Goal: Task Accomplishment & Management: Use online tool/utility

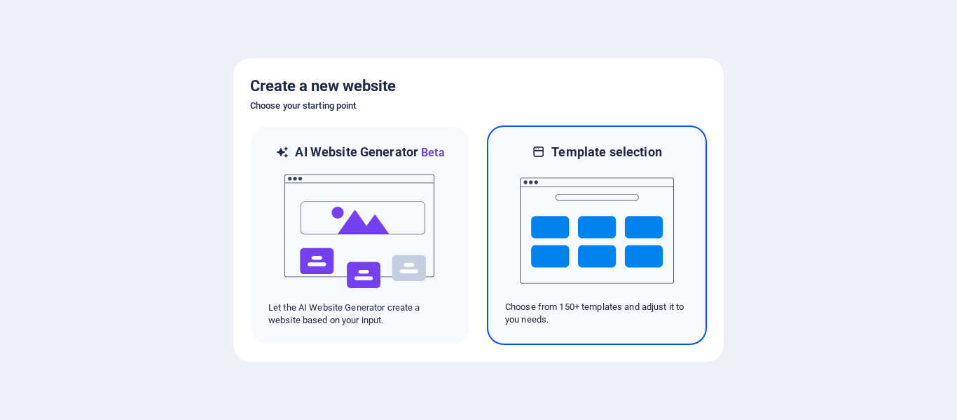
click at [584, 214] on img at bounding box center [597, 230] width 154 height 140
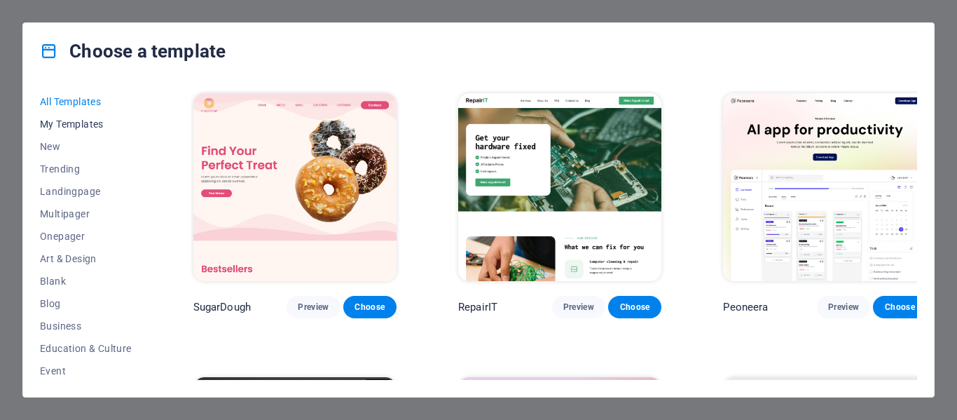
click at [97, 120] on span "My Templates" at bounding box center [86, 123] width 92 height 11
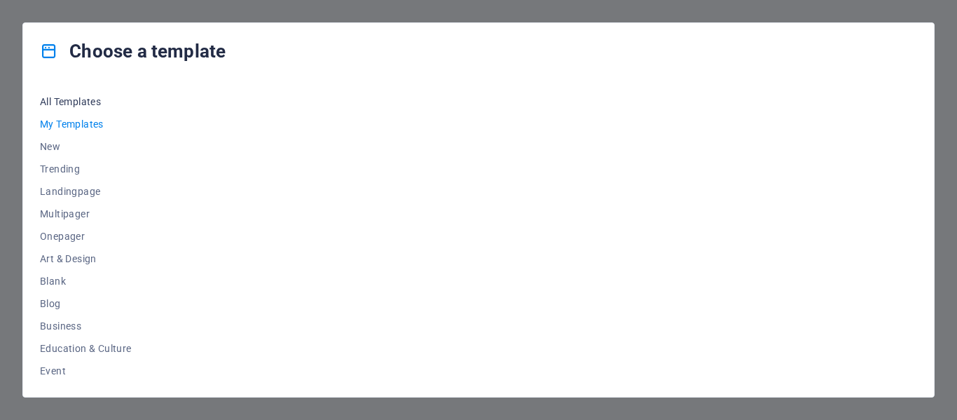
click at [91, 98] on span "All Templates" at bounding box center [86, 101] width 92 height 11
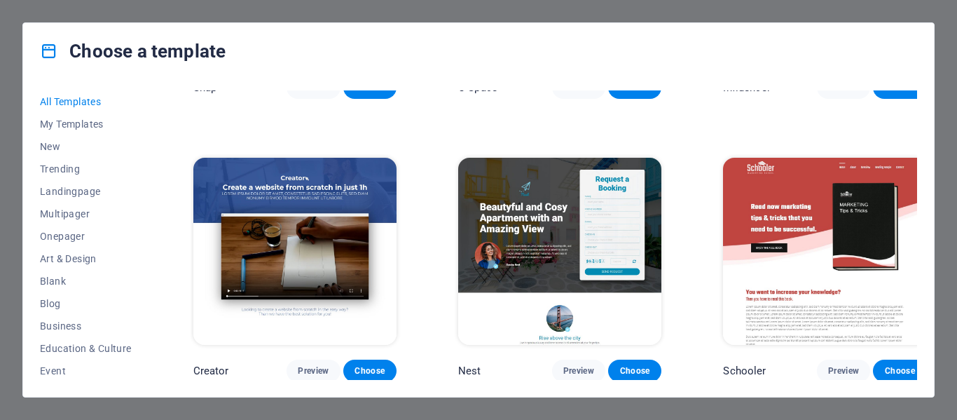
scroll to position [15256, 0]
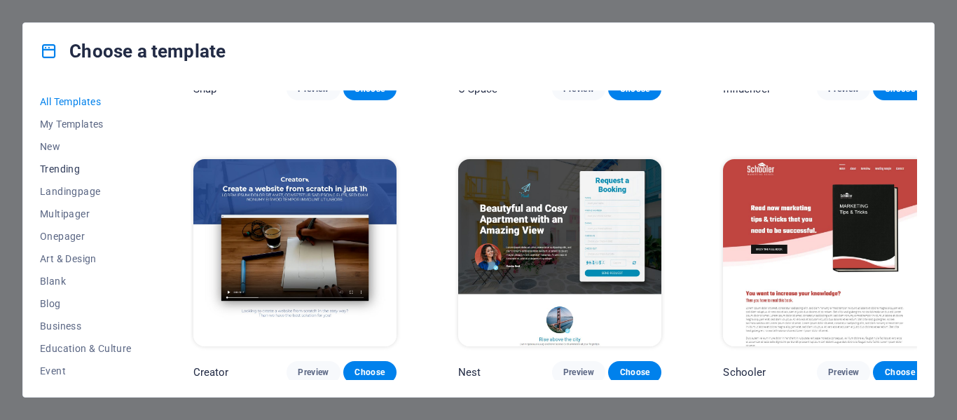
click at [57, 161] on button "Trending" at bounding box center [86, 169] width 92 height 22
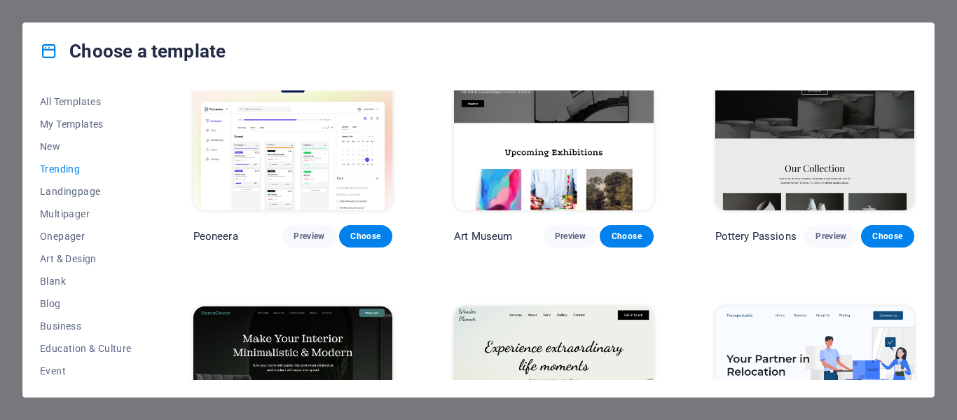
scroll to position [0, 0]
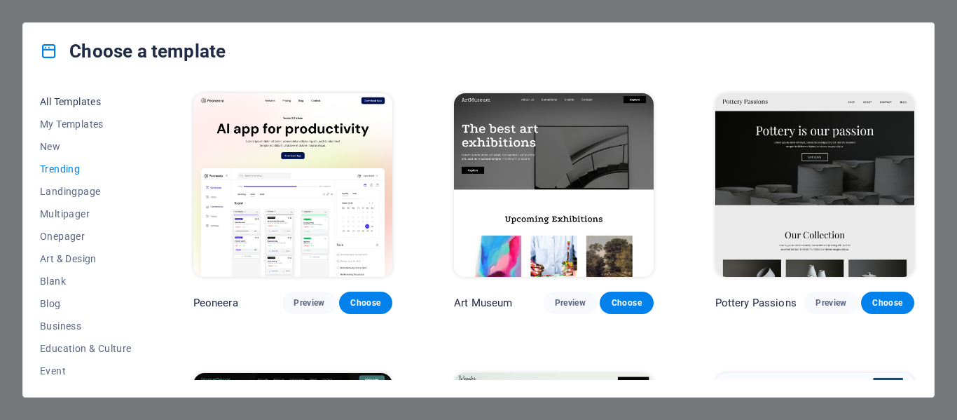
click at [79, 99] on span "All Templates" at bounding box center [86, 101] width 92 height 11
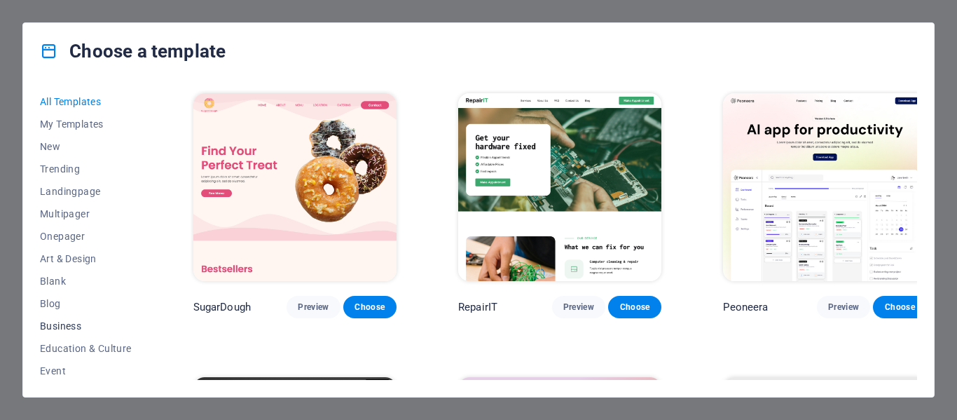
click at [64, 325] on span "Business" at bounding box center [86, 325] width 92 height 11
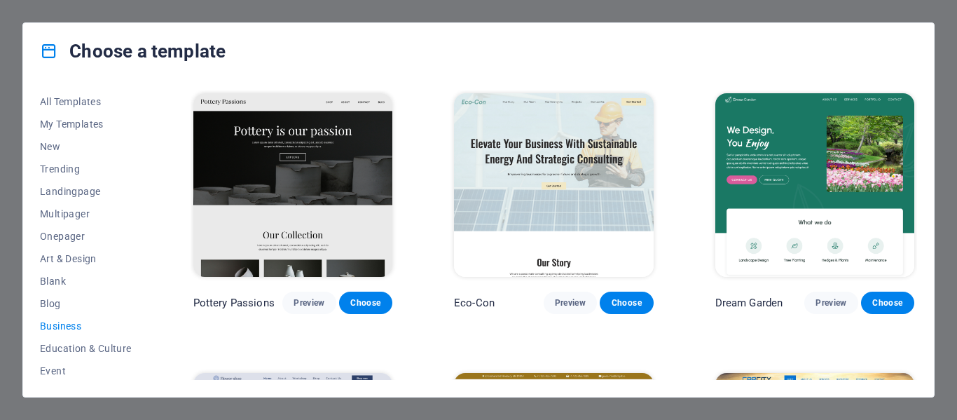
scroll to position [210, 0]
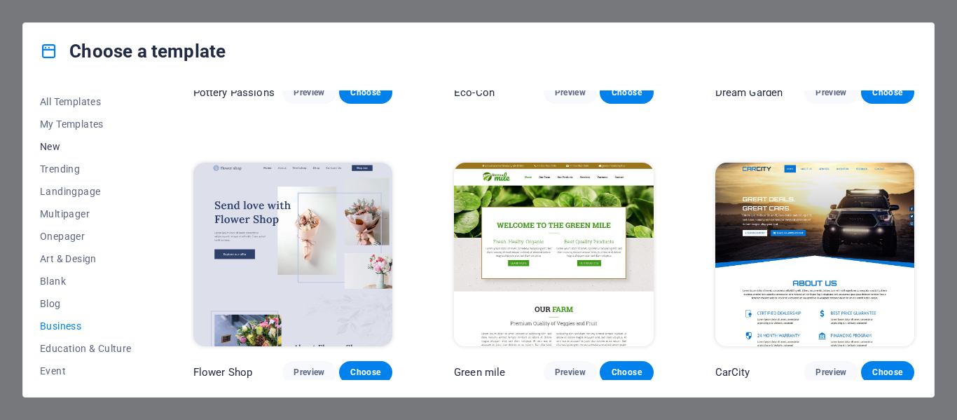
click at [49, 144] on span "New" at bounding box center [86, 146] width 92 height 11
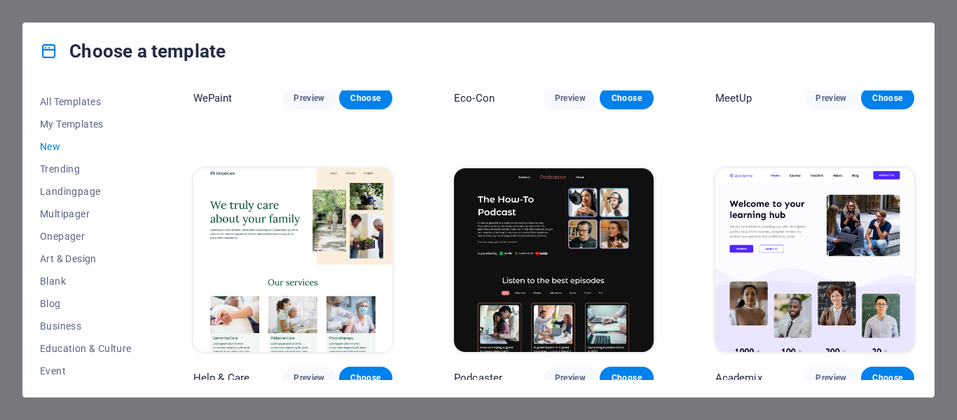
scroll to position [1323, 0]
click at [45, 169] on span "Trending" at bounding box center [86, 168] width 92 height 11
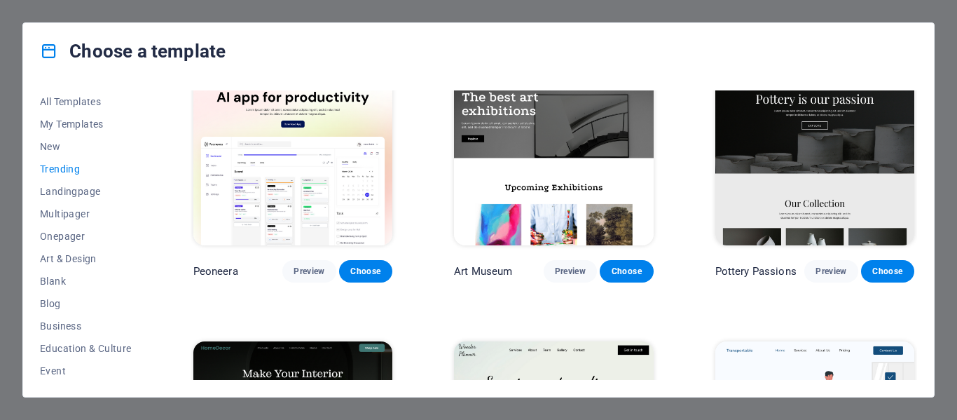
scroll to position [0, 0]
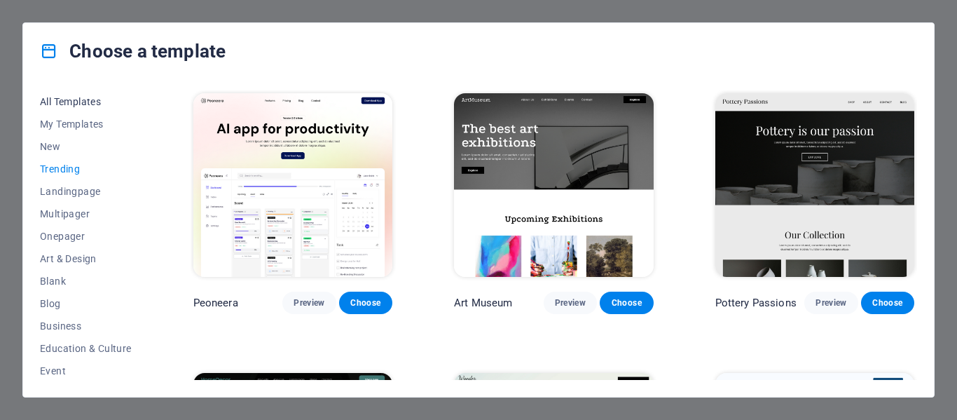
click at [56, 100] on span "All Templates" at bounding box center [86, 101] width 92 height 11
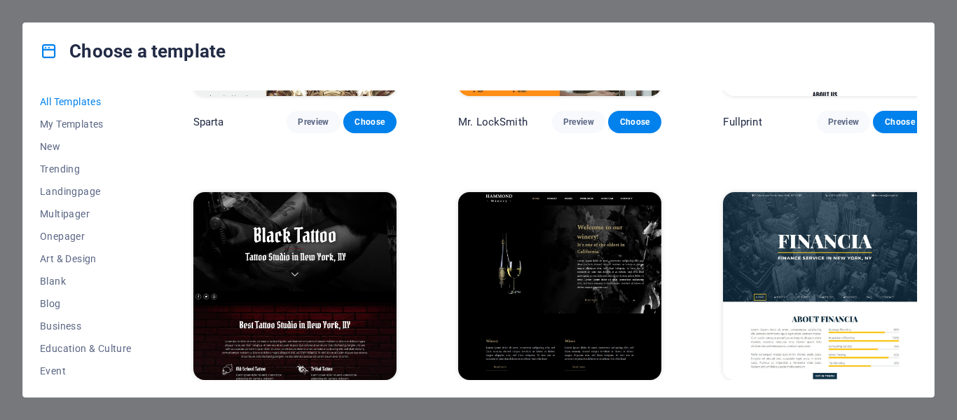
scroll to position [8761, 0]
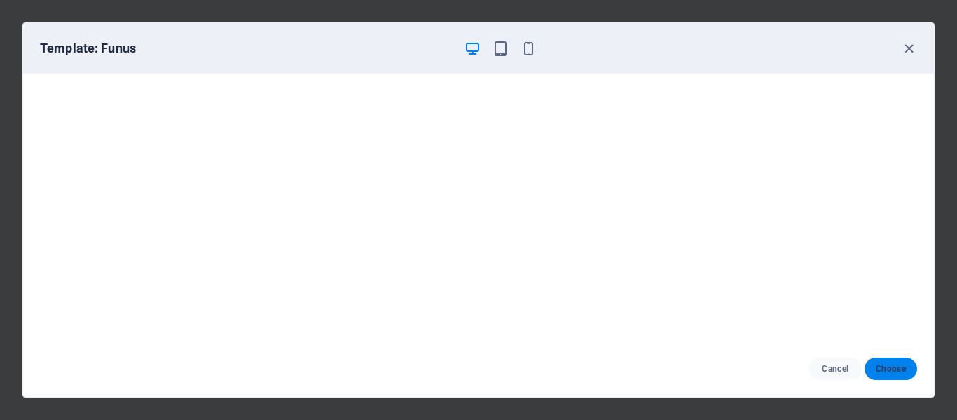
click at [894, 367] on span "Choose" at bounding box center [891, 368] width 30 height 11
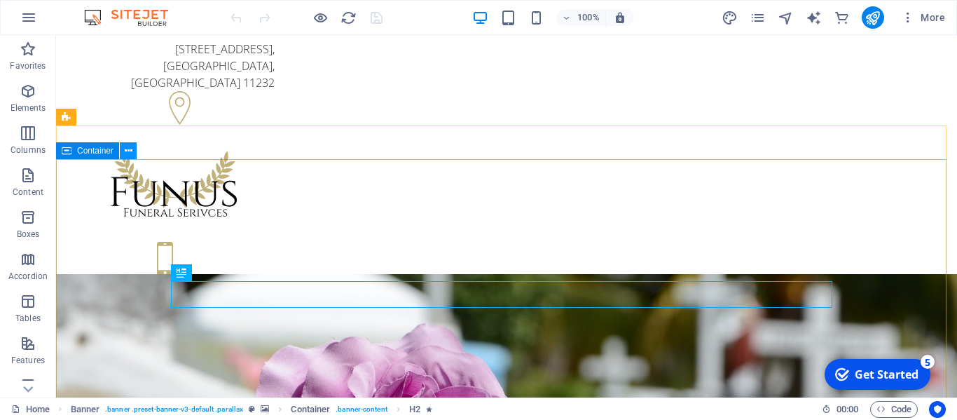
click at [132, 151] on icon at bounding box center [129, 151] width 8 height 15
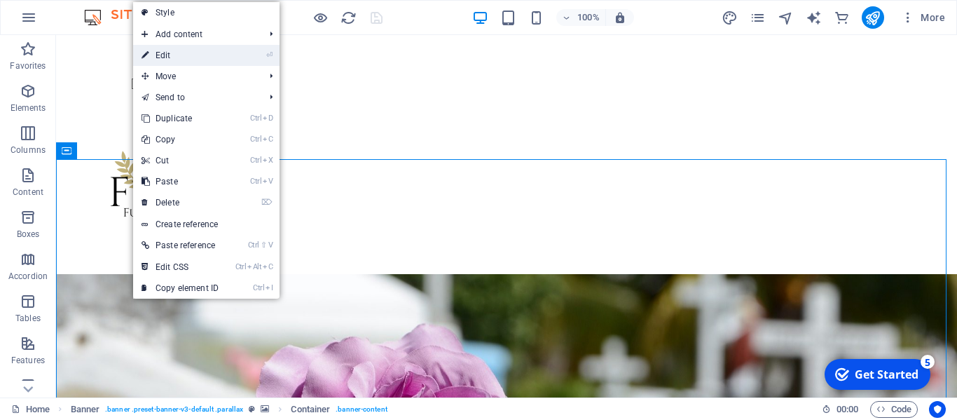
click at [179, 53] on link "⏎ Edit" at bounding box center [180, 55] width 94 height 21
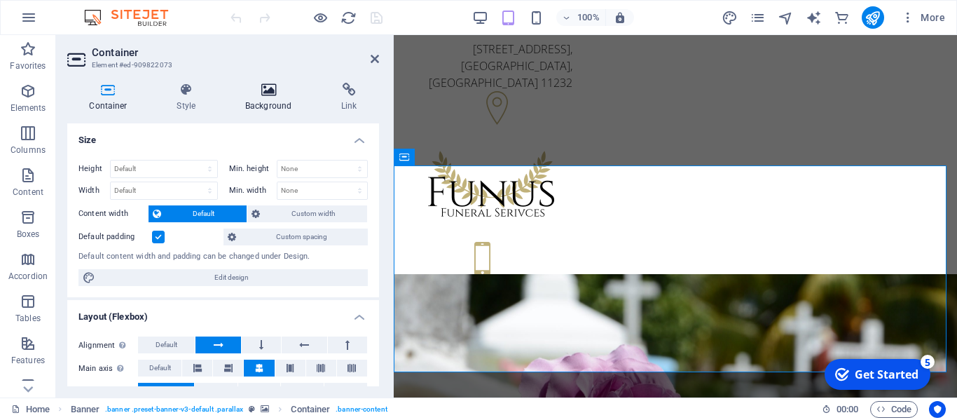
click at [264, 92] on icon at bounding box center [269, 90] width 90 height 14
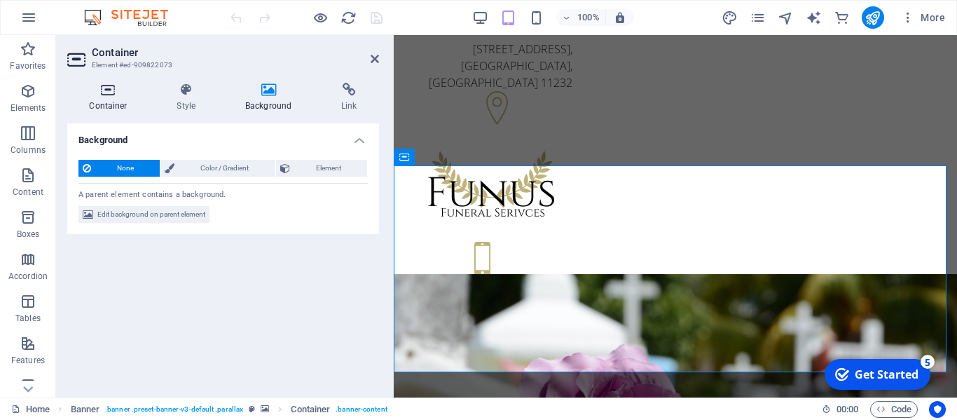
click at [99, 90] on icon at bounding box center [108, 90] width 82 height 14
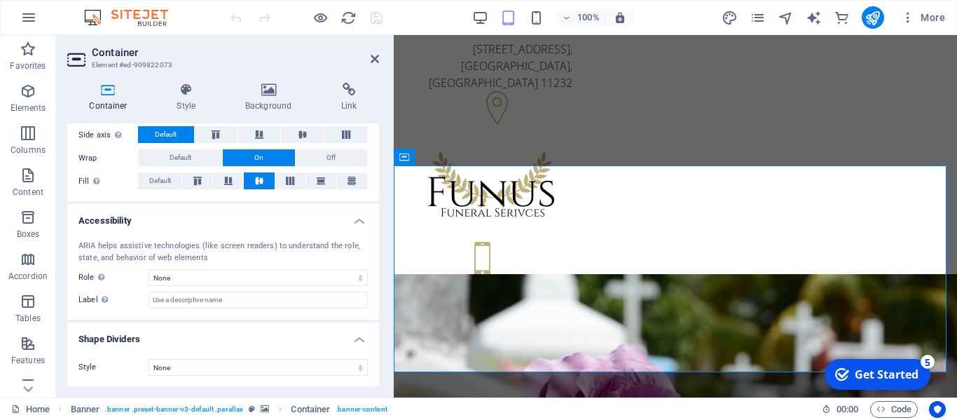
scroll to position [257, 0]
click at [266, 90] on icon at bounding box center [269, 90] width 90 height 14
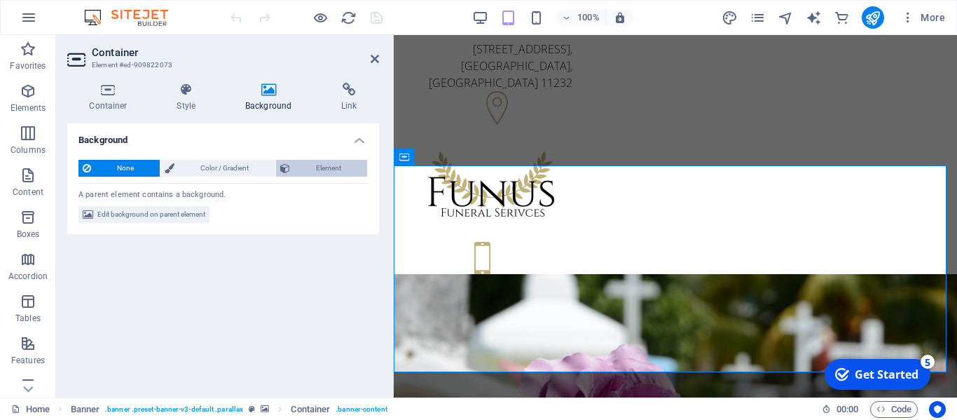
click at [306, 163] on span "Element" at bounding box center [328, 168] width 69 height 17
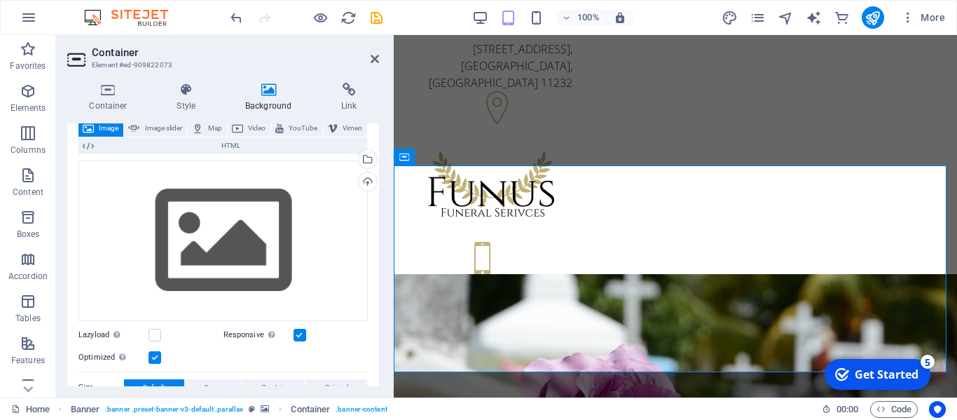
scroll to position [0, 0]
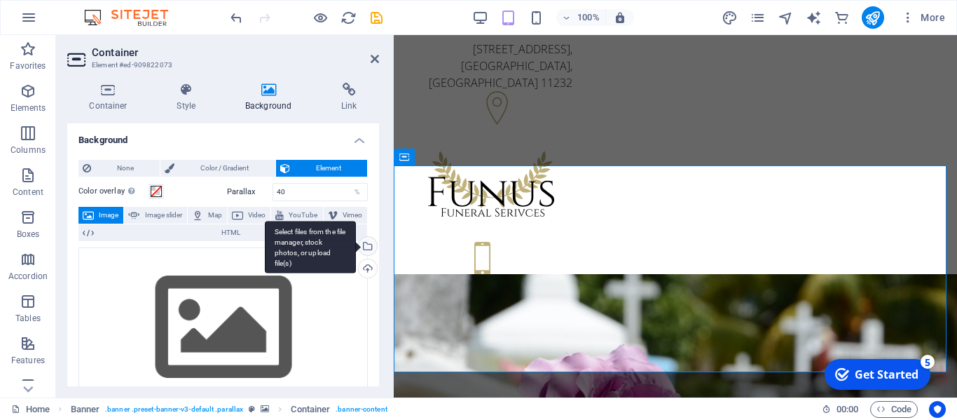
click at [370, 242] on div "Select files from the file manager, stock photos, or upload file(s)" at bounding box center [366, 247] width 21 height 21
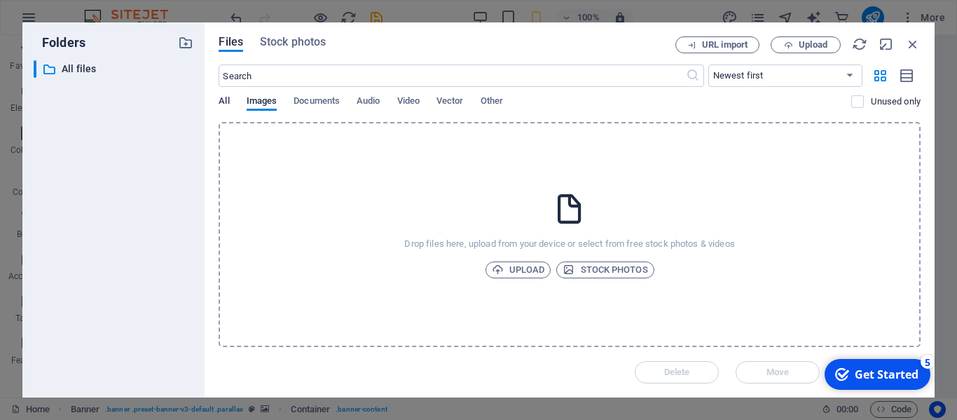
click at [224, 101] on span "All" at bounding box center [224, 103] width 11 height 20
click at [911, 40] on icon "button" at bounding box center [913, 43] width 15 height 15
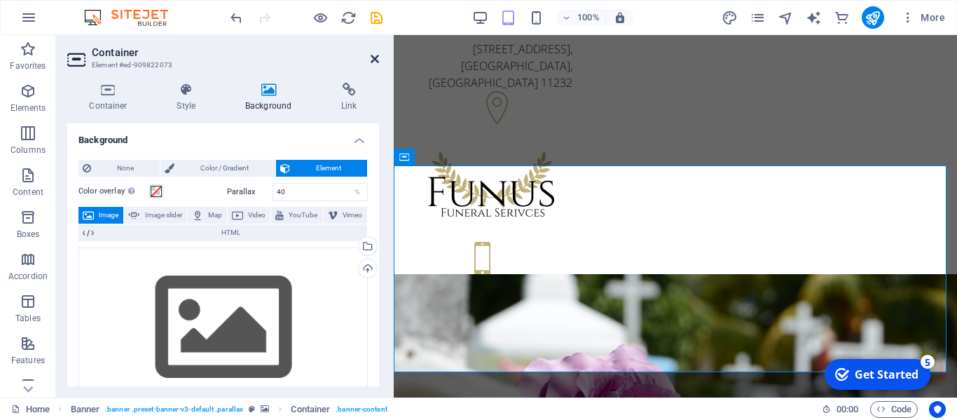
click at [378, 60] on icon at bounding box center [375, 58] width 8 height 11
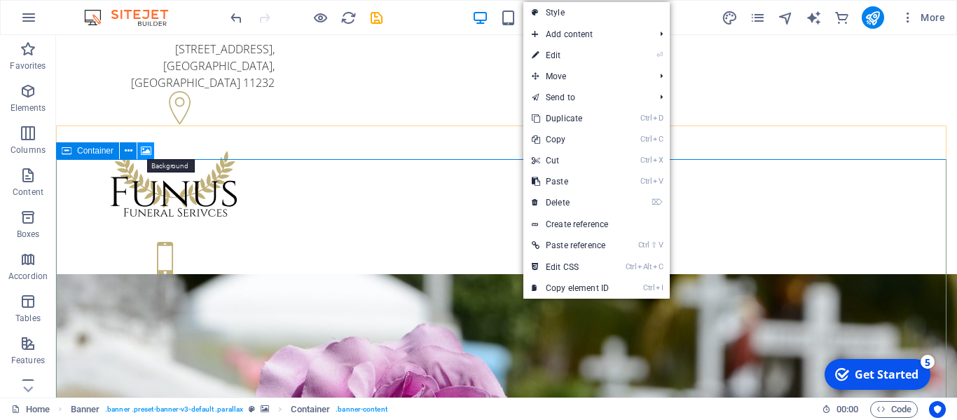
click at [146, 149] on icon at bounding box center [146, 151] width 11 height 15
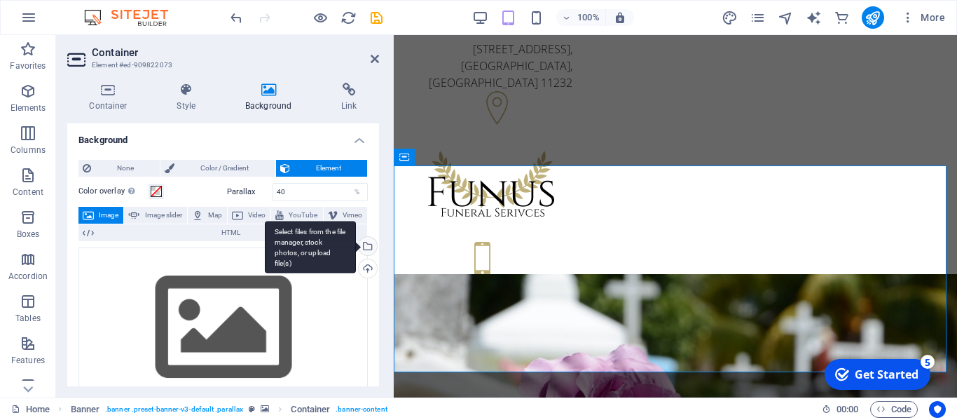
click at [367, 251] on div "Select files from the file manager, stock photos, or upload file(s)" at bounding box center [366, 247] width 21 height 21
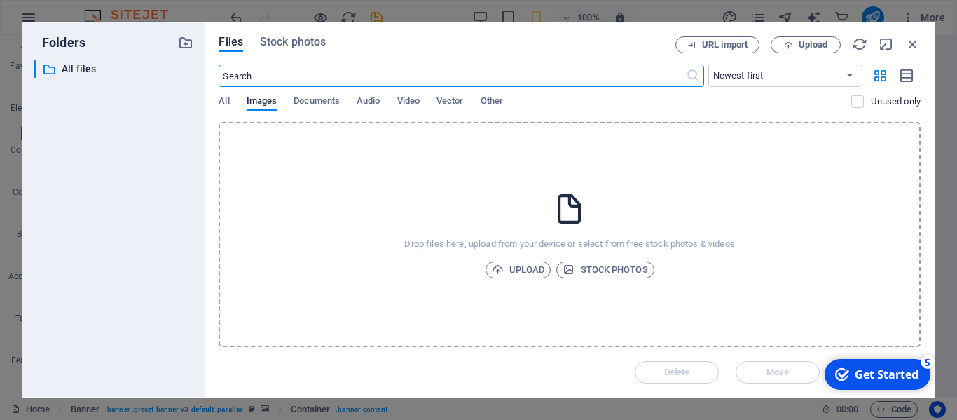
click at [229, 76] on input "text" at bounding box center [452, 75] width 467 height 22
type input "estates"
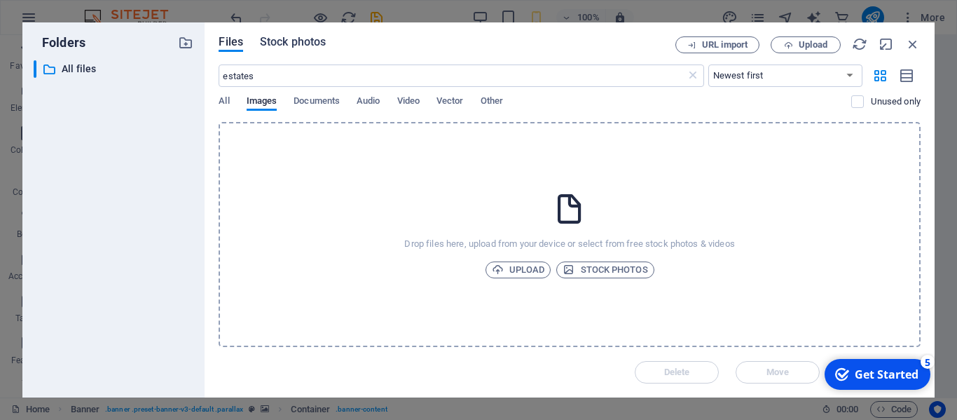
click at [303, 38] on span "Stock photos" at bounding box center [293, 42] width 66 height 17
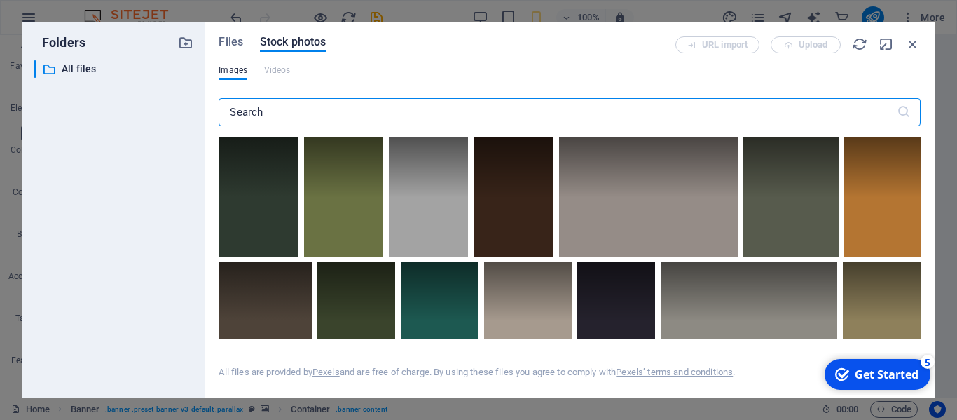
click at [245, 114] on input "text" at bounding box center [558, 112] width 678 height 28
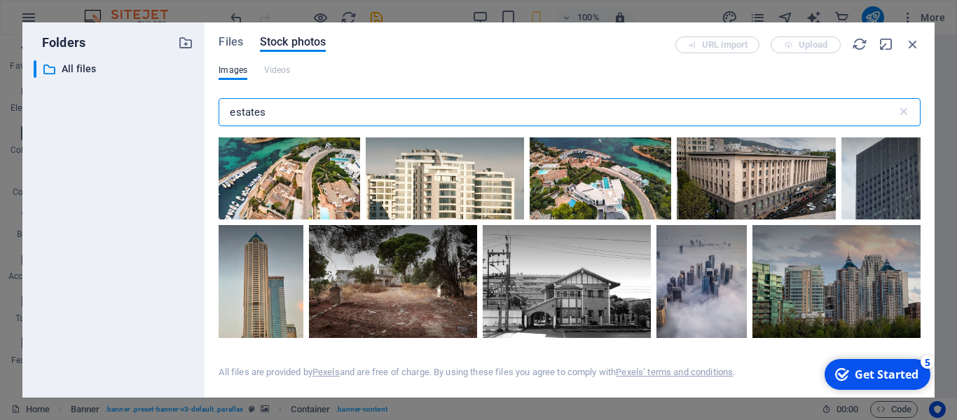
scroll to position [2489, 0]
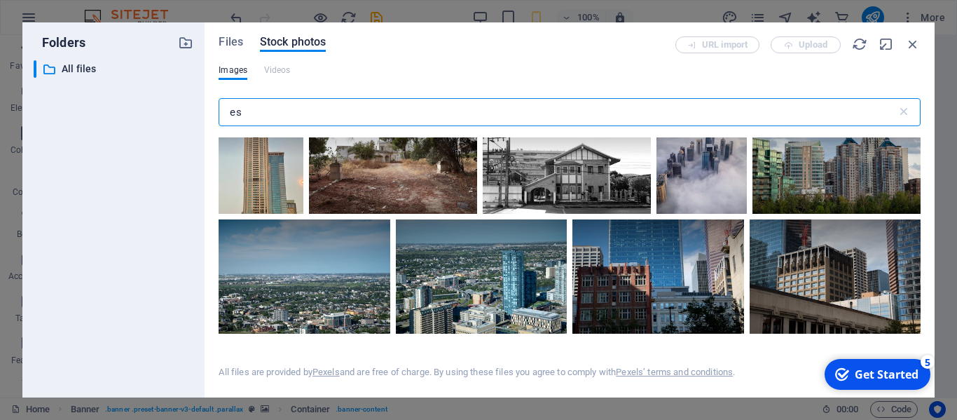
type input "e"
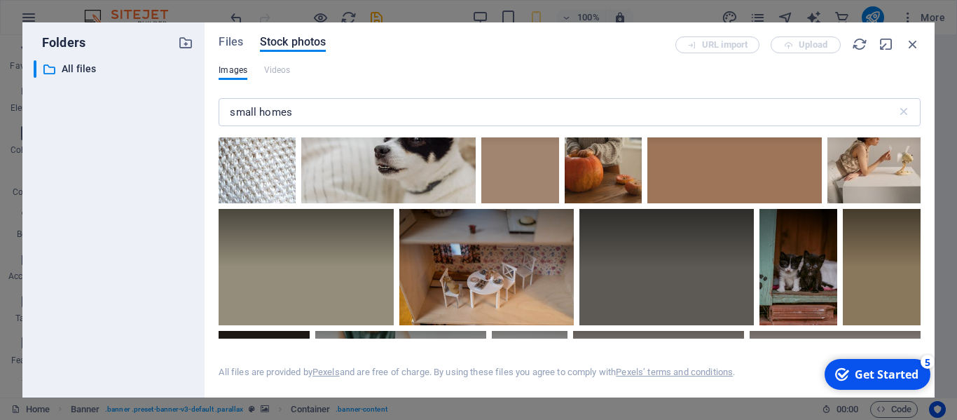
scroll to position [3631, 0]
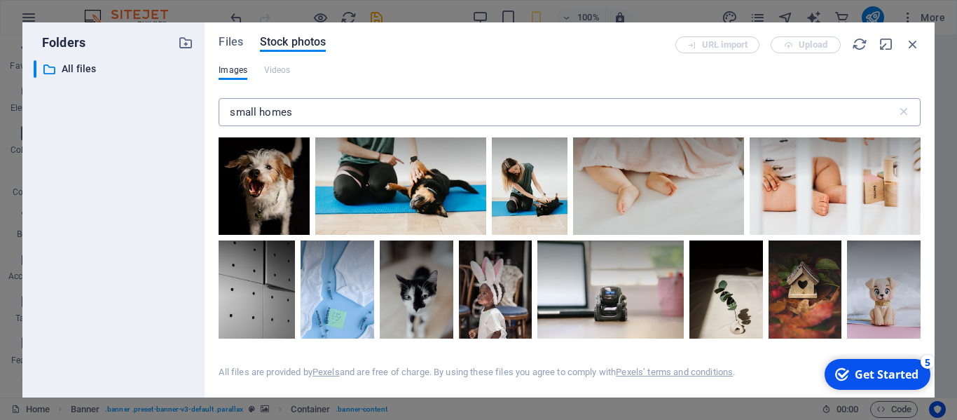
click at [259, 111] on input "small homes" at bounding box center [558, 112] width 678 height 28
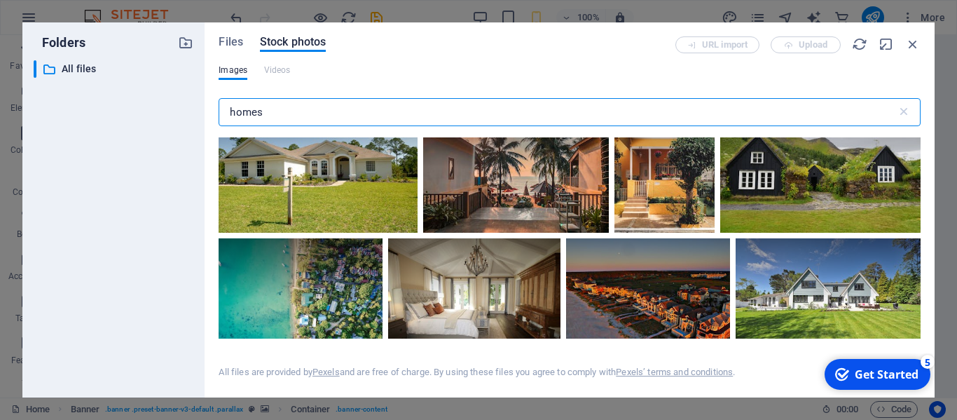
scroll to position [1121, 0]
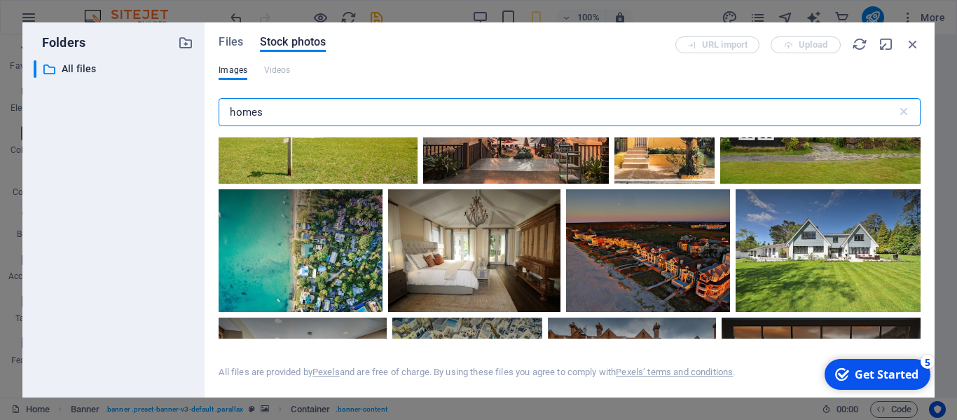
type input "homes"
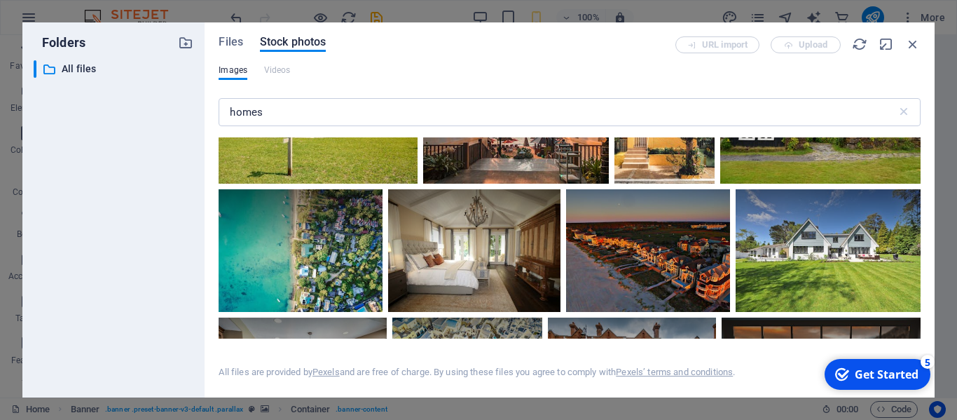
click at [889, 376] on div "Get Started" at bounding box center [887, 374] width 64 height 15
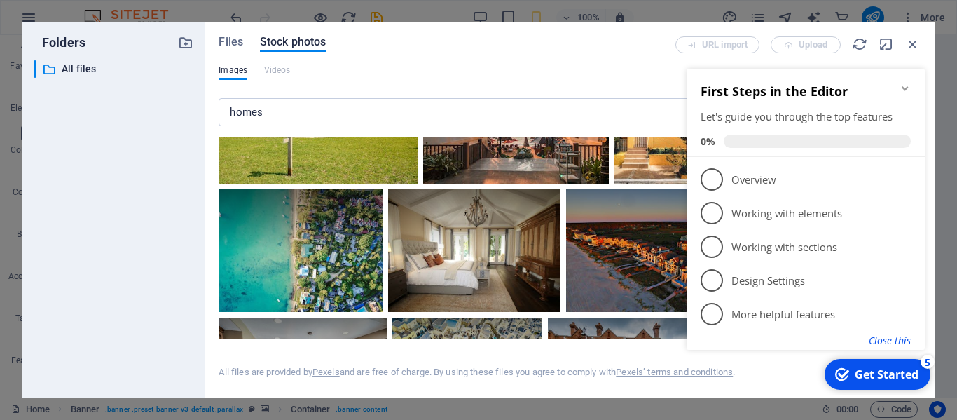
click at [900, 338] on button "Close this" at bounding box center [890, 340] width 42 height 13
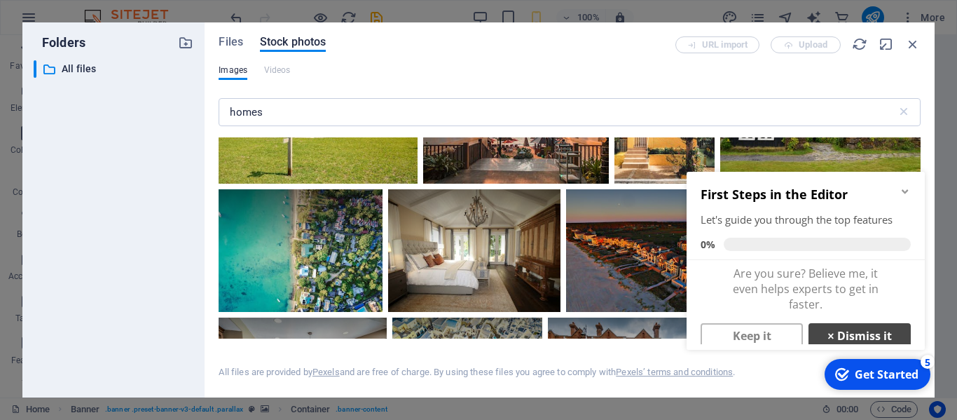
click at [877, 332] on link "× Dismiss it" at bounding box center [860, 335] width 102 height 25
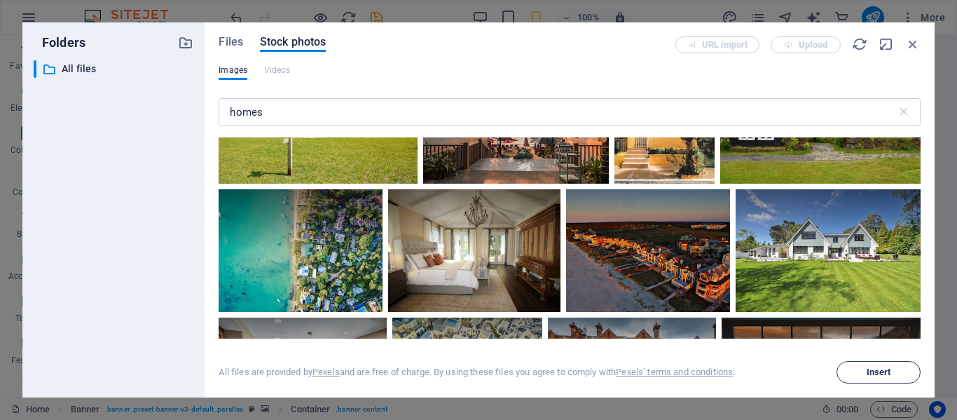
click at [889, 369] on span "Insert" at bounding box center [879, 372] width 25 height 8
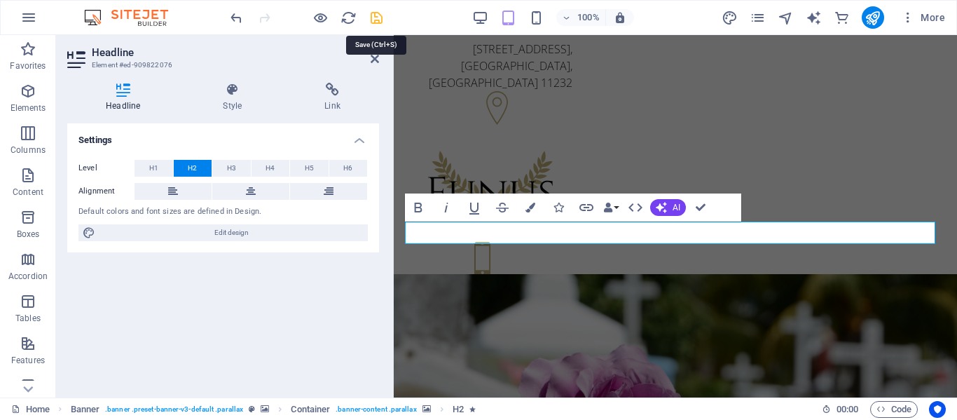
click at [378, 20] on icon "save" at bounding box center [377, 18] width 16 height 16
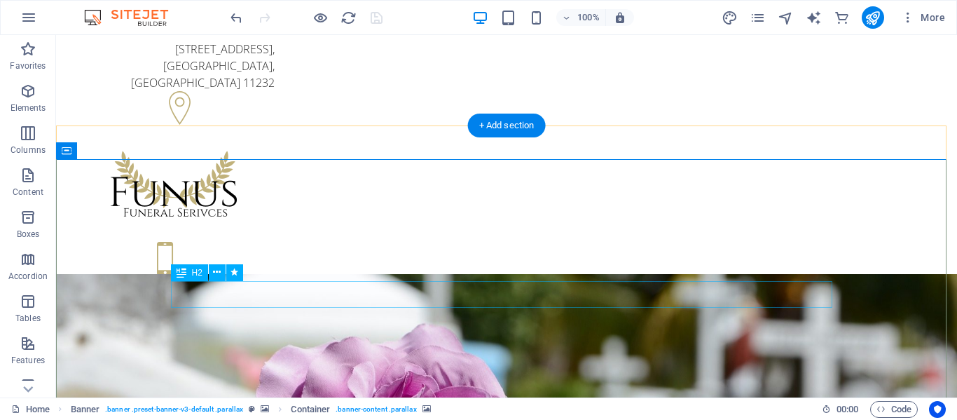
click at [217, 270] on icon at bounding box center [217, 272] width 8 height 15
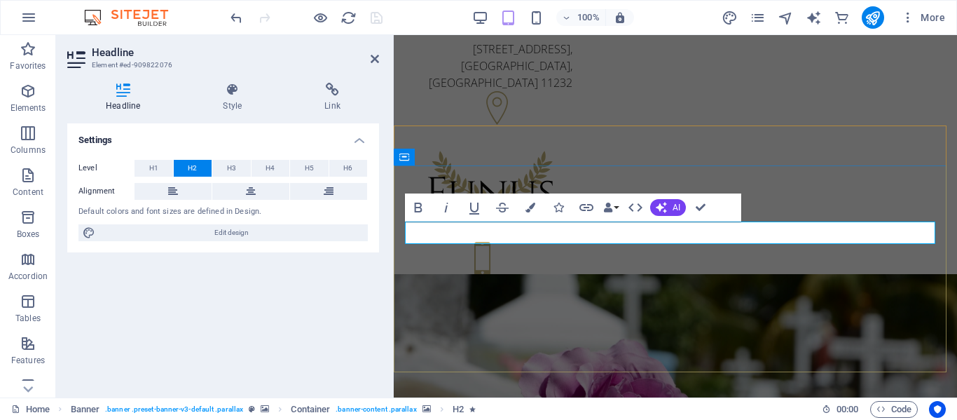
drag, startPoint x: 554, startPoint y: 234, endPoint x: 530, endPoint y: 238, distance: 24.1
drag, startPoint x: 554, startPoint y: 237, endPoint x: 808, endPoint y: 223, distance: 254.1
drag, startPoint x: 742, startPoint y: 233, endPoint x: 805, endPoint y: 178, distance: 84.5
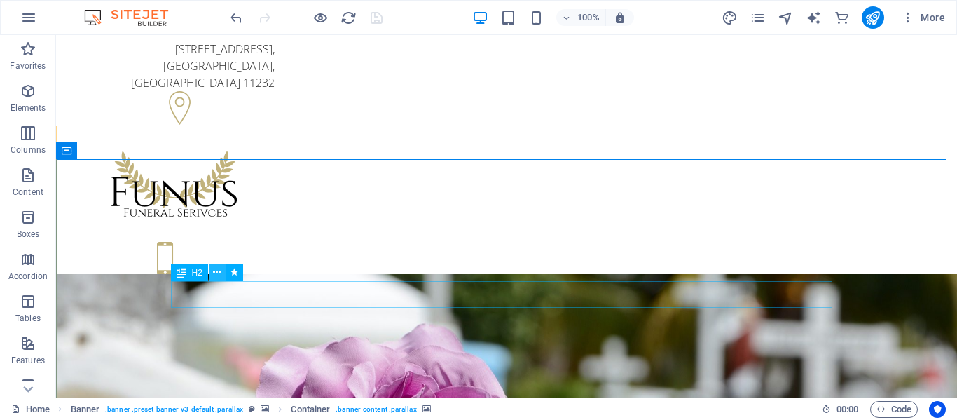
click at [218, 273] on icon at bounding box center [217, 272] width 8 height 15
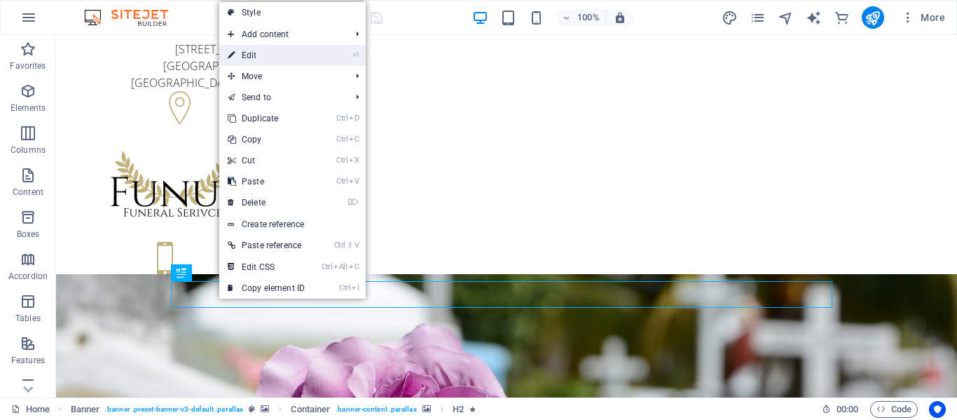
click at [313, 64] on link "⏎ Edit" at bounding box center [266, 55] width 94 height 21
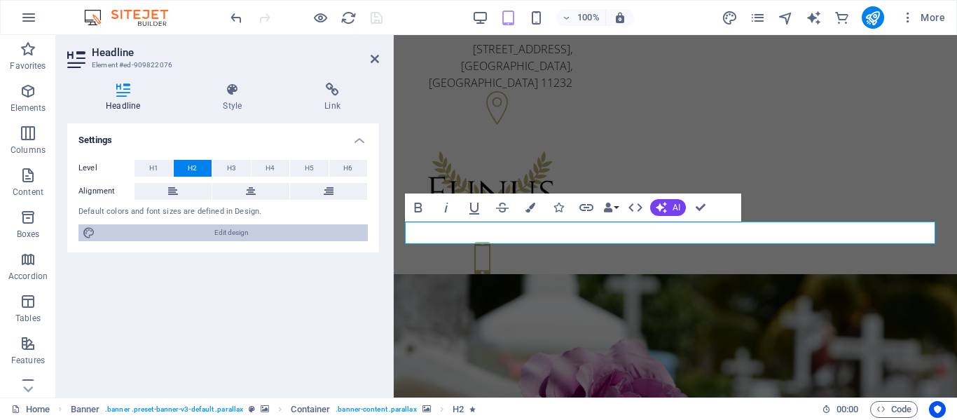
click at [248, 231] on span "Edit design" at bounding box center [232, 232] width 264 height 17
select select "px"
select select "300"
select select "px"
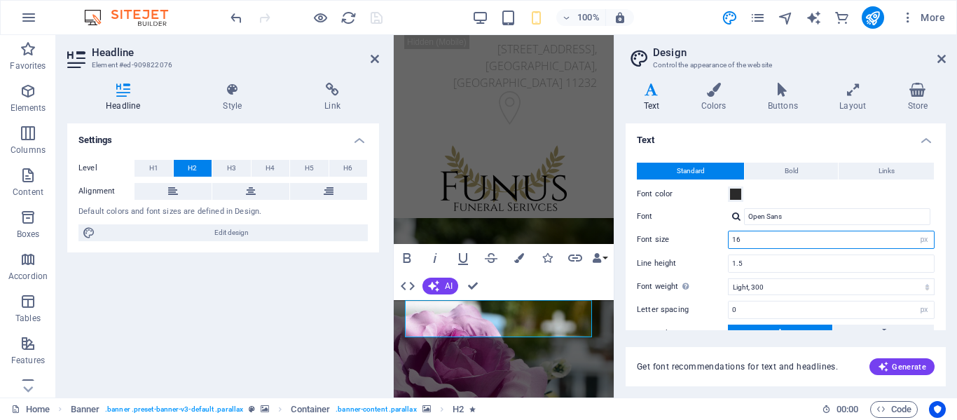
click at [743, 239] on input "16" at bounding box center [831, 239] width 205 height 17
type input "1"
click at [905, 364] on span "Generate" at bounding box center [902, 366] width 48 height 11
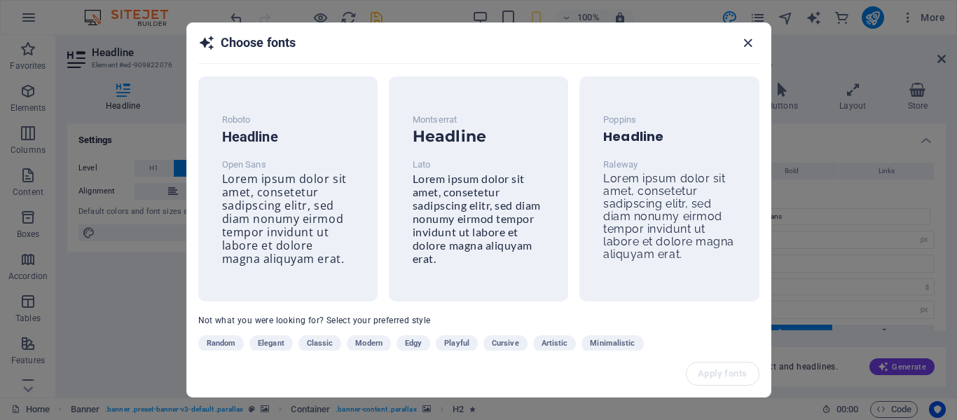
click at [752, 39] on icon "button" at bounding box center [748, 43] width 16 height 16
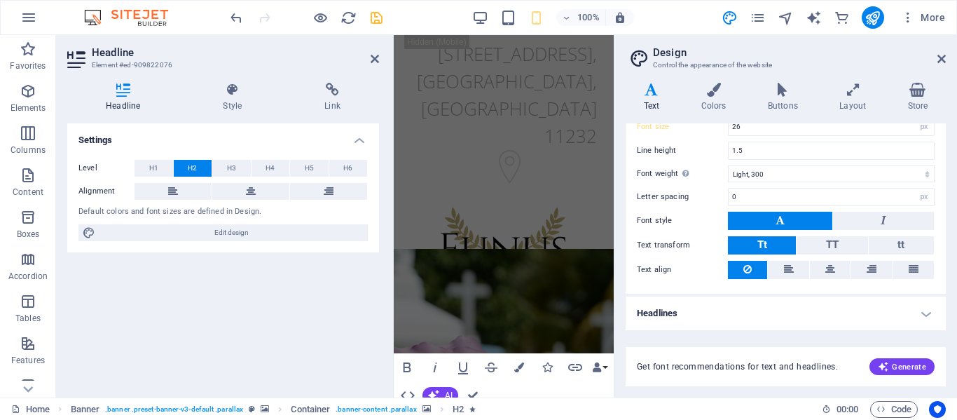
scroll to position [0, 0]
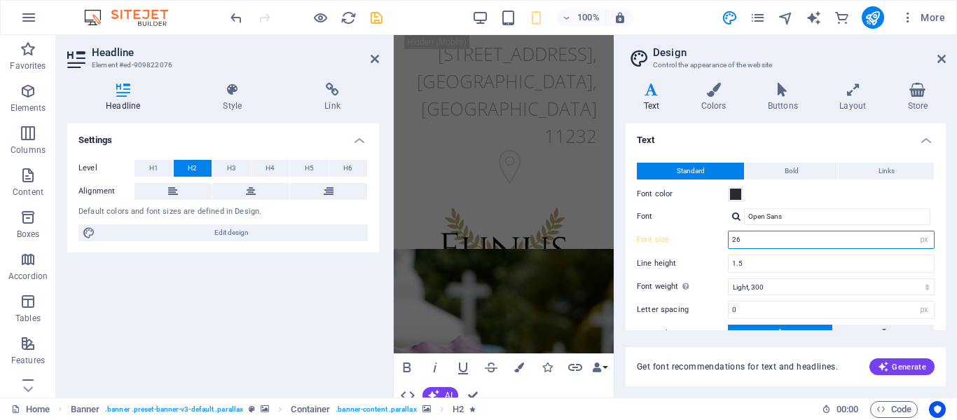
click at [749, 243] on input "26" at bounding box center [831, 239] width 205 height 17
type input "2"
type input "1"
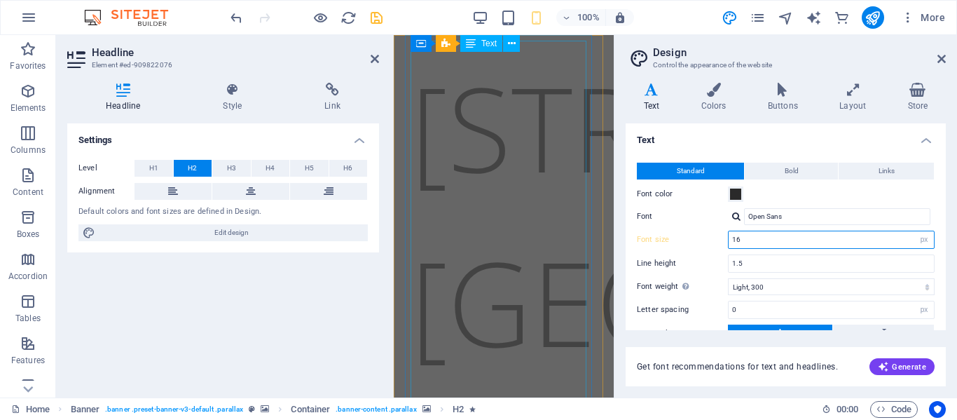
type input "1"
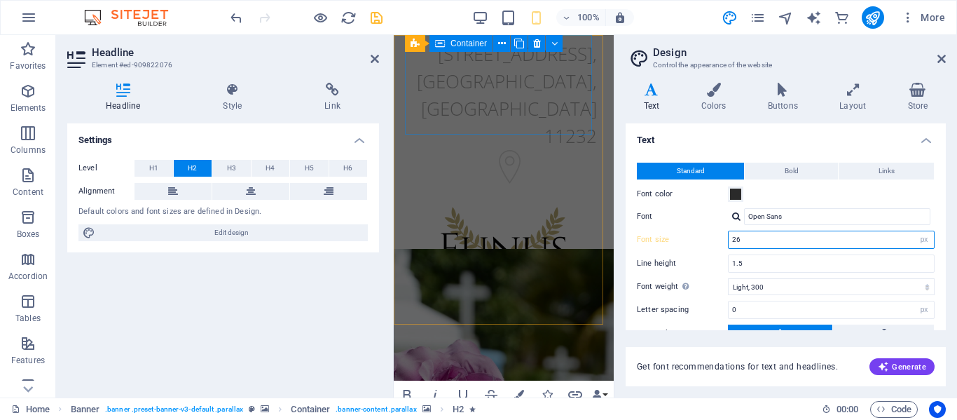
type input "2"
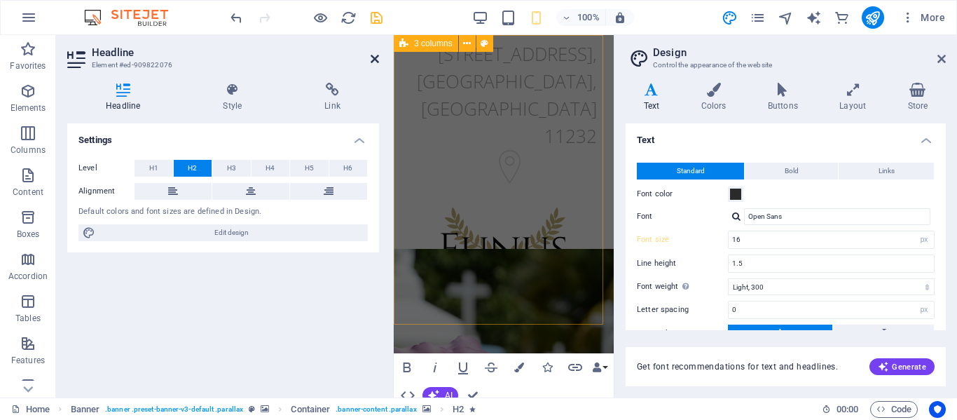
click at [376, 58] on icon at bounding box center [375, 58] width 8 height 11
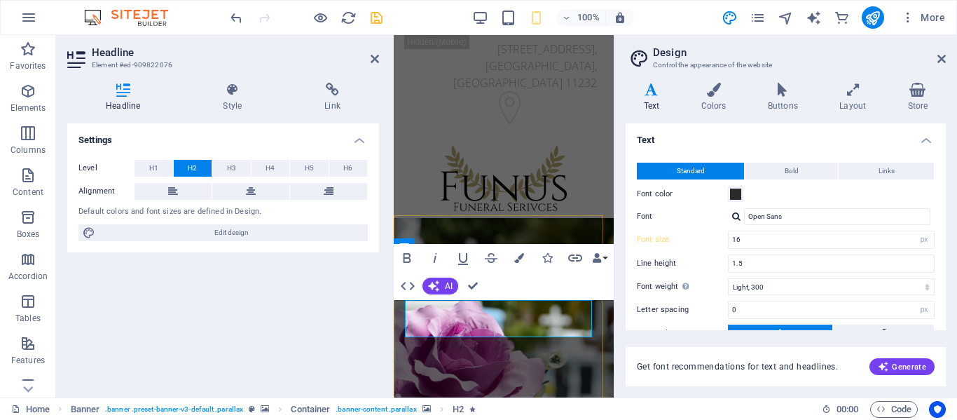
drag, startPoint x: 104, startPoint y: 279, endPoint x: 355, endPoint y: 292, distance: 251.9
click at [355, 292] on div "Settings Level H1 H2 H3 H4 H5 H6 Alignment Default colors and font sizes are de…" at bounding box center [223, 254] width 312 height 263
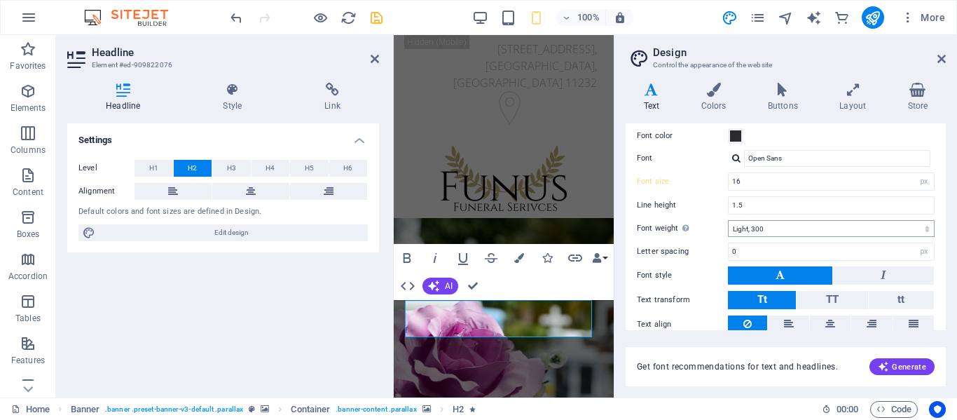
scroll to position [113, 0]
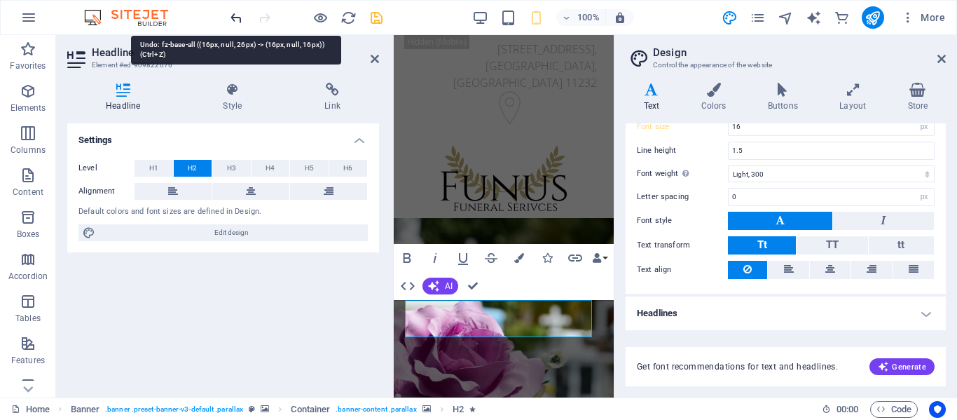
click at [235, 17] on icon "undo" at bounding box center [236, 18] width 16 height 16
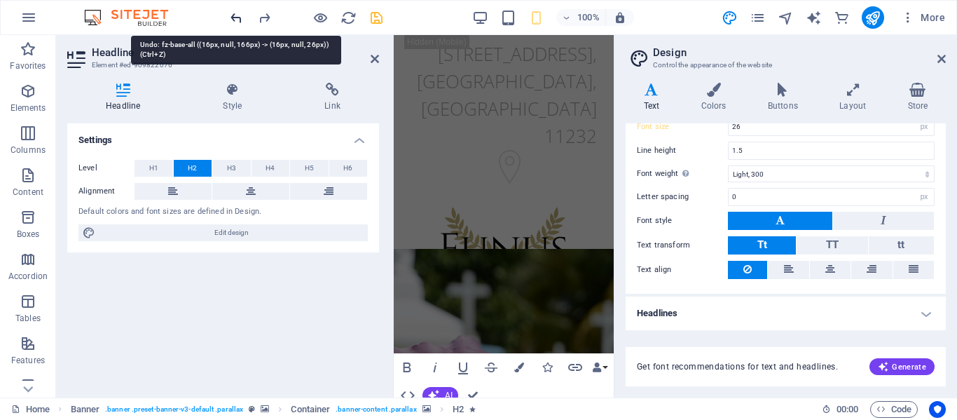
click at [235, 17] on icon "undo" at bounding box center [236, 18] width 16 height 16
click at [235, 18] on icon "undo" at bounding box center [236, 18] width 16 height 16
type input "16"
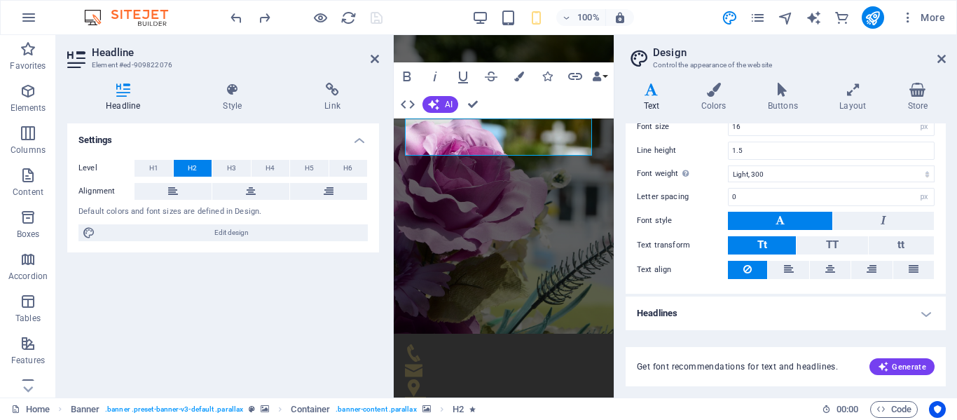
scroll to position [182, 0]
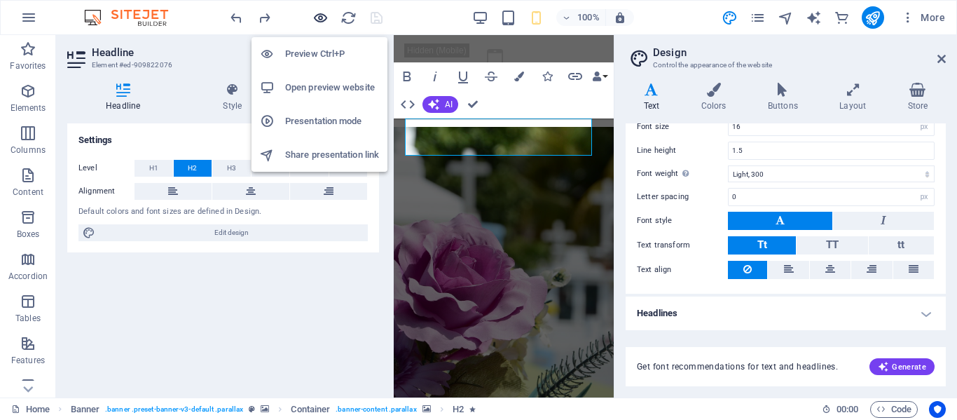
click at [325, 18] on icon "button" at bounding box center [321, 18] width 16 height 16
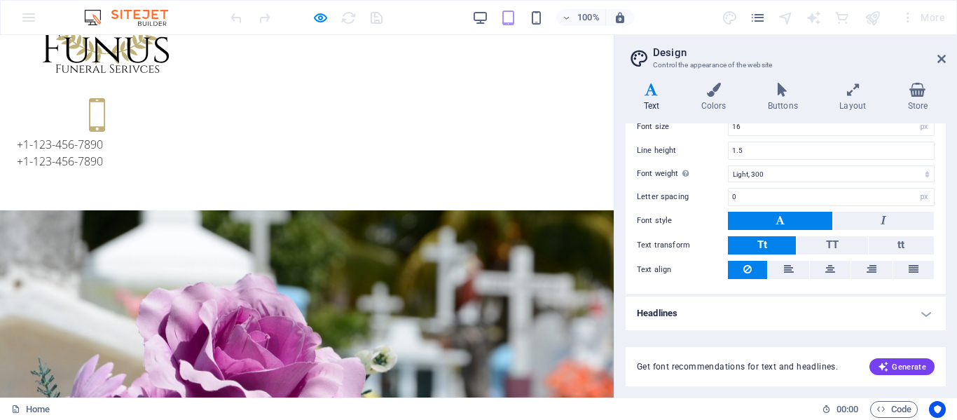
scroll to position [126, 0]
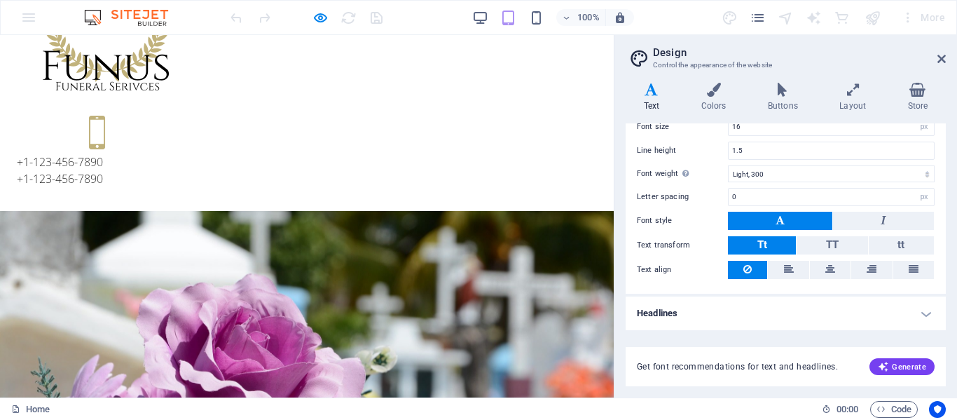
drag, startPoint x: 607, startPoint y: 106, endPoint x: 615, endPoint y: 116, distance: 13.5
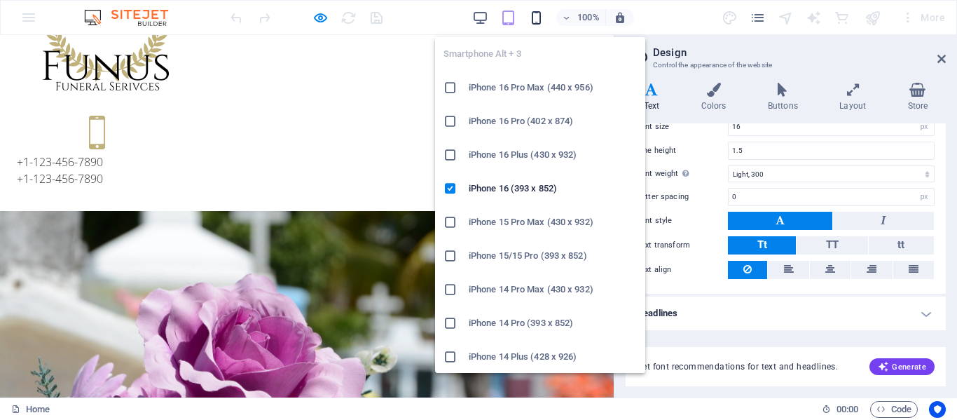
click at [537, 22] on icon "button" at bounding box center [536, 18] width 16 height 16
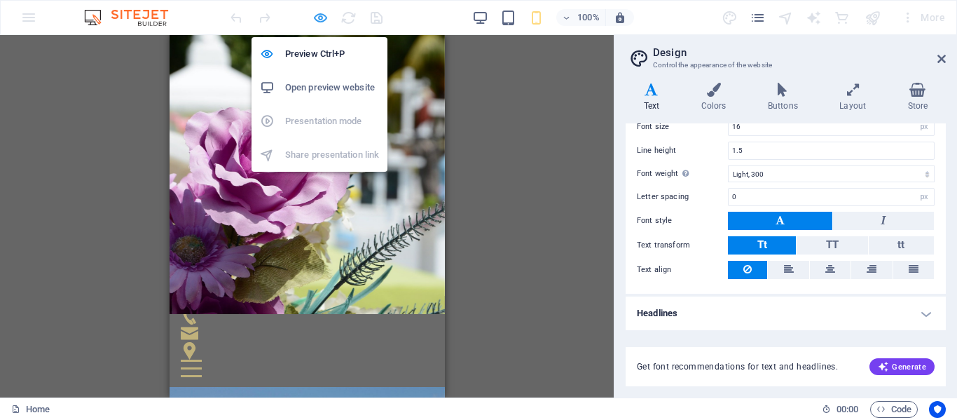
click at [317, 19] on icon "button" at bounding box center [321, 18] width 16 height 16
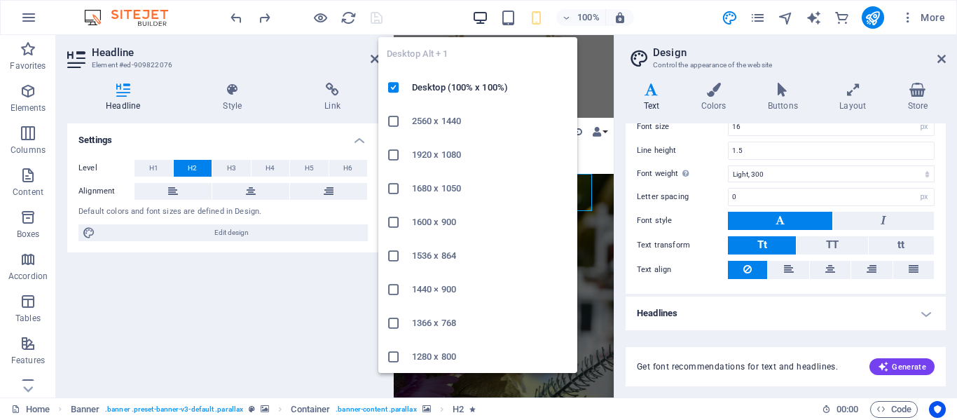
click at [485, 15] on icon "button" at bounding box center [480, 18] width 16 height 16
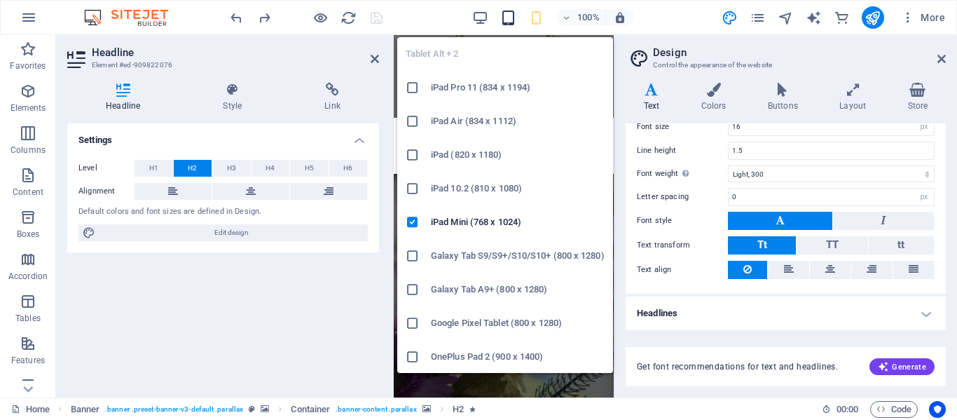
click at [511, 13] on icon "button" at bounding box center [508, 18] width 16 height 16
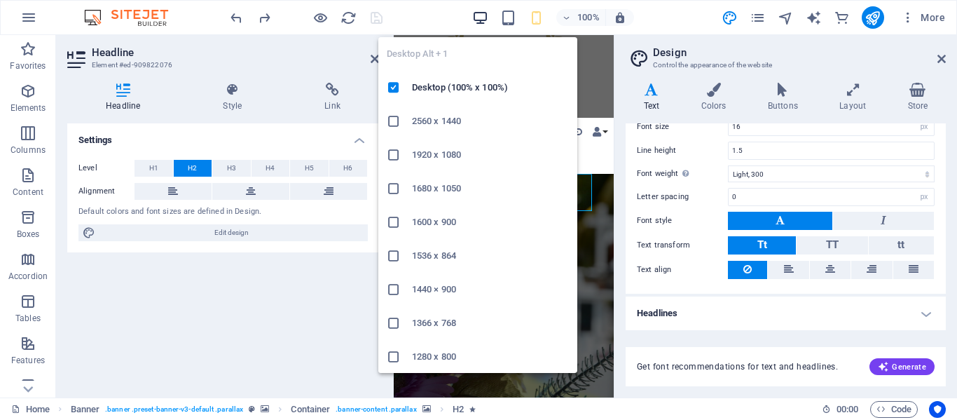
click at [484, 19] on icon "button" at bounding box center [480, 18] width 16 height 16
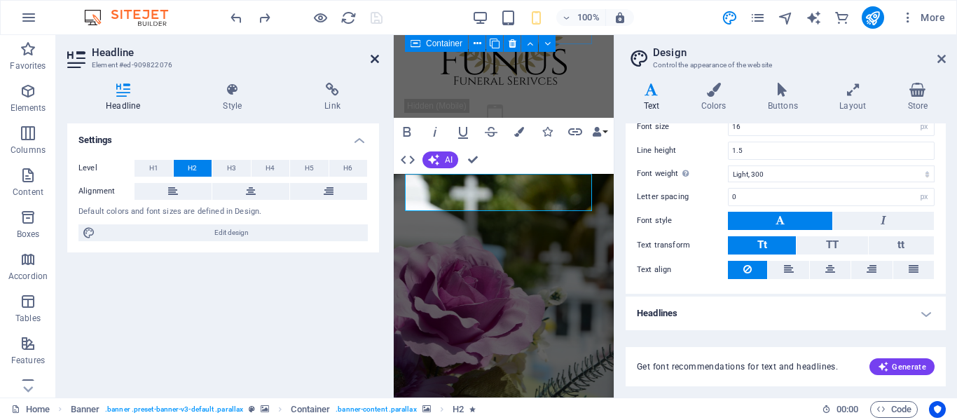
click at [374, 60] on icon at bounding box center [375, 58] width 8 height 11
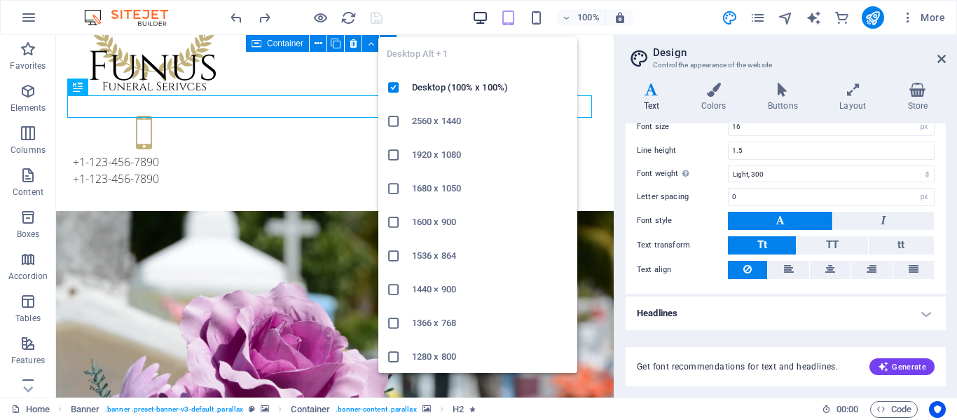
click at [478, 21] on icon "button" at bounding box center [480, 18] width 16 height 16
click at [478, 22] on icon "button" at bounding box center [480, 18] width 16 height 16
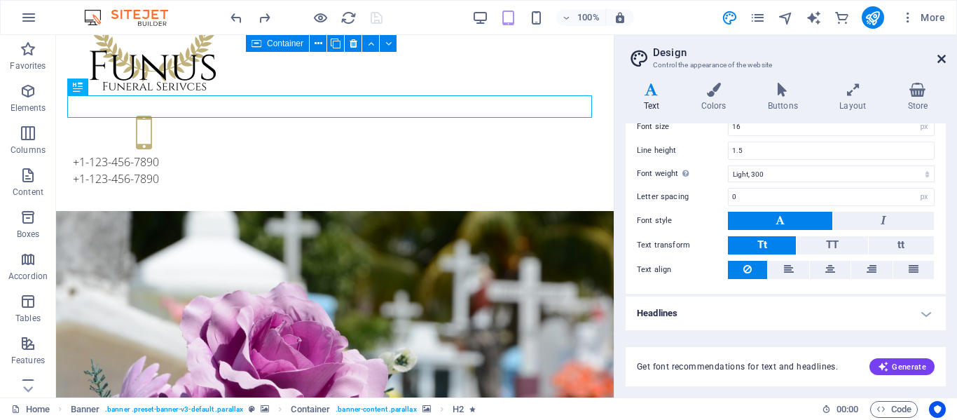
click at [942, 57] on icon at bounding box center [942, 58] width 8 height 11
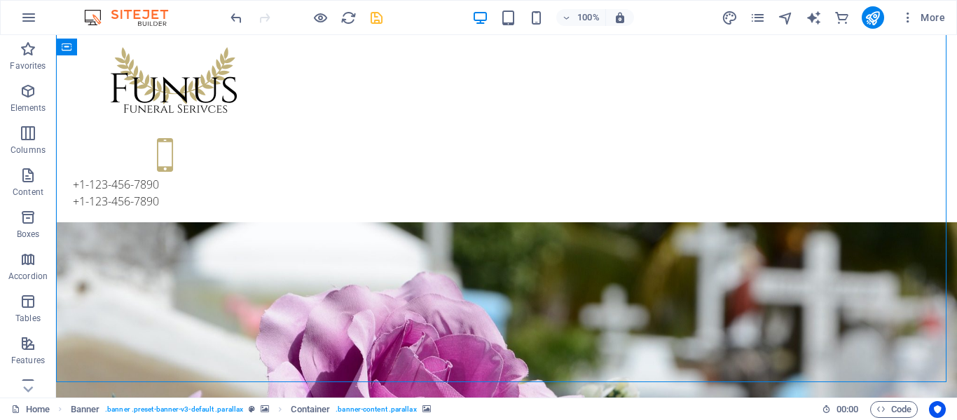
scroll to position [0, 0]
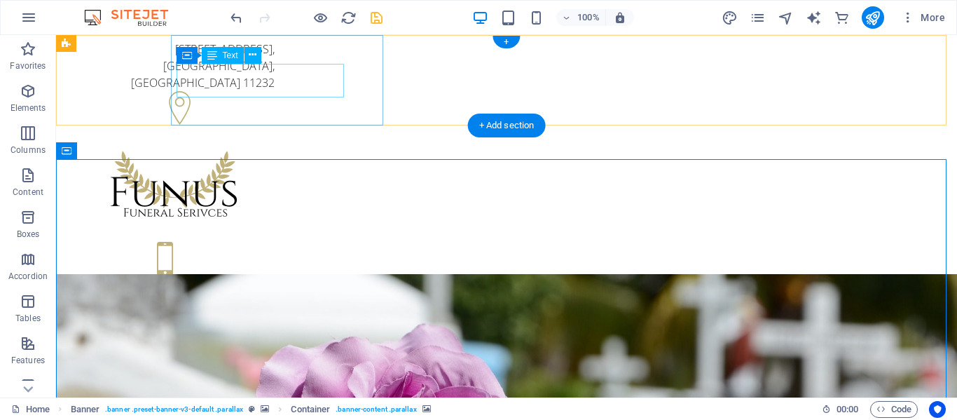
click at [275, 71] on div "500 25th St , Brooklyn, NY 11232" at bounding box center [174, 66] width 202 height 50
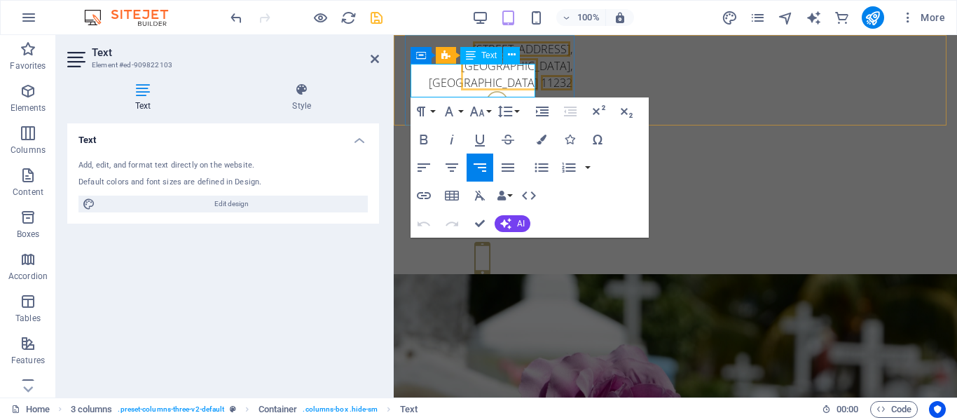
click at [470, 57] on p "500 25th St ," at bounding box center [492, 49] width 162 height 17
click at [541, 86] on span "11232" at bounding box center [557, 82] width 32 height 15
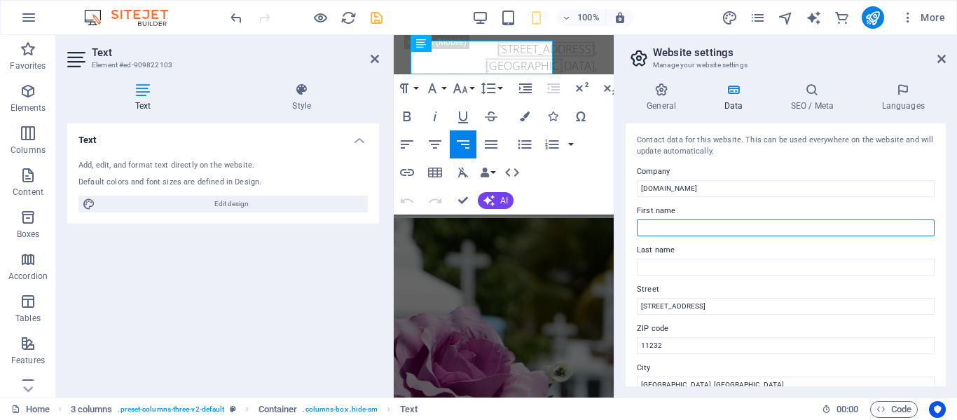
click at [648, 227] on input "First name" at bounding box center [786, 227] width 298 height 17
type input "[PERSON_NAME]"
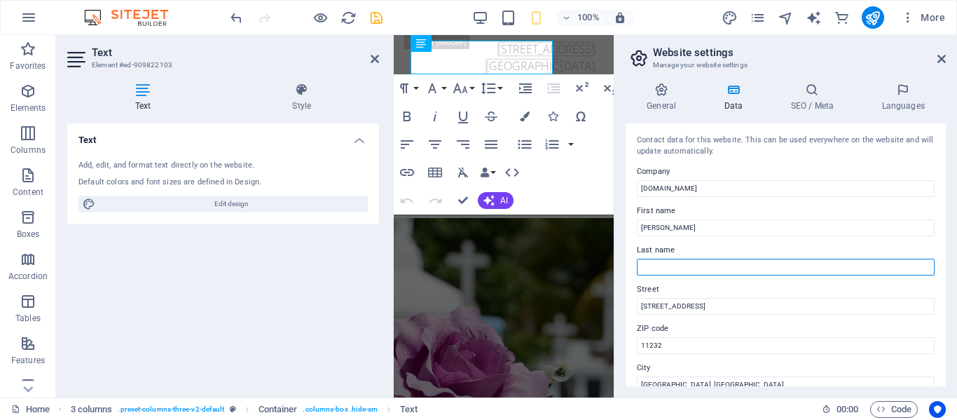
click at [643, 267] on input "Last name" at bounding box center [786, 267] width 298 height 17
type input "Broom"
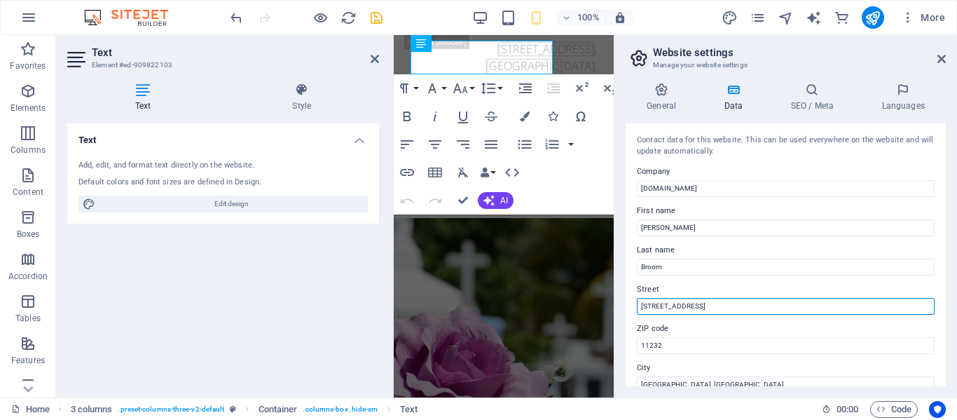
click at [685, 307] on input "[STREET_ADDRESS]" at bounding box center [786, 306] width 298 height 17
type input "5"
type input "Box 43"
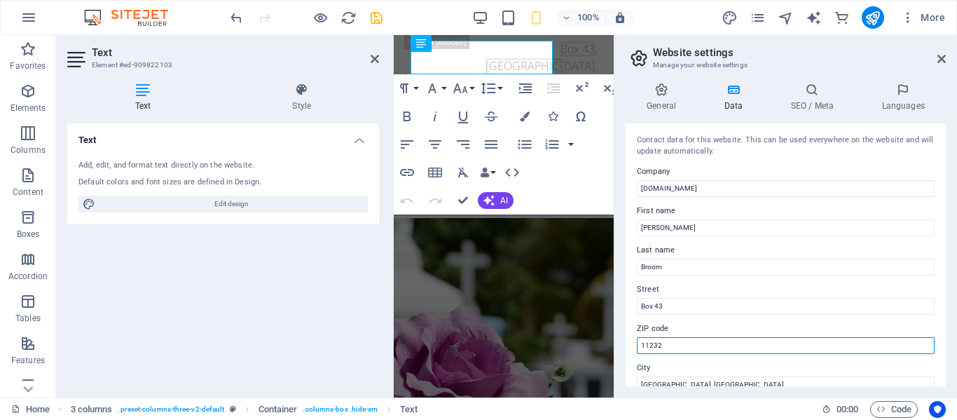
click at [670, 345] on input "11232" at bounding box center [786, 345] width 298 height 17
type input "1"
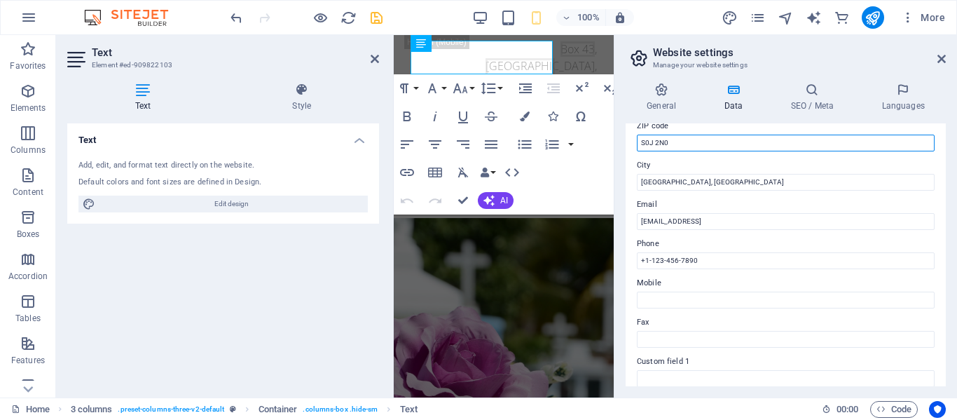
scroll to position [210, 0]
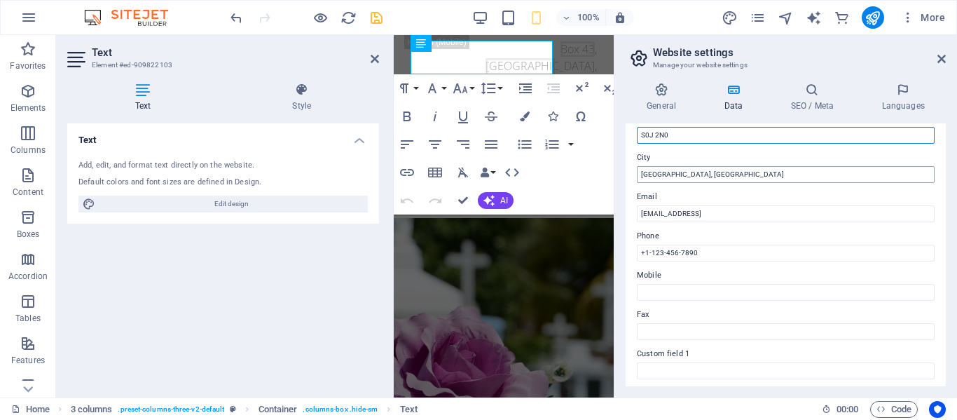
type input "S0J 2N0"
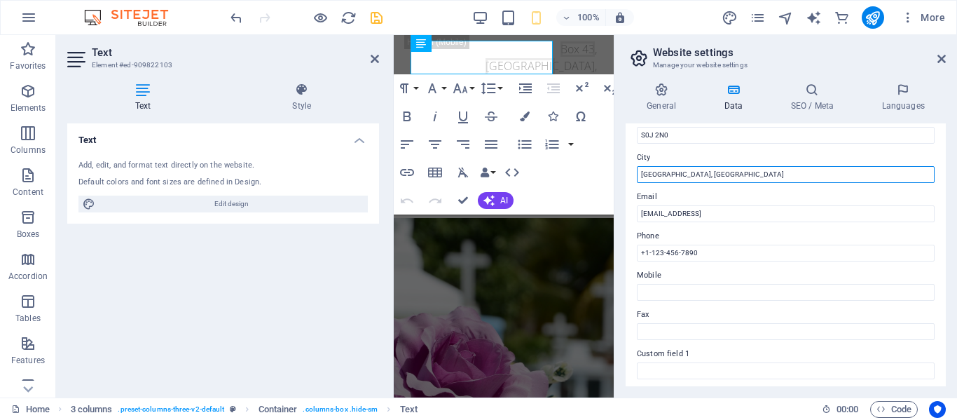
click at [705, 173] on input "[GEOGRAPHIC_DATA], [GEOGRAPHIC_DATA]" at bounding box center [786, 174] width 298 height 17
type input "B"
type input "Spruce Home, [GEOGRAPHIC_DATA]."
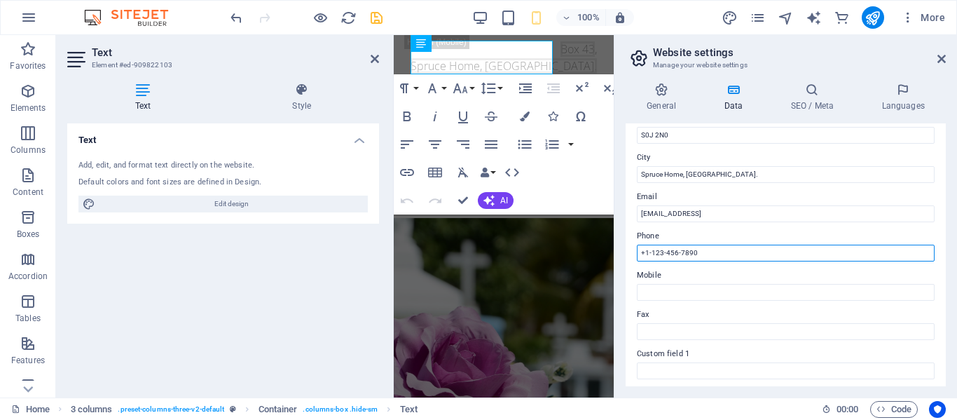
click at [704, 250] on input "+1-123-456-7890" at bounding box center [786, 253] width 298 height 17
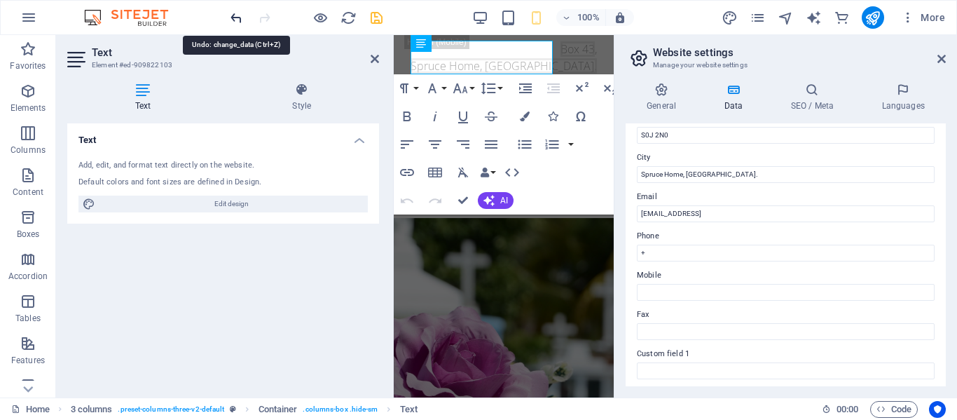
click at [230, 18] on icon "undo" at bounding box center [236, 18] width 16 height 16
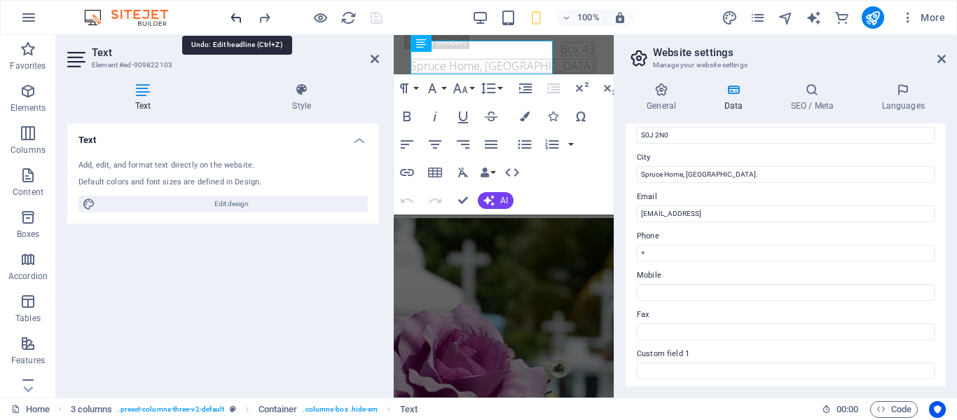
click at [230, 18] on icon "undo" at bounding box center [236, 18] width 16 height 16
click at [234, 17] on icon "undo" at bounding box center [236, 18] width 16 height 16
click at [262, 16] on icon "redo" at bounding box center [265, 18] width 16 height 16
click at [262, 17] on icon "redo" at bounding box center [265, 18] width 16 height 16
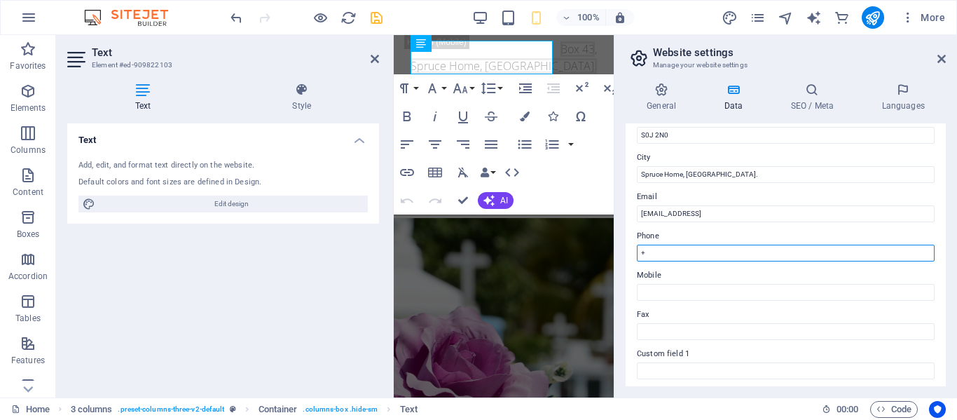
click at [651, 252] on input "+" at bounding box center [786, 253] width 298 height 17
click at [677, 252] on input "+ 1 306 981 5170" at bounding box center [786, 253] width 298 height 17
click at [652, 250] on input "+ 1 306 981- 5170" at bounding box center [786, 253] width 298 height 17
click at [684, 252] on input "+ 1(306)981- 5170" at bounding box center [786, 253] width 298 height 17
click at [700, 250] on input "+ 1(306)981-5170" at bounding box center [786, 253] width 298 height 17
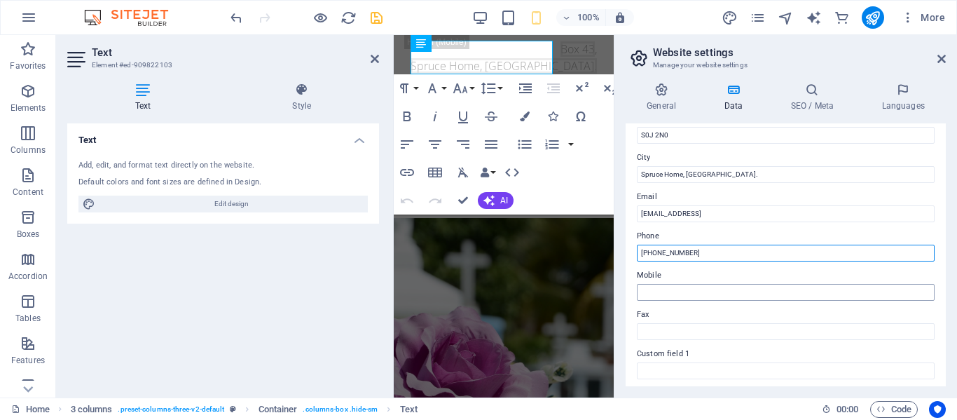
type input "+1(306)981-5170"
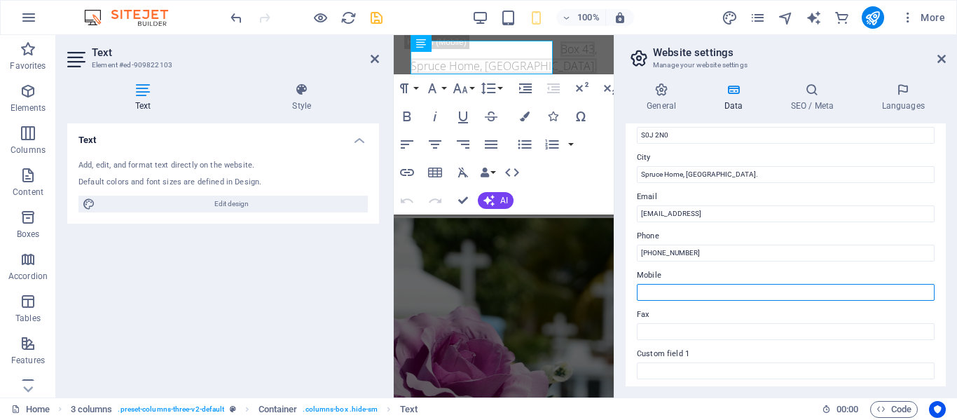
click at [648, 290] on input "Mobile" at bounding box center [786, 292] width 298 height 17
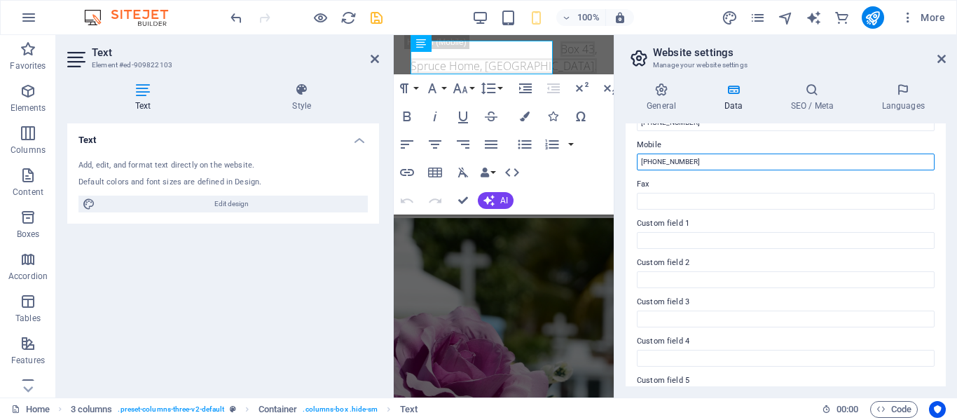
scroll to position [411, 0]
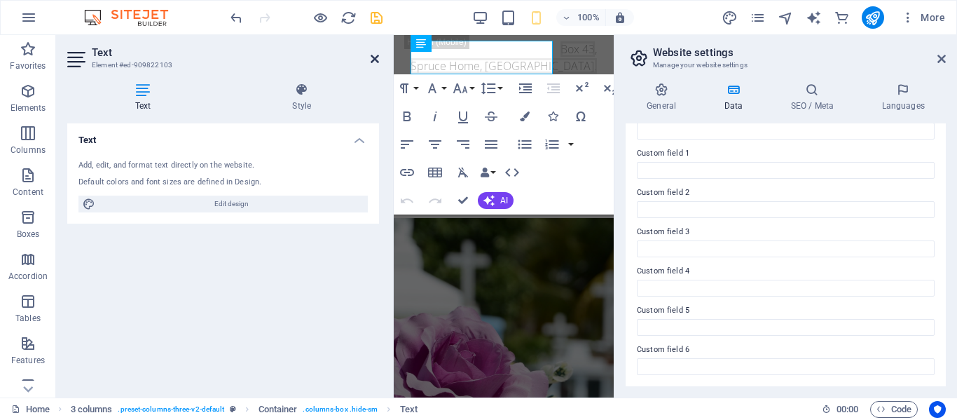
click at [377, 56] on icon at bounding box center [375, 58] width 8 height 11
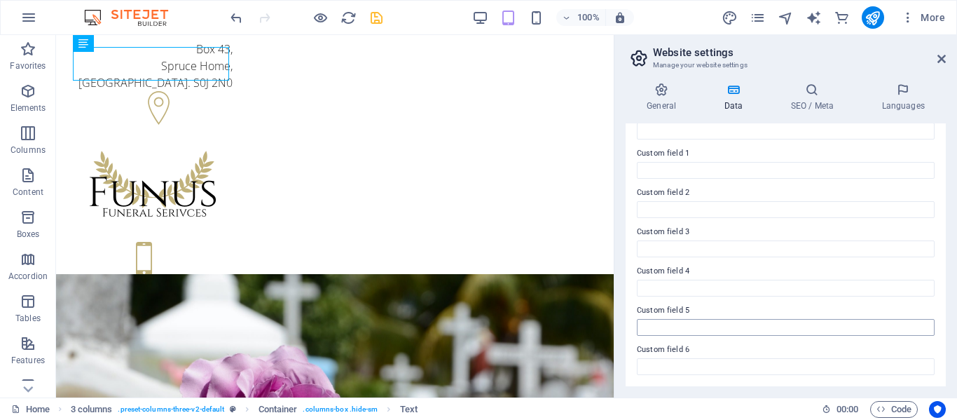
scroll to position [200, 0]
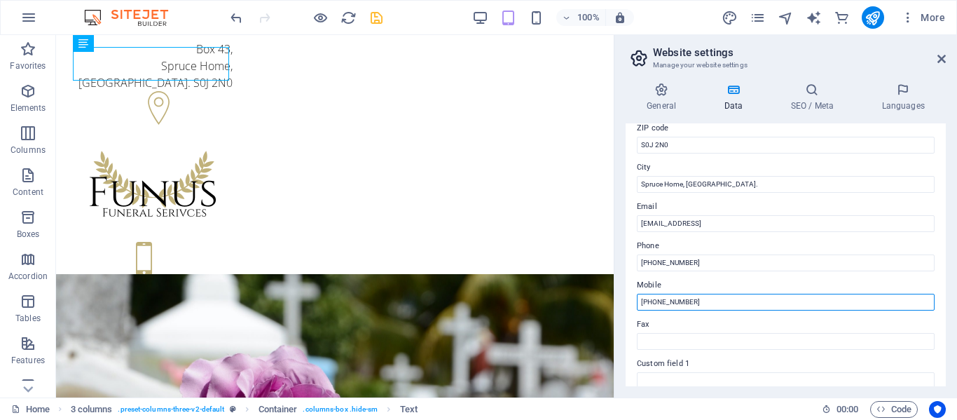
click at [704, 305] on input "[PHONE_NUMBER]" at bounding box center [786, 302] width 298 height 17
type input "1"
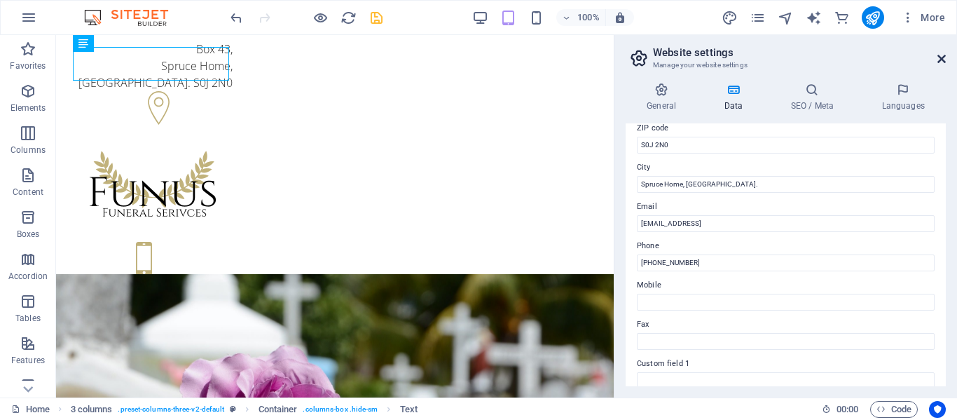
click at [945, 53] on icon at bounding box center [942, 58] width 8 height 11
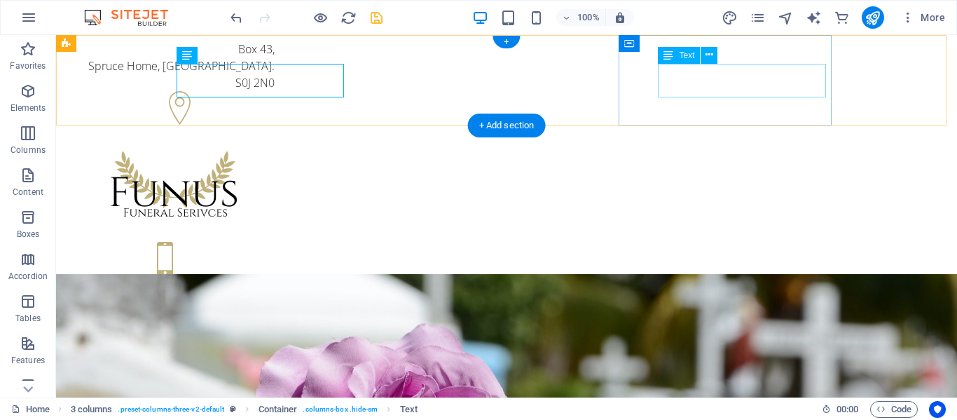
click at [275, 280] on div "+1(306)981-5170 +1(306)981-5170" at bounding box center [174, 297] width 202 height 34
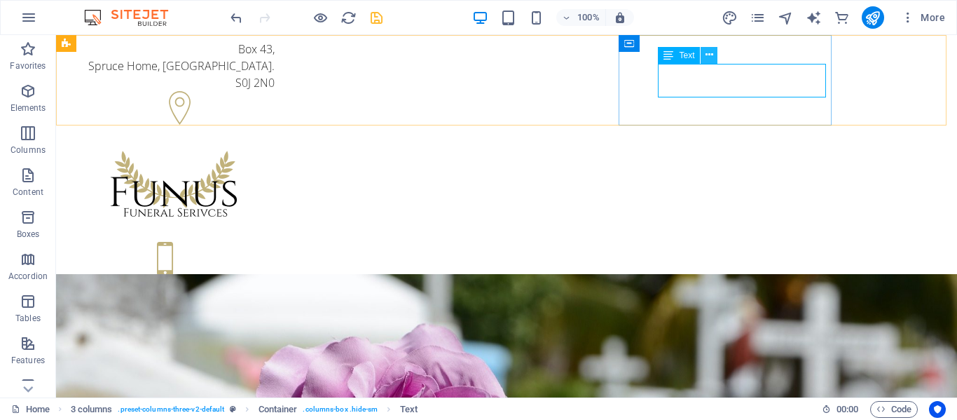
click at [711, 53] on icon at bounding box center [710, 55] width 8 height 15
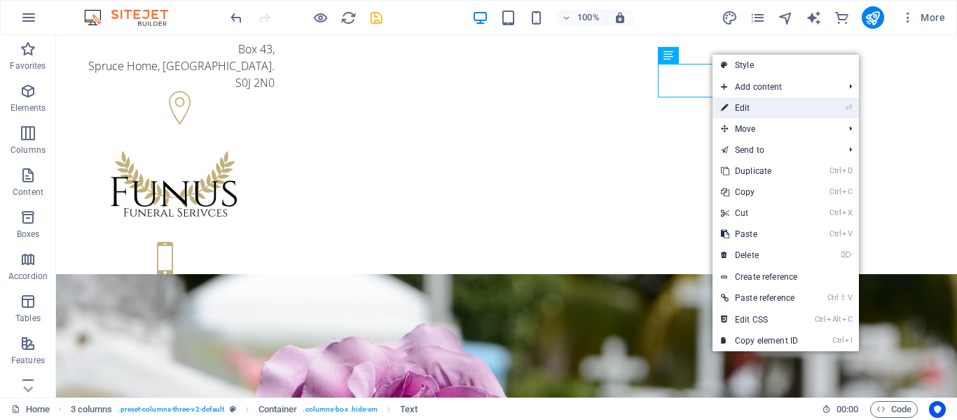
click at [733, 112] on link "⏎ Edit" at bounding box center [760, 107] width 94 height 21
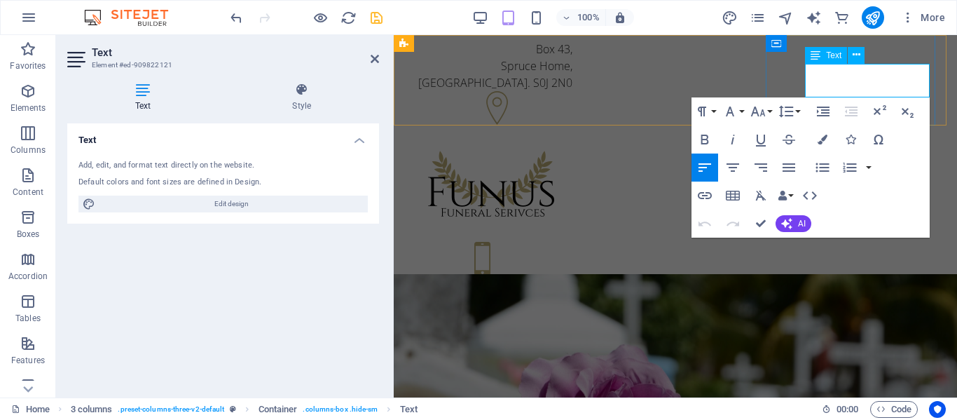
click at [573, 280] on p "+1(306)981-5170" at bounding box center [492, 288] width 162 height 17
click at [375, 57] on icon at bounding box center [375, 58] width 8 height 11
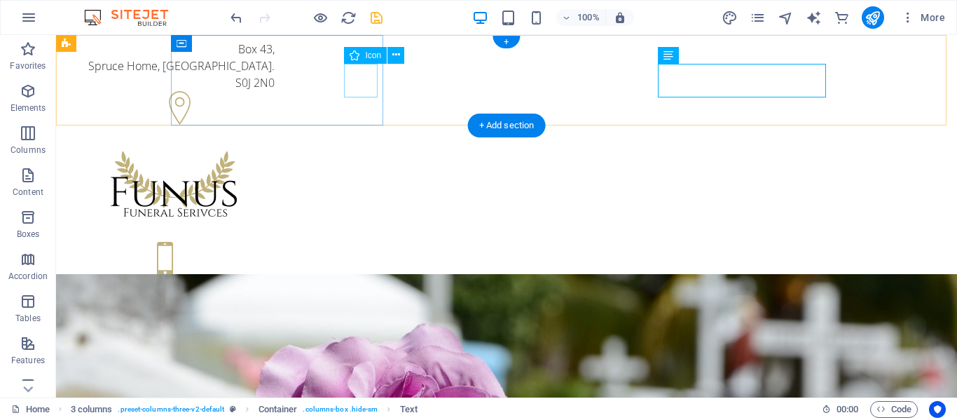
click at [275, 91] on figure at bounding box center [174, 110] width 202 height 38
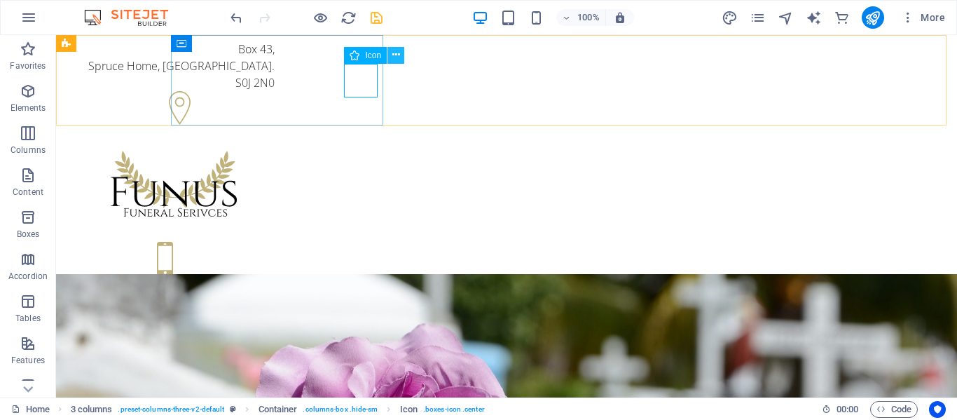
click at [398, 55] on icon at bounding box center [396, 55] width 8 height 15
drag, startPoint x: 193, startPoint y: 30, endPoint x: 251, endPoint y: 51, distance: 61.9
click at [251, 51] on icon at bounding box center [253, 55] width 8 height 15
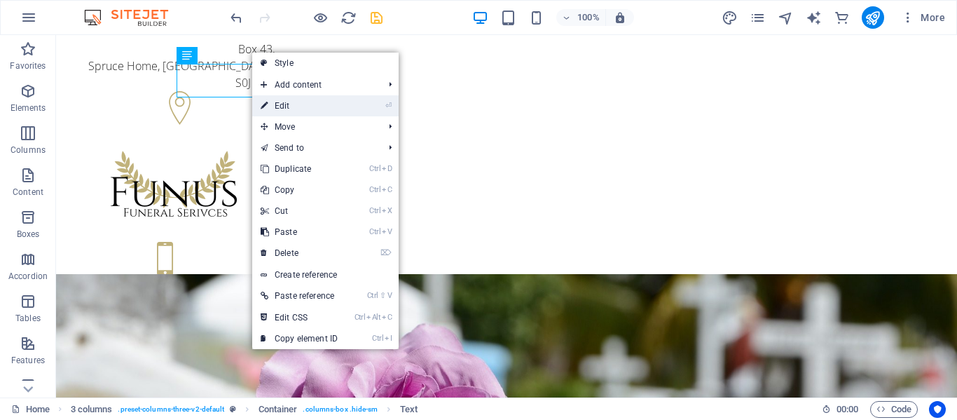
click at [296, 107] on link "⏎ Edit" at bounding box center [299, 105] width 94 height 21
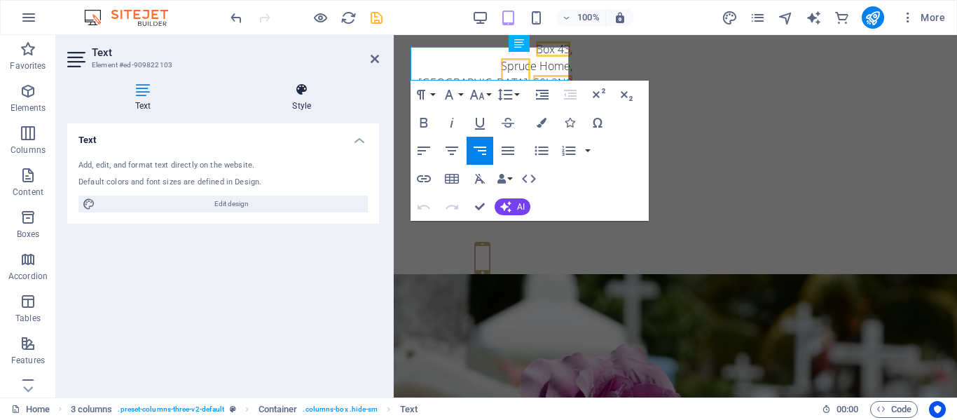
click at [301, 93] on icon at bounding box center [301, 90] width 155 height 14
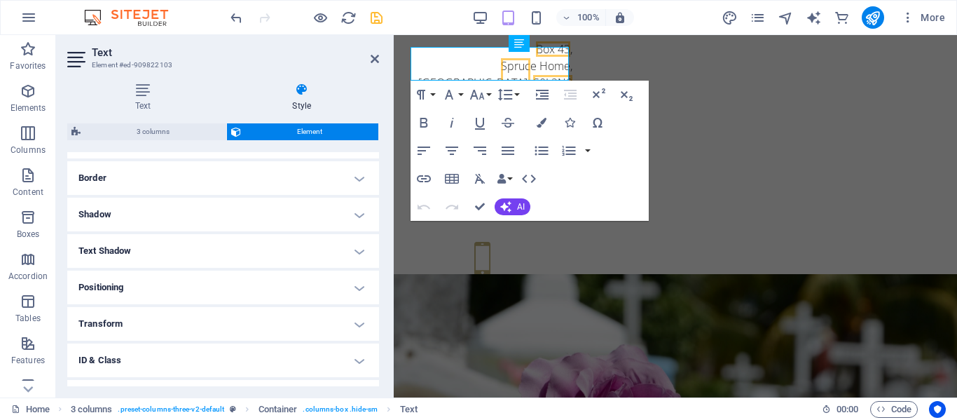
scroll to position [358, 0]
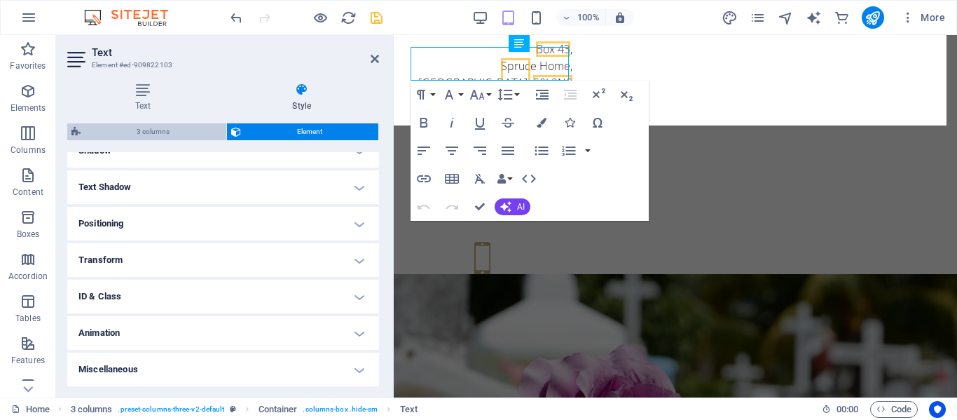
click at [156, 130] on span "3 columns" at bounding box center [153, 131] width 137 height 17
select select "rem"
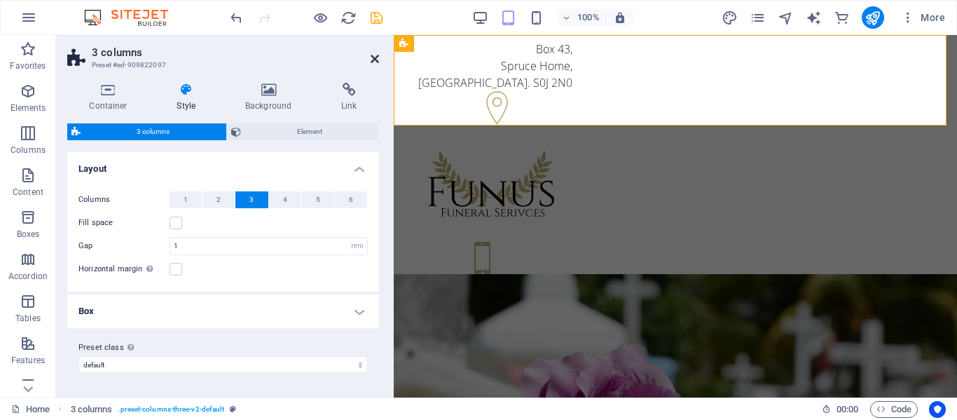
click at [374, 58] on icon at bounding box center [375, 58] width 8 height 11
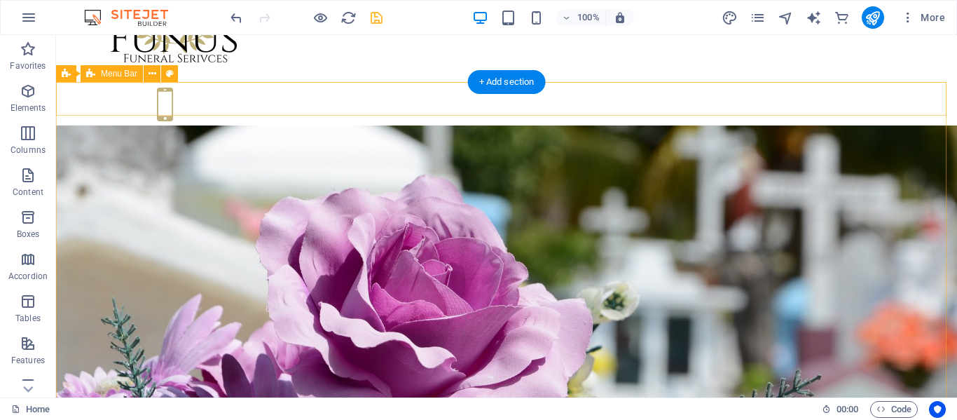
scroll to position [0, 0]
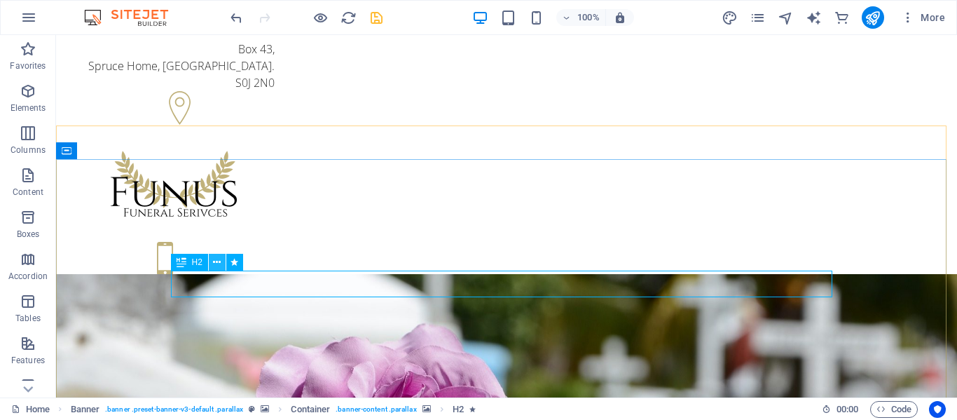
click at [212, 262] on button at bounding box center [217, 262] width 17 height 17
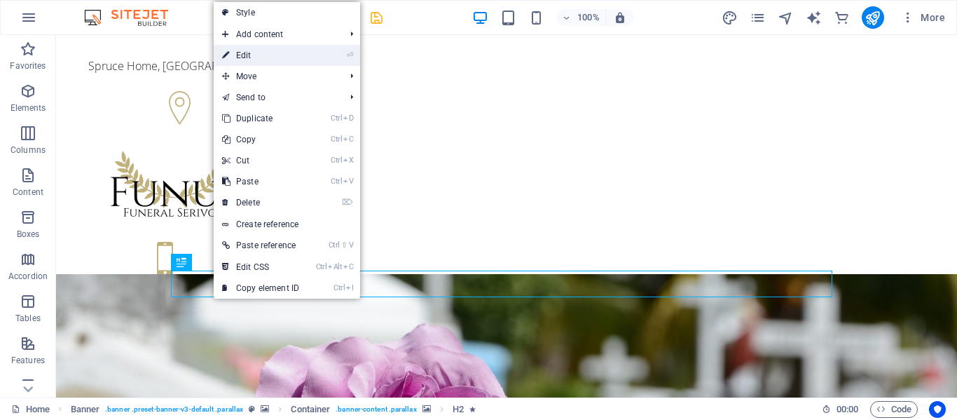
click at [251, 55] on link "⏎ Edit" at bounding box center [261, 55] width 94 height 21
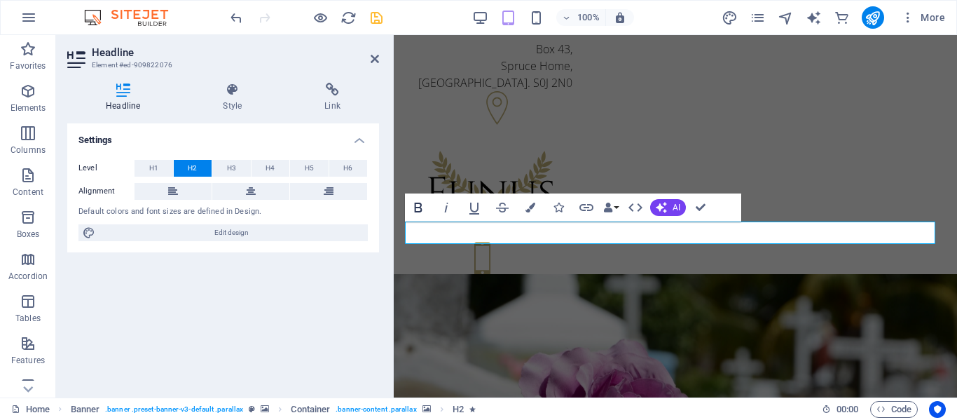
click at [420, 203] on icon "button" at bounding box center [419, 208] width 8 height 10
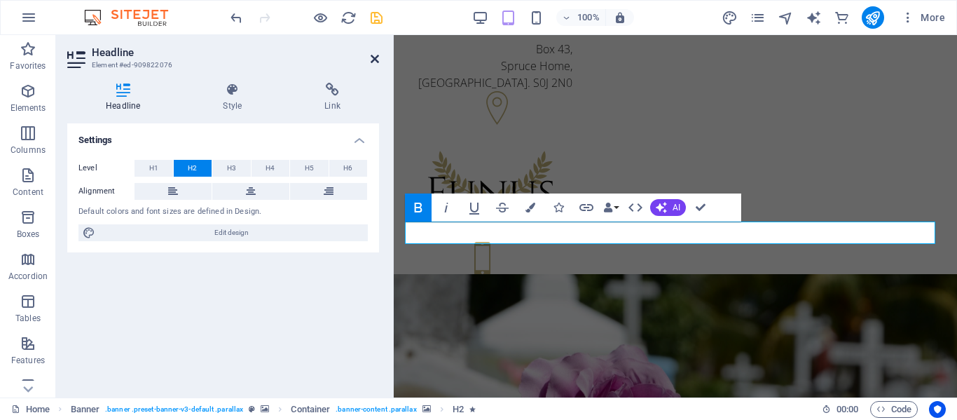
click at [374, 60] on icon at bounding box center [375, 58] width 8 height 11
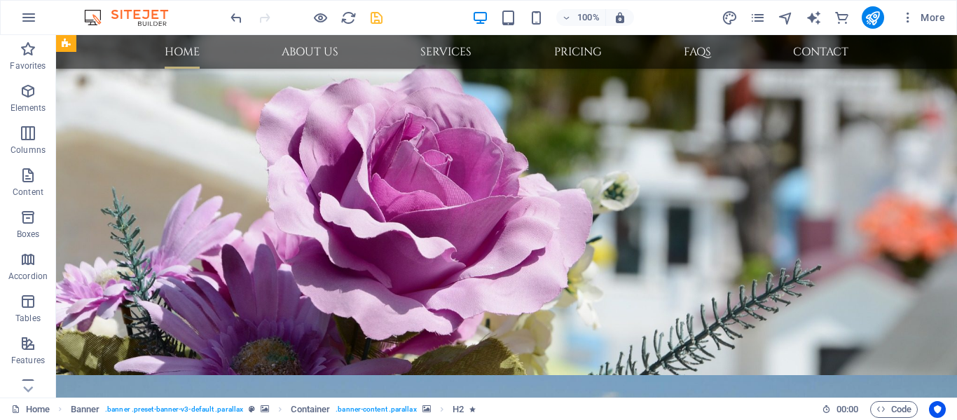
scroll to position [491, 0]
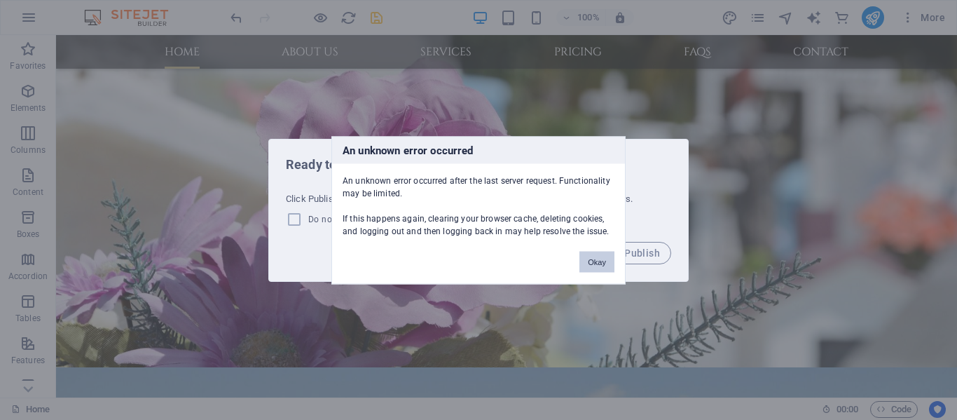
click at [607, 263] on button "Okay" at bounding box center [597, 261] width 35 height 21
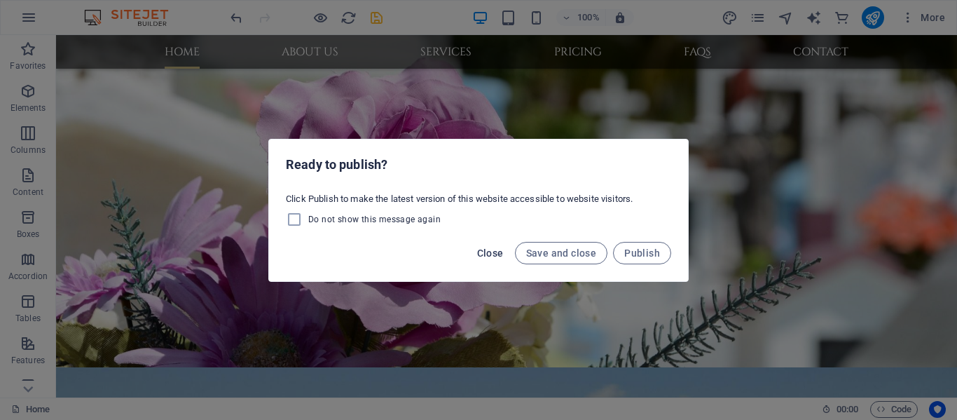
click at [491, 253] on span "Close" at bounding box center [490, 252] width 27 height 11
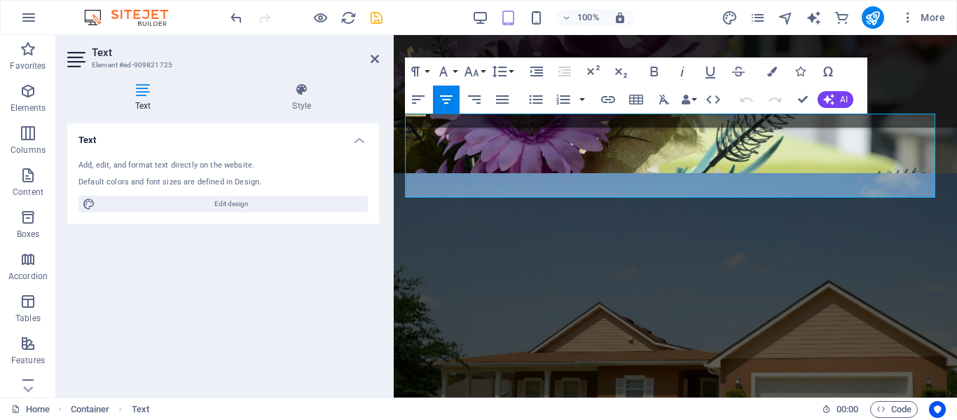
scroll to position [377, 0]
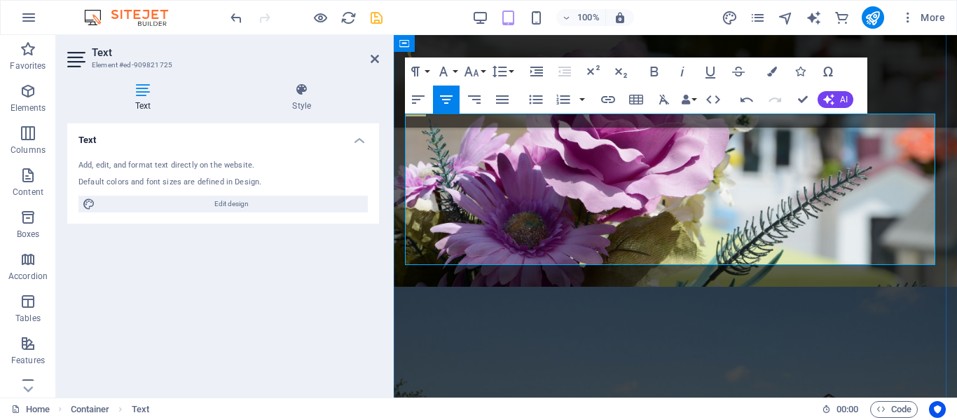
drag, startPoint x: 415, startPoint y: 186, endPoint x: 750, endPoint y: 259, distance: 343.0
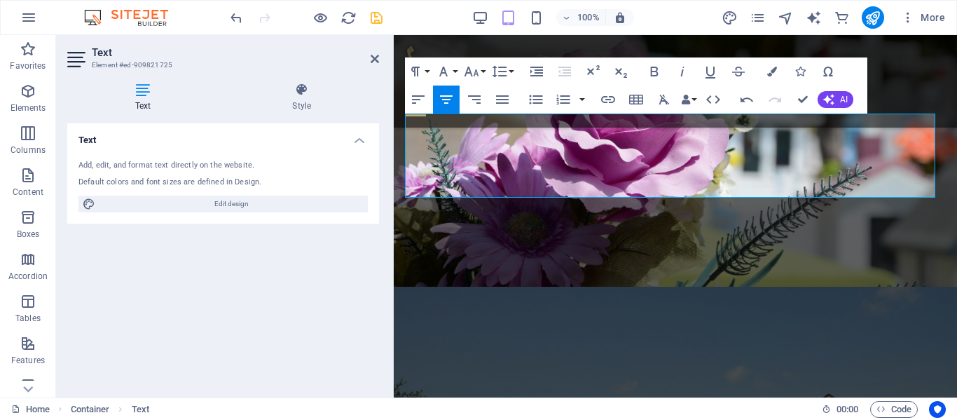
click at [369, 56] on h2 "Text" at bounding box center [235, 52] width 287 height 13
click at [376, 60] on icon at bounding box center [375, 58] width 8 height 11
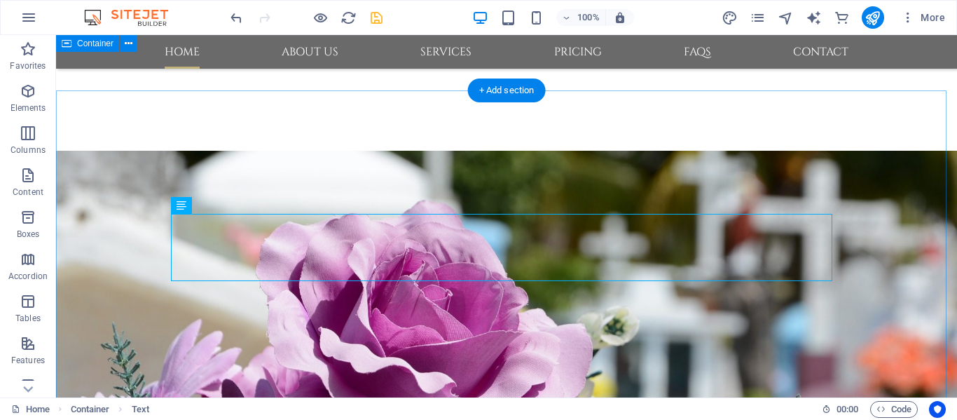
scroll to position [280, 0]
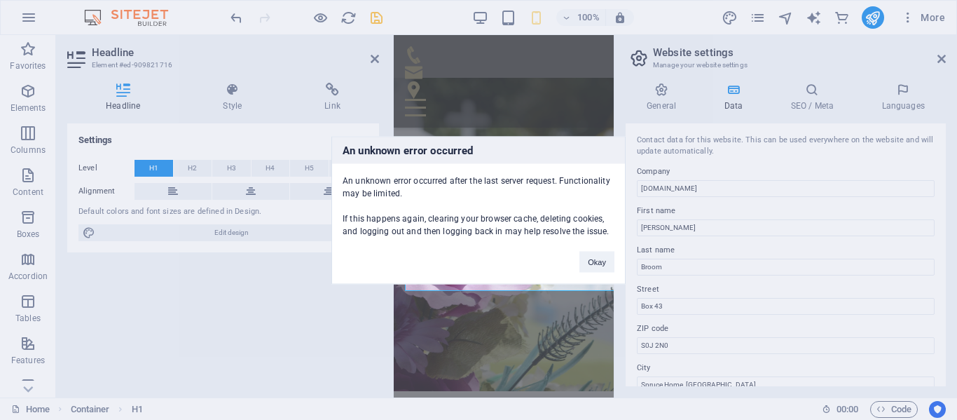
click at [948, 60] on div "An unknown error occurred An unknown error occurred after the last server reque…" at bounding box center [478, 210] width 957 height 420
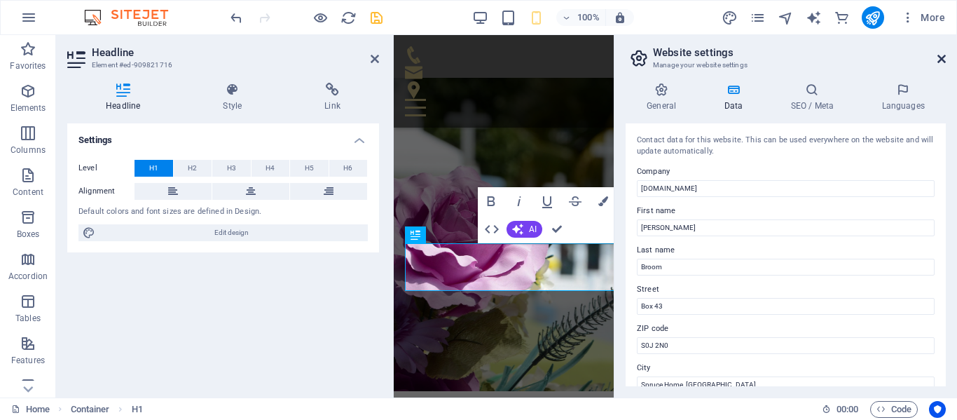
click at [941, 60] on icon at bounding box center [942, 58] width 8 height 11
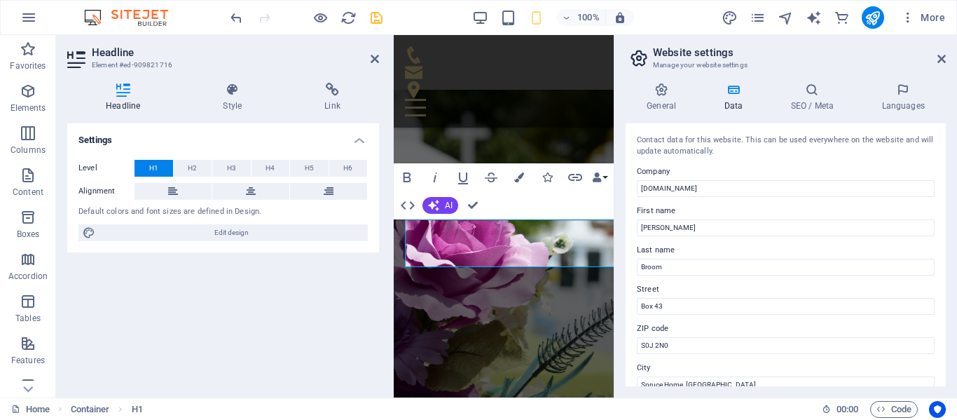
scroll to position [304, 0]
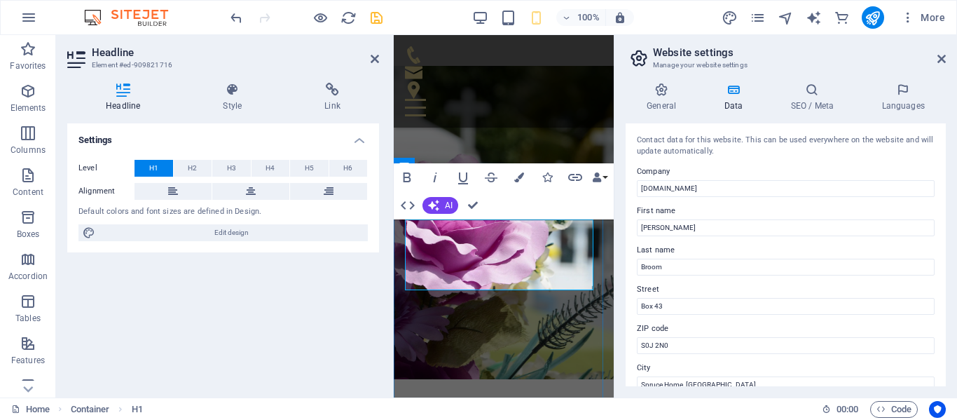
click at [371, 55] on icon at bounding box center [375, 58] width 8 height 11
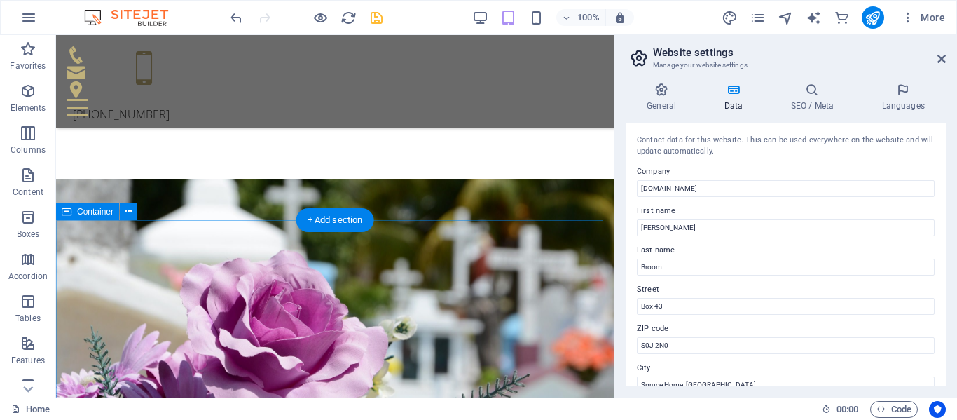
scroll to position [350, 0]
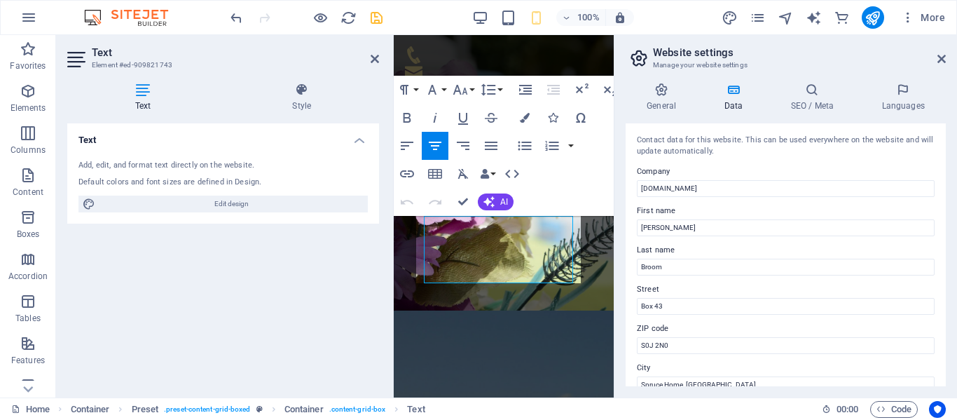
scroll to position [761, 0]
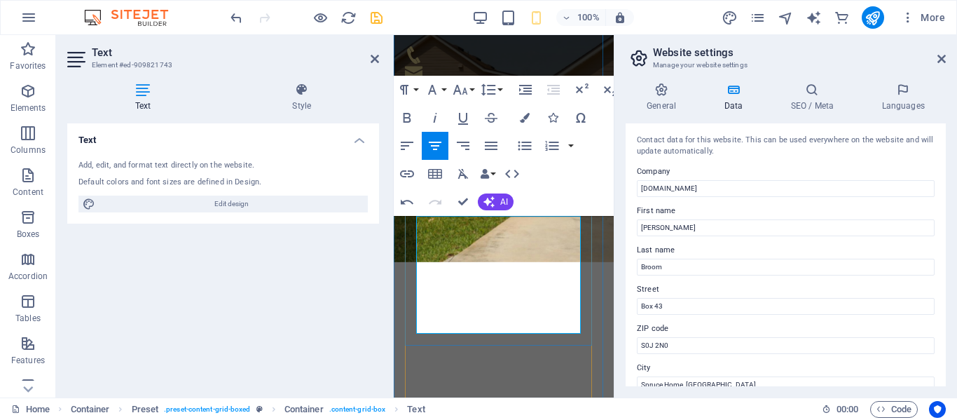
drag, startPoint x: 444, startPoint y: 273, endPoint x: 552, endPoint y: 322, distance: 118.3
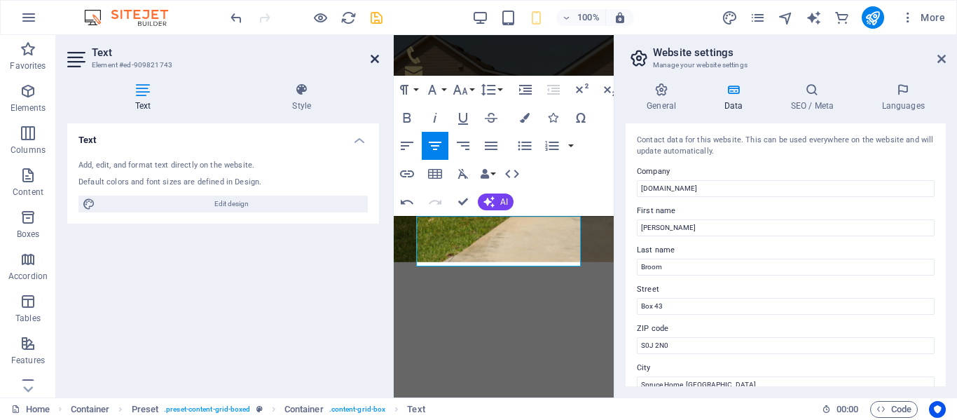
click at [372, 62] on icon at bounding box center [375, 58] width 8 height 11
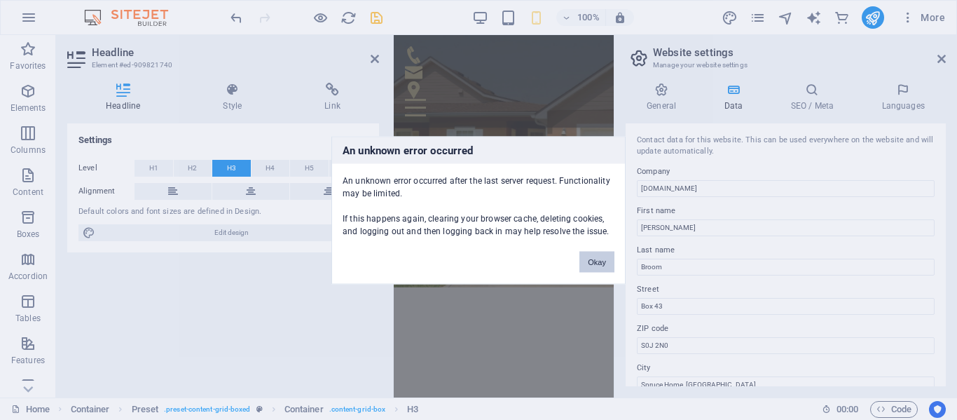
click at [598, 270] on button "Okay" at bounding box center [597, 261] width 35 height 21
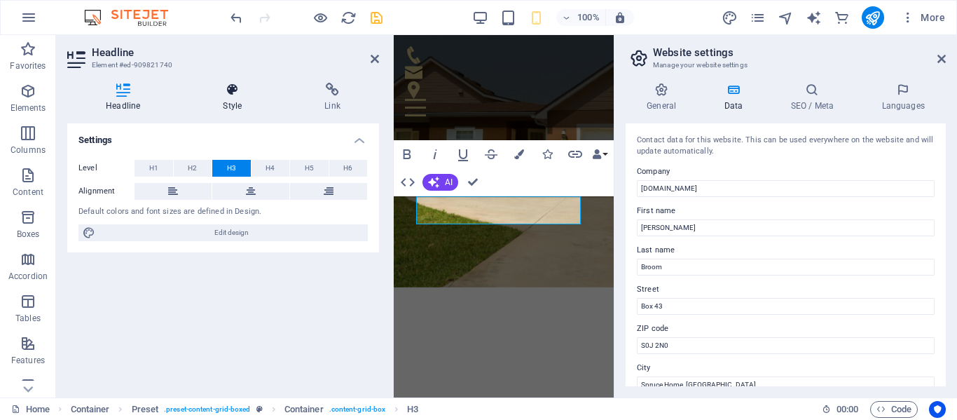
click at [235, 93] on icon at bounding box center [232, 90] width 96 height 14
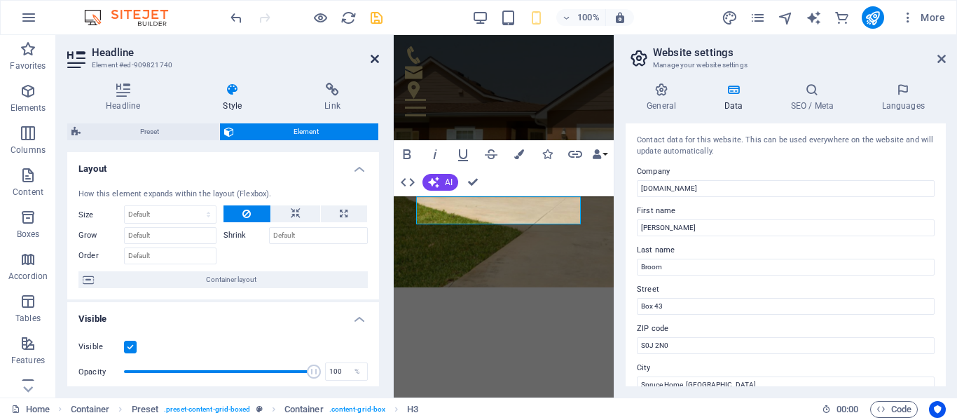
click at [373, 58] on icon at bounding box center [375, 58] width 8 height 11
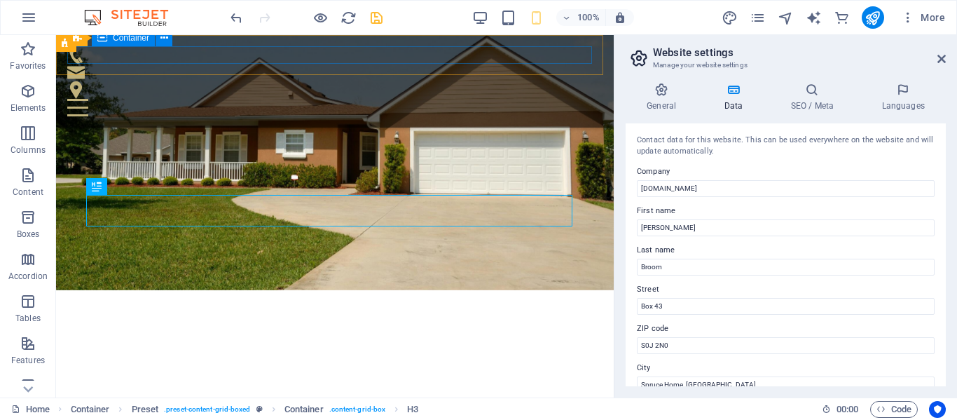
scroll to position [482, 0]
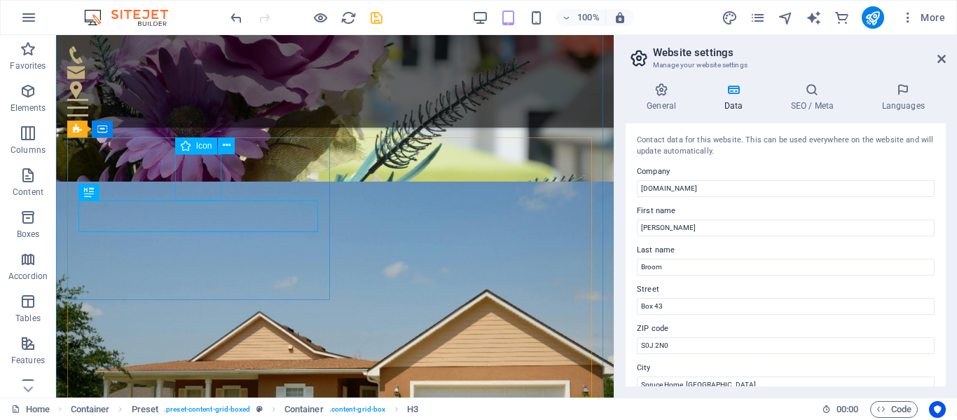
click at [224, 145] on icon at bounding box center [227, 145] width 8 height 15
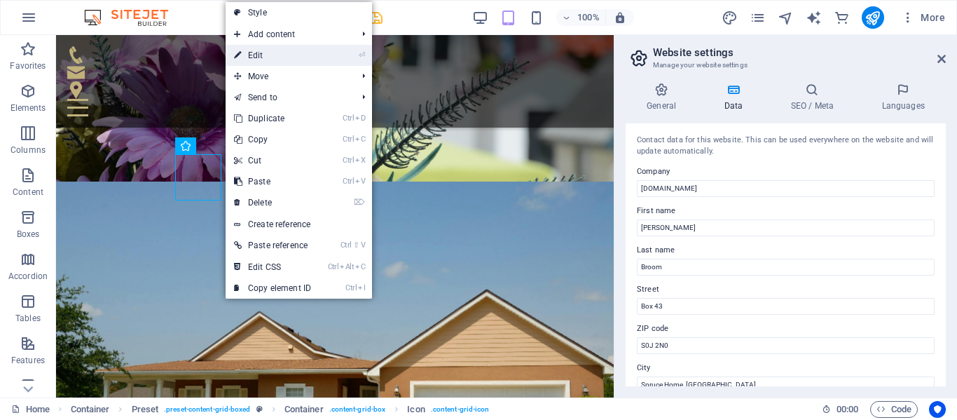
click at [273, 54] on link "⏎ Edit" at bounding box center [273, 55] width 94 height 21
select select "xMidYMid"
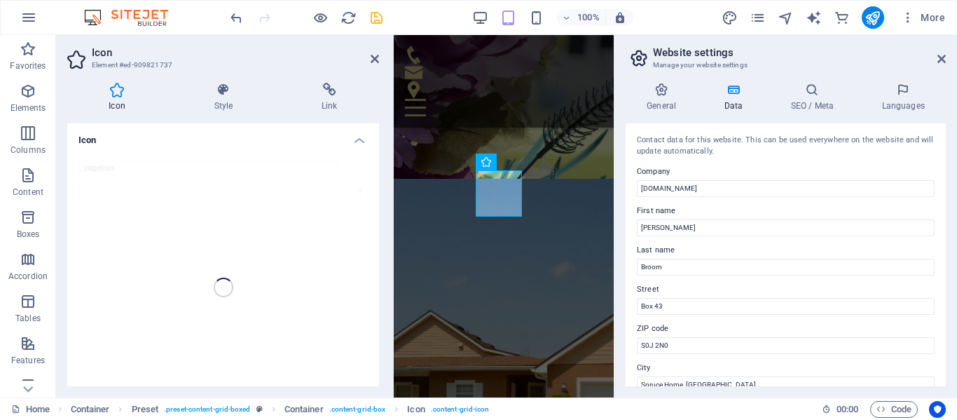
scroll to position [716, 0]
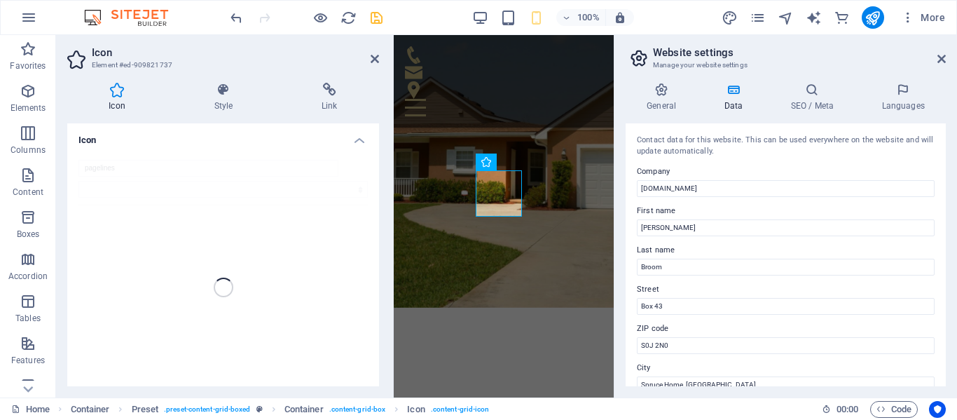
click at [93, 167] on div "pagelines" at bounding box center [223, 288] width 312 height 278
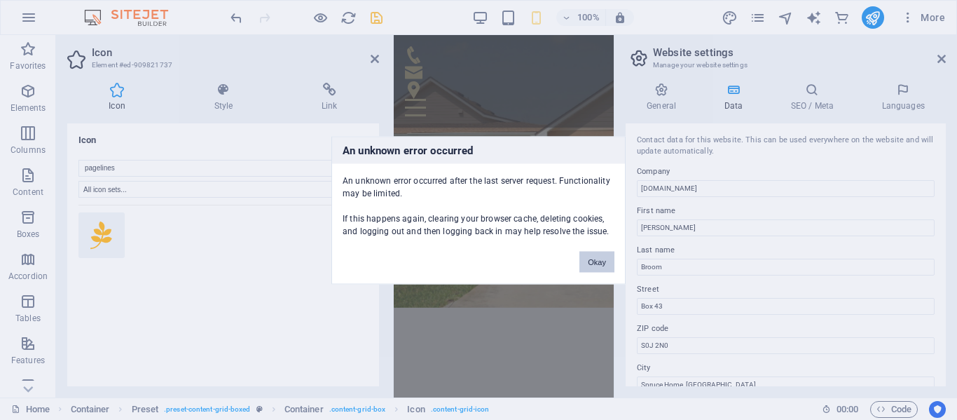
click at [599, 259] on button "Okay" at bounding box center [597, 261] width 35 height 21
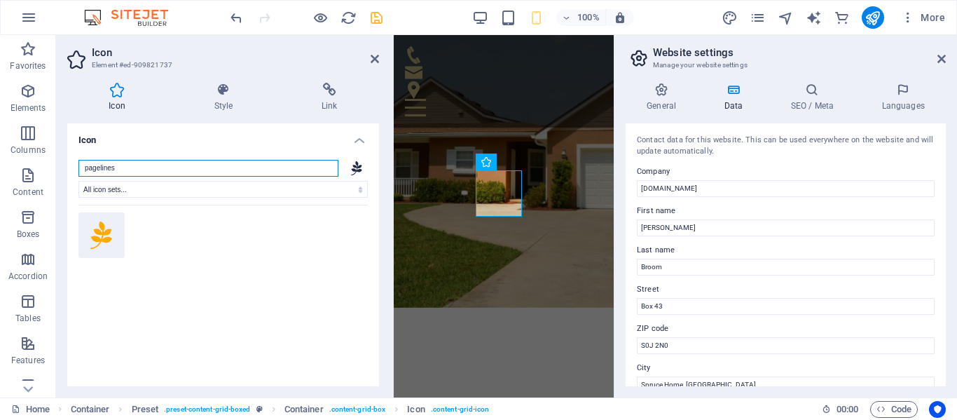
click at [116, 169] on input "pagelines" at bounding box center [208, 168] width 260 height 17
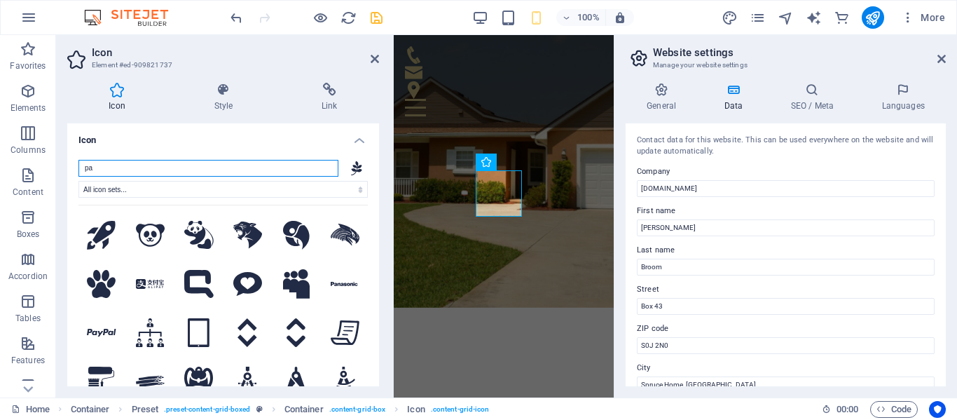
type input "p"
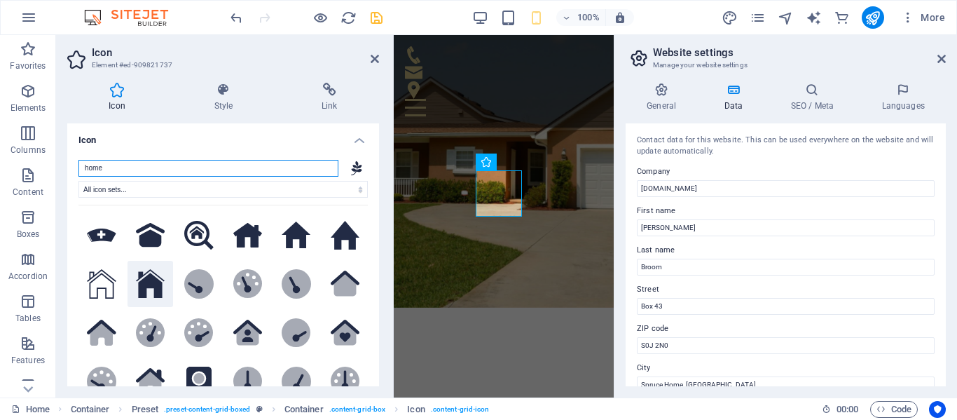
type input "home"
click at [152, 278] on icon at bounding box center [150, 283] width 29 height 29
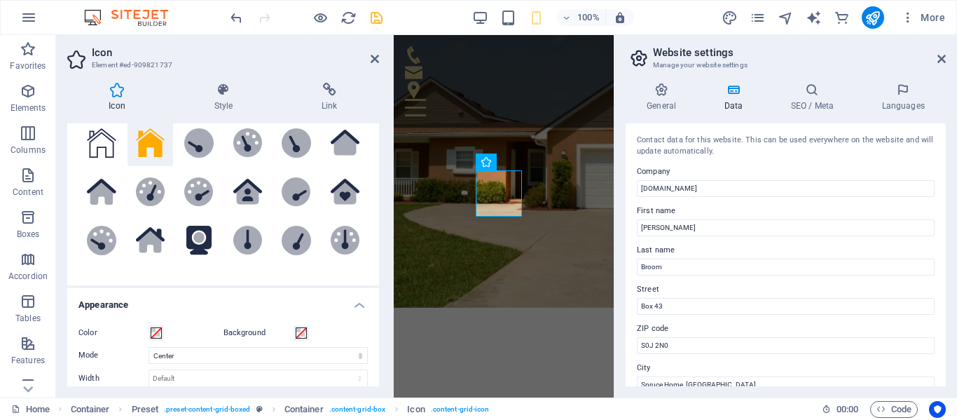
scroll to position [140, 0]
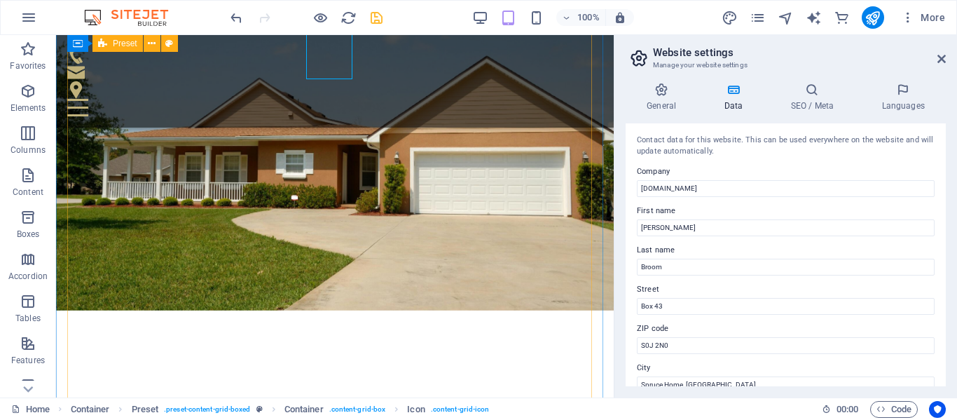
scroll to position [598, 0]
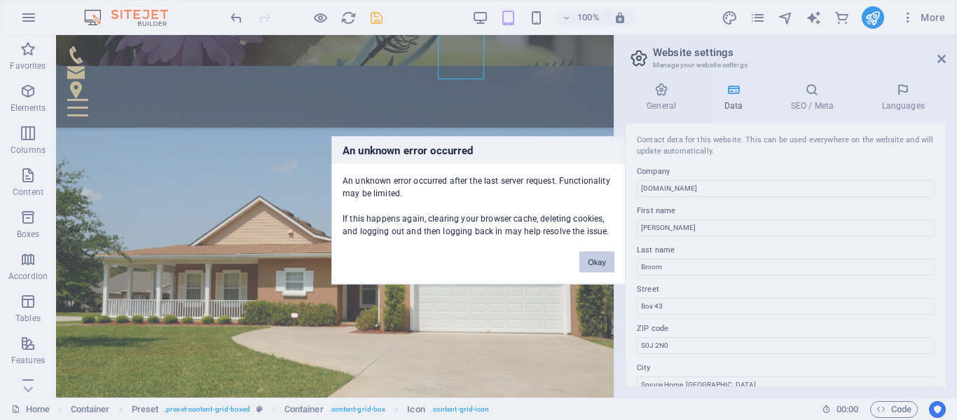
click at [603, 259] on button "Okay" at bounding box center [597, 261] width 35 height 21
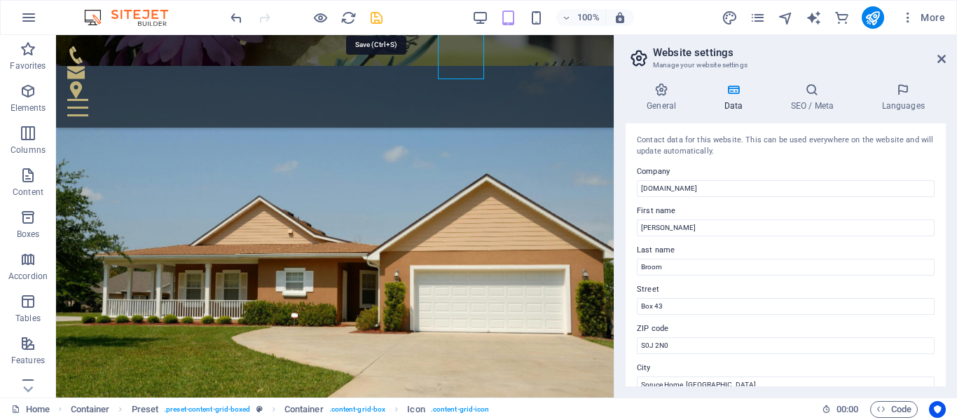
click at [377, 22] on icon "save" at bounding box center [377, 18] width 16 height 16
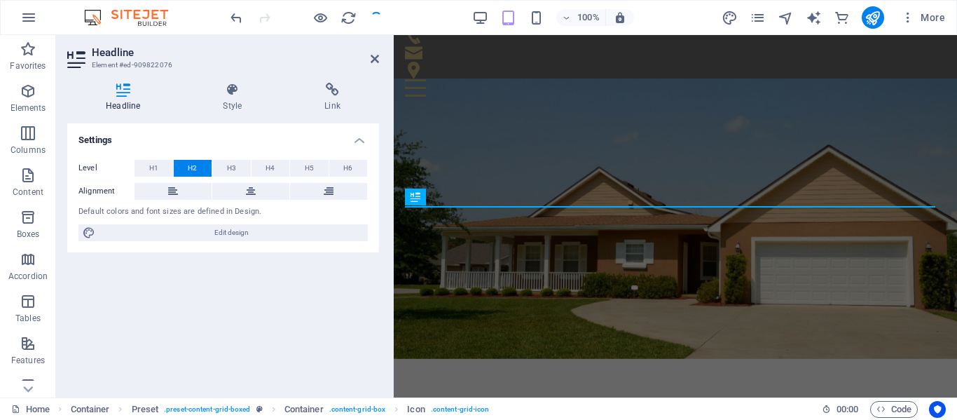
scroll to position [17, 0]
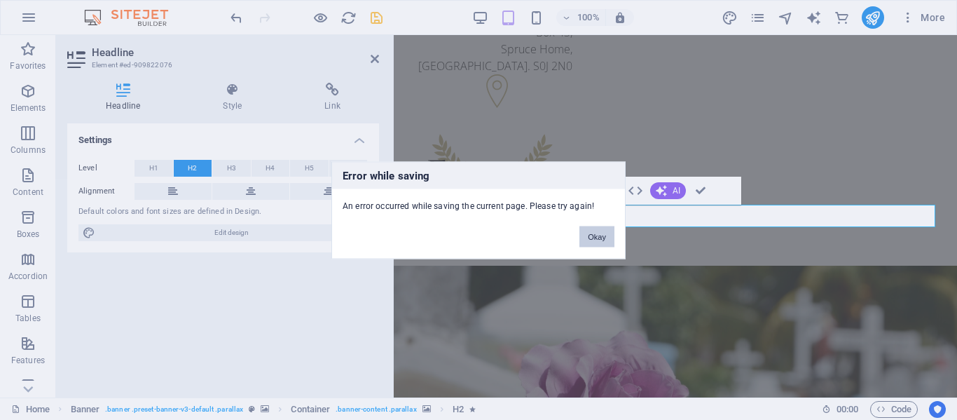
click at [601, 236] on button "Okay" at bounding box center [597, 236] width 35 height 21
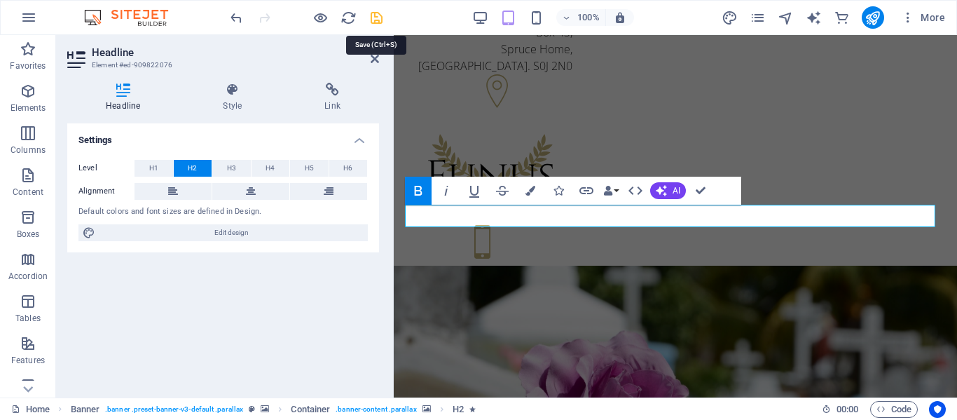
click at [373, 19] on icon "save" at bounding box center [377, 18] width 16 height 16
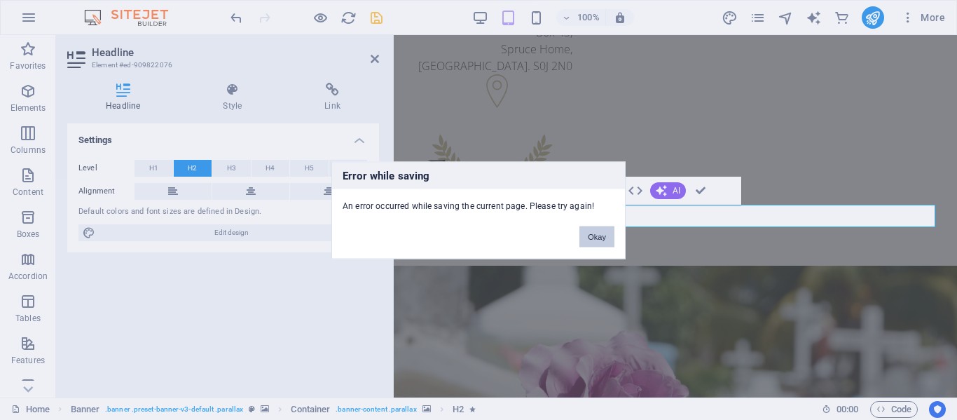
click at [608, 237] on button "Okay" at bounding box center [597, 236] width 35 height 21
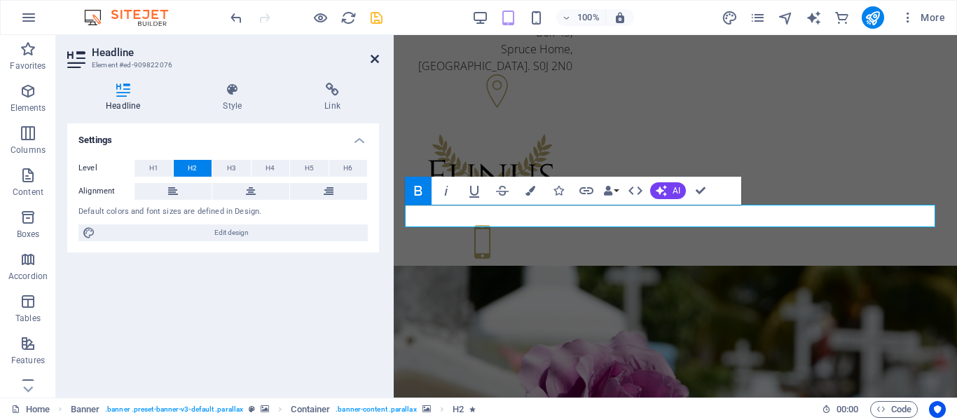
click at [375, 57] on icon at bounding box center [375, 58] width 8 height 11
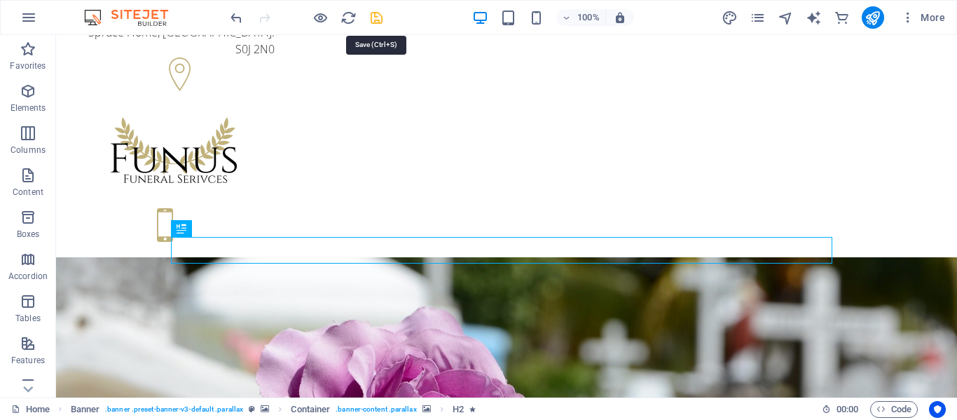
click at [377, 17] on icon "save" at bounding box center [377, 18] width 16 height 16
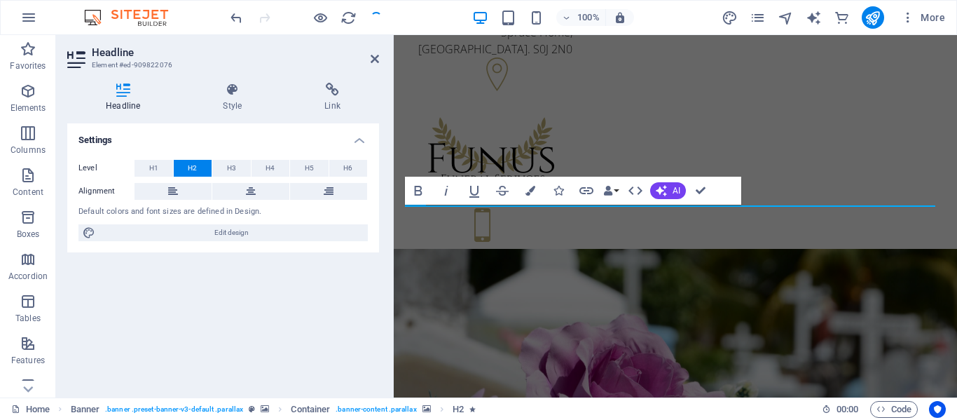
scroll to position [17, 0]
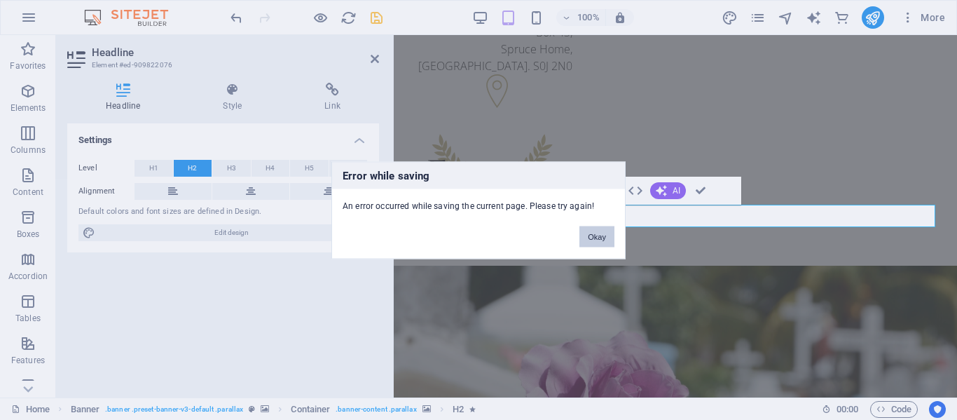
click at [594, 235] on button "Okay" at bounding box center [597, 236] width 35 height 21
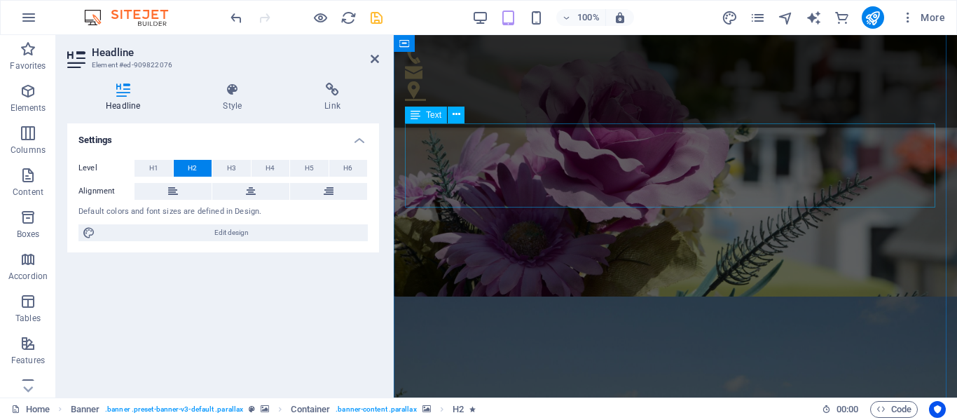
scroll to position [507, 0]
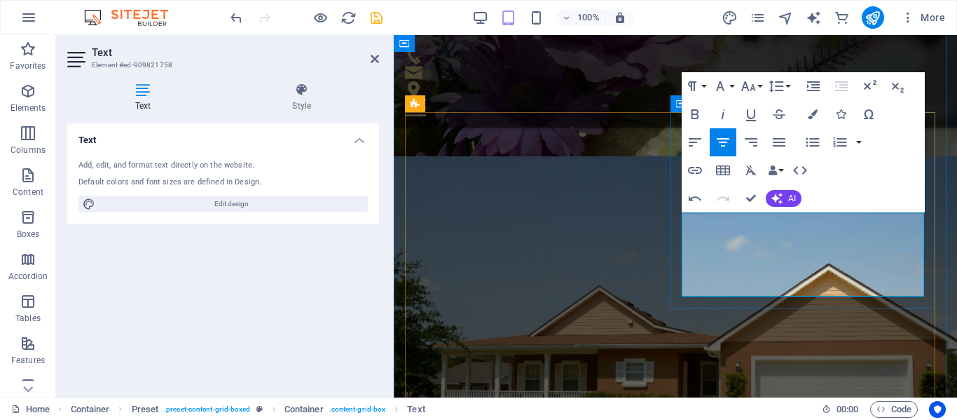
drag, startPoint x: 710, startPoint y: 253, endPoint x: 822, endPoint y: 293, distance: 119.0
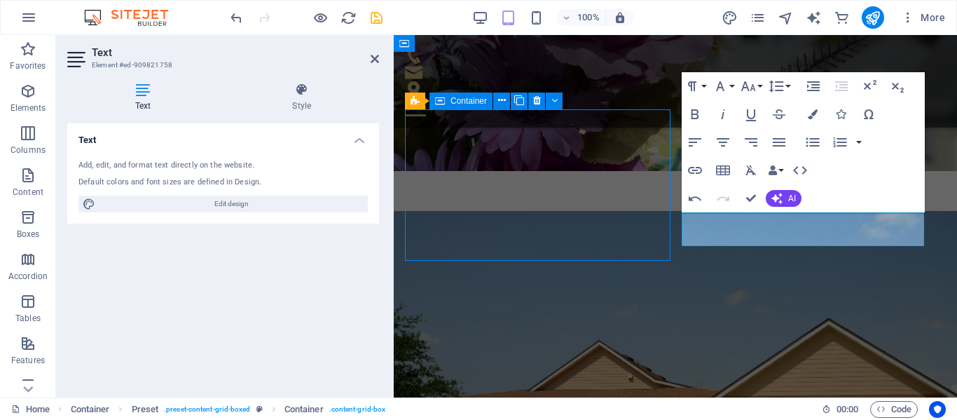
scroll to position [629, 0]
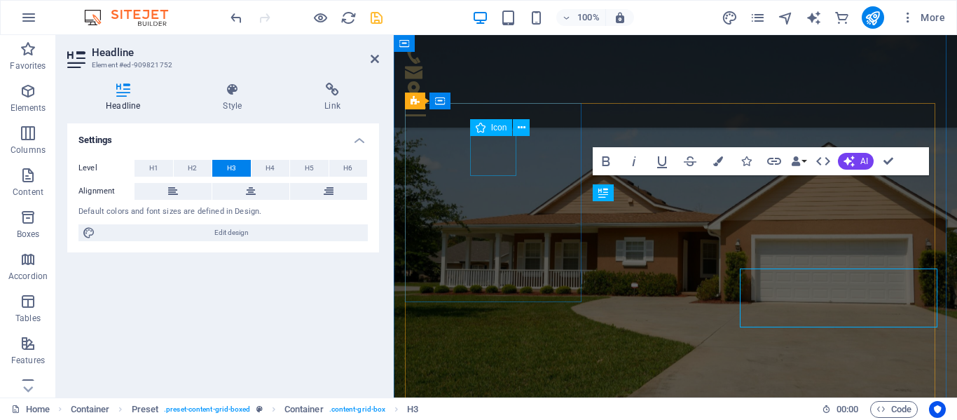
scroll to position [505, 0]
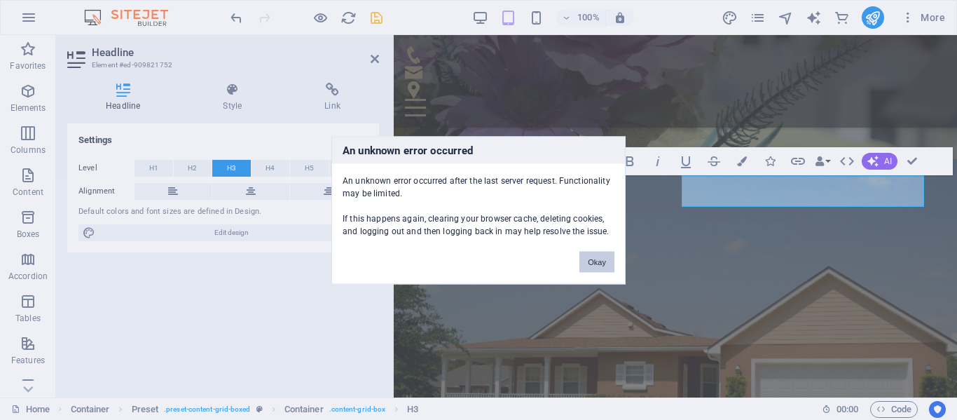
click at [607, 259] on button "Okay" at bounding box center [597, 261] width 35 height 21
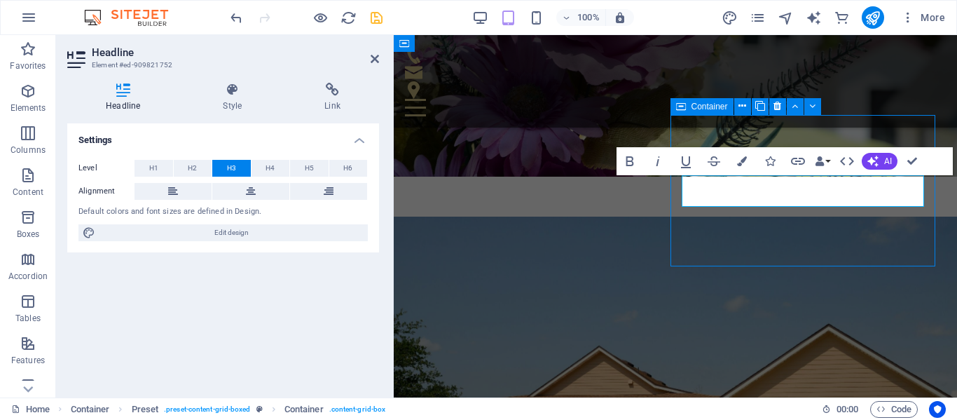
scroll to position [623, 0]
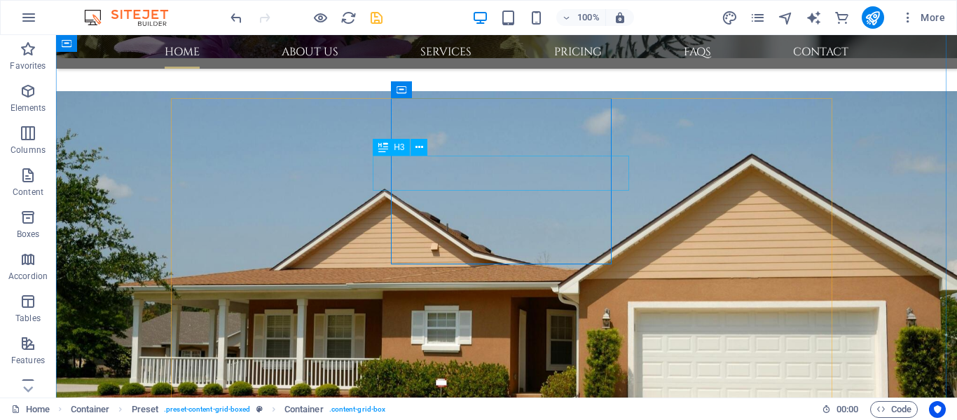
click at [416, 146] on icon at bounding box center [420, 147] width 8 height 15
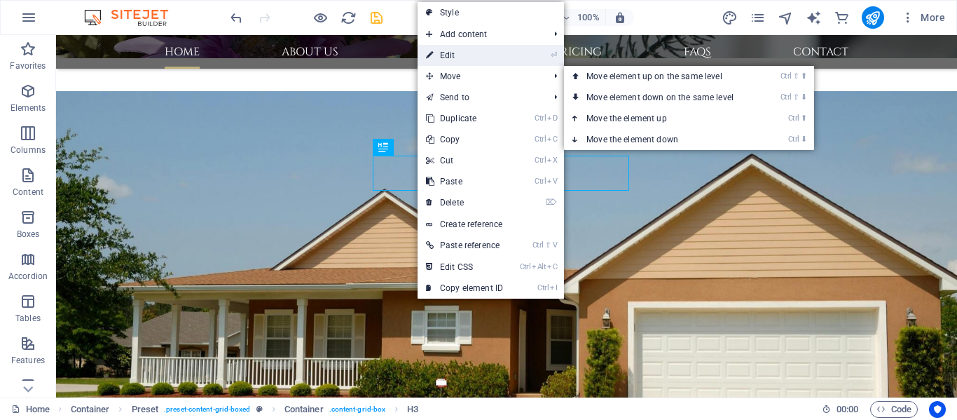
click at [482, 53] on link "⏎ Edit" at bounding box center [465, 55] width 94 height 21
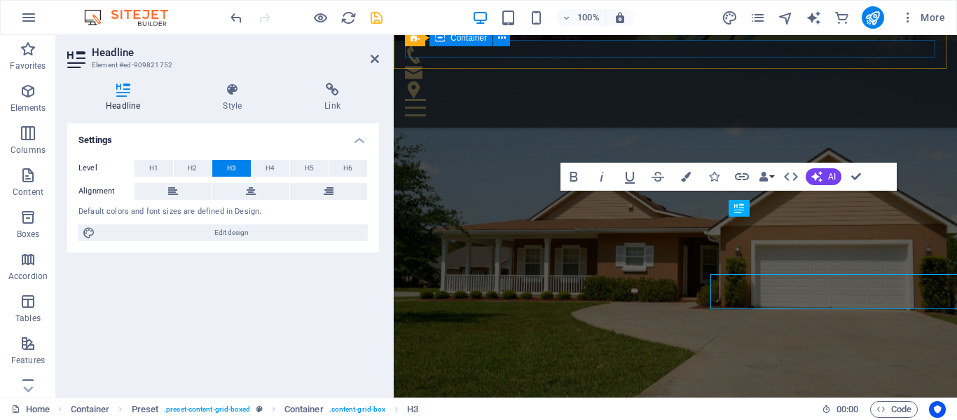
scroll to position [489, 0]
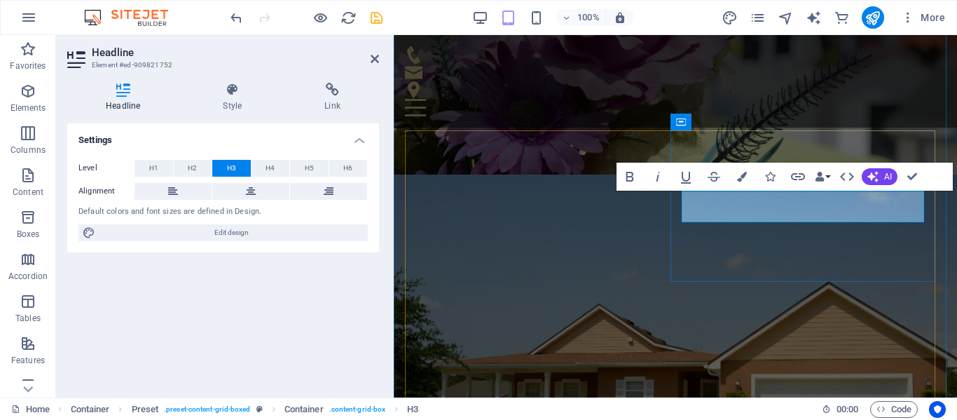
drag, startPoint x: 757, startPoint y: 215, endPoint x: 869, endPoint y: 311, distance: 147.6
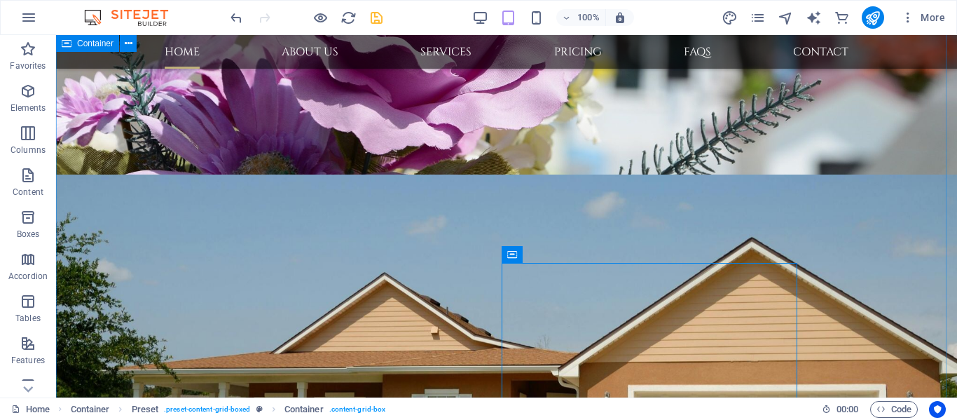
scroll to position [608, 0]
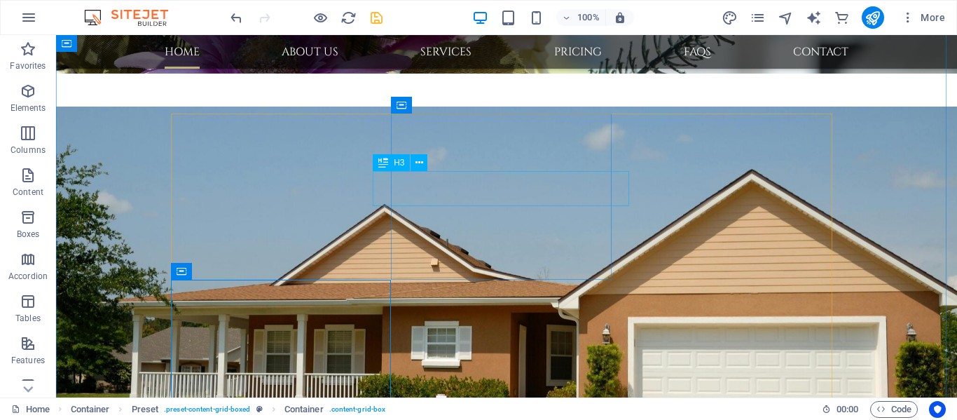
click at [417, 157] on icon at bounding box center [420, 163] width 8 height 15
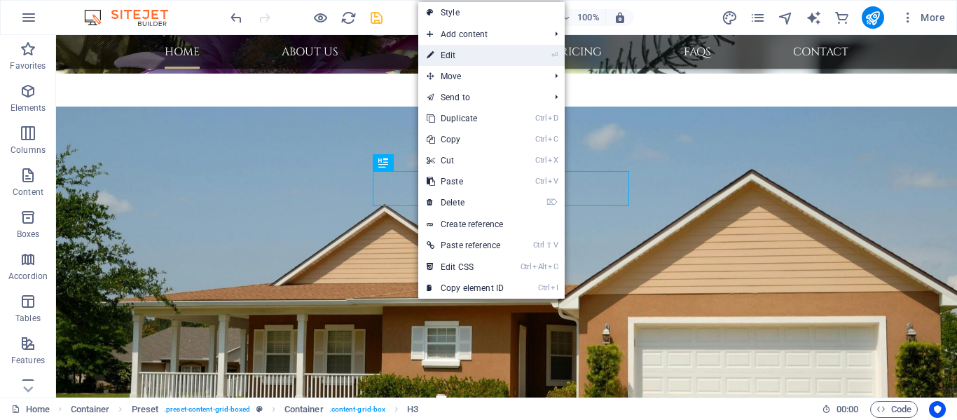
click at [460, 53] on link "⏎ Edit" at bounding box center [465, 55] width 94 height 21
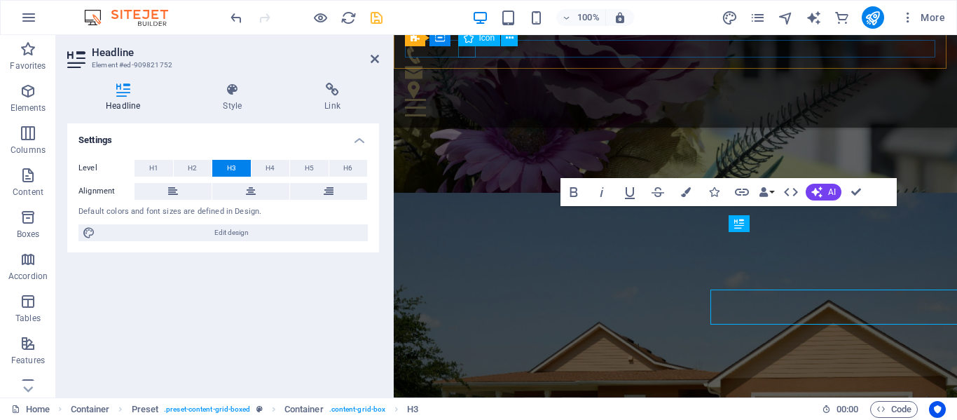
scroll to position [474, 0]
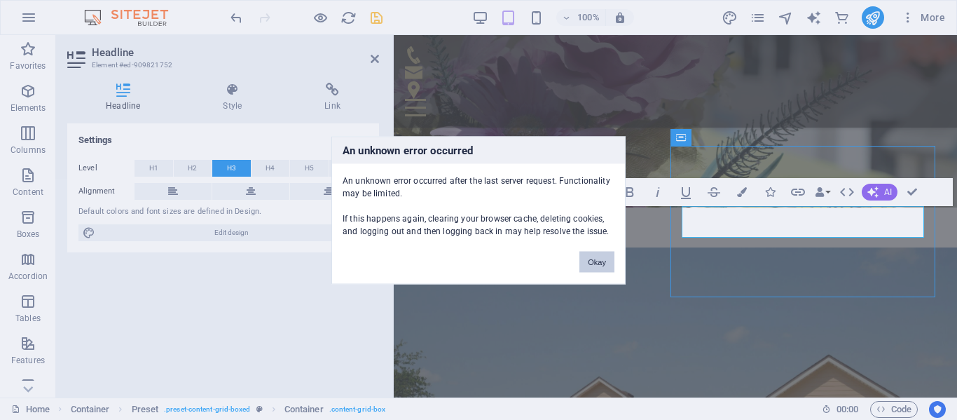
scroll to position [592, 0]
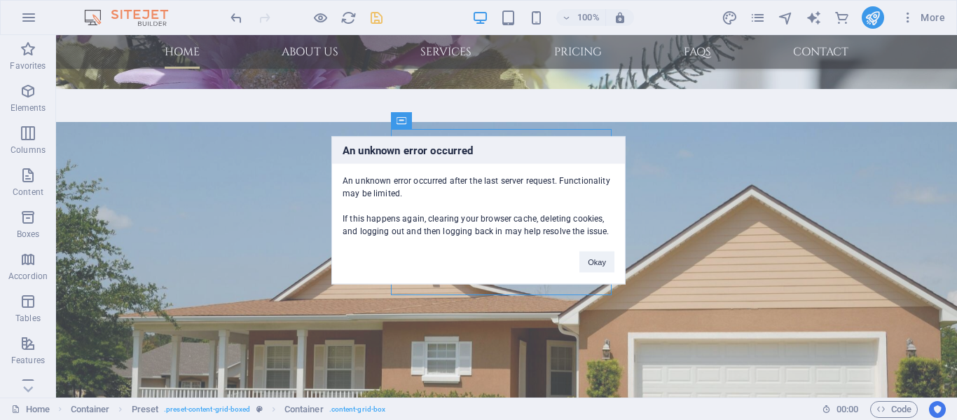
click at [639, 118] on div "An unknown error occurred An unknown error occurred after the last server reque…" at bounding box center [478, 210] width 957 height 420
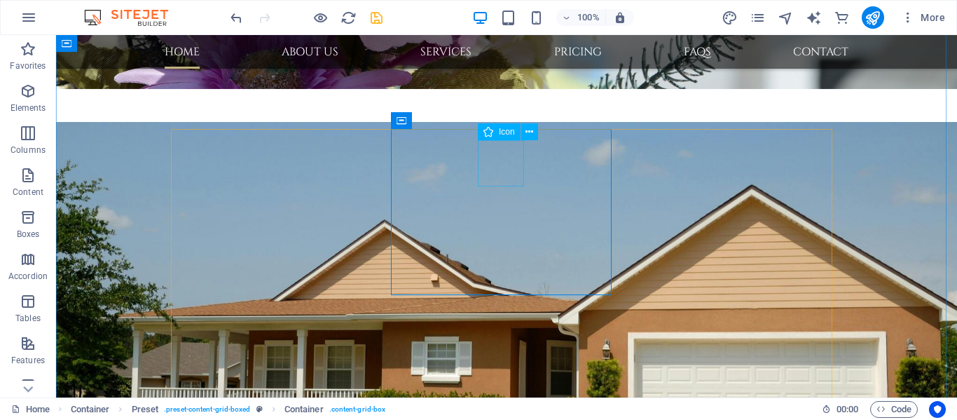
click at [531, 130] on icon at bounding box center [530, 132] width 8 height 15
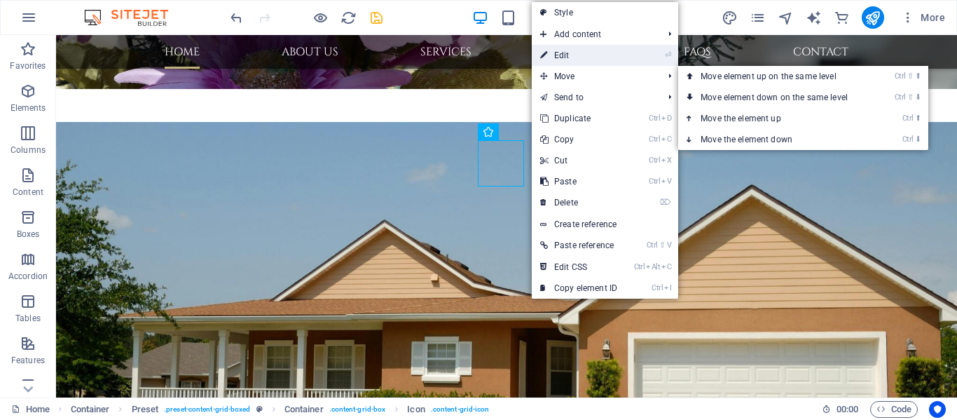
drag, startPoint x: 182, startPoint y: 22, endPoint x: 583, endPoint y: 50, distance: 402.6
click at [583, 50] on link "⏎ Edit" at bounding box center [579, 55] width 94 height 21
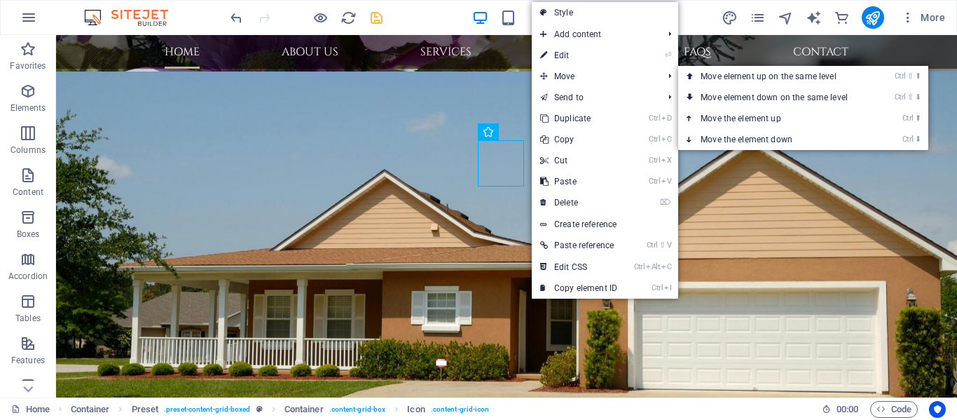
select select "xMidYMid"
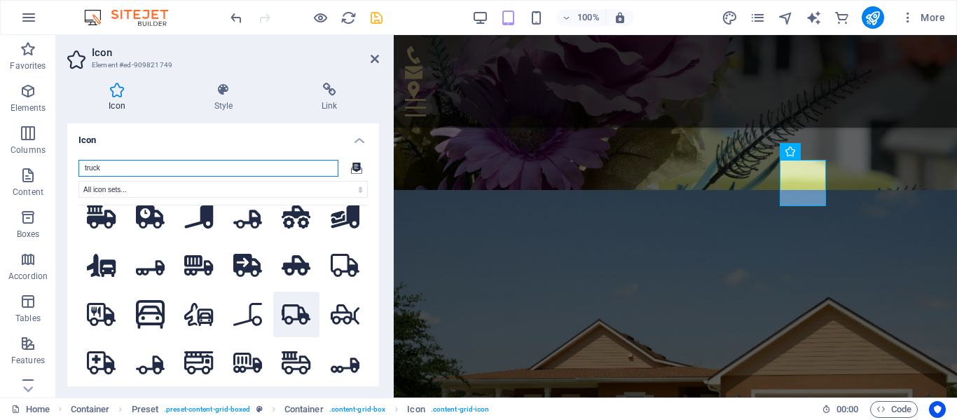
scroll to position [491, 0]
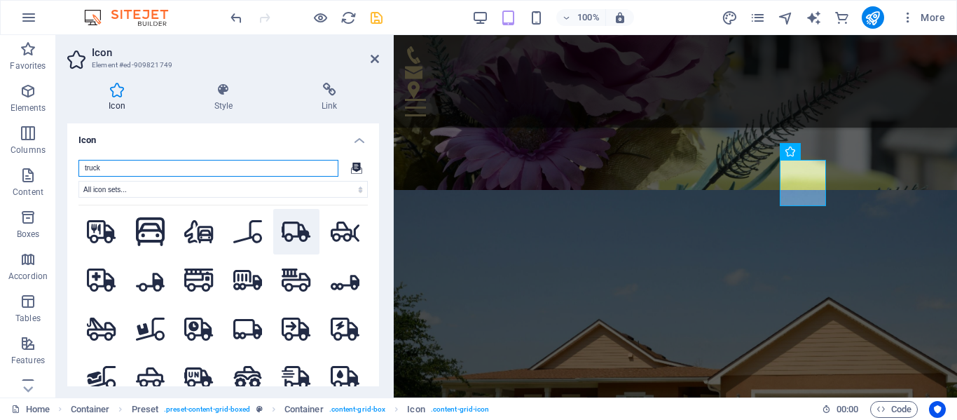
type input "truck"
click at [289, 227] on icon at bounding box center [296, 231] width 29 height 20
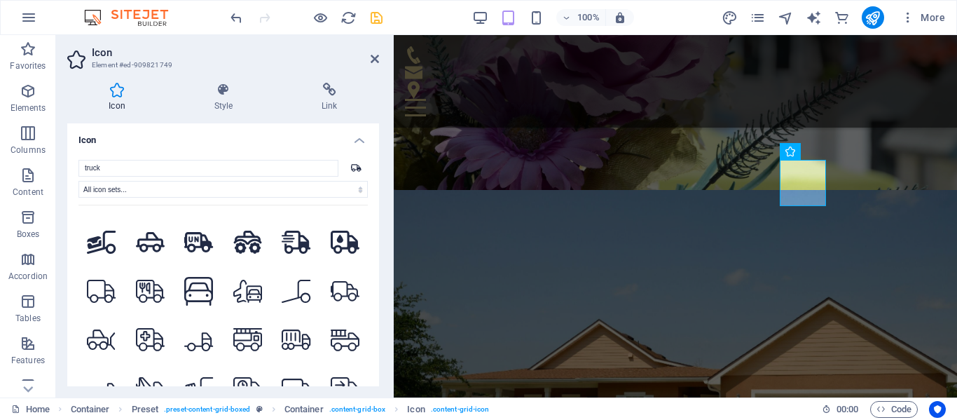
scroll to position [631, 0]
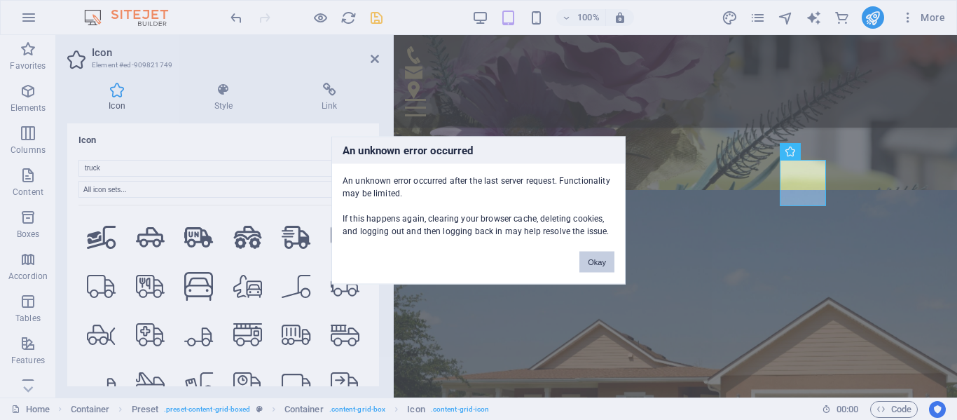
click at [608, 264] on button "Okay" at bounding box center [597, 261] width 35 height 21
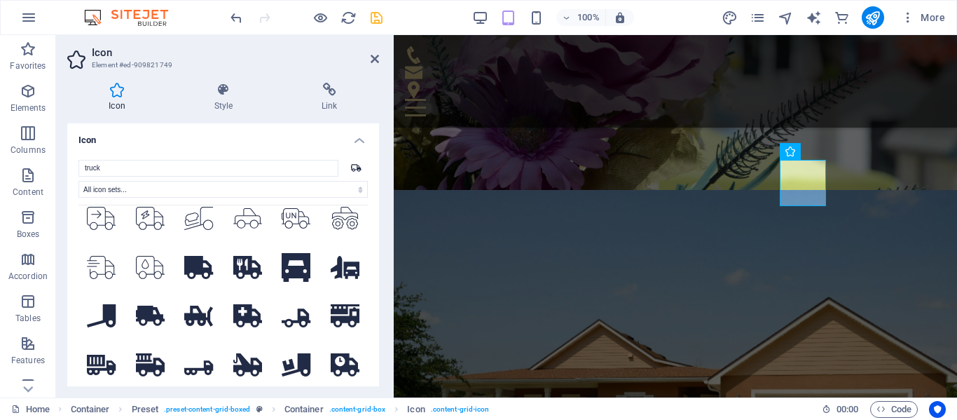
scroll to position [1051, 0]
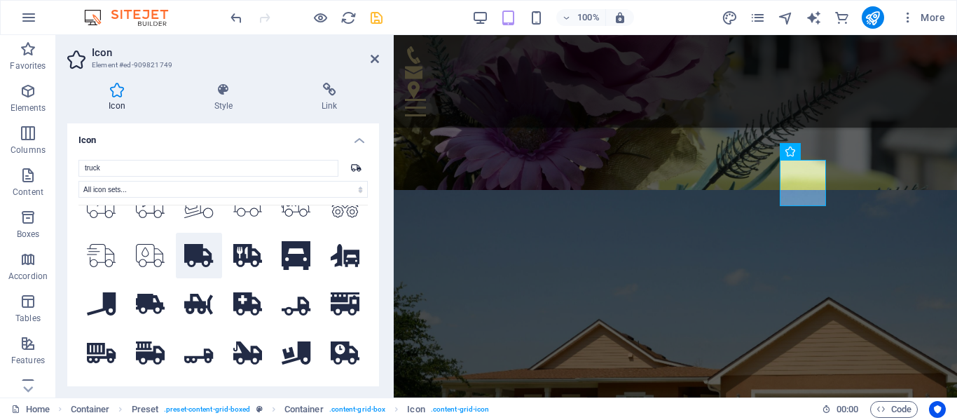
click at [199, 244] on icon at bounding box center [198, 255] width 29 height 23
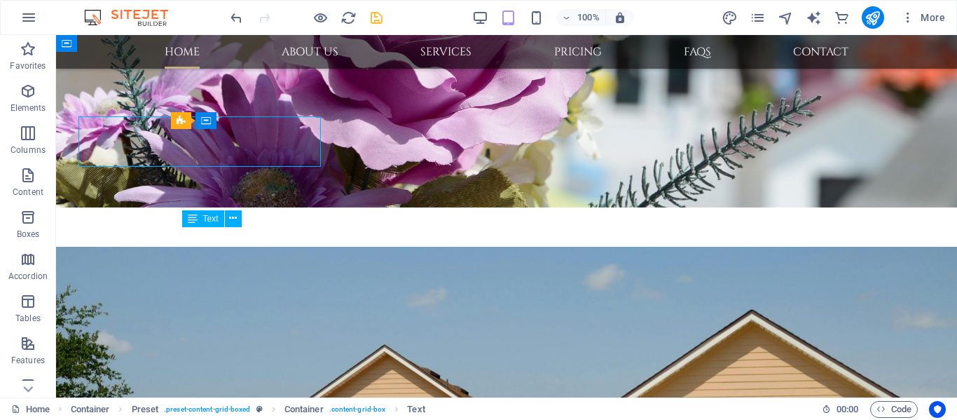
scroll to position [592, 0]
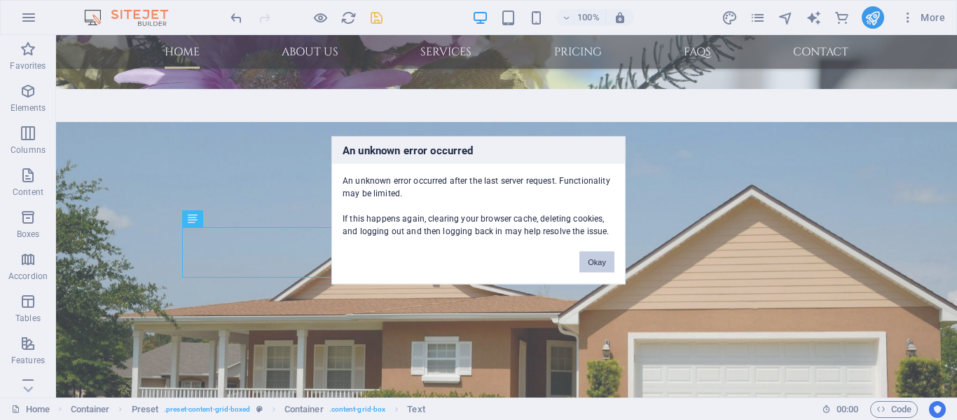
click at [603, 258] on button "Okay" at bounding box center [597, 261] width 35 height 21
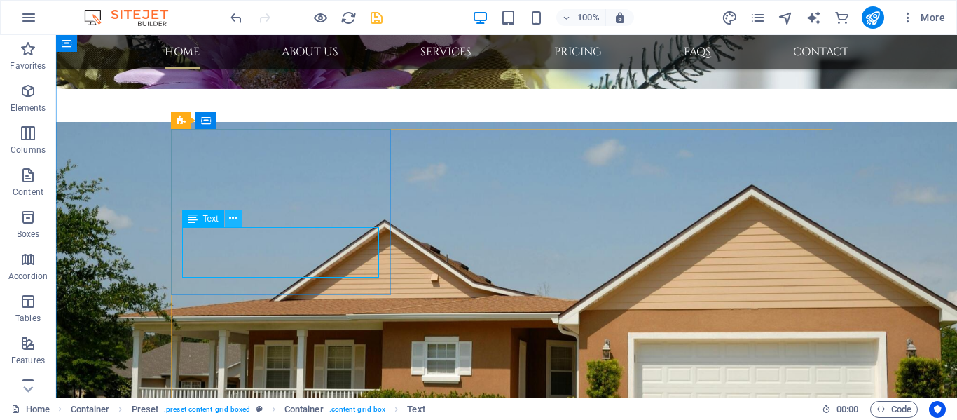
click at [233, 218] on icon at bounding box center [233, 218] width 8 height 15
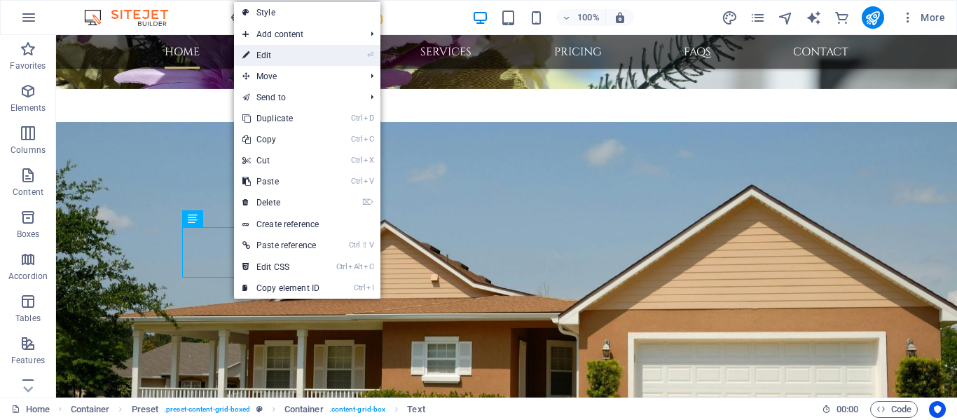
click at [279, 55] on link "⏎ Edit" at bounding box center [281, 55] width 94 height 21
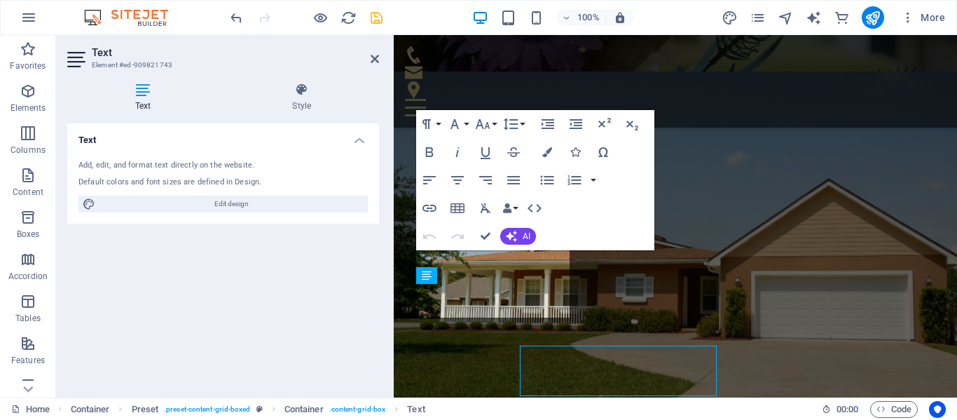
scroll to position [458, 0]
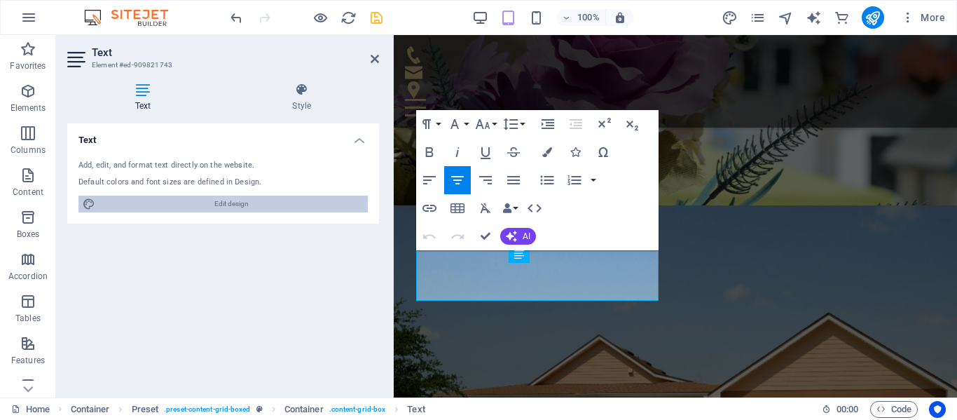
click at [242, 203] on span "Edit design" at bounding box center [232, 204] width 264 height 17
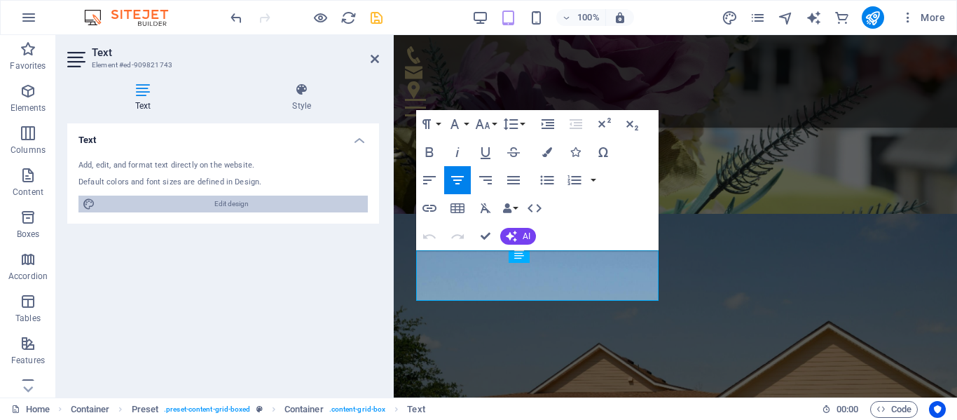
scroll to position [834, 0]
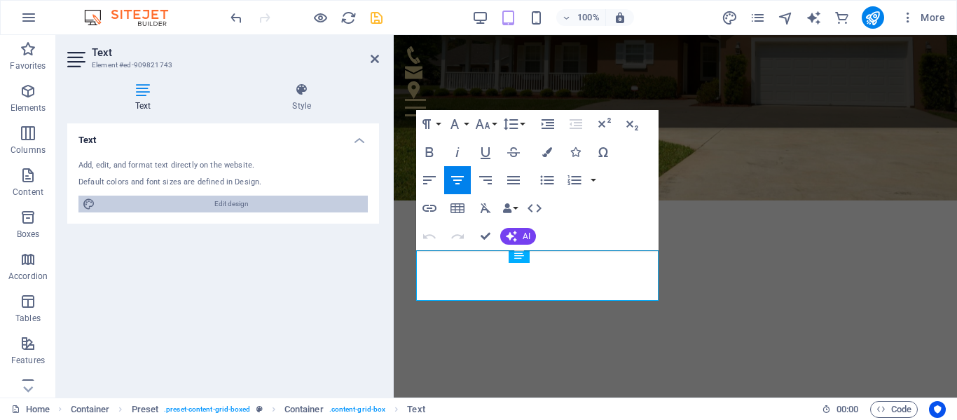
select select "px"
select select "300"
select select "px"
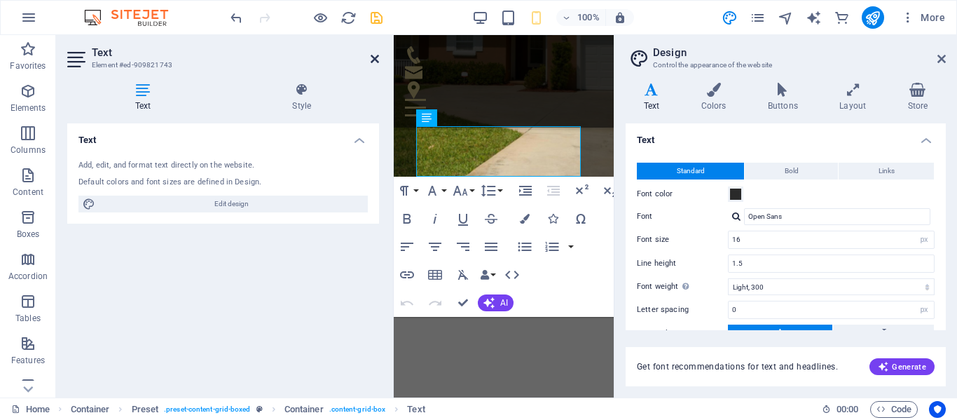
click at [371, 59] on icon at bounding box center [375, 58] width 8 height 11
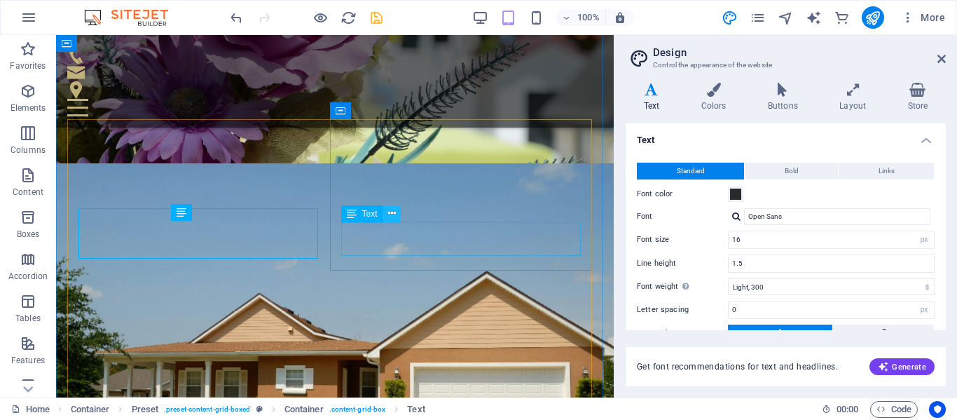
click at [395, 213] on icon at bounding box center [392, 213] width 8 height 15
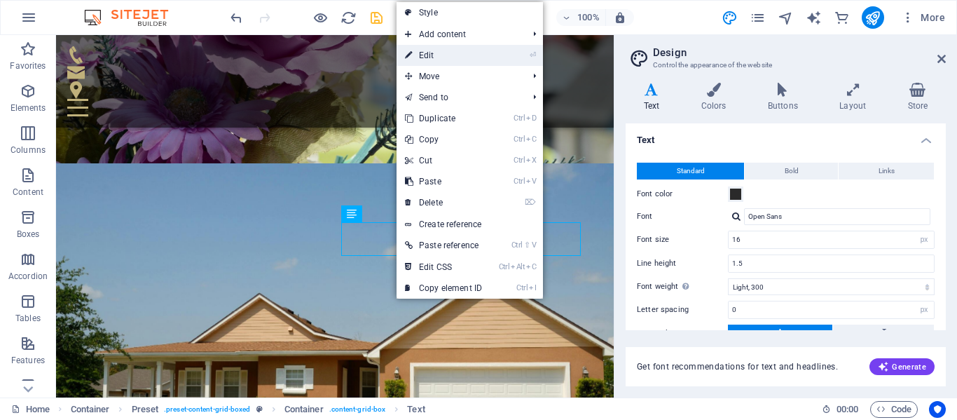
click at [435, 57] on link "⏎ Edit" at bounding box center [444, 55] width 94 height 21
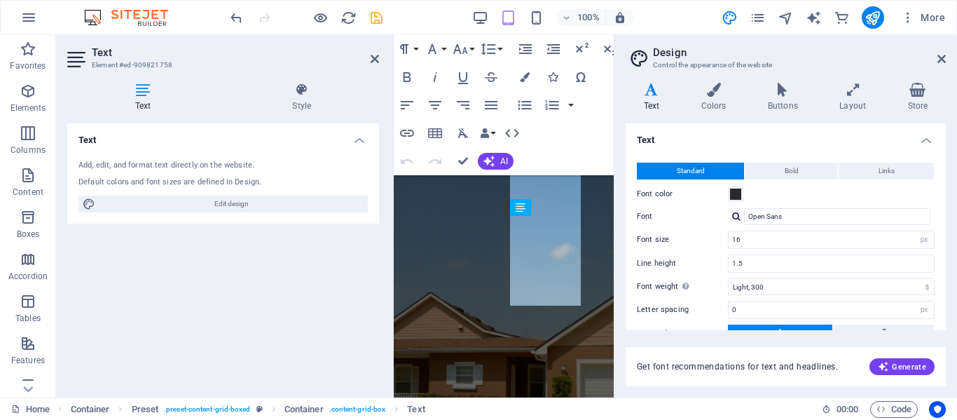
scroll to position [965, 0]
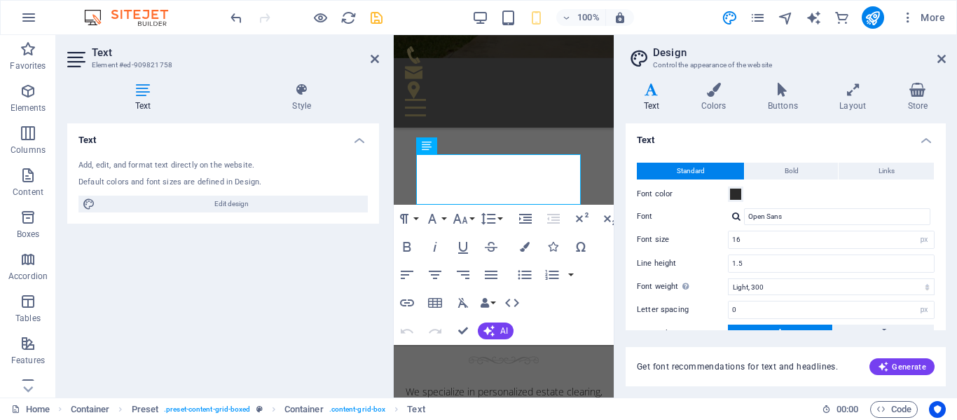
click at [369, 60] on header "Text Element #ed-909821758" at bounding box center [223, 53] width 312 height 36
click at [373, 59] on icon at bounding box center [375, 58] width 8 height 11
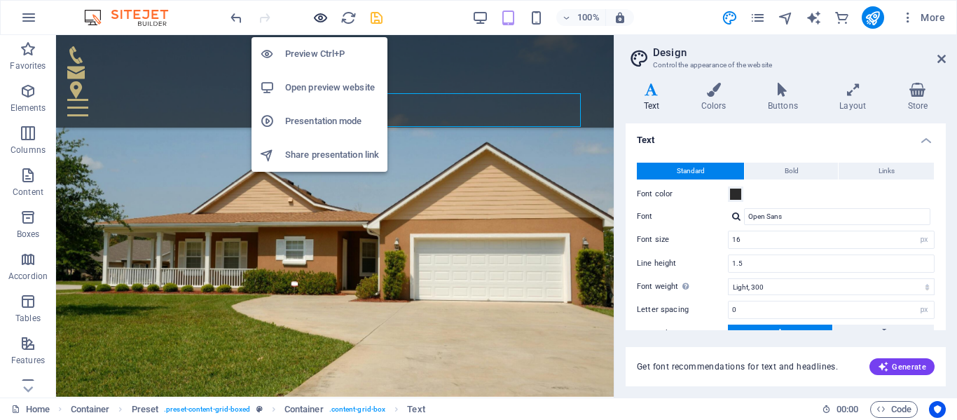
click at [320, 15] on icon "button" at bounding box center [321, 18] width 16 height 16
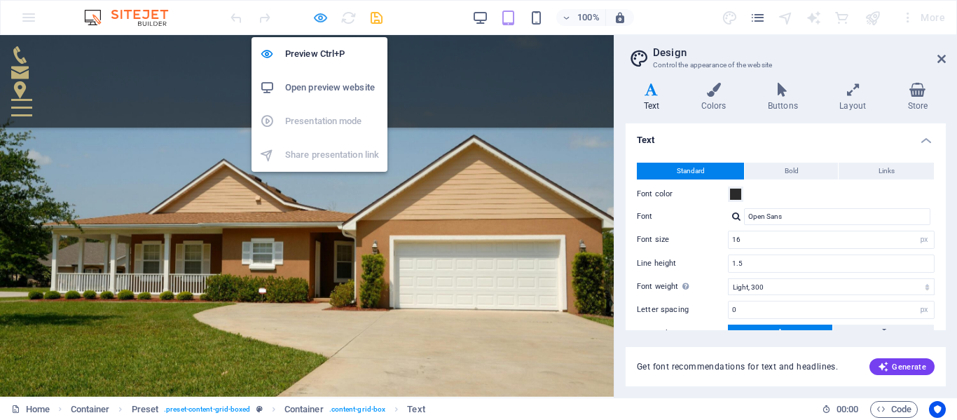
scroll to position [635, 0]
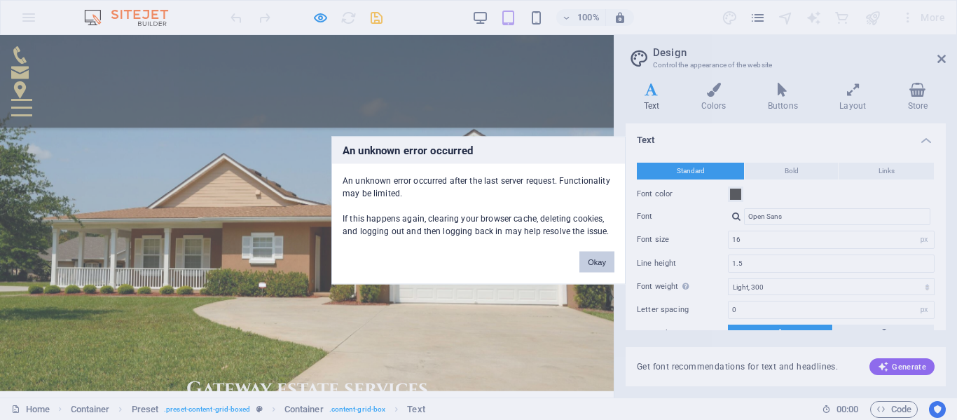
click at [604, 257] on button "Okay" at bounding box center [597, 261] width 35 height 21
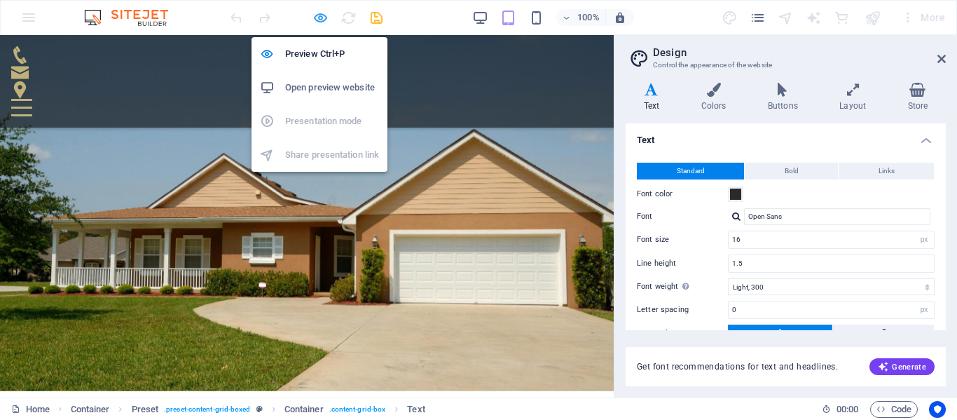
click at [321, 15] on icon "button" at bounding box center [321, 18] width 16 height 16
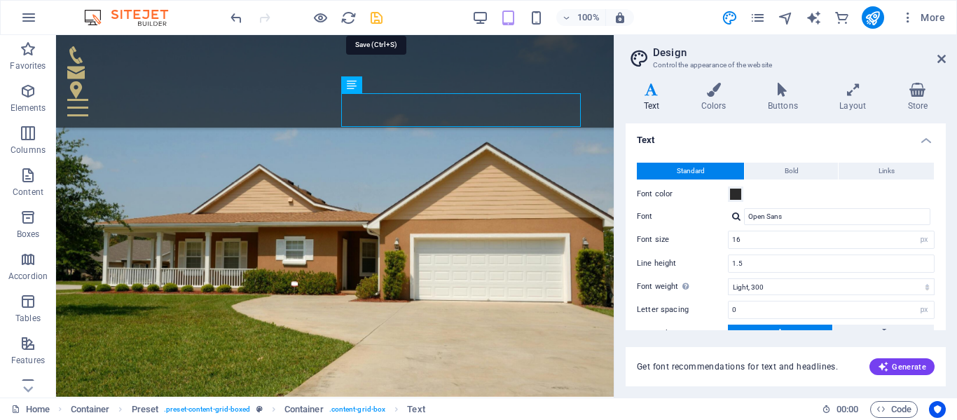
click at [374, 18] on icon "save" at bounding box center [377, 18] width 16 height 16
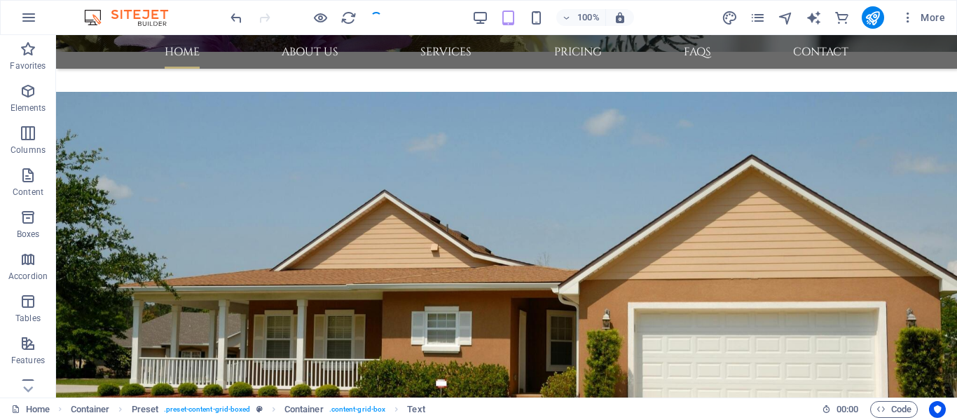
scroll to position [737, 0]
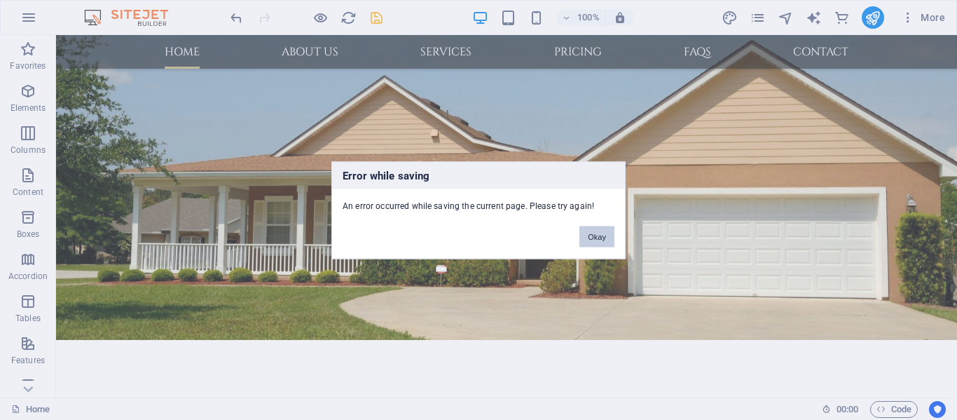
click at [597, 238] on button "Okay" at bounding box center [597, 236] width 35 height 21
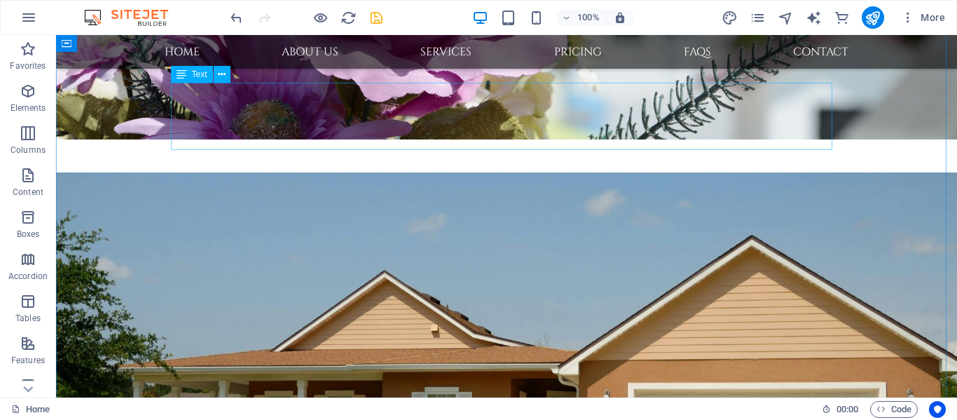
scroll to position [526, 0]
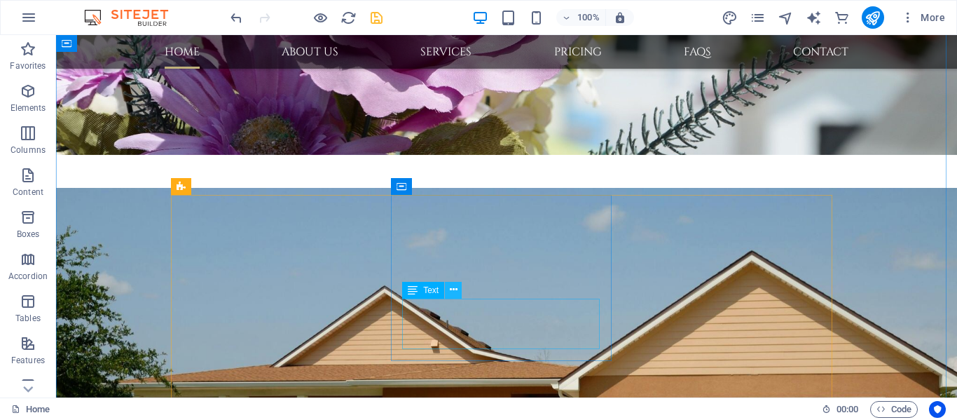
click at [453, 289] on icon at bounding box center [454, 289] width 8 height 15
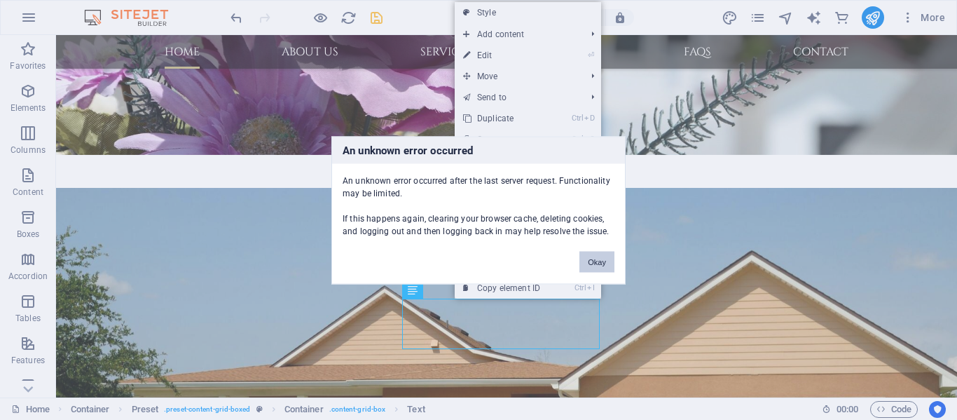
click at [595, 259] on button "Okay" at bounding box center [597, 261] width 35 height 21
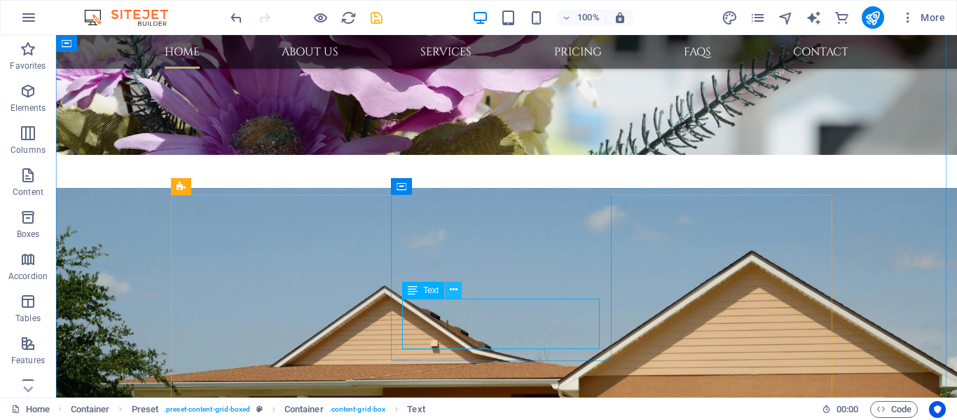
click at [456, 292] on icon at bounding box center [454, 289] width 8 height 15
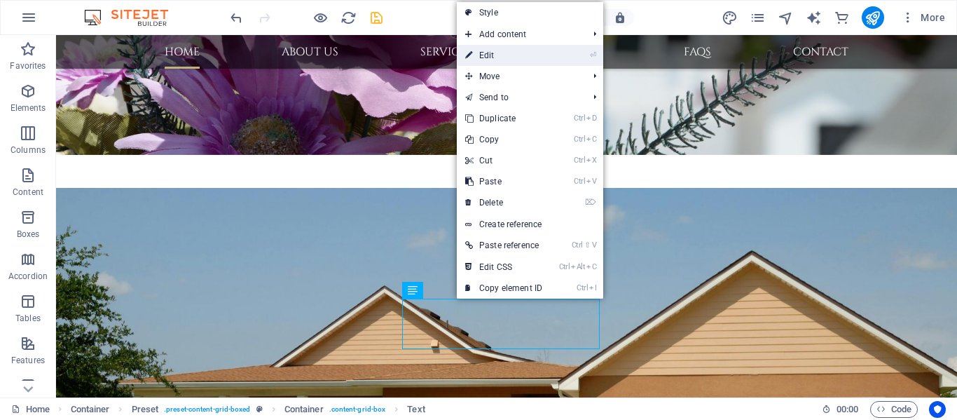
click at [513, 55] on link "⏎ Edit" at bounding box center [504, 55] width 94 height 21
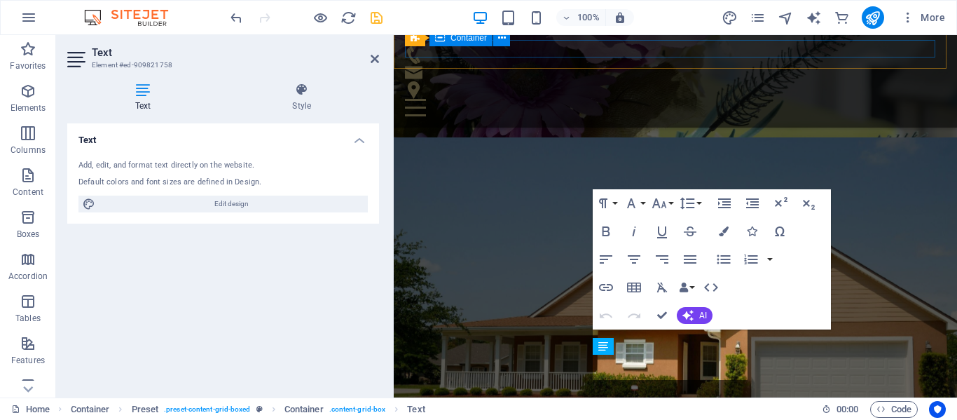
scroll to position [393, 0]
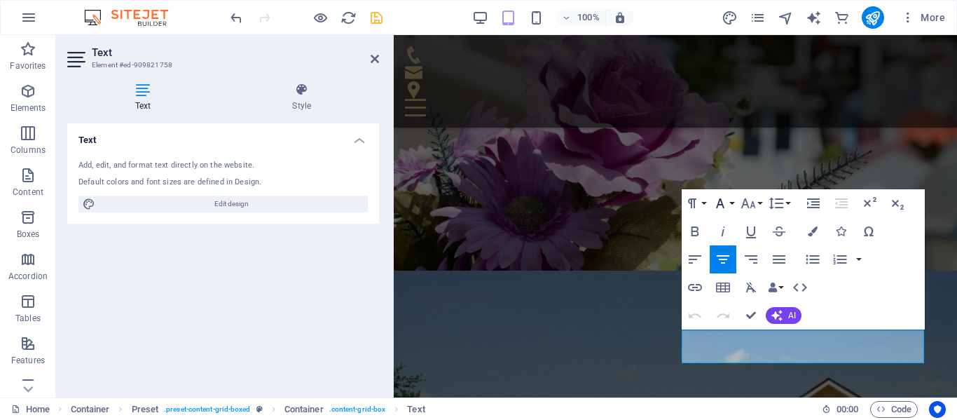
click at [718, 204] on icon "button" at bounding box center [720, 203] width 8 height 10
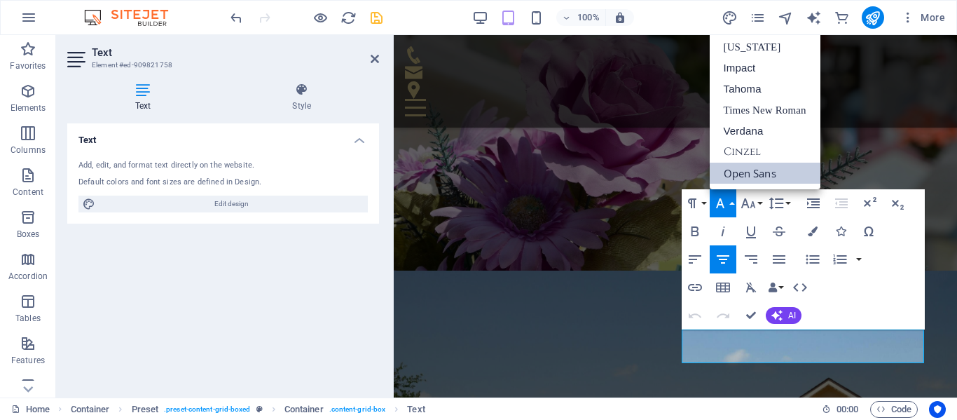
scroll to position [0, 0]
click at [751, 202] on icon "button" at bounding box center [748, 203] width 17 height 17
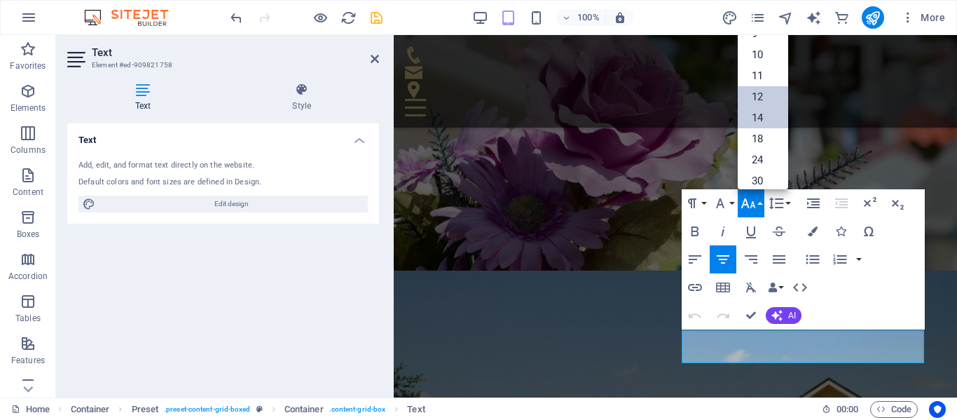
click at [770, 113] on link "14" at bounding box center [763, 117] width 50 height 21
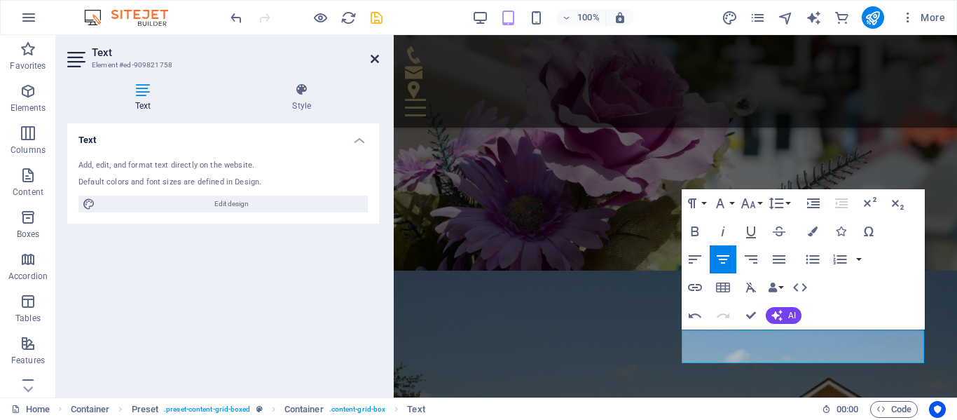
click at [371, 56] on icon at bounding box center [375, 58] width 8 height 11
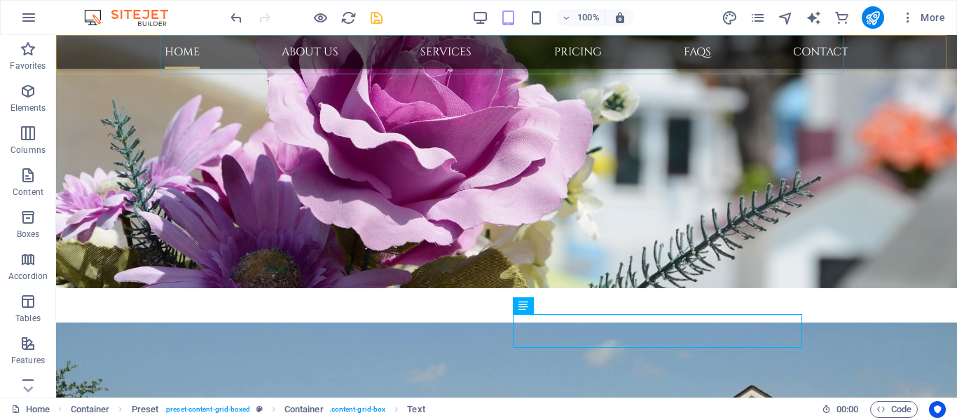
scroll to position [511, 0]
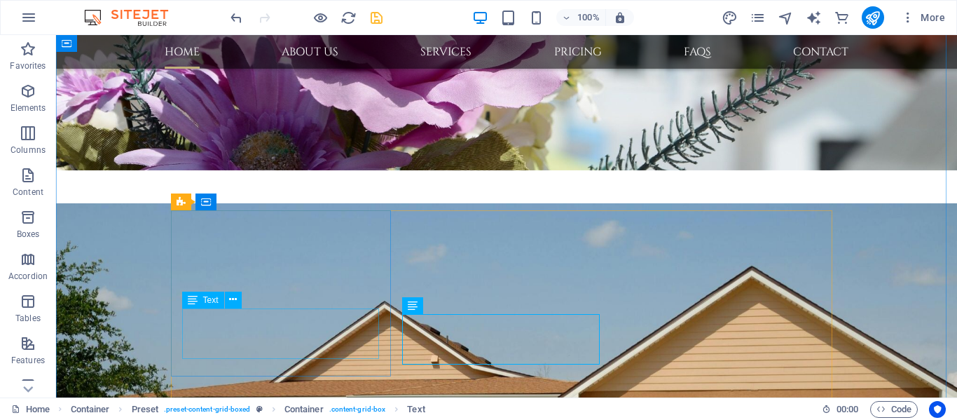
click at [231, 299] on icon at bounding box center [233, 299] width 8 height 15
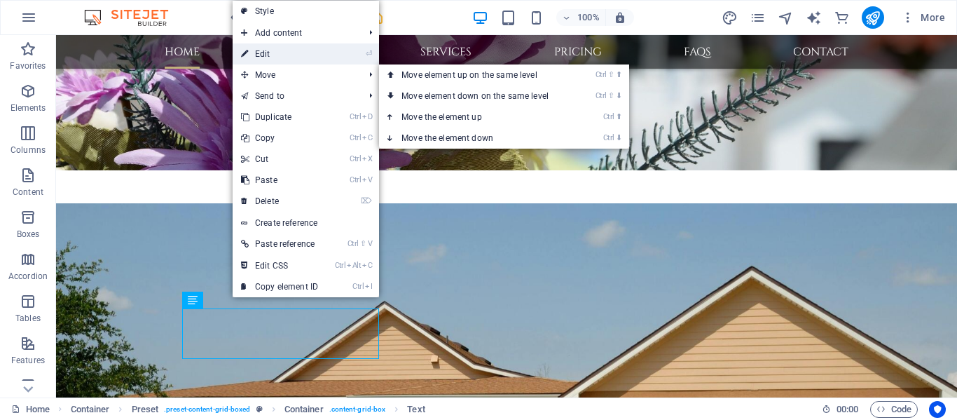
click at [282, 53] on link "⏎ Edit" at bounding box center [280, 53] width 94 height 21
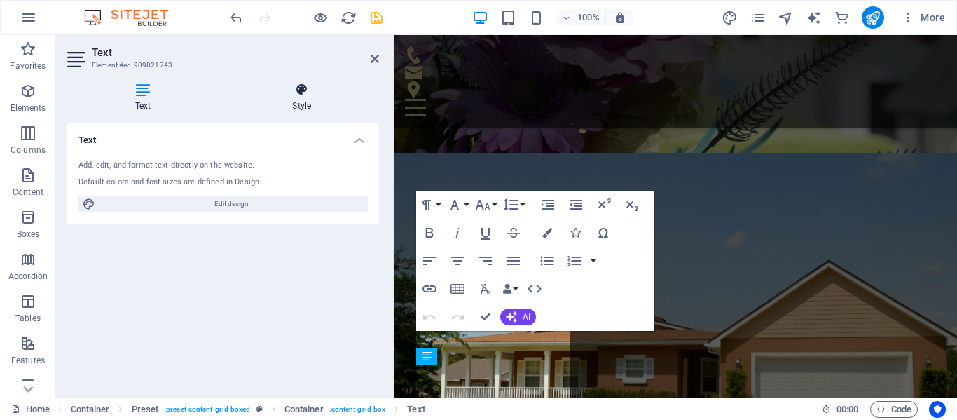
scroll to position [361, 0]
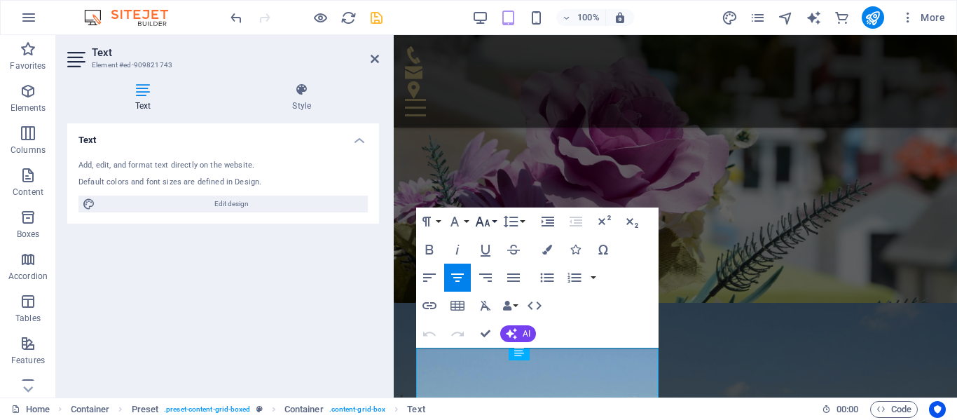
click at [488, 222] on icon "button" at bounding box center [482, 221] width 17 height 17
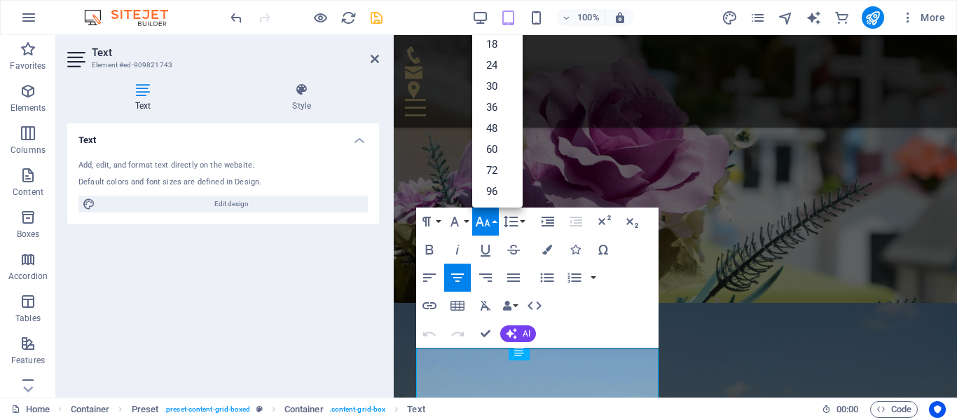
scroll to position [0, 0]
click at [505, 159] on link "18" at bounding box center [497, 156] width 50 height 21
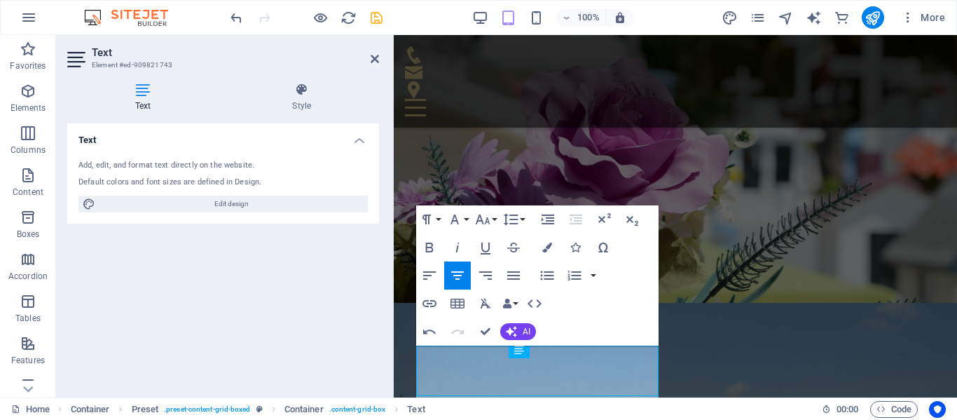
scroll to position [363, 0]
click at [369, 60] on header "Text Element #ed-909821743" at bounding box center [223, 53] width 312 height 36
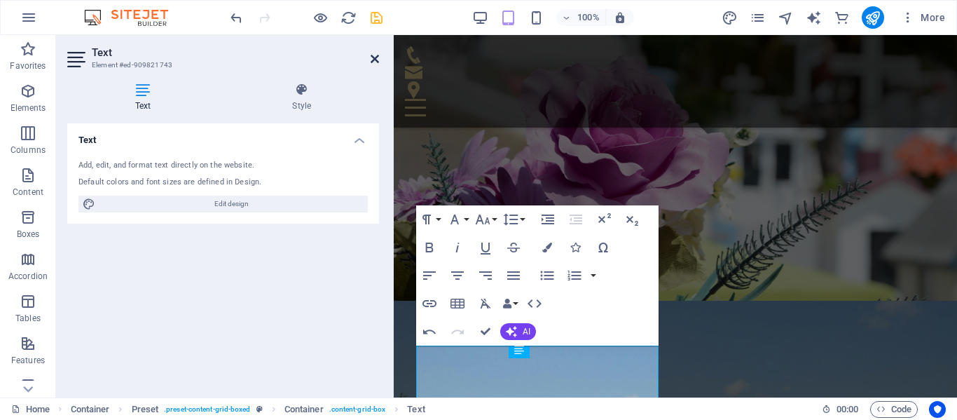
click at [375, 59] on icon at bounding box center [375, 58] width 8 height 11
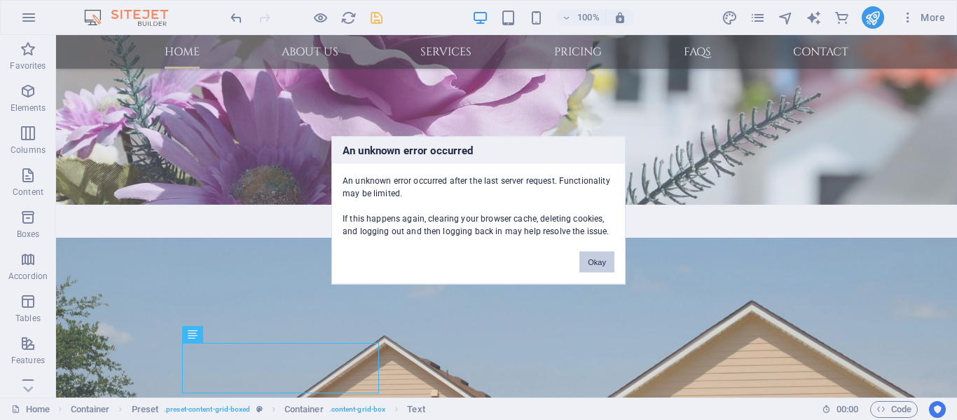
click at [600, 263] on button "Okay" at bounding box center [597, 261] width 35 height 21
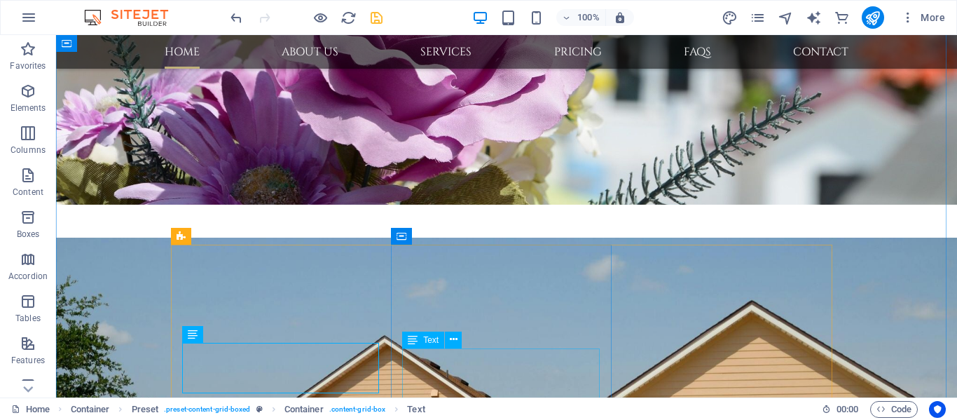
click at [456, 339] on icon at bounding box center [454, 339] width 8 height 15
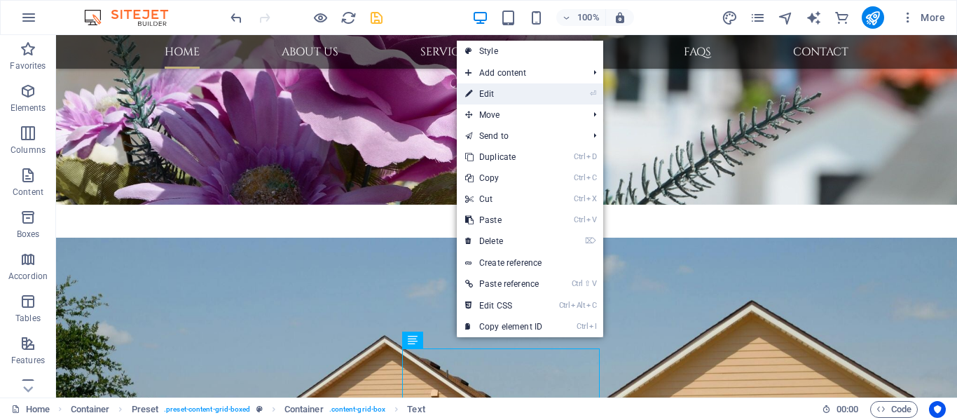
click at [507, 101] on link "⏎ Edit" at bounding box center [504, 93] width 94 height 21
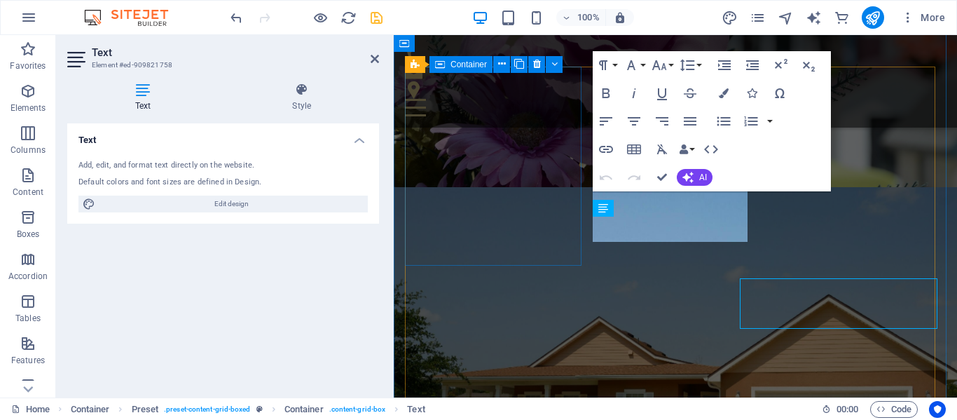
scroll to position [531, 0]
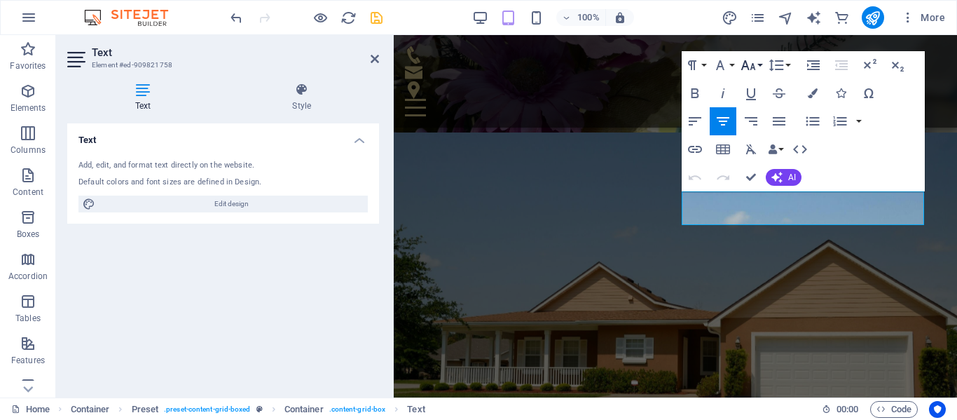
click at [760, 62] on button "Font Size" at bounding box center [751, 65] width 27 height 28
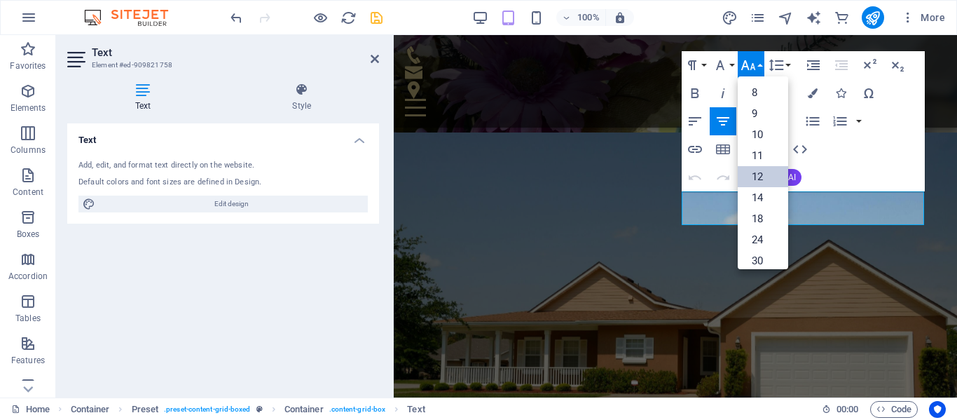
scroll to position [100, 0]
click at [767, 115] on link "18" at bounding box center [763, 118] width 50 height 21
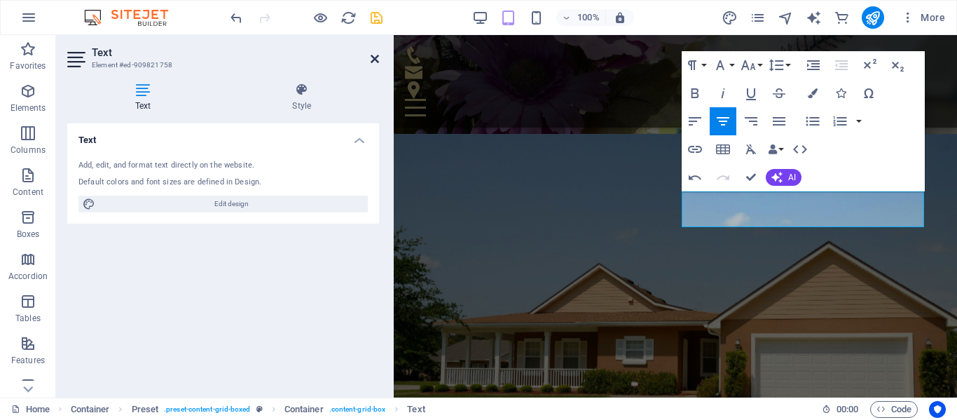
click at [371, 56] on icon at bounding box center [375, 58] width 8 height 11
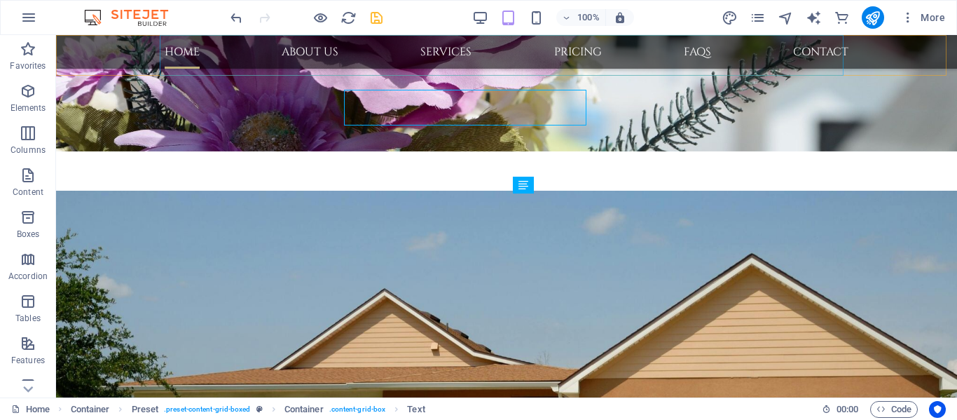
scroll to position [631, 0]
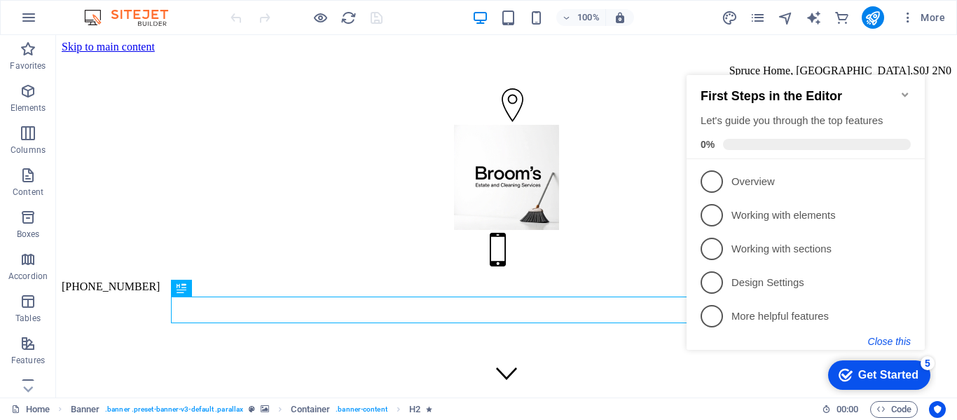
click at [908, 337] on button "Close this" at bounding box center [889, 341] width 43 height 11
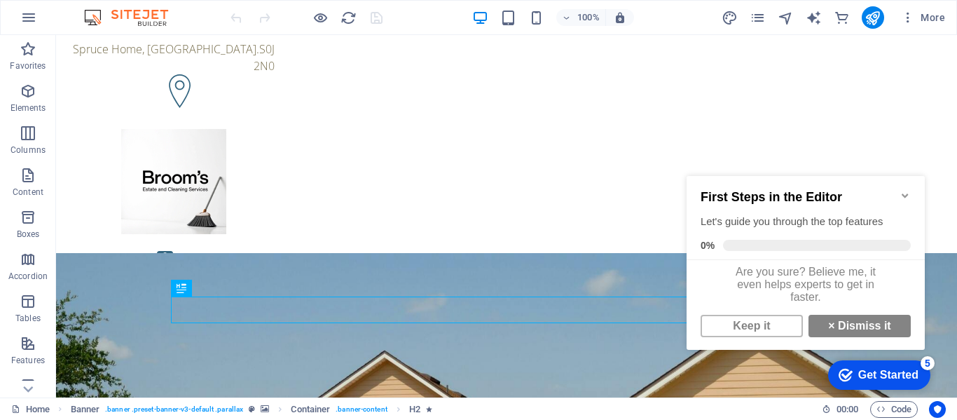
click at [907, 193] on icon "Minimize checklist" at bounding box center [905, 195] width 6 height 4
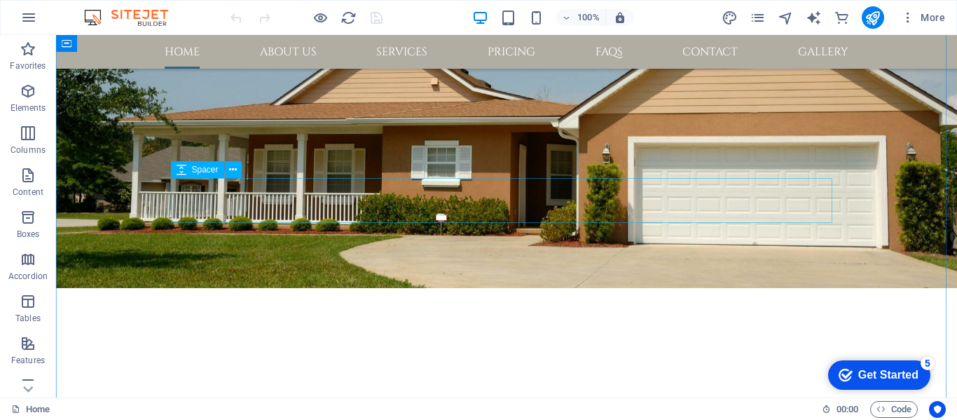
scroll to position [421, 0]
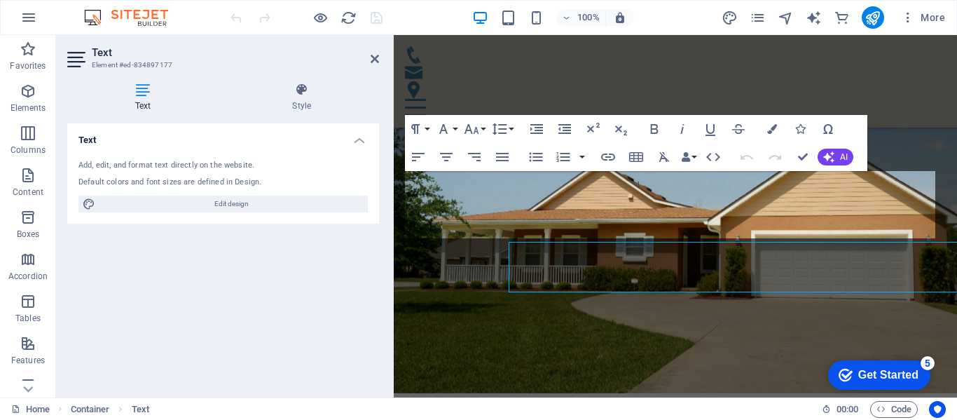
scroll to position [427, 0]
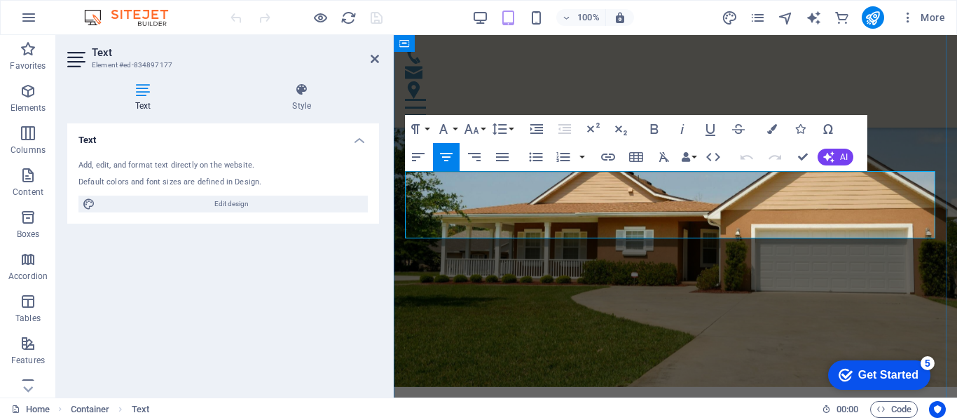
drag, startPoint x: 413, startPoint y: 177, endPoint x: 816, endPoint y: 235, distance: 408.0
copy span "We specialize in personalized estate clearing, downsizing, decluttering, and cl…"
click at [371, 59] on icon at bounding box center [375, 58] width 8 height 11
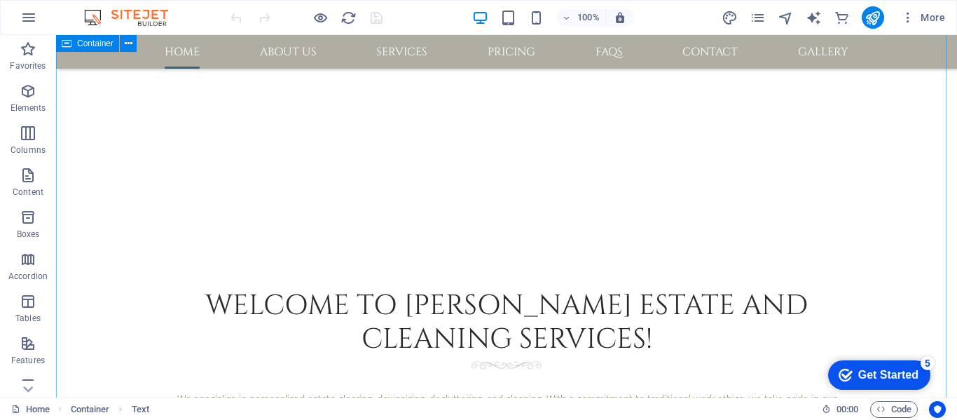
scroll to position [697, 0]
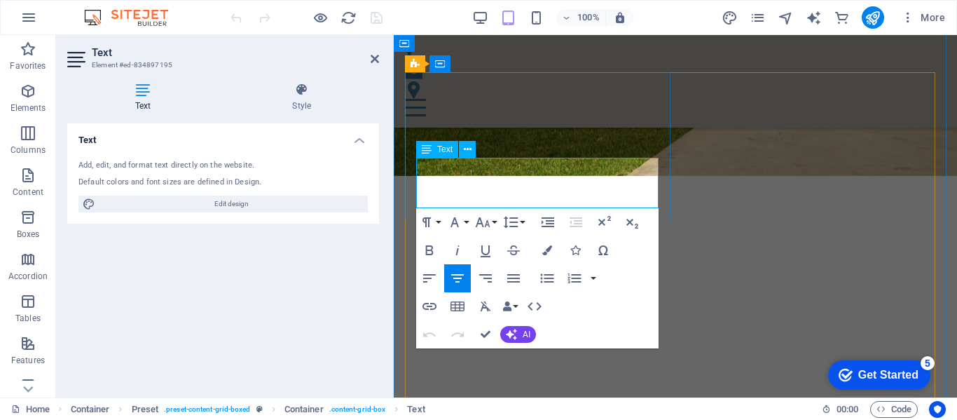
drag, startPoint x: 440, startPoint y: 182, endPoint x: 651, endPoint y: 204, distance: 212.1
click at [376, 56] on icon at bounding box center [375, 58] width 8 height 11
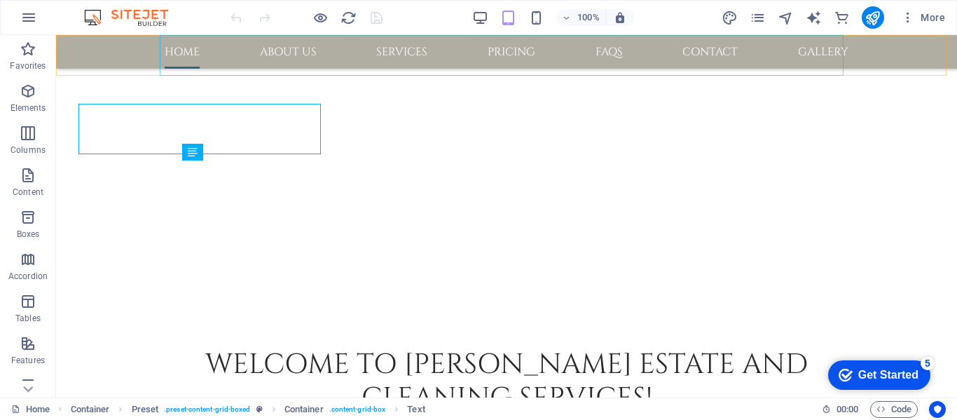
scroll to position [692, 0]
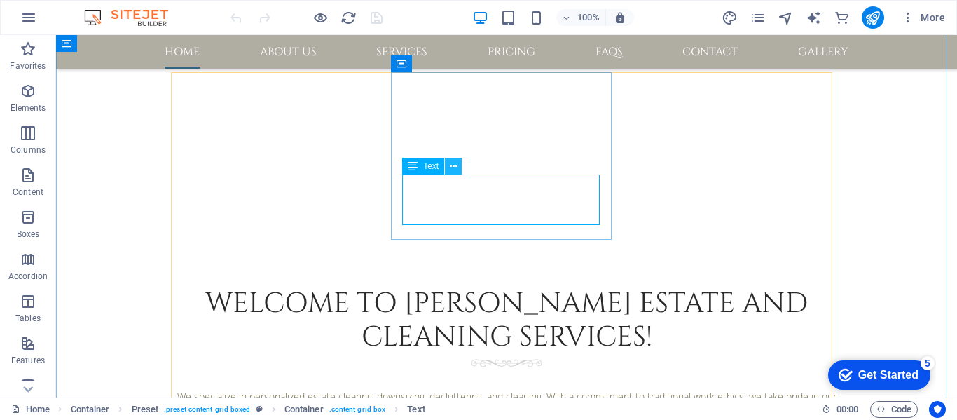
click at [452, 164] on icon at bounding box center [454, 166] width 8 height 15
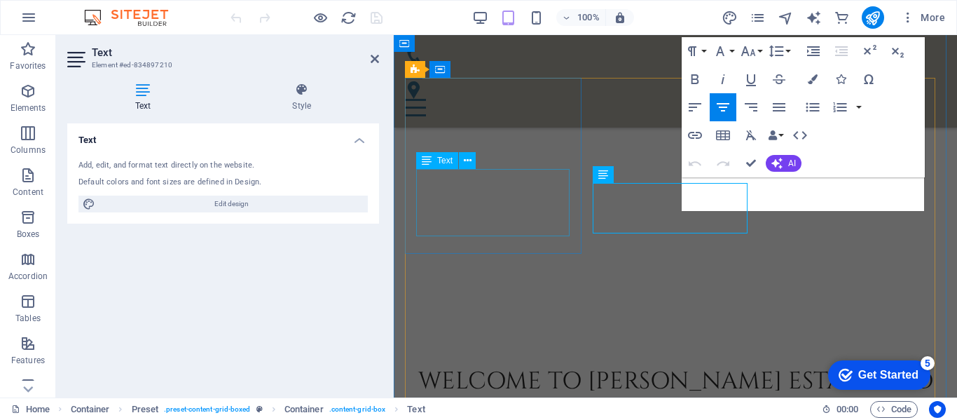
scroll to position [632, 0]
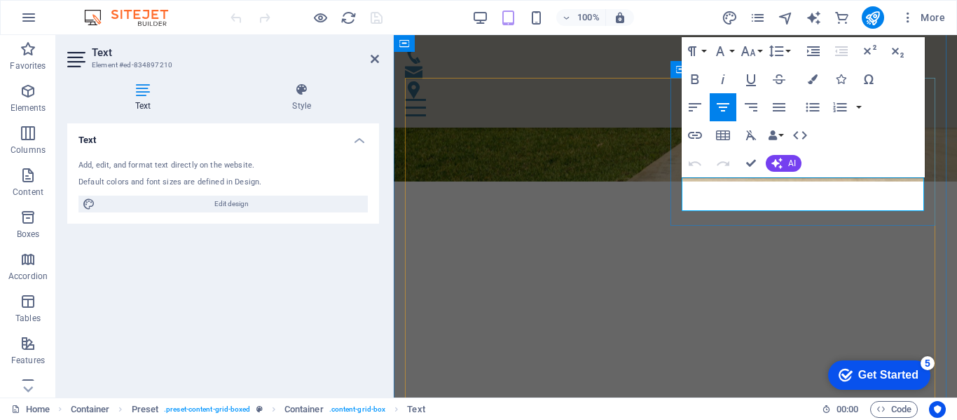
drag, startPoint x: 695, startPoint y: 184, endPoint x: 933, endPoint y: 198, distance: 238.7
copy p "C ustomized services: organizing, relocating, selling, donating, waste manageme…"
click at [372, 57] on icon at bounding box center [375, 58] width 8 height 11
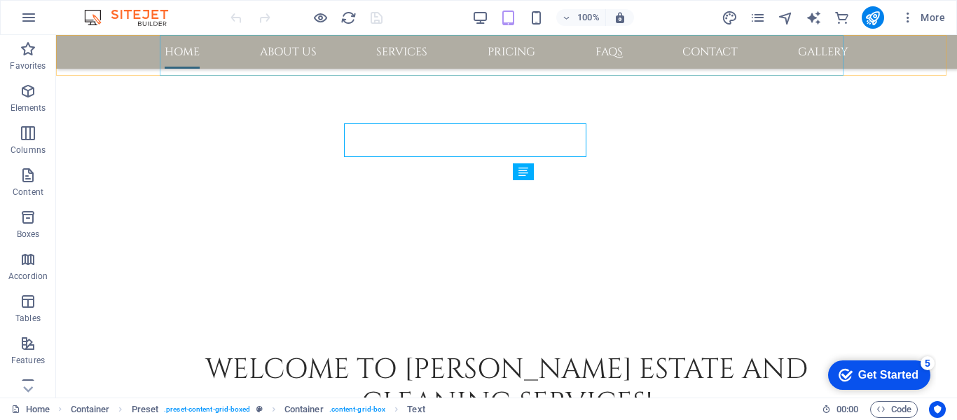
scroll to position [686, 0]
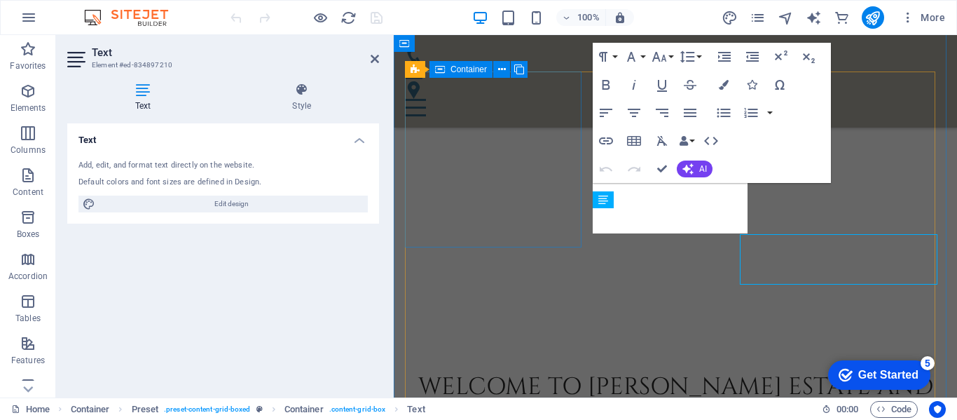
scroll to position [627, 0]
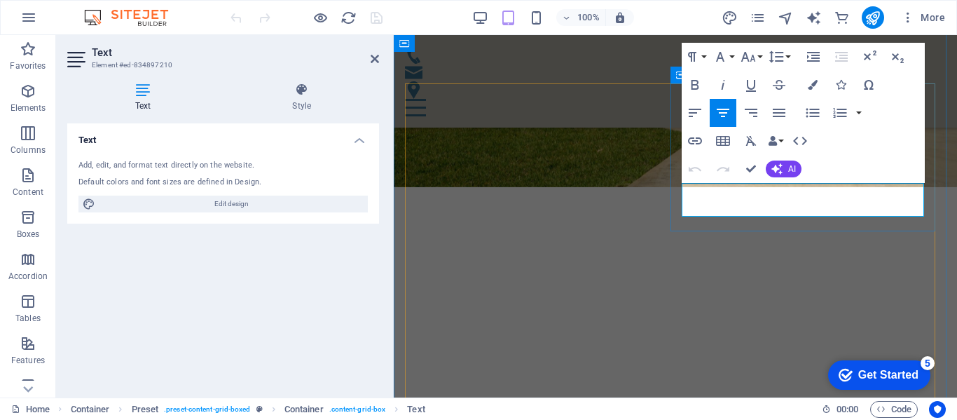
drag, startPoint x: 695, startPoint y: 192, endPoint x: 920, endPoint y: 205, distance: 225.3
drag, startPoint x: 691, startPoint y: 191, endPoint x: 938, endPoint y: 205, distance: 247.8
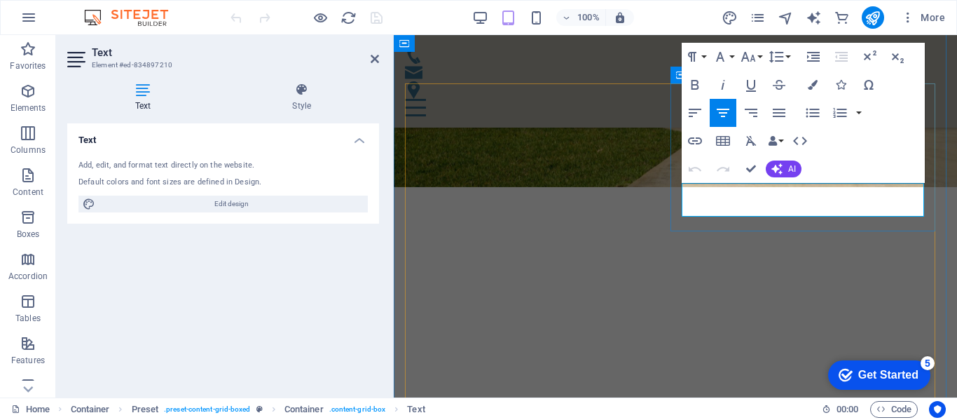
copy p "C ustomized services: organizing, relocating, selling, donating, waste manageme…"
click at [371, 59] on icon at bounding box center [375, 58] width 8 height 11
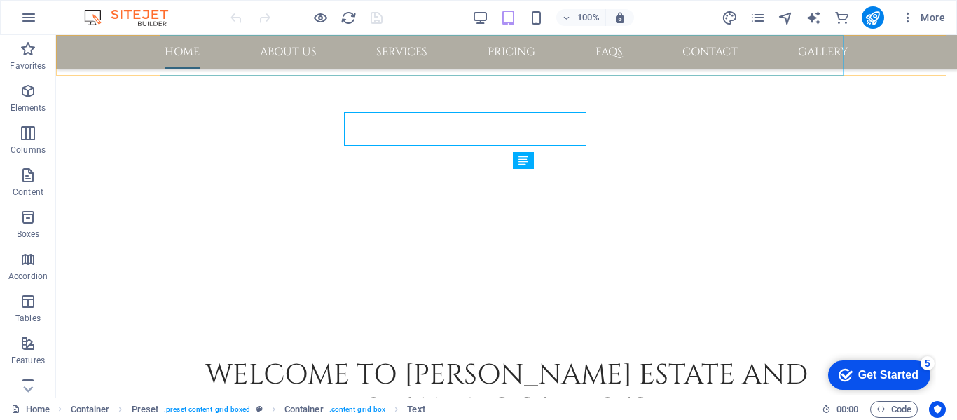
scroll to position [697, 0]
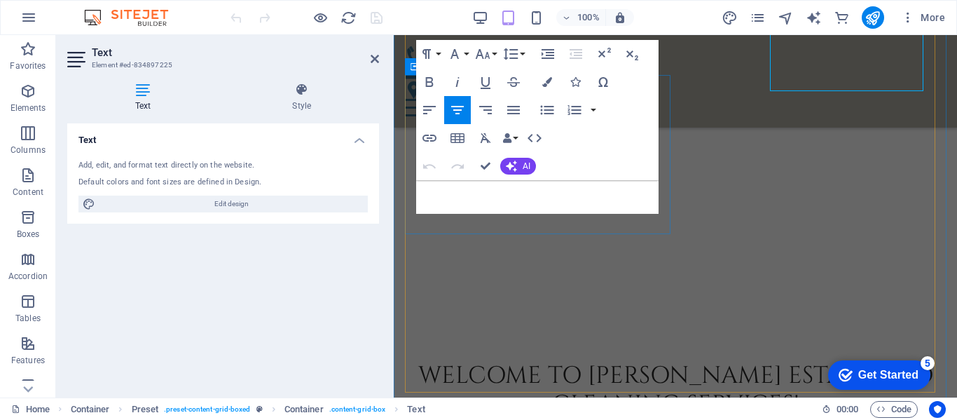
scroll to position [783, 0]
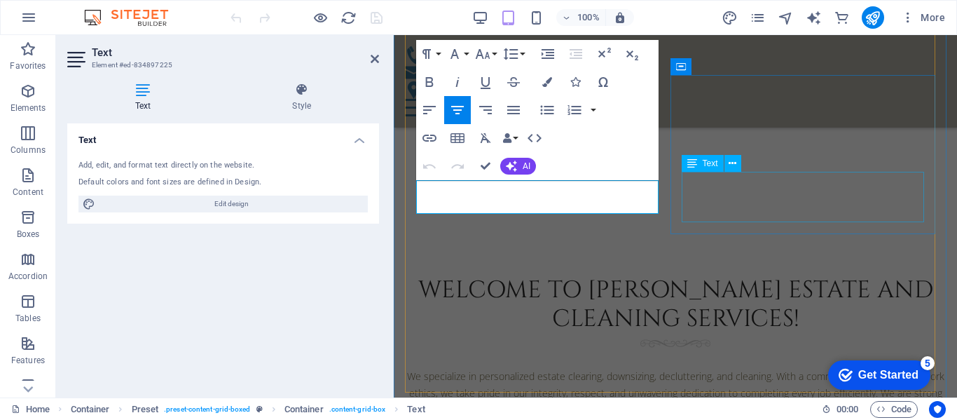
drag, startPoint x: 420, startPoint y: 185, endPoint x: 687, endPoint y: 212, distance: 268.4
copy span "One-on-one or choose the team, customize a plan to make you healthier, happier …"
click at [373, 60] on icon at bounding box center [375, 58] width 8 height 11
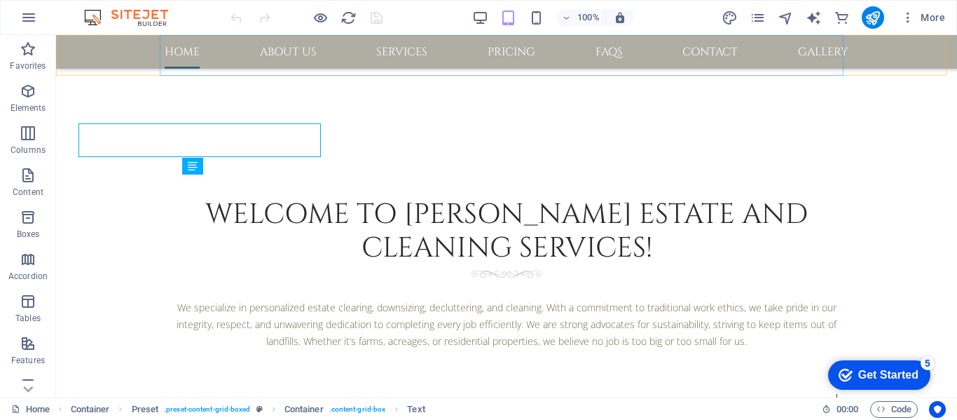
scroll to position [840, 0]
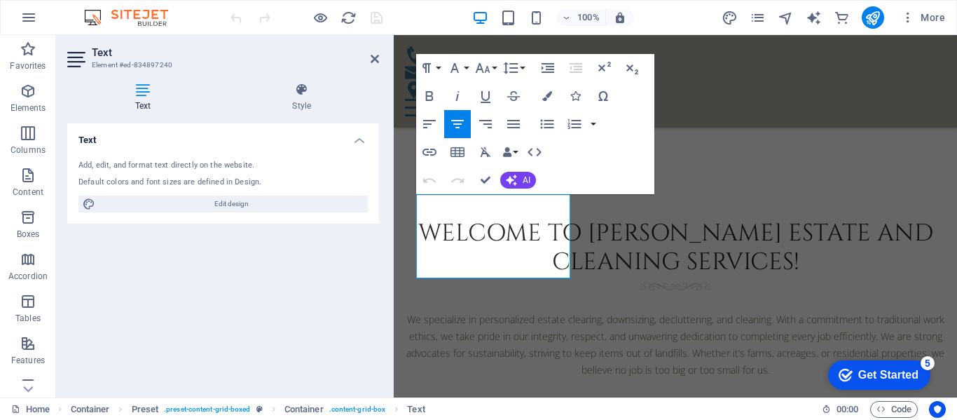
scroll to position [760, 0]
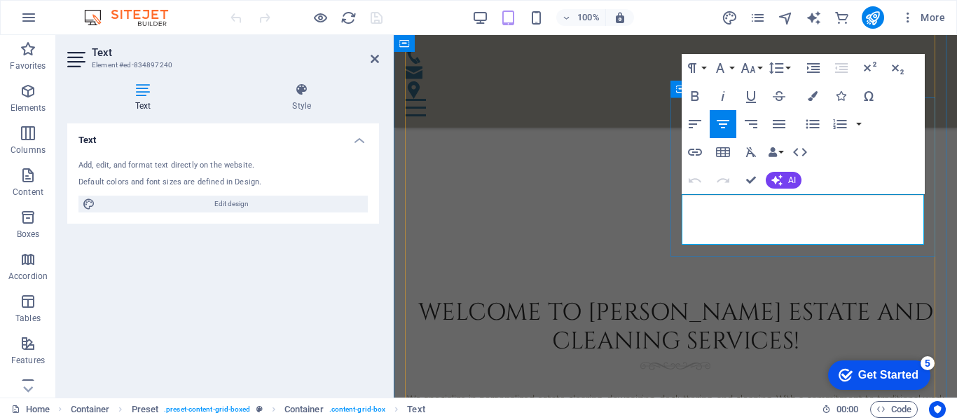
drag, startPoint x: 691, startPoint y: 203, endPoint x: 885, endPoint y: 244, distance: 198.5
copy p "L et us spruce up your property; our team will make your place shine. We specia…"
click at [376, 59] on icon at bounding box center [375, 58] width 8 height 11
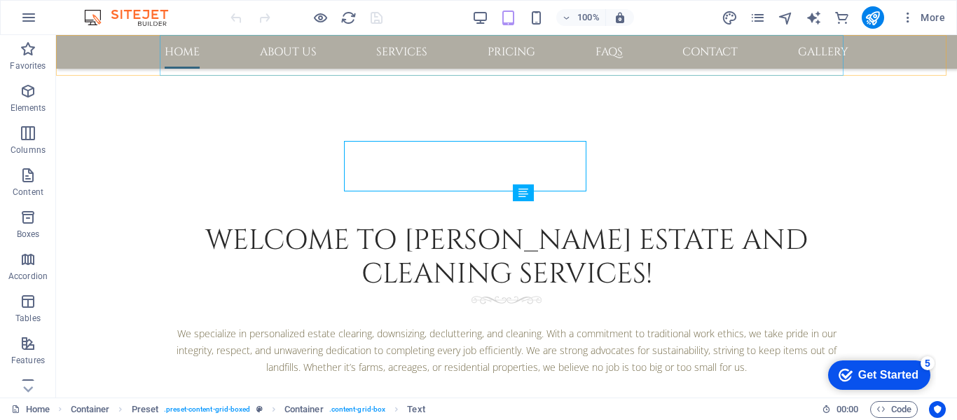
scroll to position [814, 0]
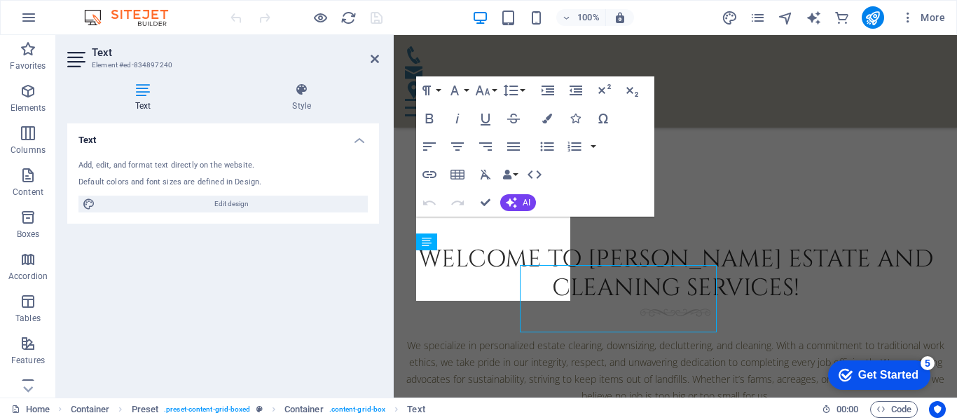
scroll to position [738, 0]
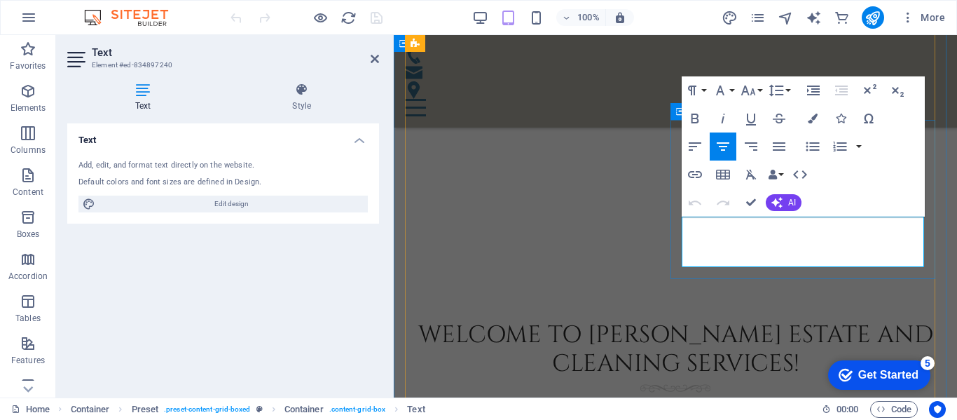
drag, startPoint x: 689, startPoint y: 226, endPoint x: 889, endPoint y: 268, distance: 204.3
click at [377, 55] on icon at bounding box center [375, 58] width 8 height 11
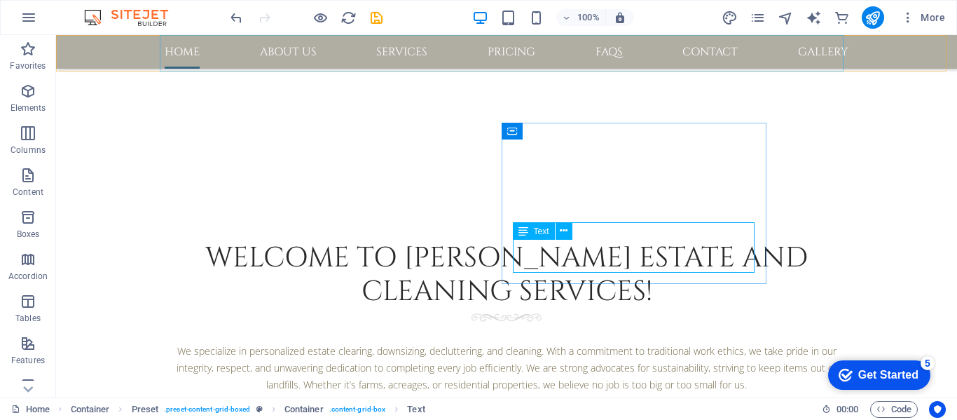
scroll to position [792, 0]
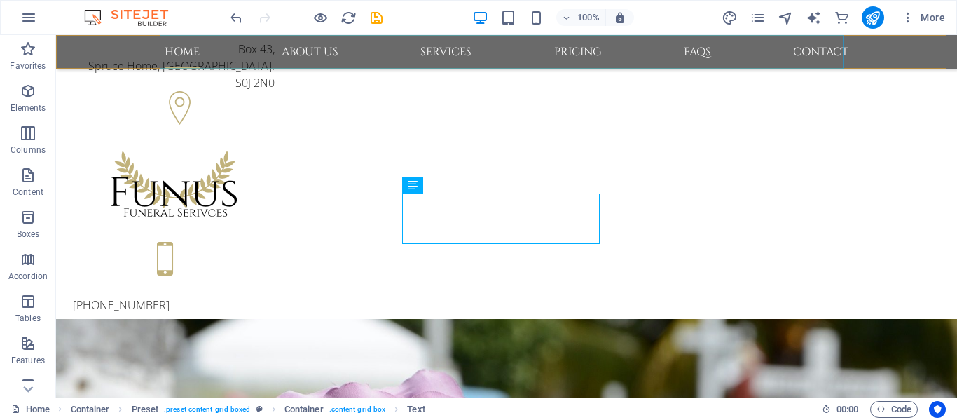
scroll to position [631, 0]
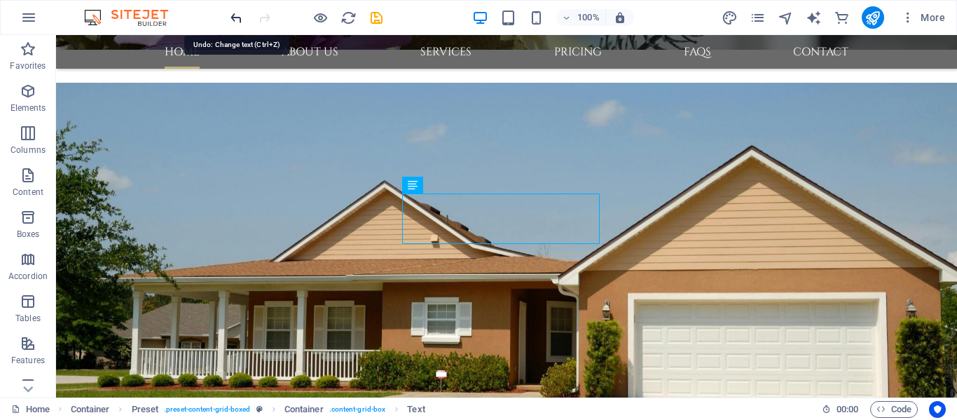
click at [238, 18] on icon "undo" at bounding box center [236, 18] width 16 height 16
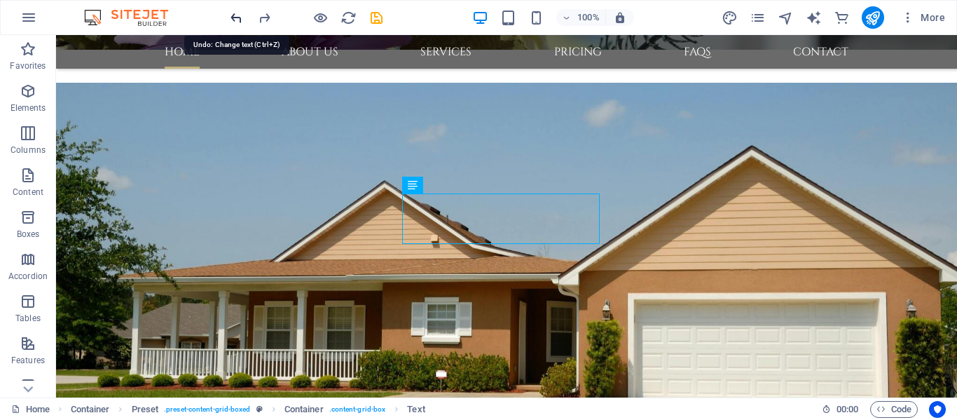
click at [238, 18] on icon "undo" at bounding box center [236, 18] width 16 height 16
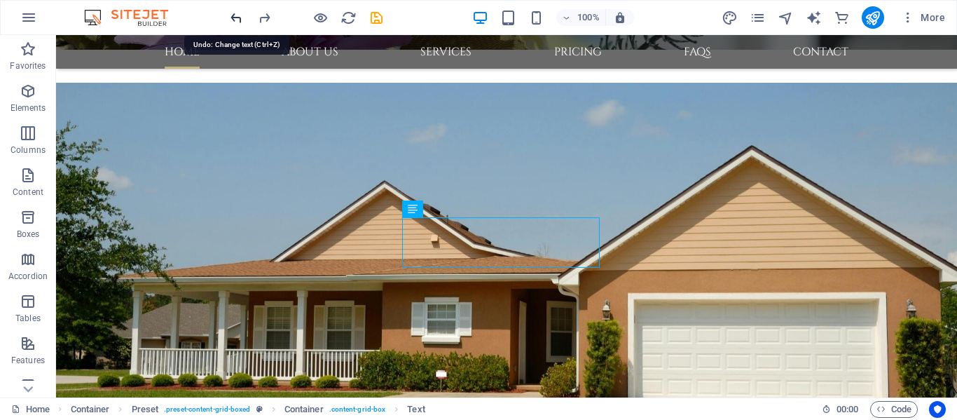
click at [238, 18] on icon "undo" at bounding box center [236, 18] width 16 height 16
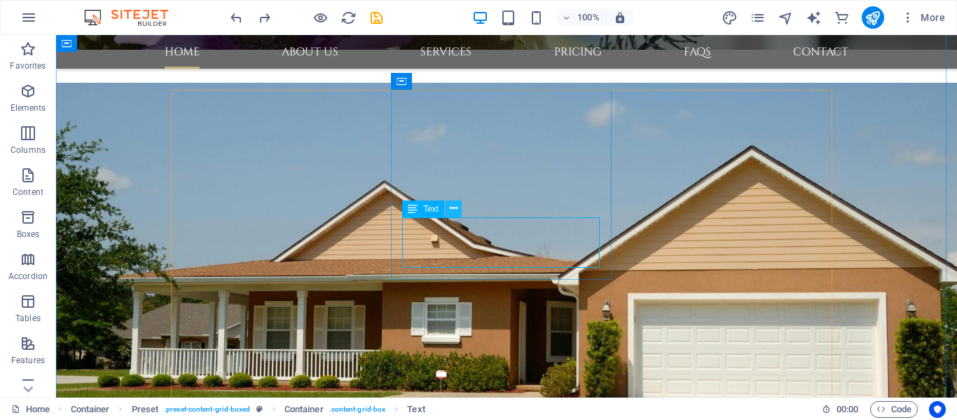
click at [452, 206] on icon at bounding box center [454, 208] width 8 height 15
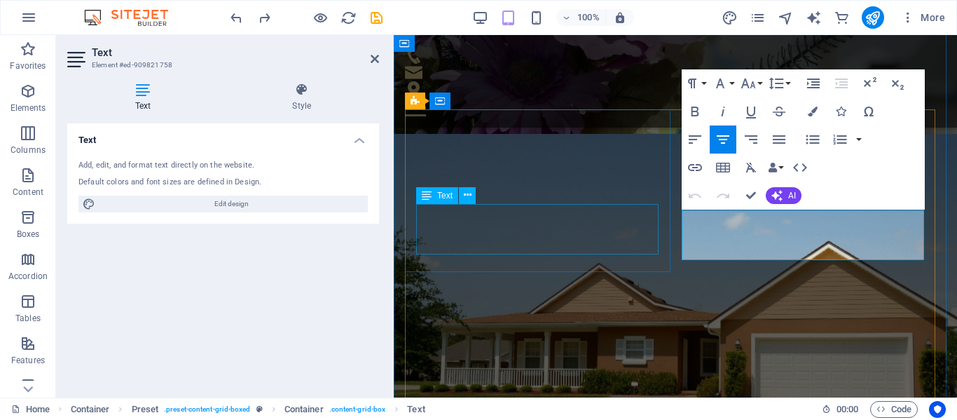
scroll to position [510, 0]
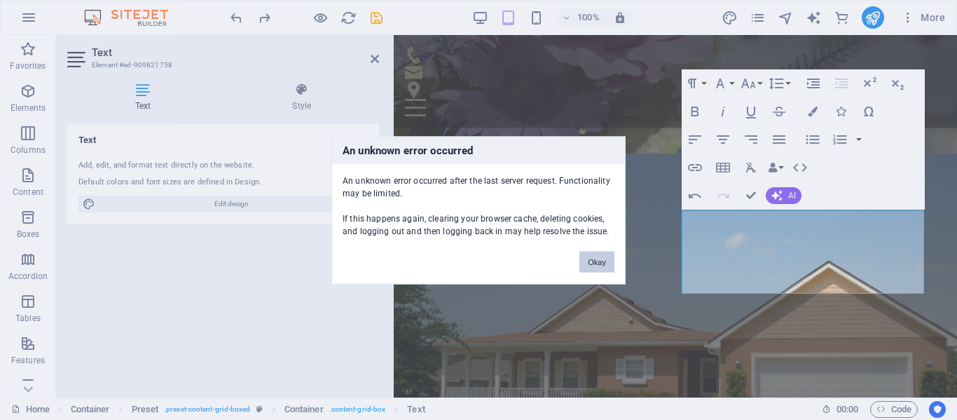
click at [601, 263] on button "Okay" at bounding box center [597, 261] width 35 height 21
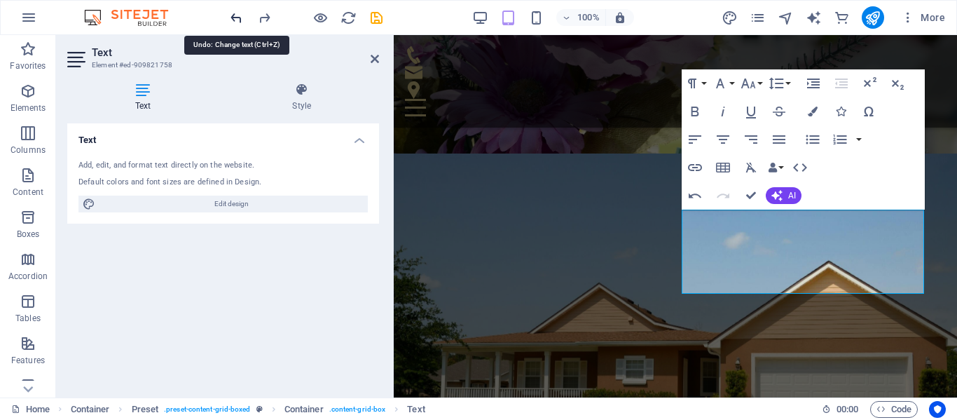
click at [237, 18] on icon "undo" at bounding box center [236, 18] width 16 height 16
click at [371, 55] on icon at bounding box center [375, 58] width 8 height 11
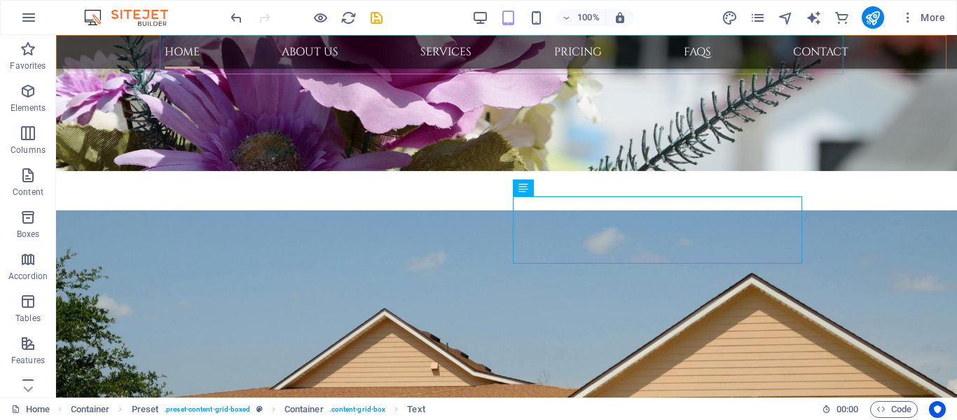
scroll to position [629, 0]
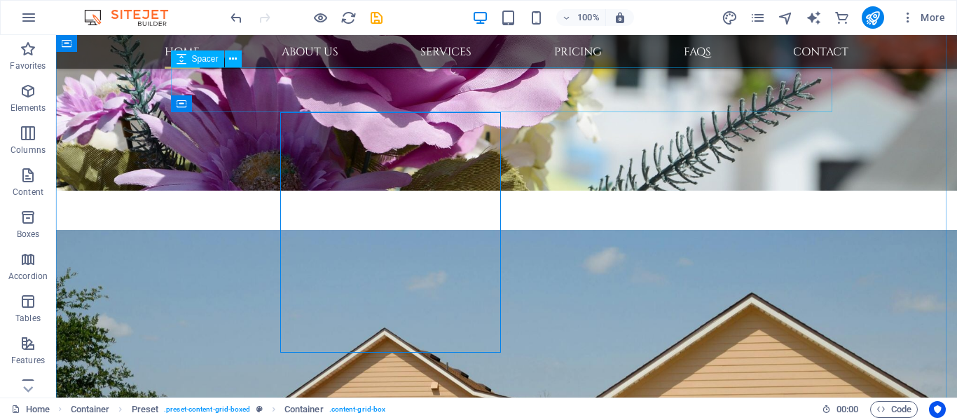
scroll to position [609, 0]
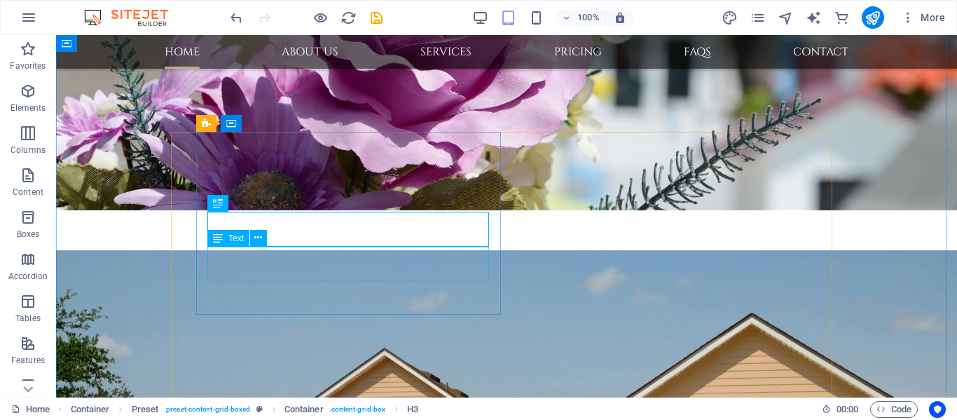
scroll to position [589, 0]
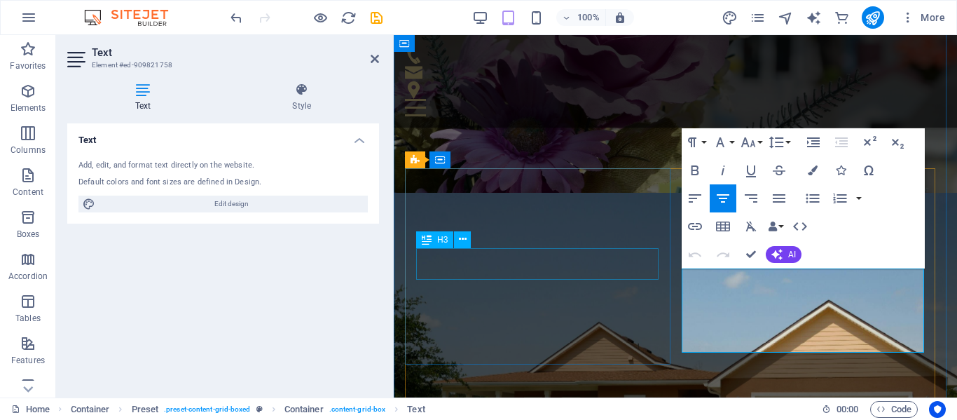
scroll to position [451, 0]
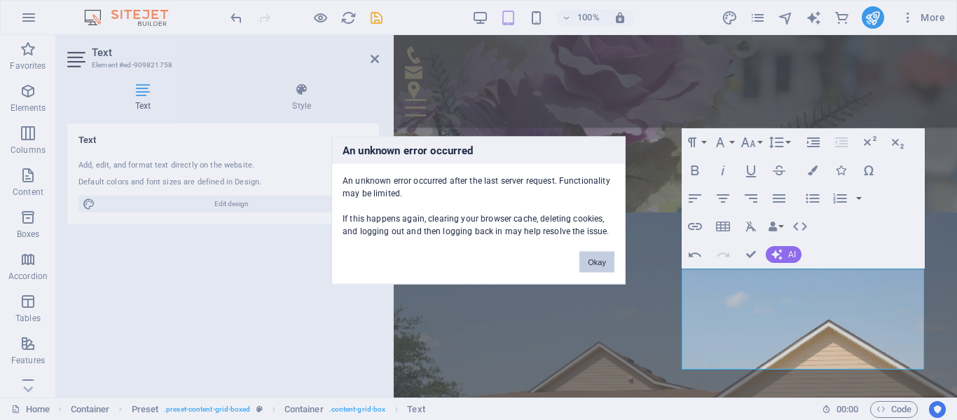
click at [610, 259] on button "Okay" at bounding box center [597, 261] width 35 height 21
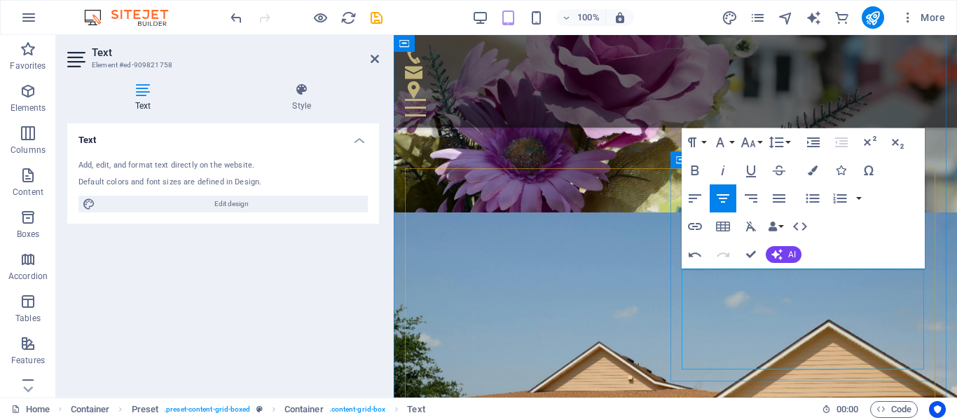
drag, startPoint x: 903, startPoint y: 292, endPoint x: 915, endPoint y: 364, distance: 73.1
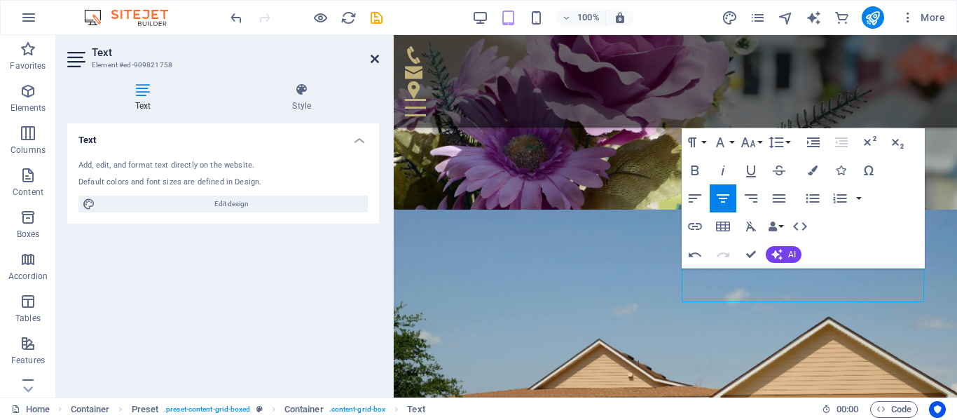
drag, startPoint x: 374, startPoint y: 55, endPoint x: 317, endPoint y: 20, distance: 66.5
click at [374, 55] on icon at bounding box center [375, 58] width 8 height 11
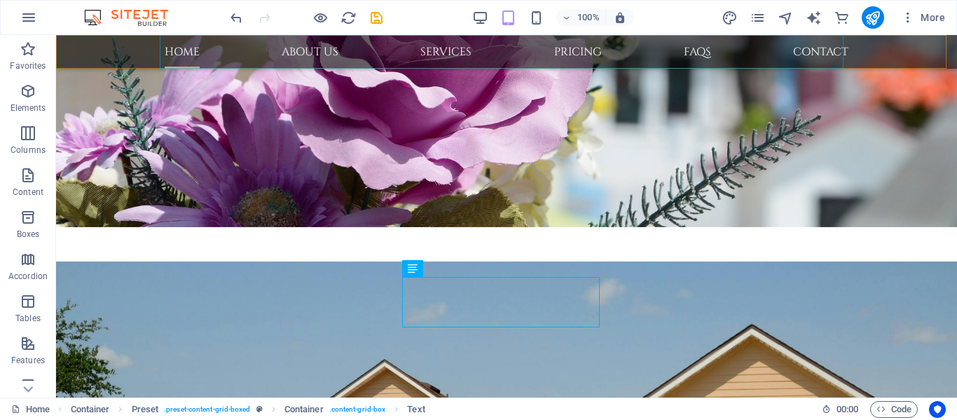
scroll to position [572, 0]
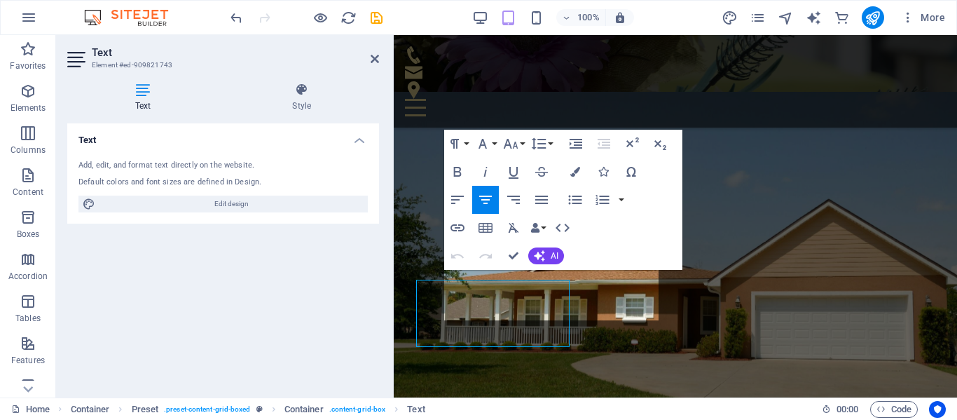
scroll to position [429, 0]
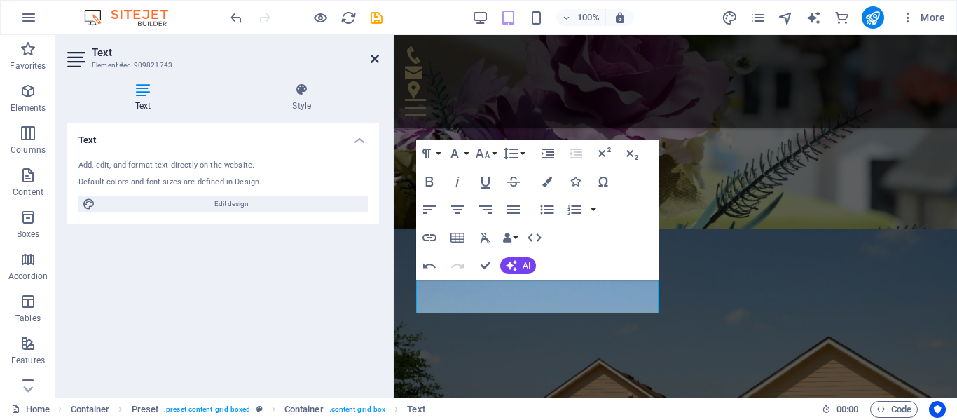
click at [377, 60] on icon at bounding box center [375, 58] width 8 height 11
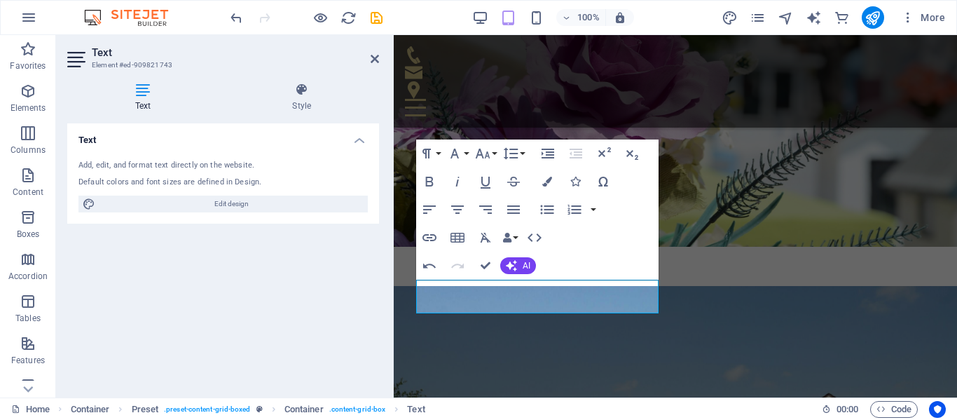
scroll to position [552, 0]
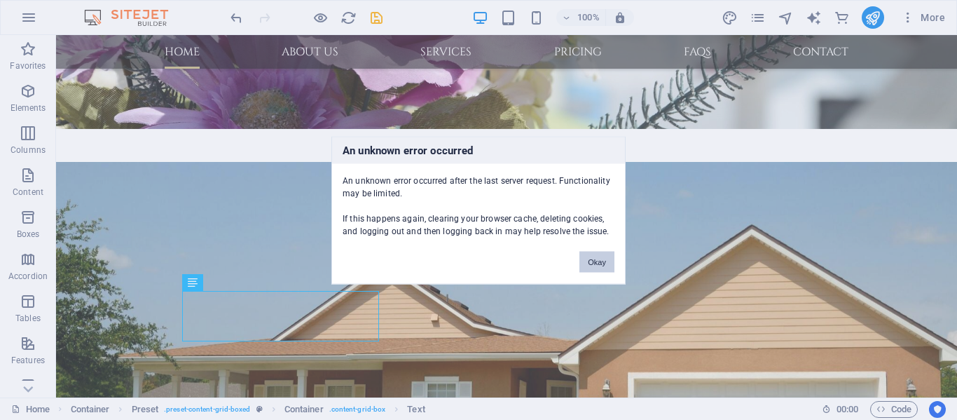
click at [595, 260] on button "Okay" at bounding box center [597, 261] width 35 height 21
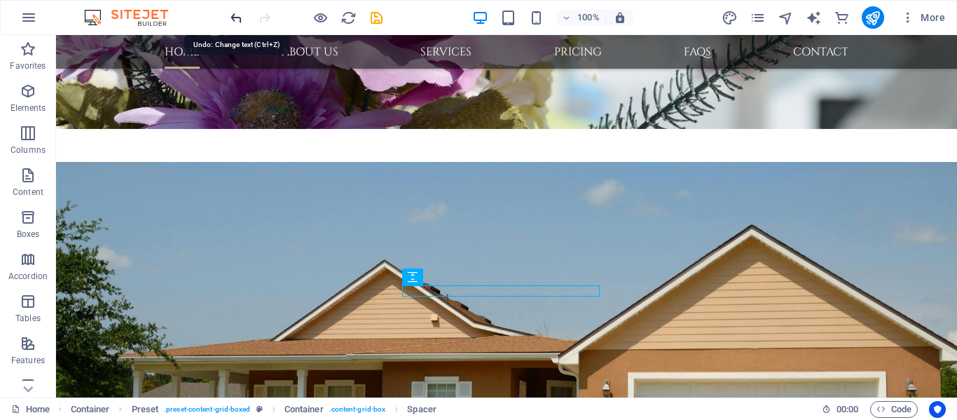
click at [238, 21] on icon "undo" at bounding box center [236, 18] width 16 height 16
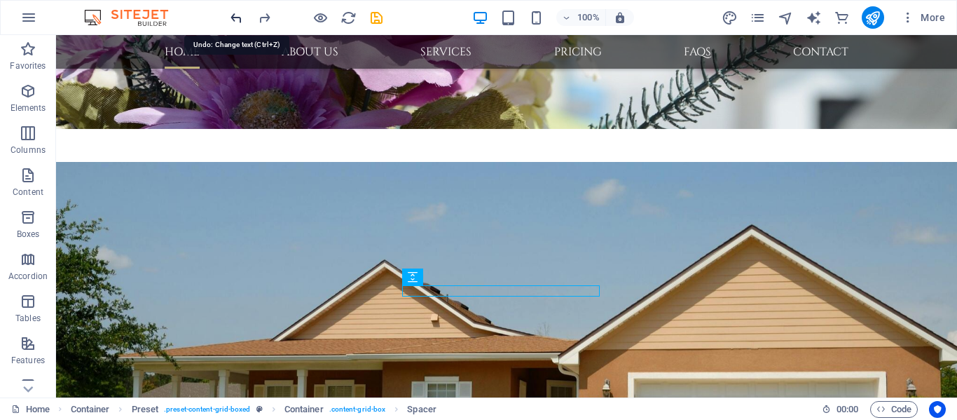
click at [238, 21] on icon "undo" at bounding box center [236, 18] width 16 height 16
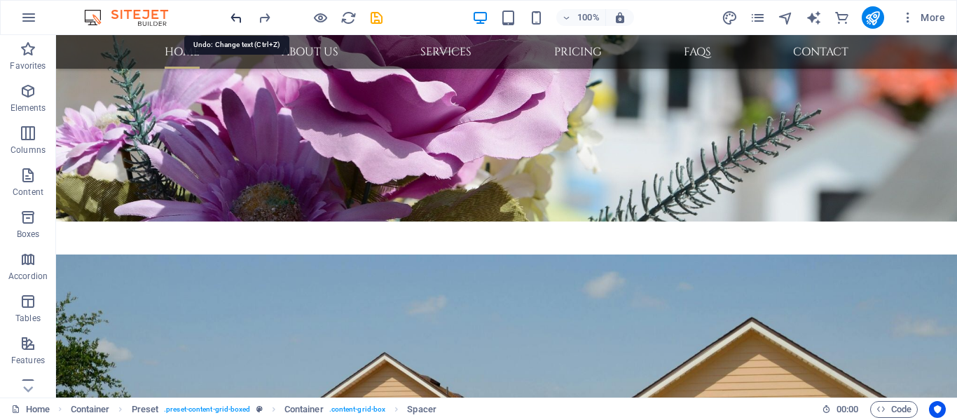
scroll to position [343, 0]
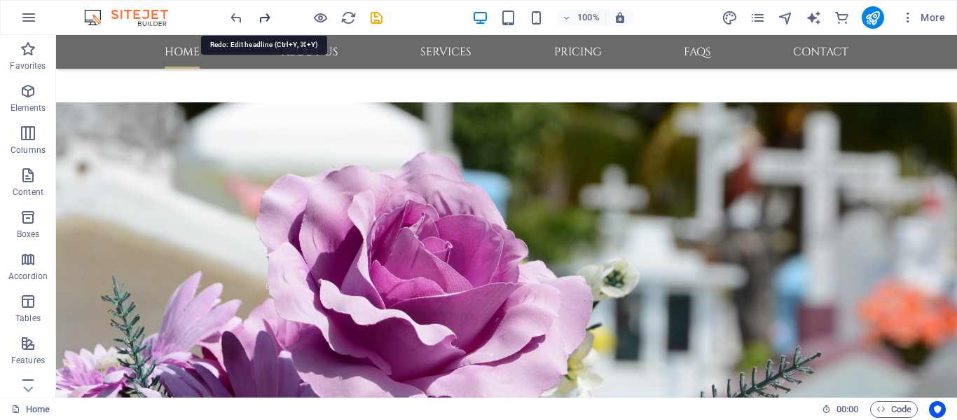
click at [264, 17] on icon "redo" at bounding box center [265, 18] width 16 height 16
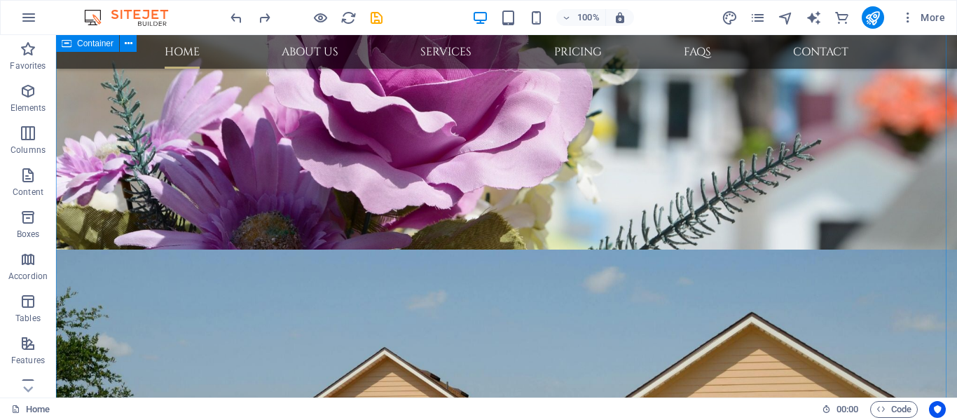
scroll to position [623, 0]
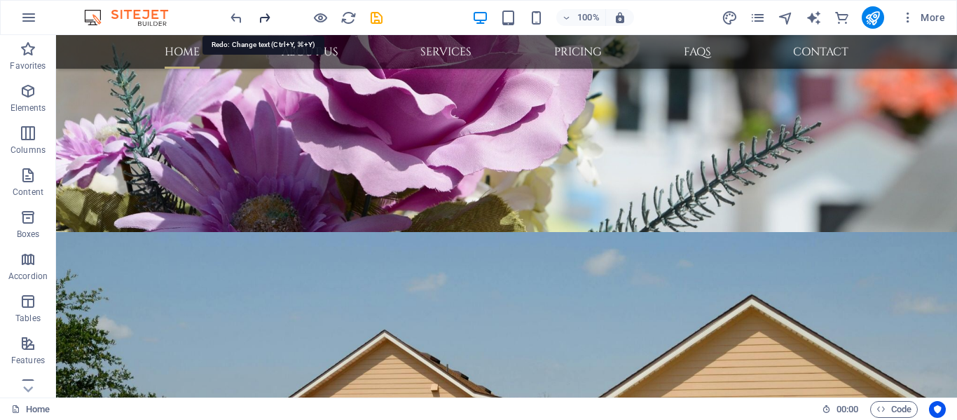
click at [266, 20] on icon "redo" at bounding box center [265, 18] width 16 height 16
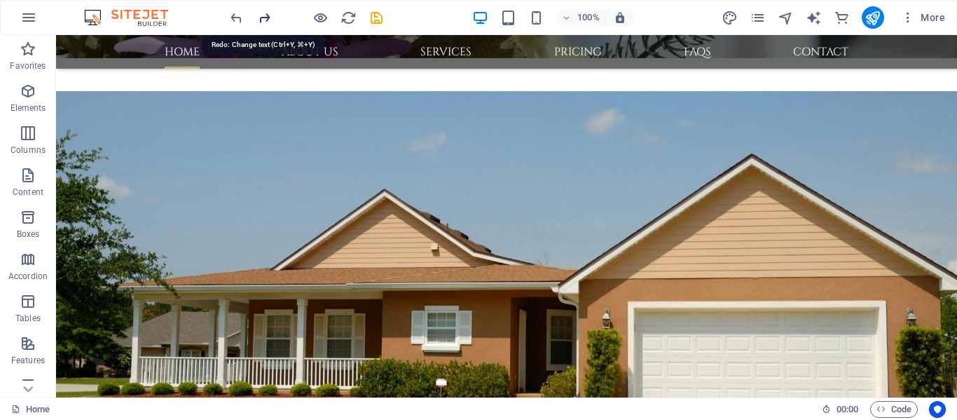
click at [266, 20] on icon "redo" at bounding box center [265, 18] width 16 height 16
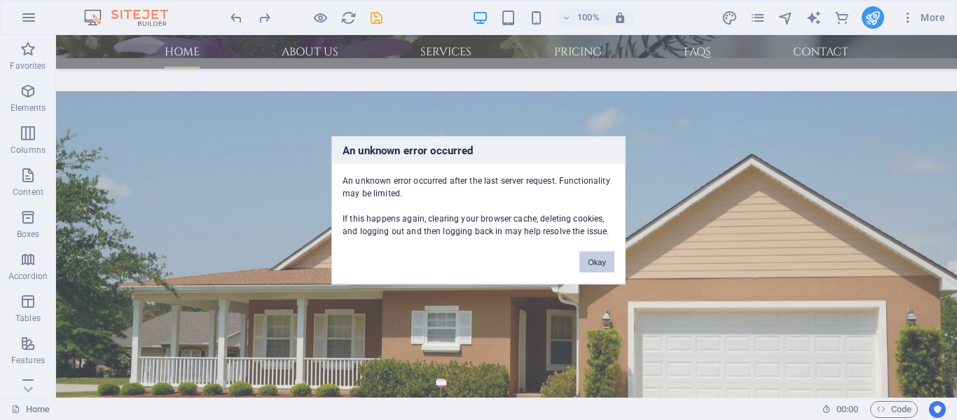
click at [600, 254] on button "Okay" at bounding box center [597, 261] width 35 height 21
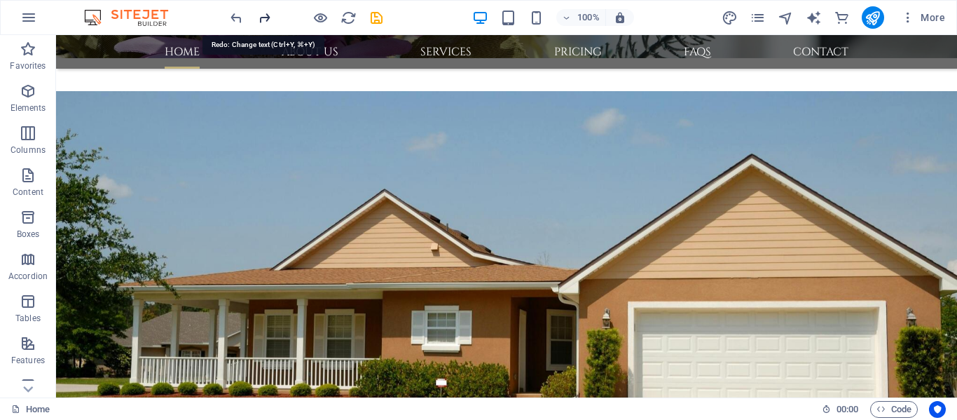
click at [261, 19] on icon "redo" at bounding box center [265, 18] width 16 height 16
click at [261, 19] on div at bounding box center [306, 17] width 157 height 22
click at [235, 18] on icon "undo" at bounding box center [236, 18] width 16 height 16
click at [237, 18] on icon "undo" at bounding box center [236, 18] width 16 height 16
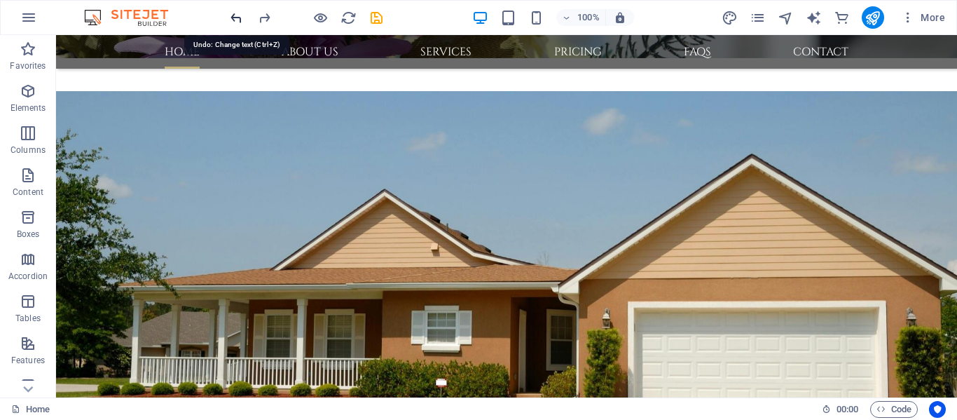
click at [237, 18] on icon "undo" at bounding box center [236, 18] width 16 height 16
click at [262, 18] on icon "redo" at bounding box center [265, 18] width 16 height 16
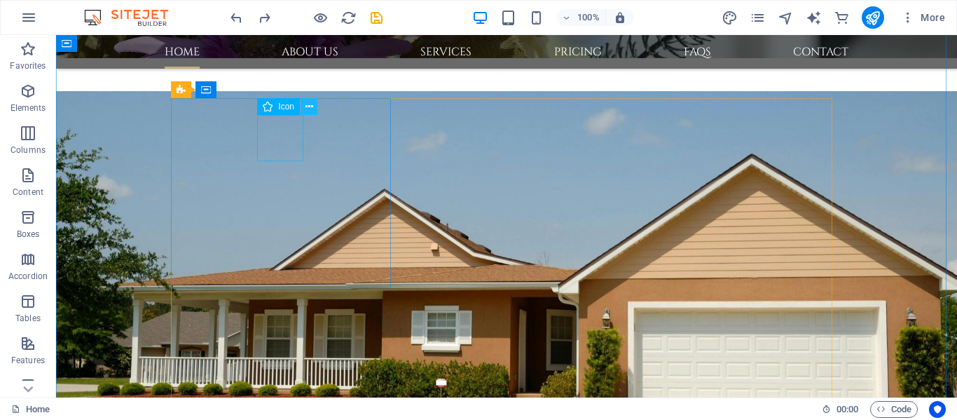
click at [313, 104] on button at bounding box center [309, 106] width 17 height 17
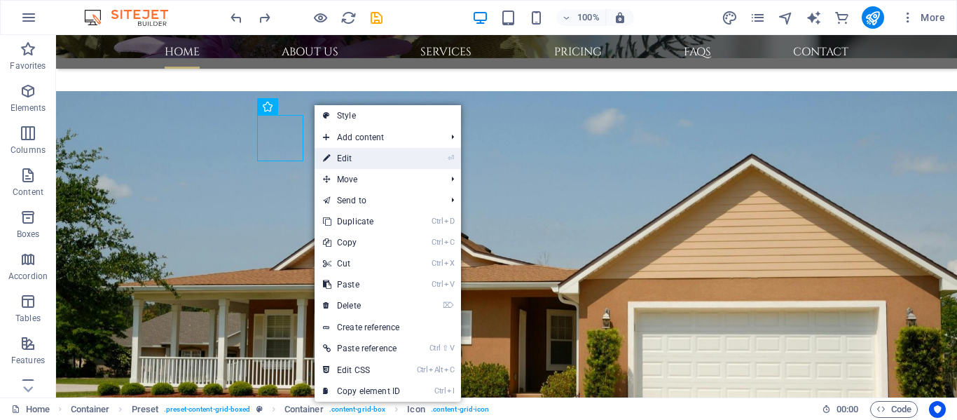
click at [355, 155] on link "⏎ Edit" at bounding box center [362, 158] width 94 height 21
select select "xMidYMid"
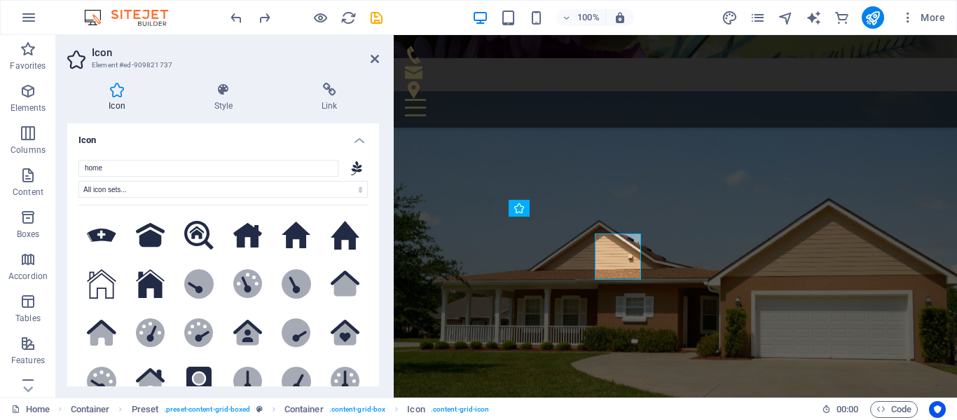
scroll to position [505, 0]
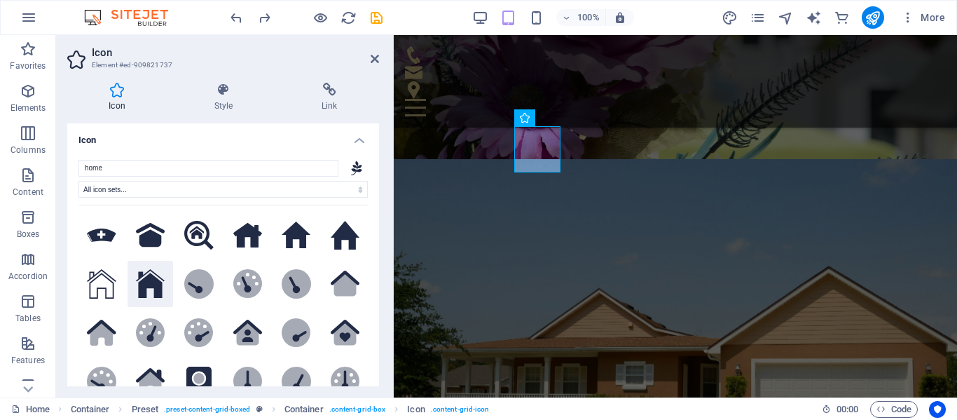
click at [148, 285] on icon at bounding box center [150, 283] width 29 height 29
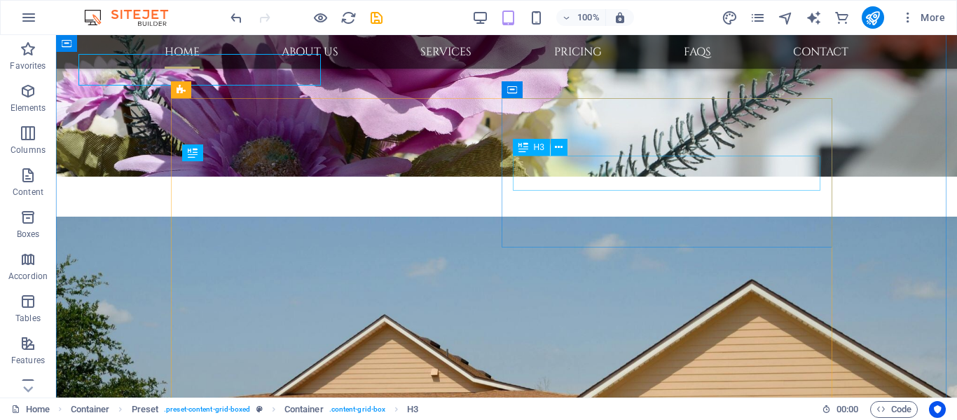
scroll to position [623, 0]
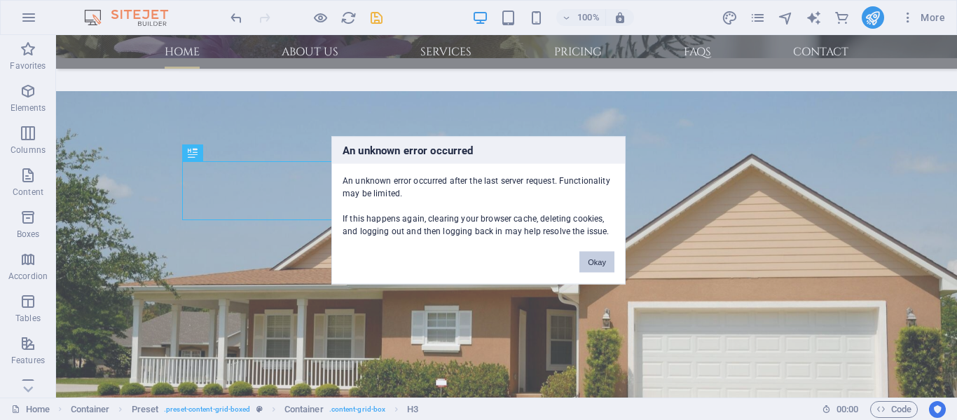
click at [606, 256] on button "Okay" at bounding box center [597, 261] width 35 height 21
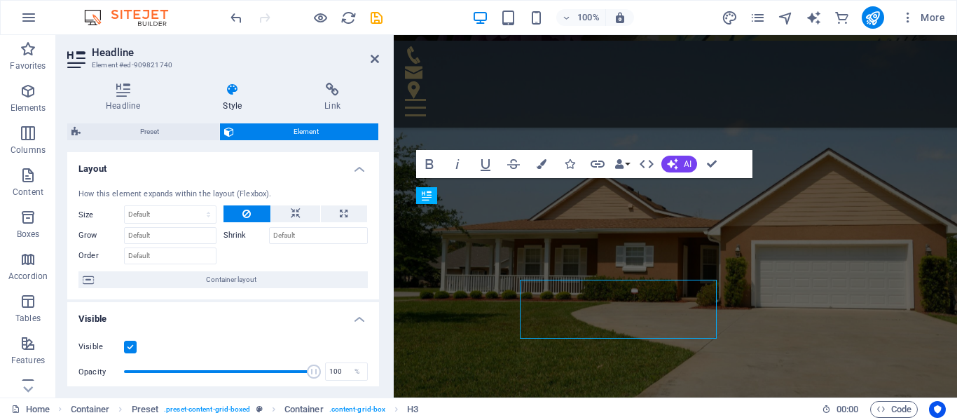
scroll to position [499, 0]
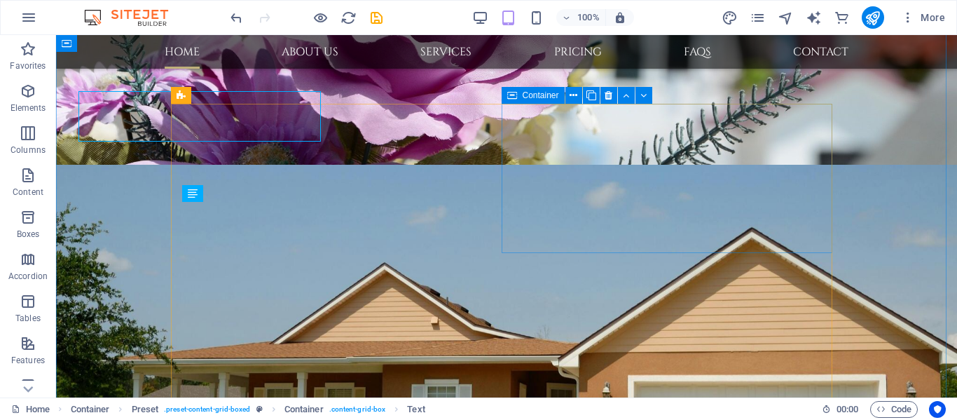
scroll to position [617, 0]
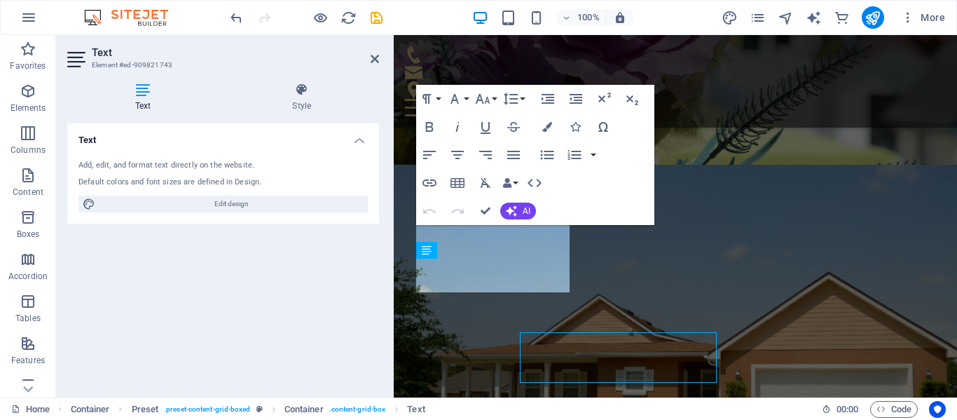
scroll to position [484, 0]
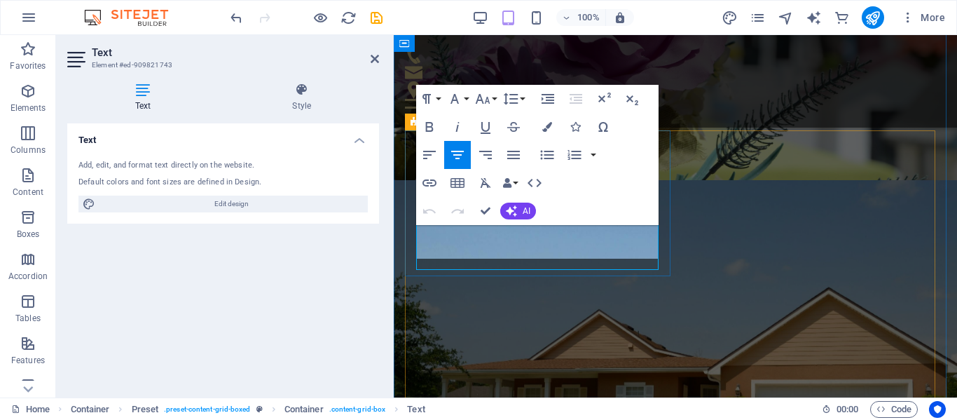
scroll to position [489, 0]
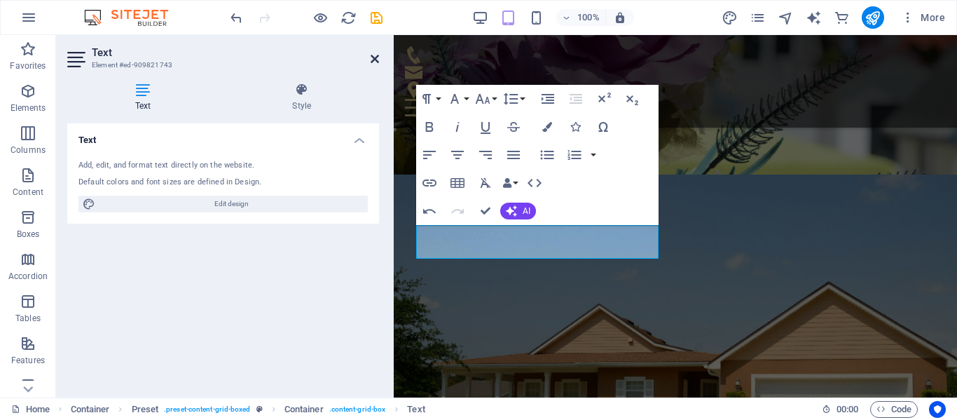
click at [374, 55] on icon at bounding box center [375, 58] width 8 height 11
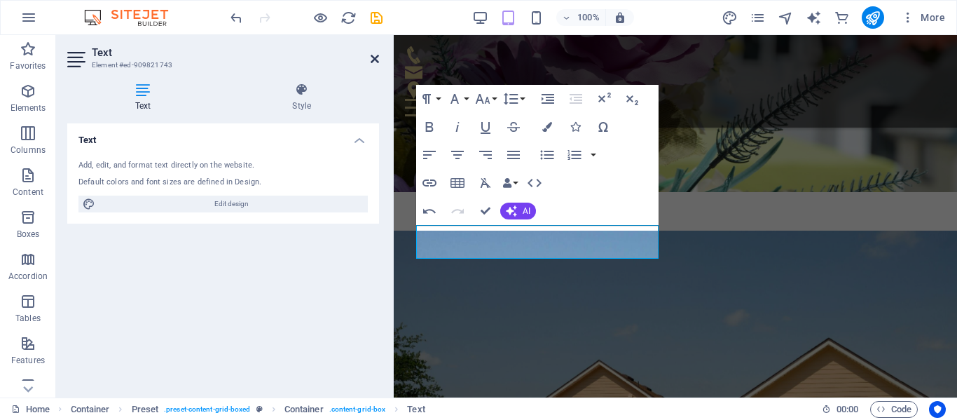
scroll to position [608, 0]
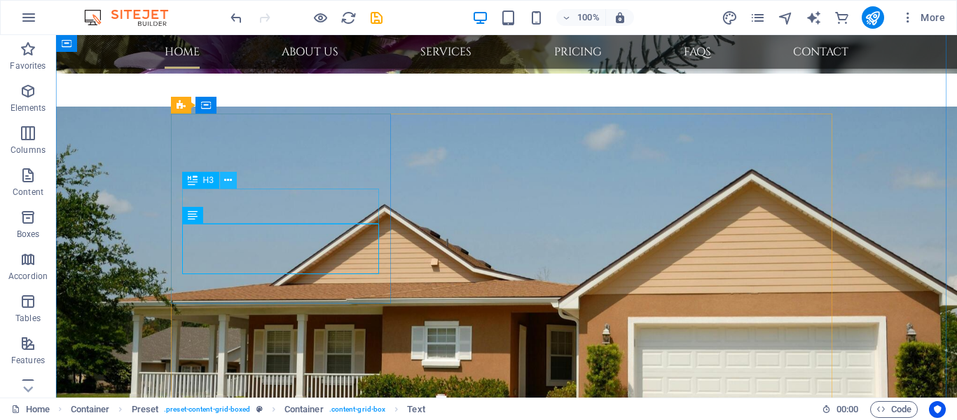
click at [226, 182] on icon at bounding box center [228, 180] width 8 height 15
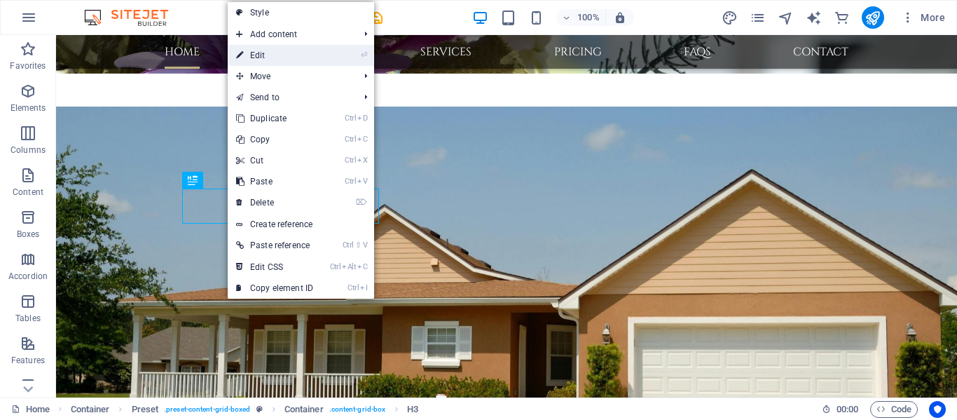
click at [289, 56] on link "⏎ Edit" at bounding box center [275, 55] width 94 height 21
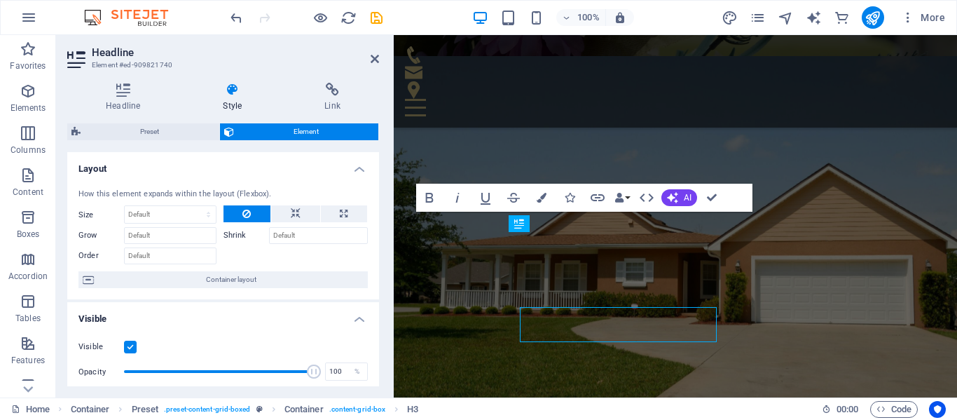
scroll to position [471, 0]
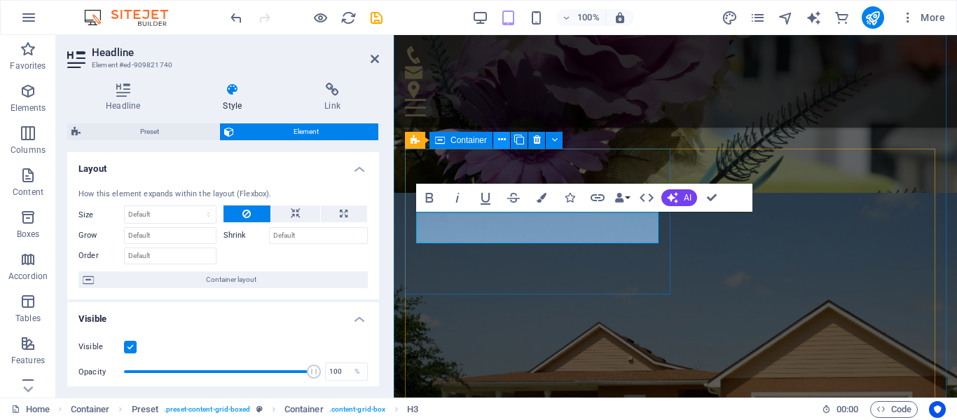
click at [501, 139] on icon at bounding box center [502, 139] width 8 height 15
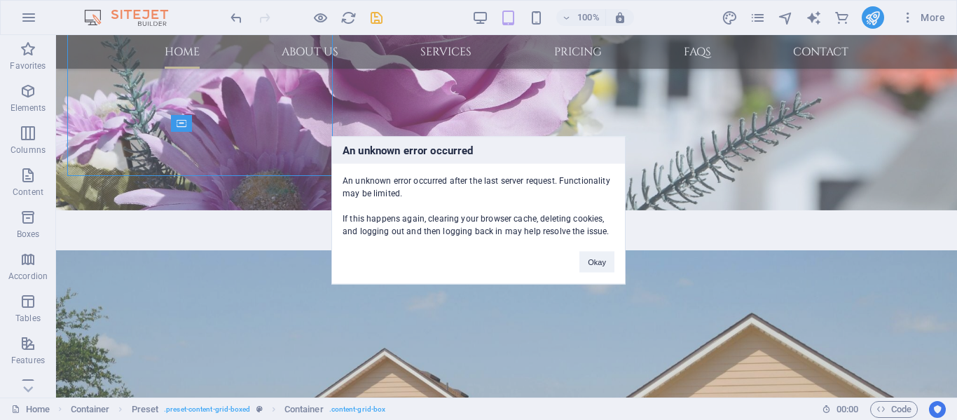
scroll to position [589, 0]
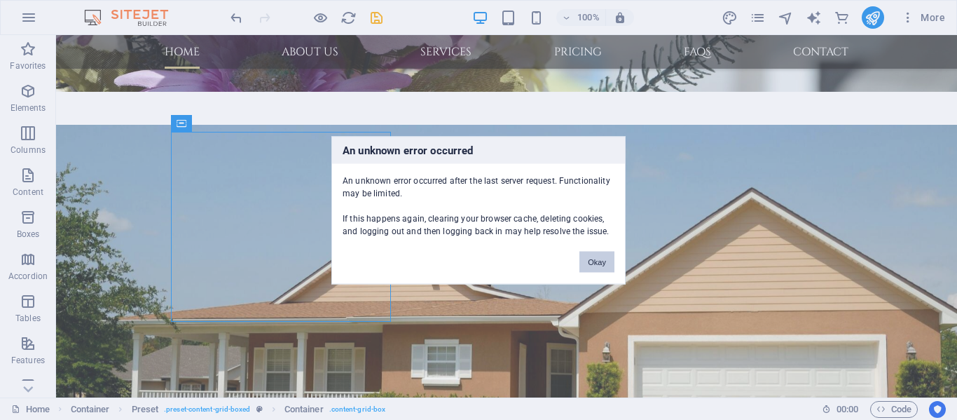
click at [596, 254] on button "Okay" at bounding box center [597, 261] width 35 height 21
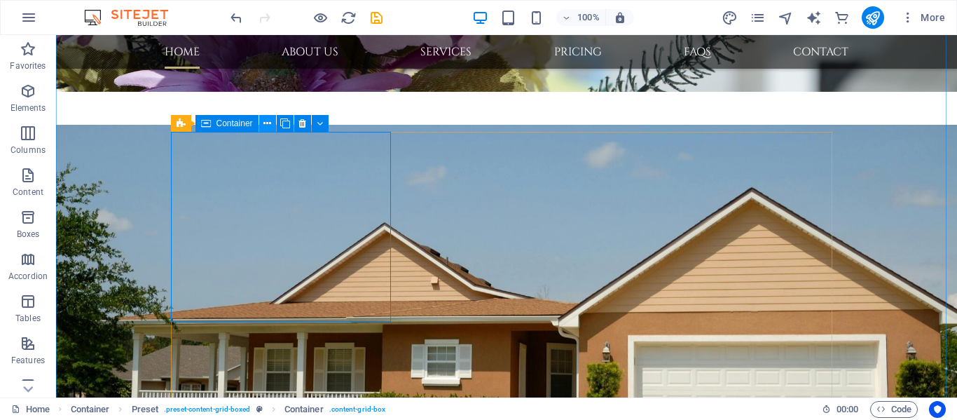
click at [262, 121] on button at bounding box center [267, 123] width 17 height 17
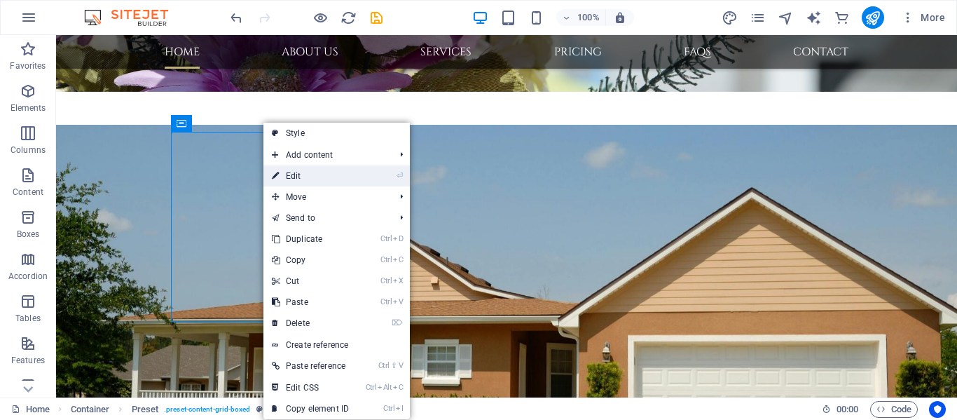
click at [307, 175] on link "⏎ Edit" at bounding box center [311, 175] width 94 height 21
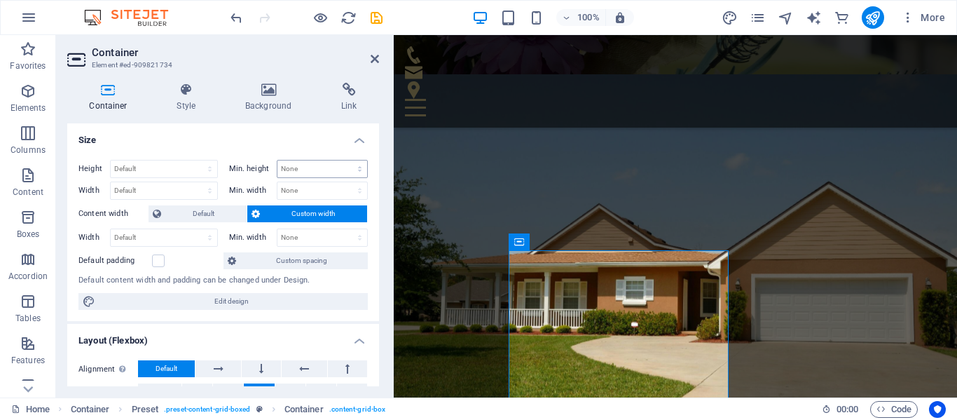
scroll to position [471, 0]
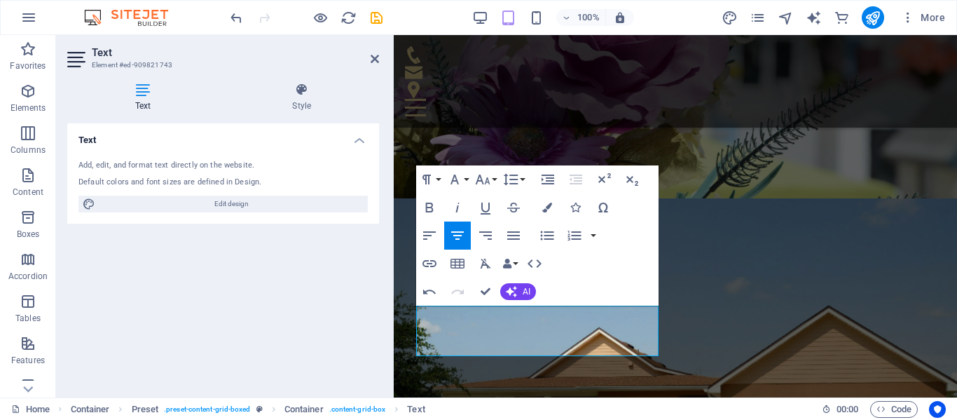
scroll to position [395, 0]
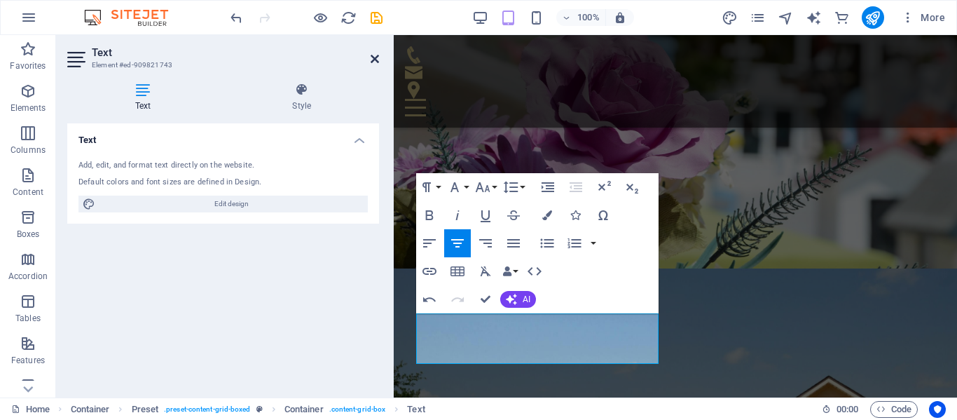
click at [374, 59] on icon at bounding box center [375, 58] width 8 height 11
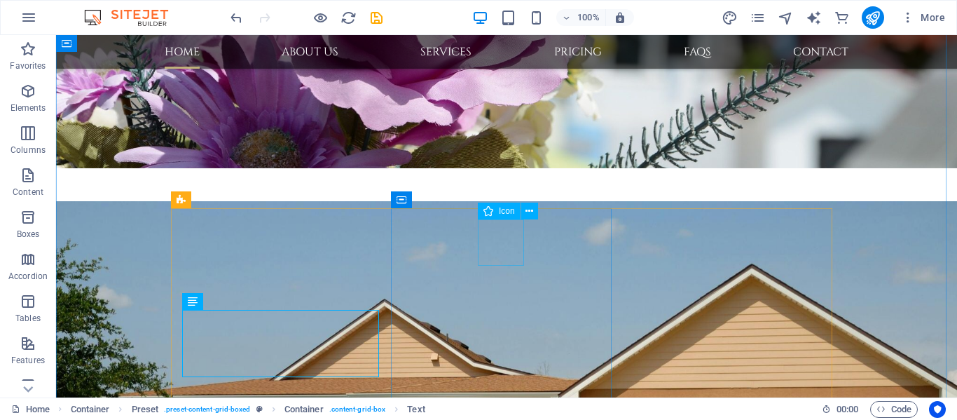
click at [533, 206] on icon at bounding box center [530, 211] width 8 height 15
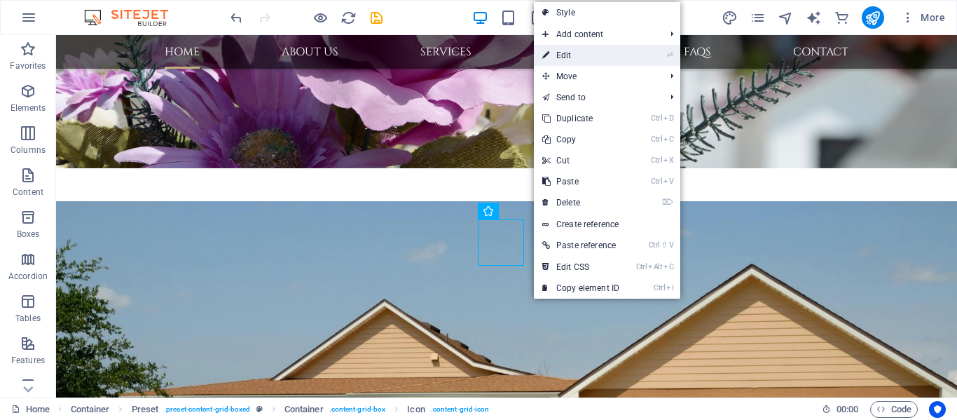
click at [576, 49] on link "⏎ Edit" at bounding box center [581, 55] width 94 height 21
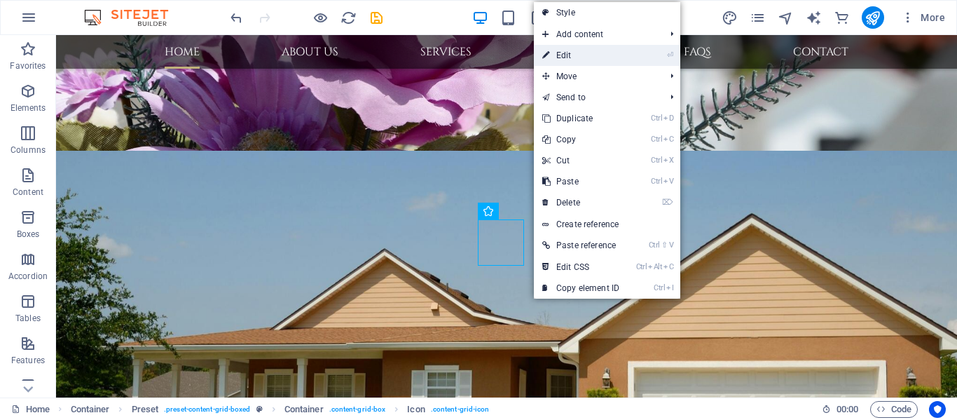
select select "xMidYMid"
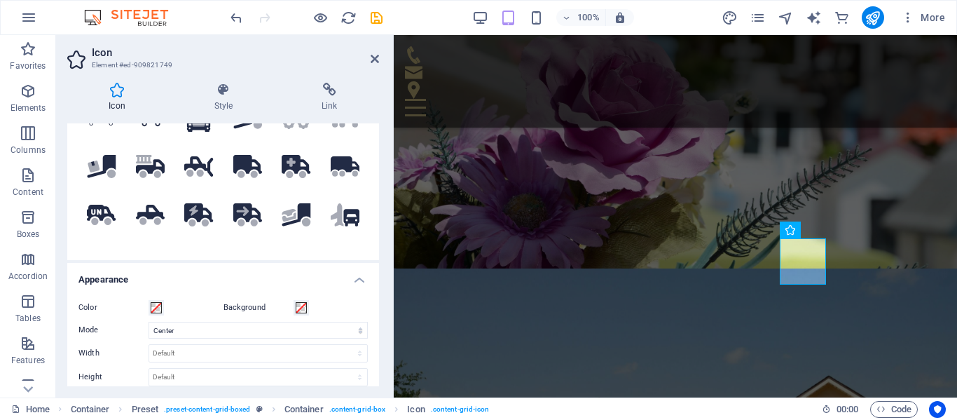
scroll to position [140, 0]
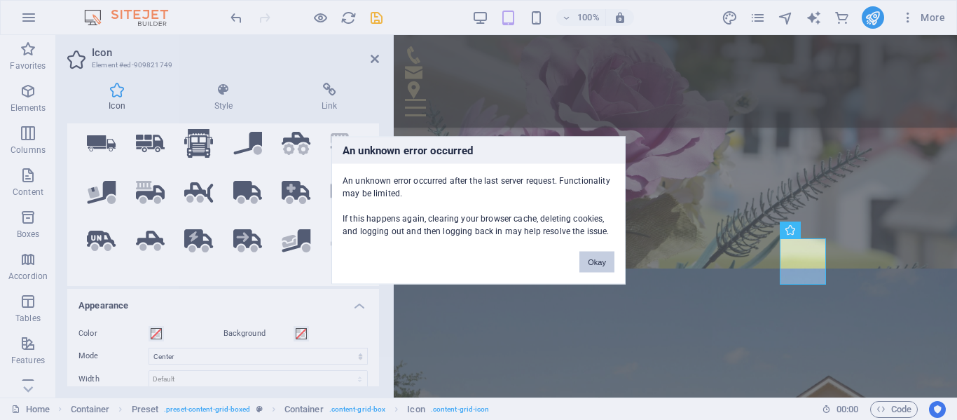
click at [608, 259] on button "Okay" at bounding box center [597, 261] width 35 height 21
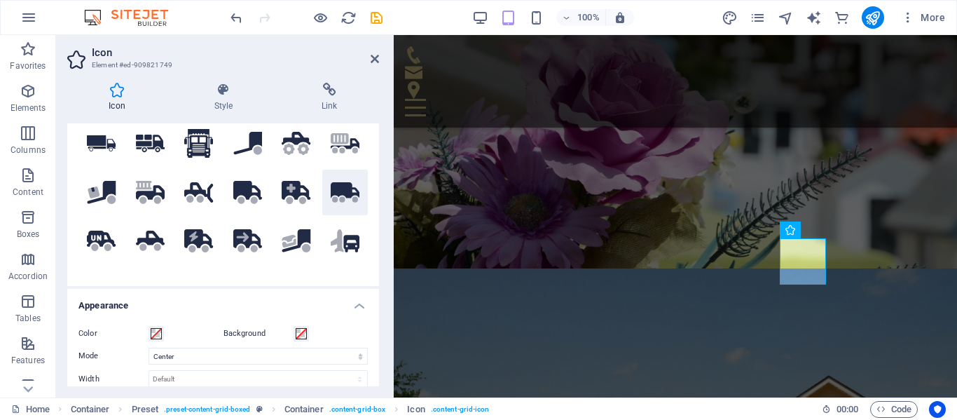
click at [331, 192] on icon at bounding box center [345, 190] width 29 height 16
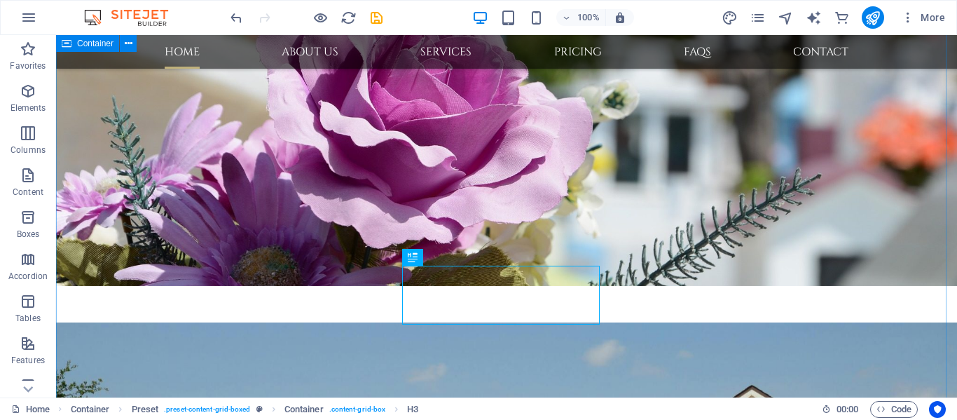
scroll to position [513, 0]
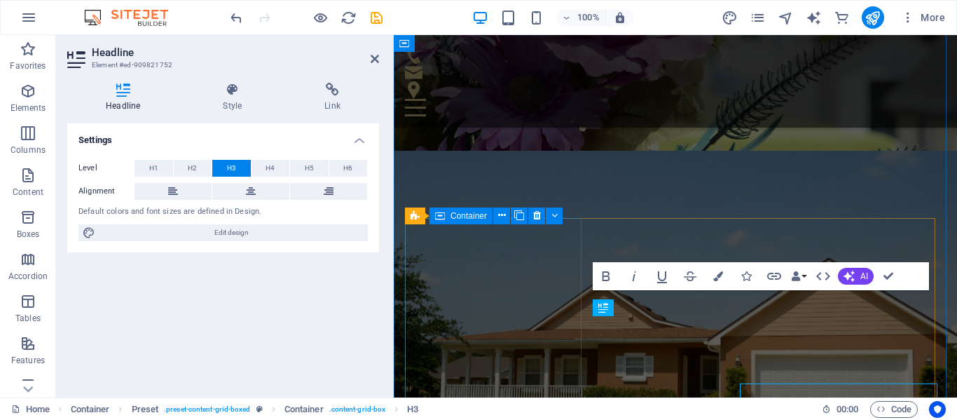
scroll to position [390, 0]
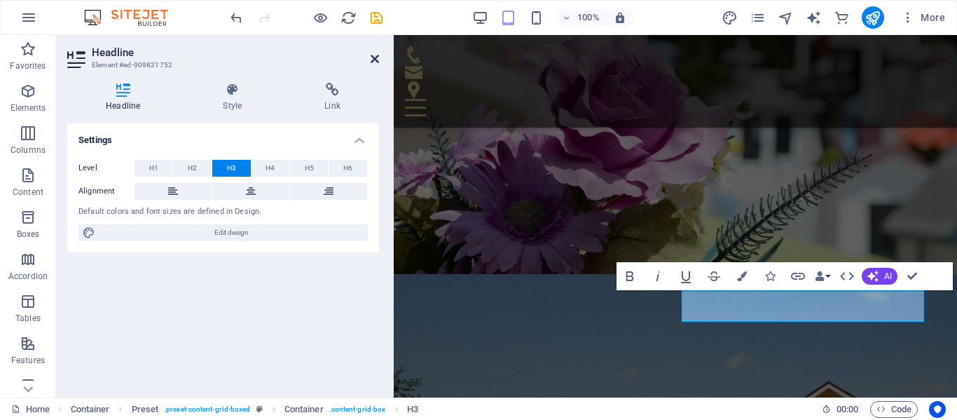
click at [375, 60] on icon at bounding box center [375, 58] width 8 height 11
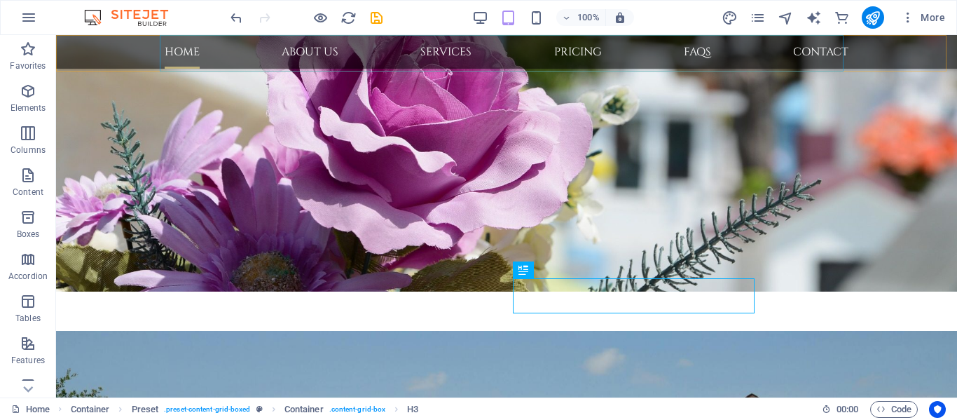
scroll to position [503, 0]
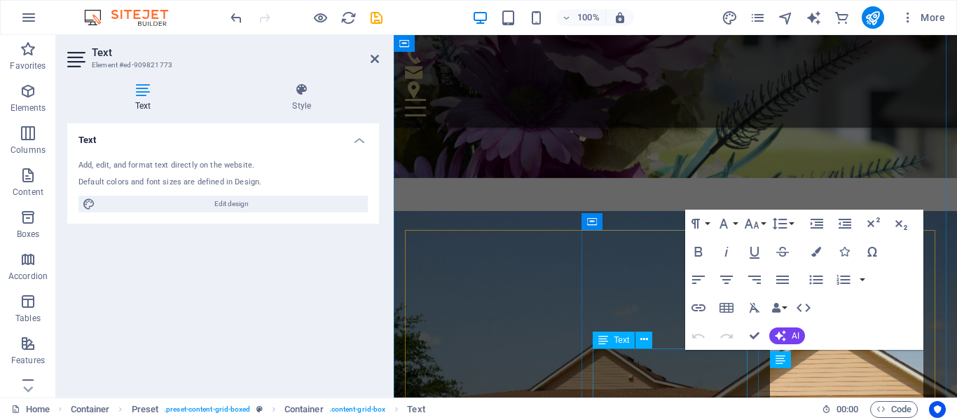
scroll to position [521, 0]
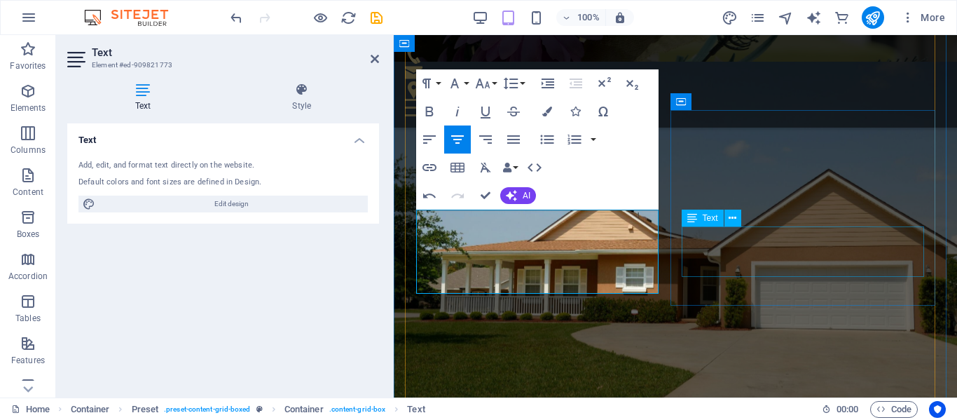
scroll to position [661, 0]
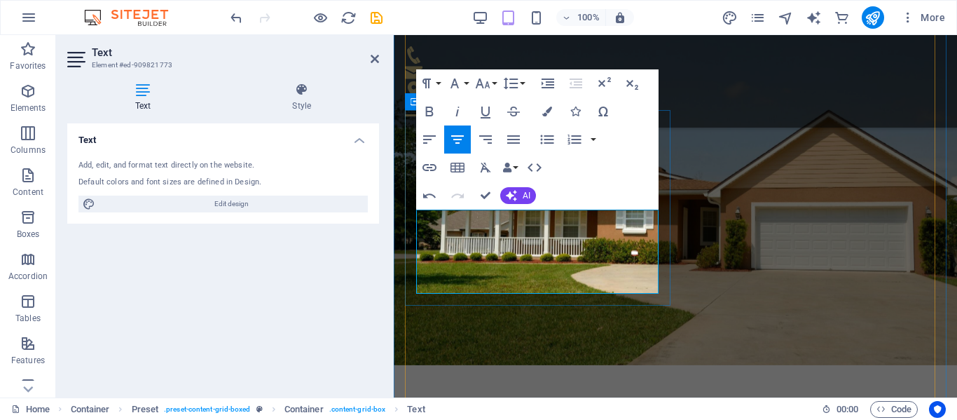
drag, startPoint x: 444, startPoint y: 249, endPoint x: 556, endPoint y: 289, distance: 119.9
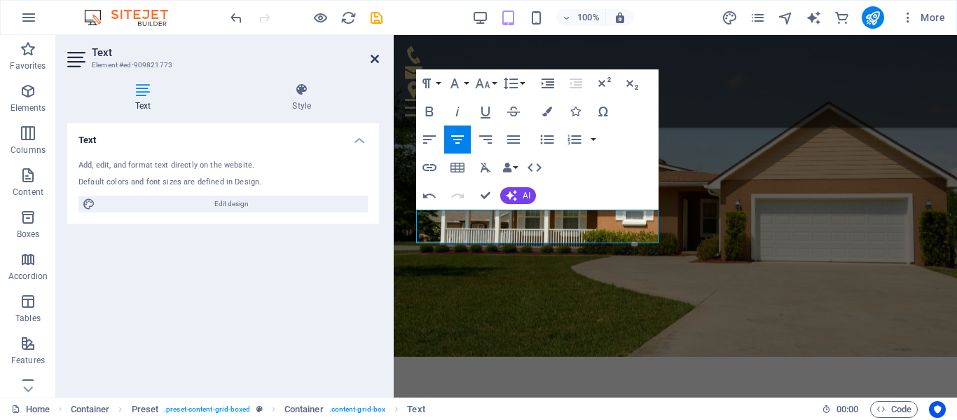
click at [376, 56] on icon at bounding box center [375, 58] width 8 height 11
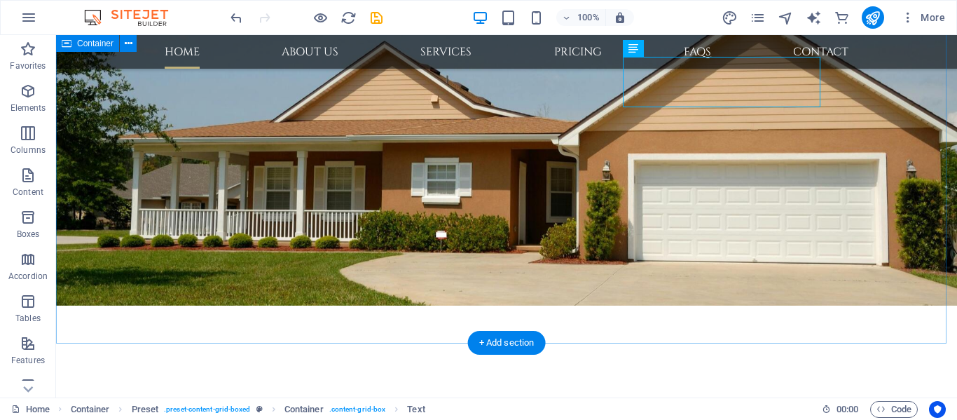
scroll to position [701, 0]
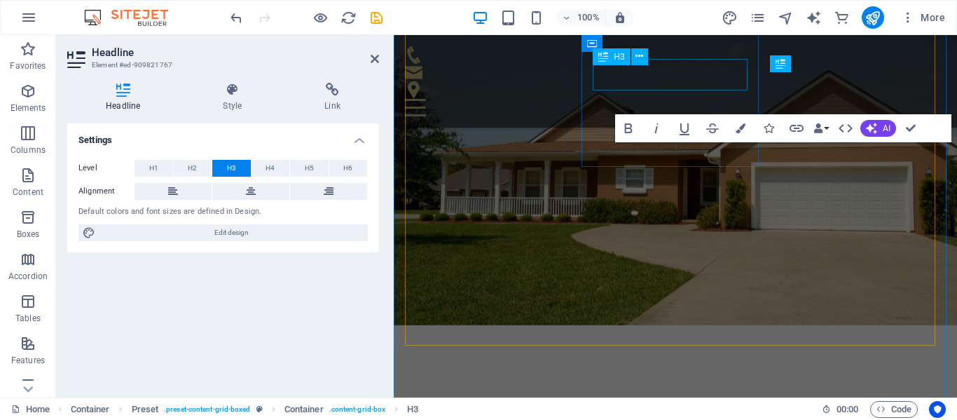
scroll to position [774, 0]
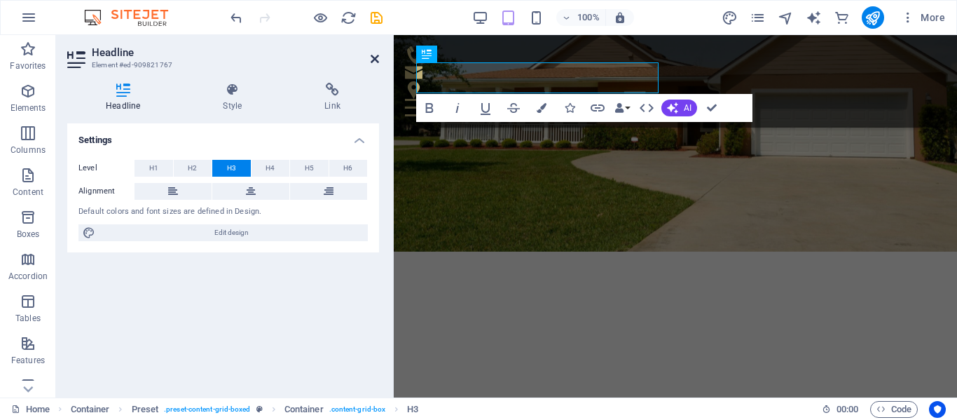
click at [371, 57] on icon at bounding box center [375, 58] width 8 height 11
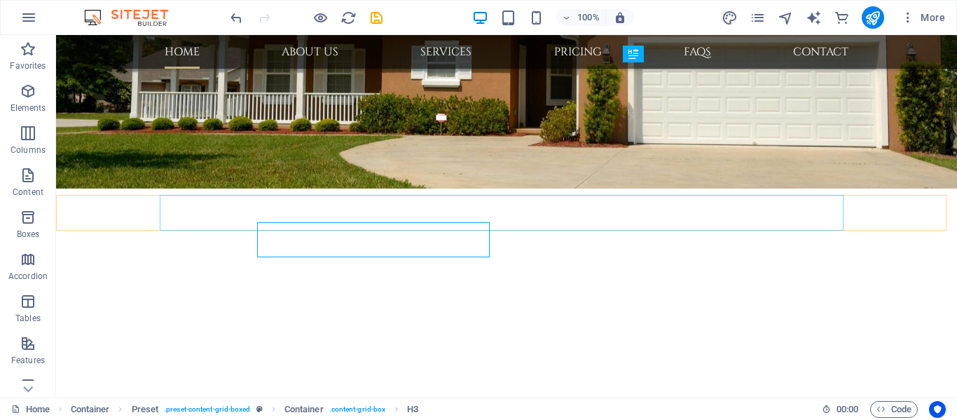
scroll to position [719, 0]
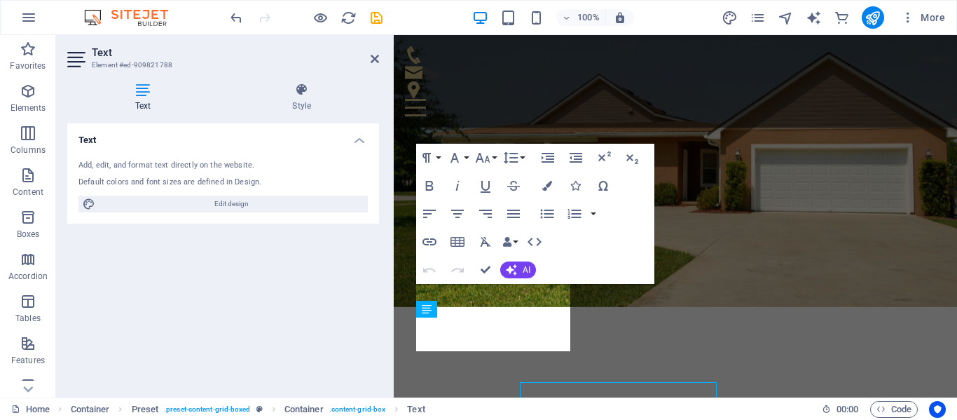
scroll to position [587, 0]
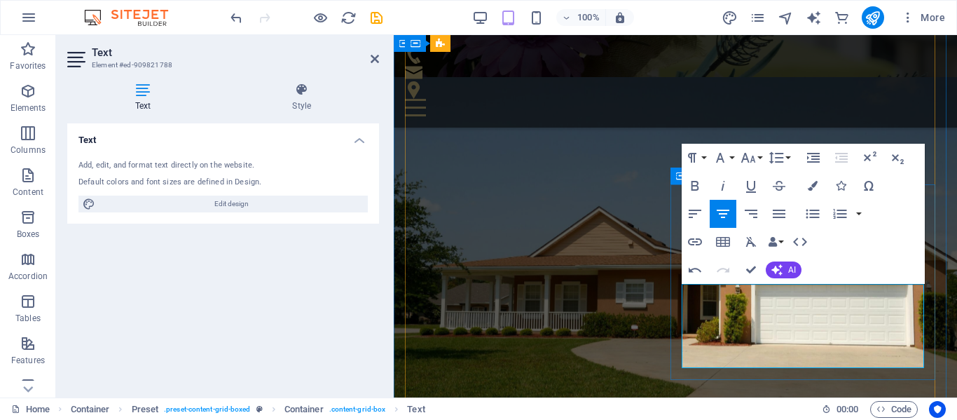
drag, startPoint x: 813, startPoint y: 327, endPoint x: 883, endPoint y: 368, distance: 81.4
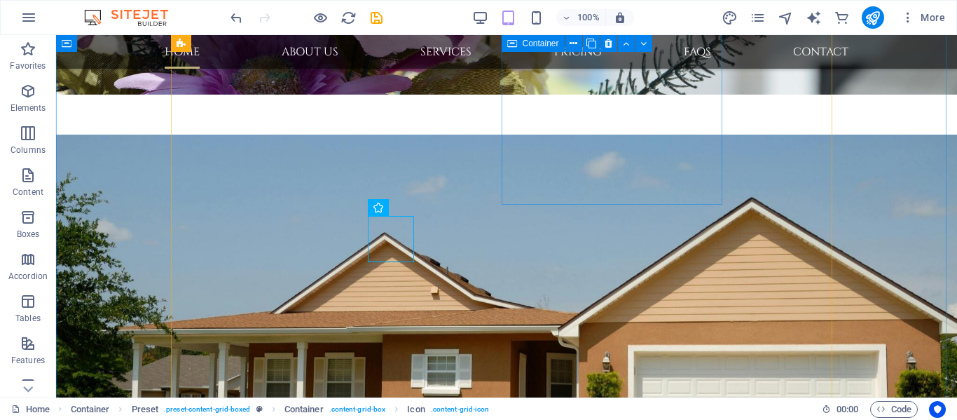
scroll to position [688, 0]
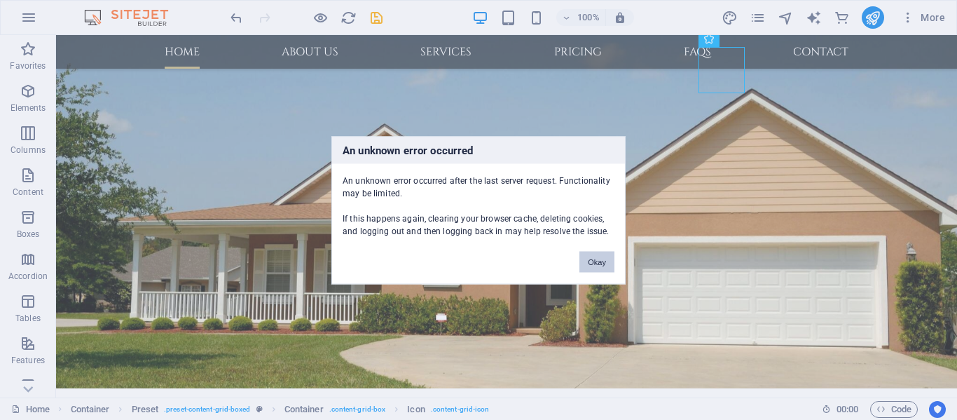
click at [599, 261] on button "Okay" at bounding box center [597, 261] width 35 height 21
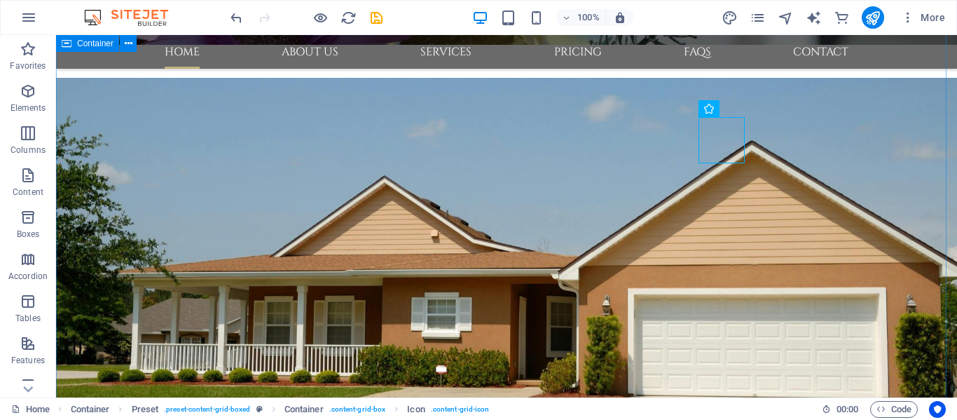
scroll to position [618, 0]
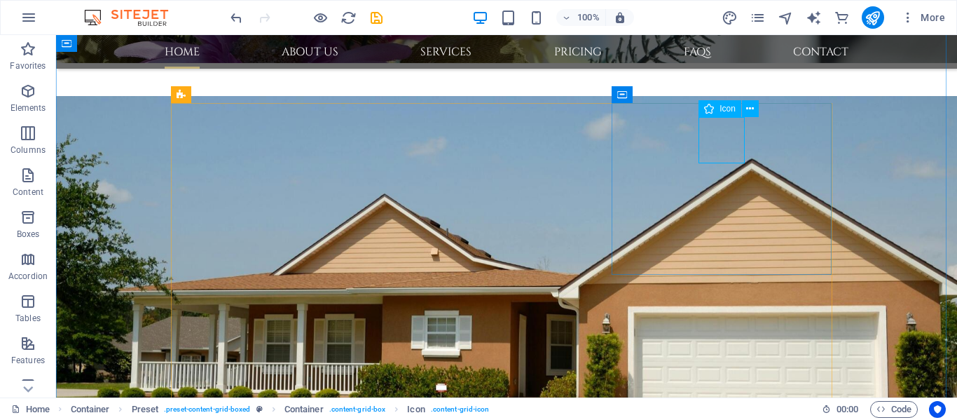
click at [748, 108] on icon at bounding box center [750, 109] width 8 height 15
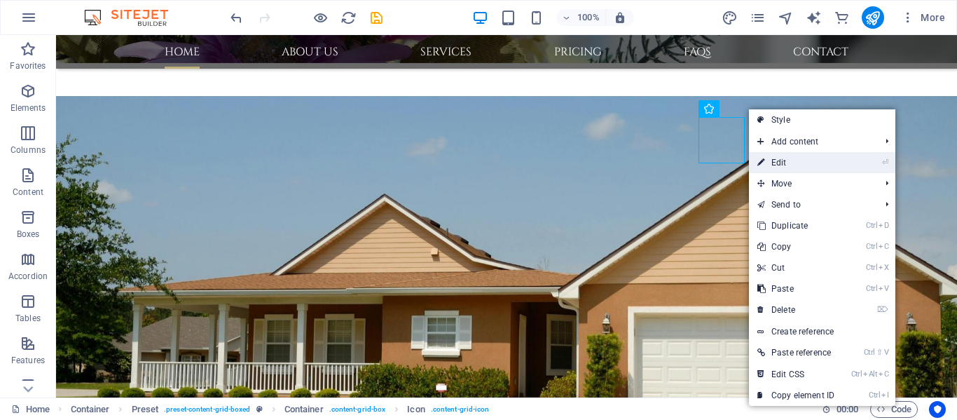
click at [781, 164] on link "⏎ Edit" at bounding box center [796, 162] width 94 height 21
select select "xMidYMid"
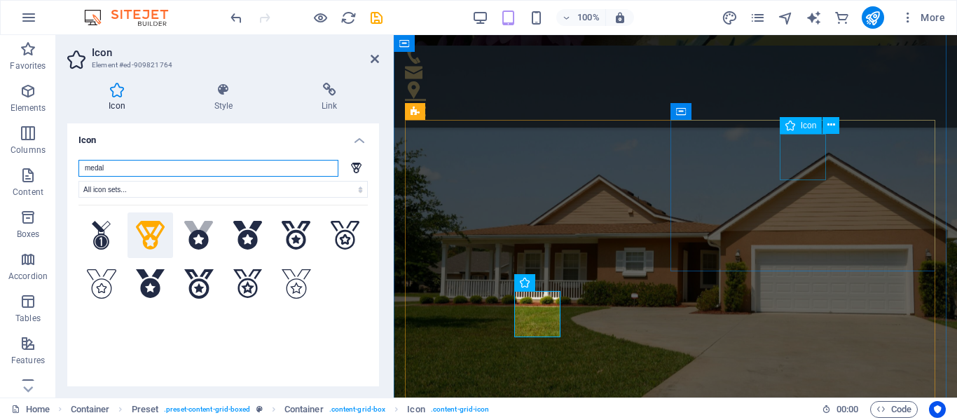
scroll to position [500, 0]
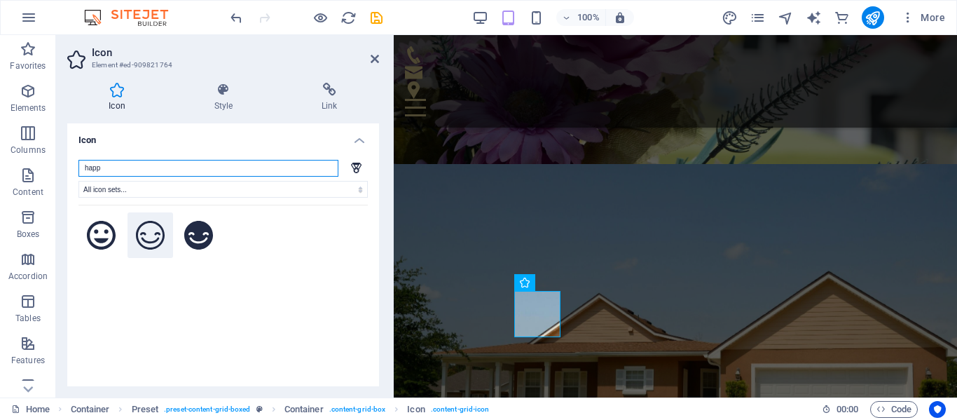
type input "happ"
click at [145, 241] on icon at bounding box center [150, 235] width 29 height 29
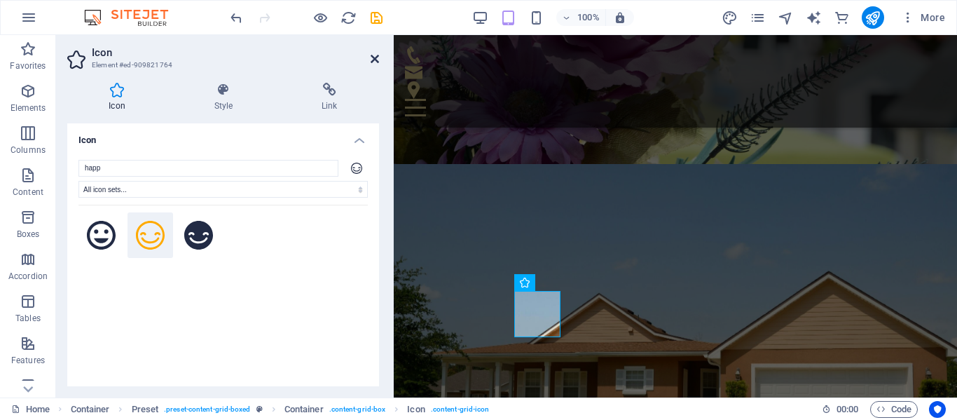
click at [373, 57] on icon at bounding box center [375, 58] width 8 height 11
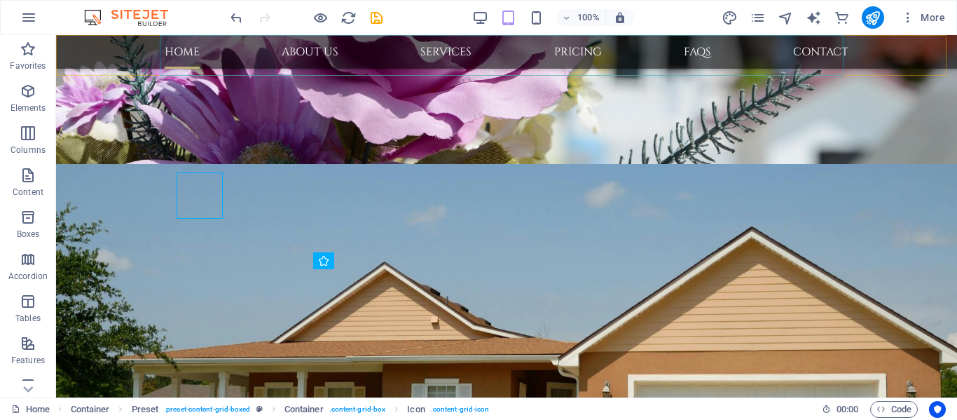
scroll to position [618, 0]
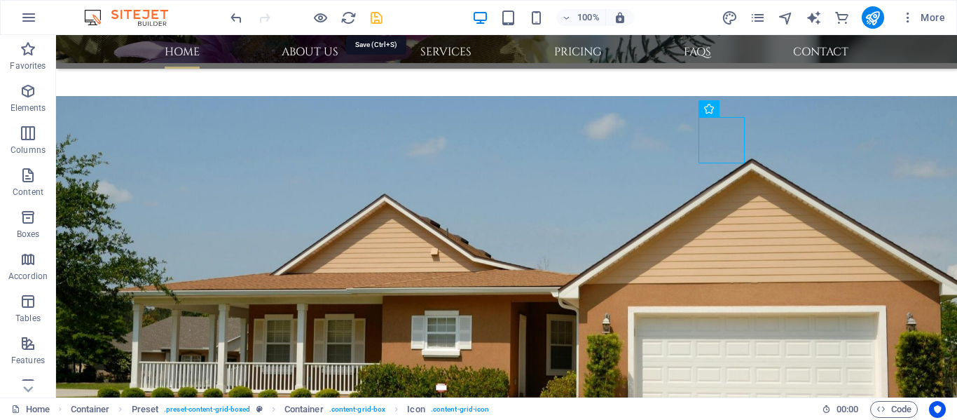
click at [374, 23] on icon "save" at bounding box center [377, 18] width 16 height 16
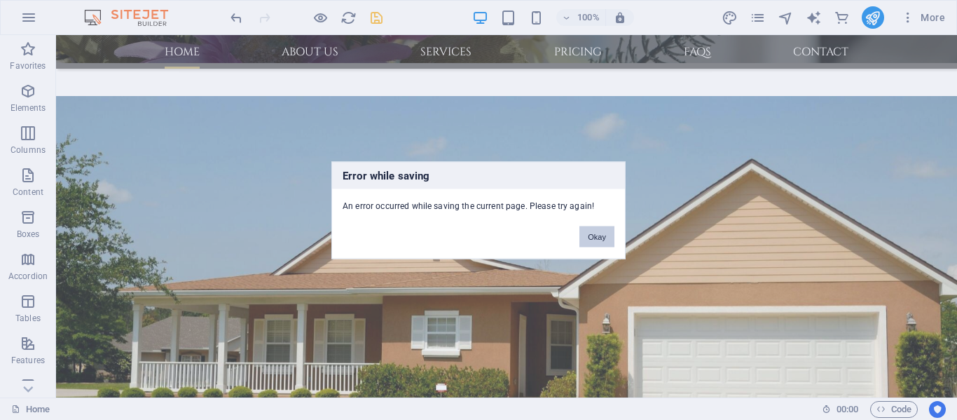
click at [600, 240] on button "Okay" at bounding box center [597, 236] width 35 height 21
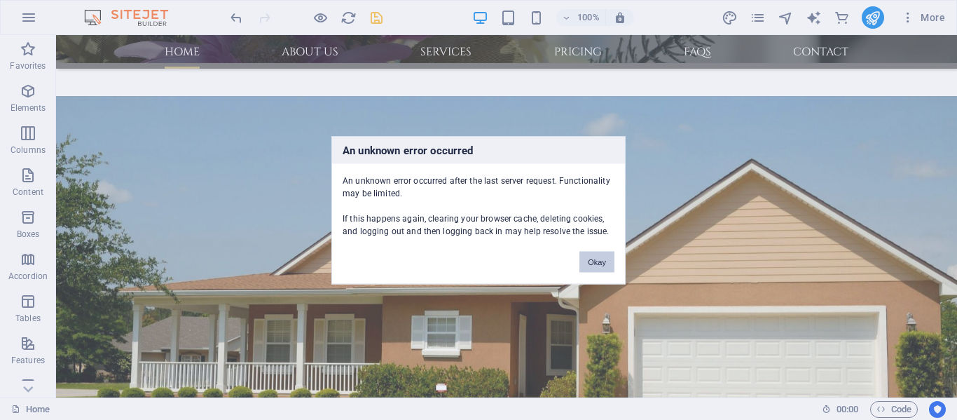
click at [603, 258] on button "Okay" at bounding box center [597, 261] width 35 height 21
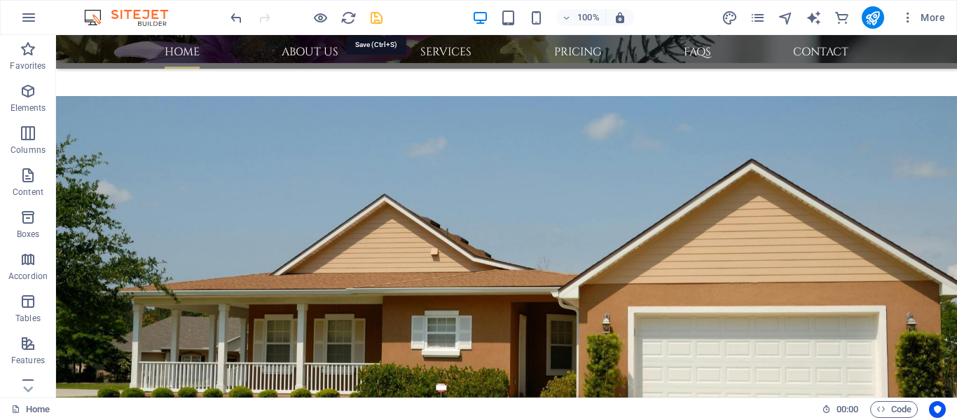
click at [373, 17] on icon "save" at bounding box center [377, 18] width 16 height 16
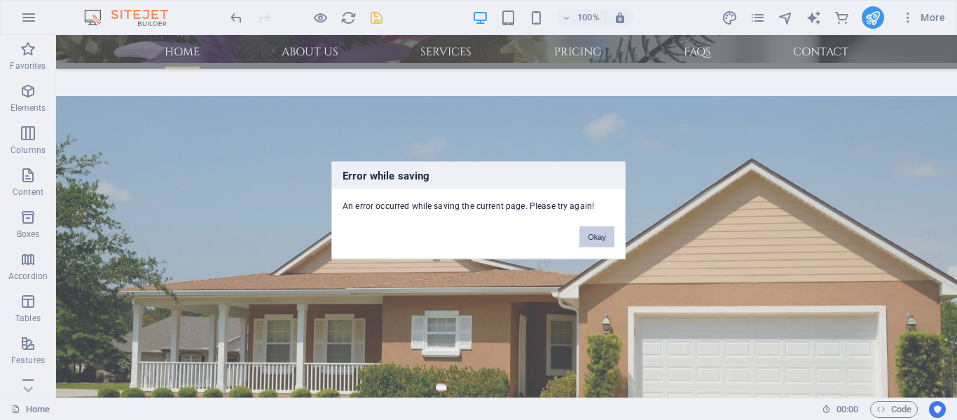
click at [607, 234] on button "Okay" at bounding box center [597, 236] width 35 height 21
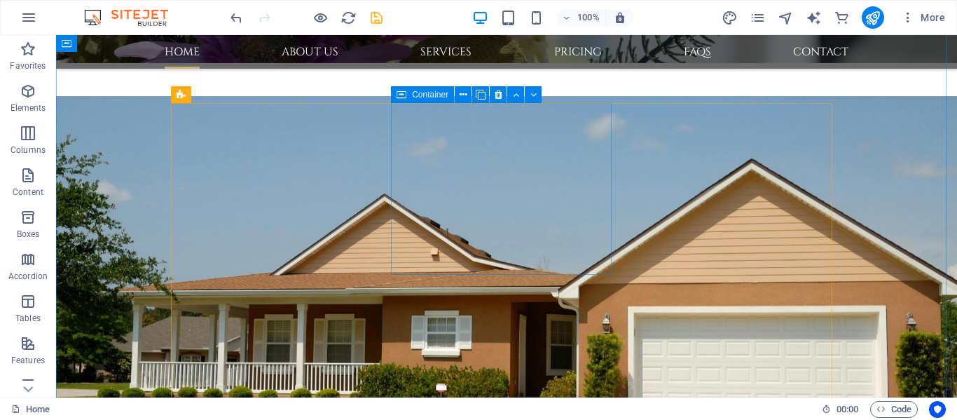
scroll to position [758, 0]
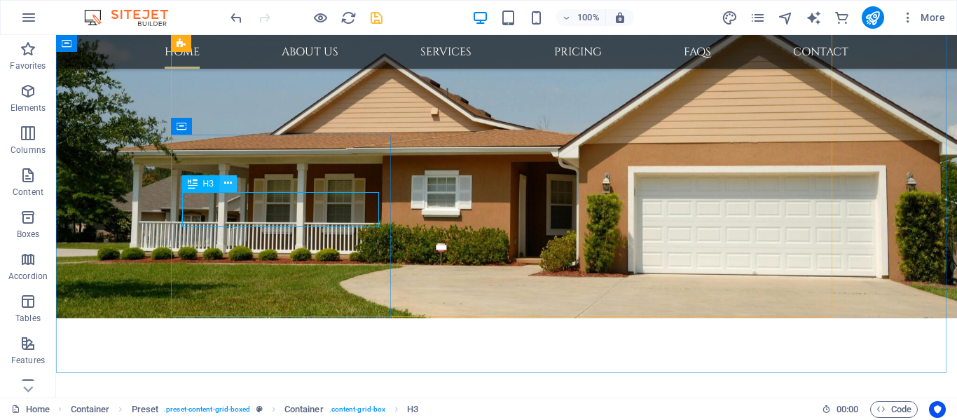
click at [226, 183] on icon at bounding box center [228, 183] width 8 height 15
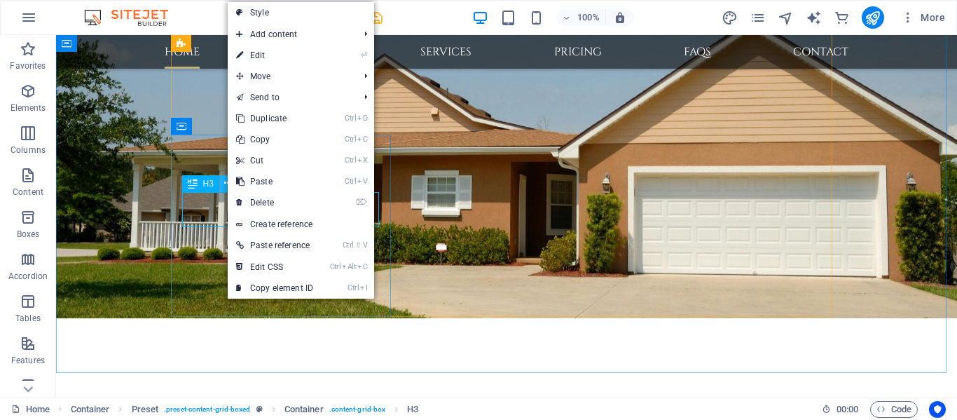
click at [226, 183] on icon at bounding box center [228, 183] width 8 height 15
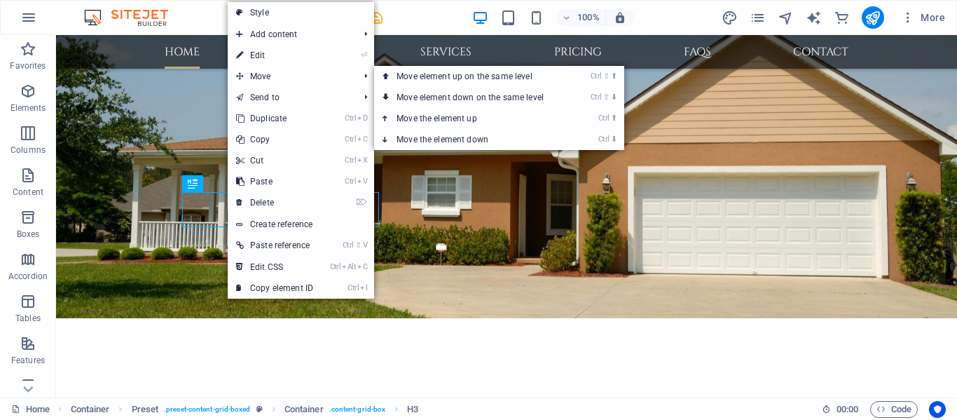
drag, startPoint x: 273, startPoint y: 53, endPoint x: 273, endPoint y: 133, distance: 79.9
click at [273, 53] on link "⏎ Edit" at bounding box center [275, 55] width 94 height 21
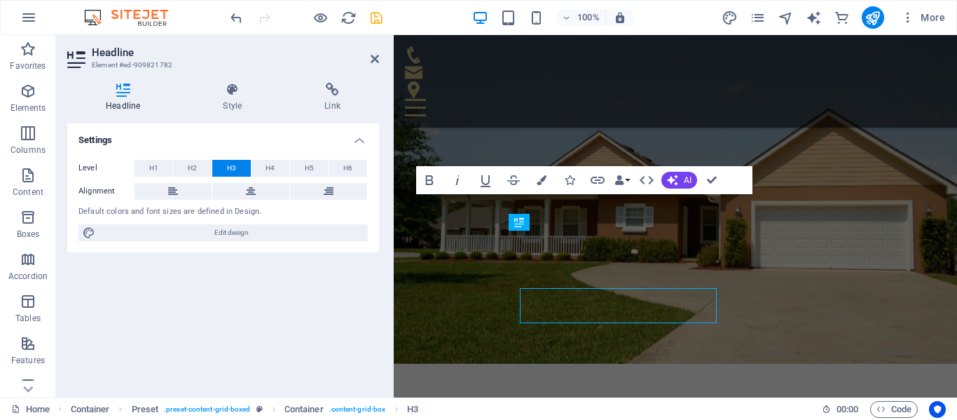
scroll to position [634, 0]
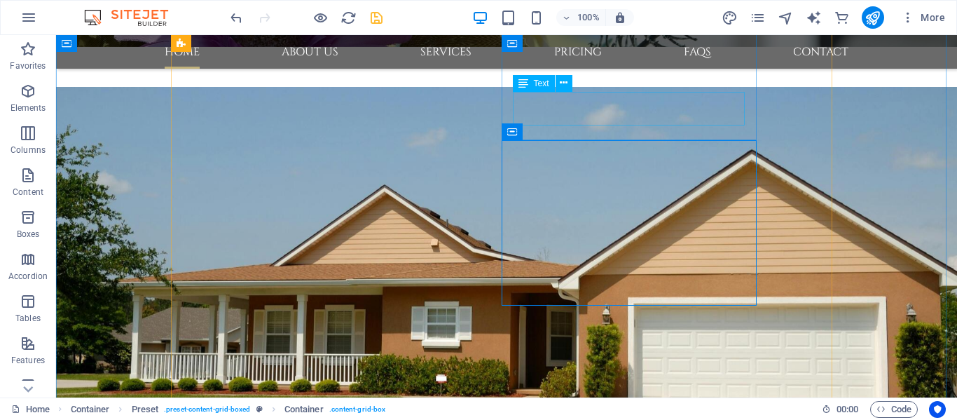
scroll to position [736, 0]
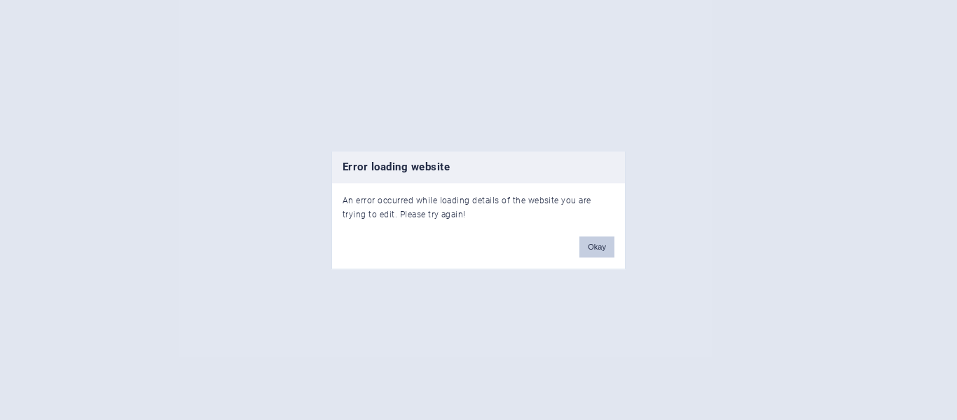
click at [597, 246] on button "Okay" at bounding box center [597, 246] width 35 height 21
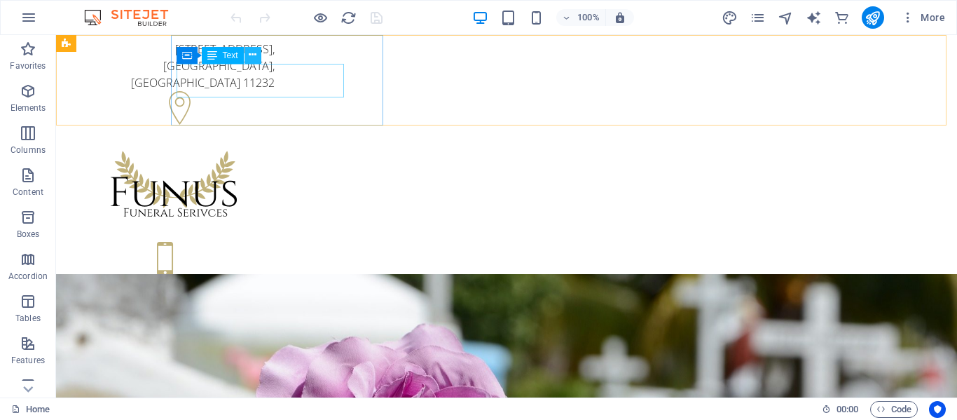
click at [253, 53] on icon at bounding box center [253, 55] width 8 height 15
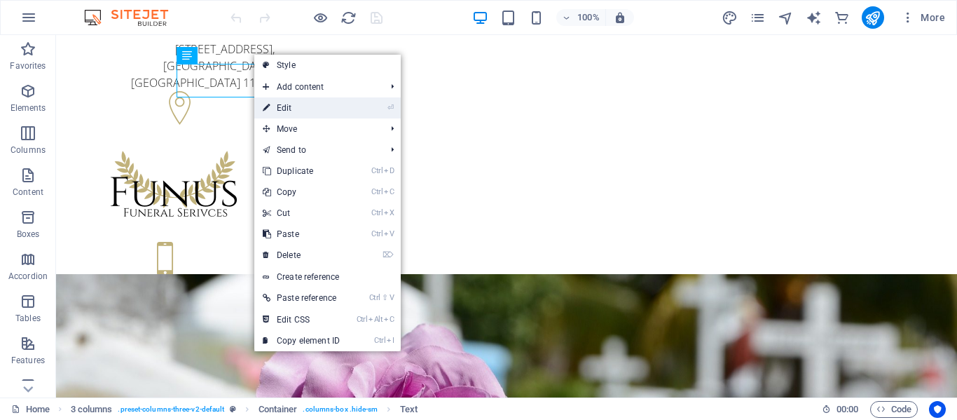
click at [280, 112] on link "⏎ Edit" at bounding box center [301, 107] width 94 height 21
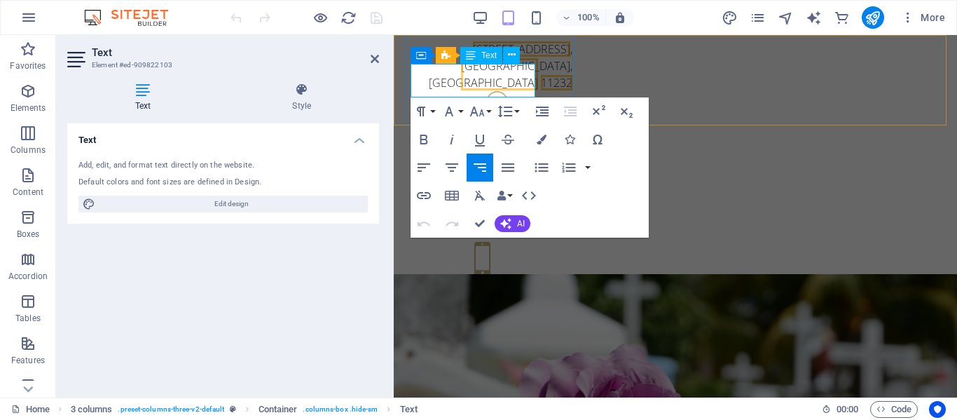
click at [541, 88] on span "11232" at bounding box center [557, 82] width 32 height 15
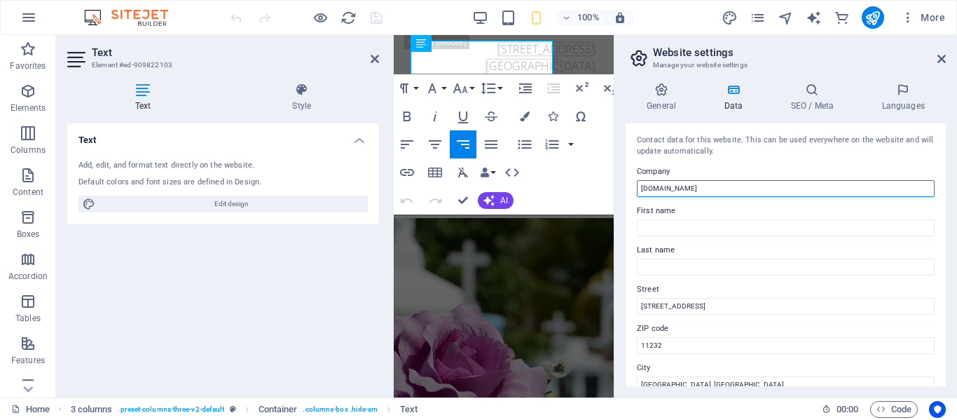
click at [730, 186] on input "[DOMAIN_NAME]" at bounding box center [786, 188] width 298 height 17
click at [644, 191] on input "gatewayestateservices" at bounding box center [786, 188] width 298 height 17
click at [668, 187] on input "Gatewayestateservices" at bounding box center [786, 188] width 298 height 17
click at [674, 188] on input "Gateway estateservices" at bounding box center [786, 188] width 298 height 17
click at [688, 187] on input "Gateway Estateservices" at bounding box center [786, 188] width 298 height 17
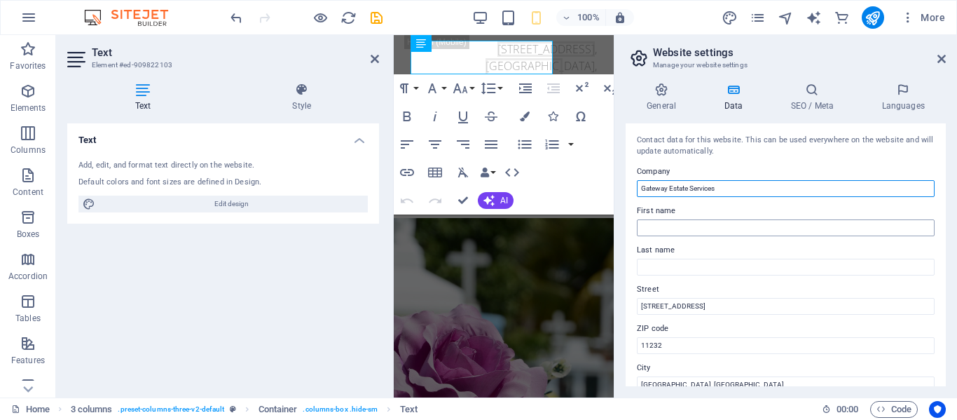
type input "Gateway Estate Services"
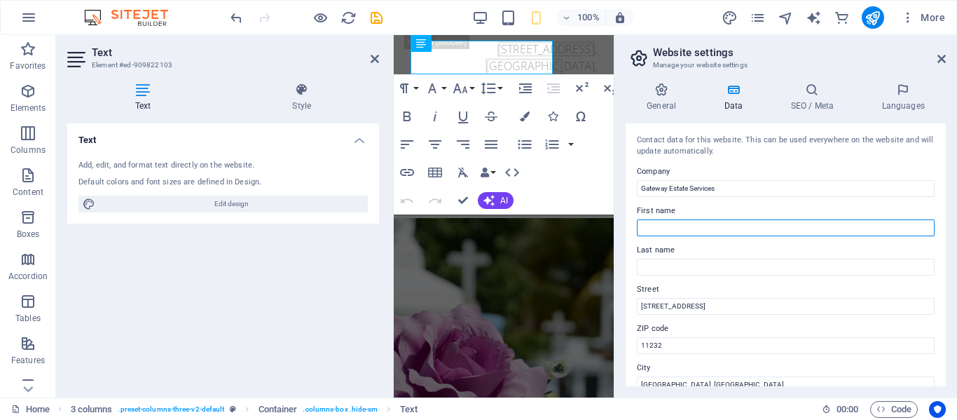
click at [654, 226] on input "First name" at bounding box center [786, 227] width 298 height 17
type input "[PERSON_NAME]"
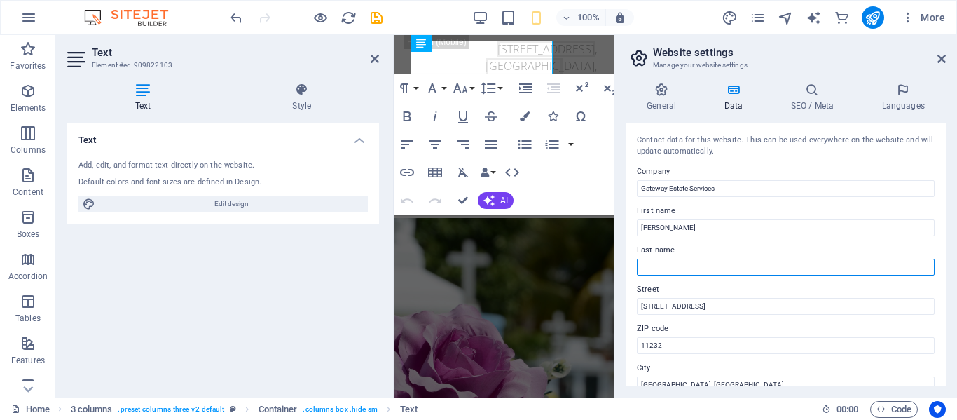
type input "Broom"
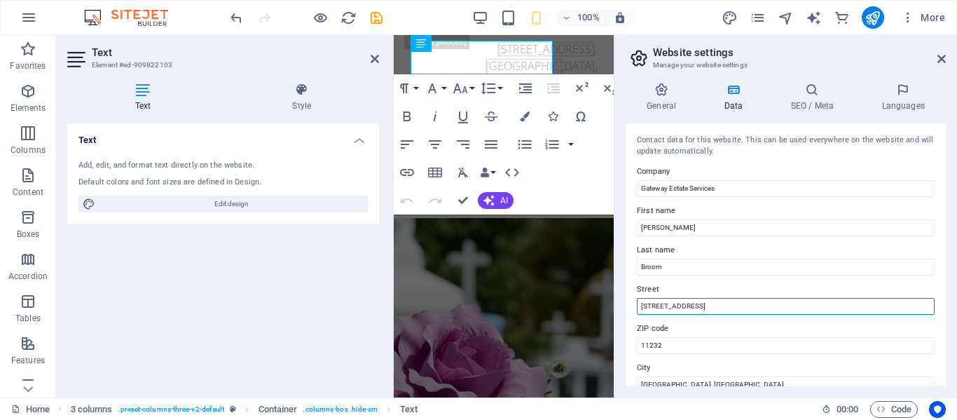
click at [690, 303] on input "[STREET_ADDRESS]" at bounding box center [786, 306] width 298 height 17
type input "5"
type input "Box 43 Spruce Home, [GEOGRAPHIC_DATA]"
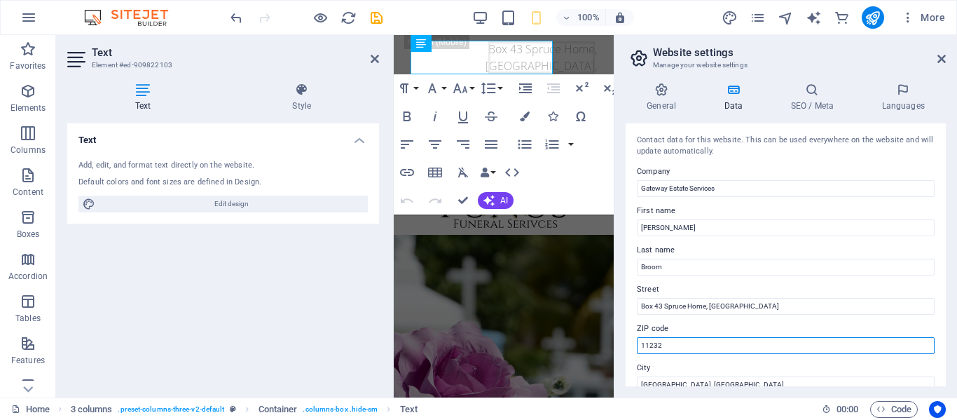
click at [676, 346] on input "11232" at bounding box center [786, 345] width 298 height 17
type input "1"
type input "S0J 2N0"
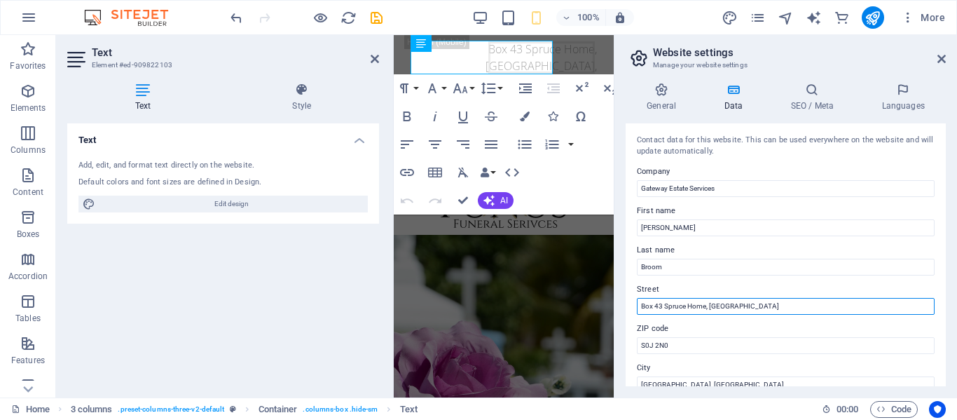
click at [775, 304] on input "Box 43 Spruce Home, [GEOGRAPHIC_DATA]" at bounding box center [786, 306] width 298 height 17
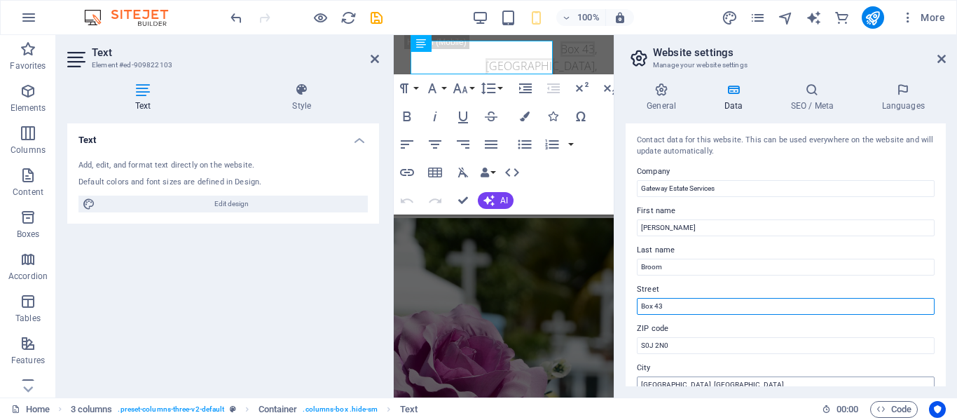
type input "Box 43"
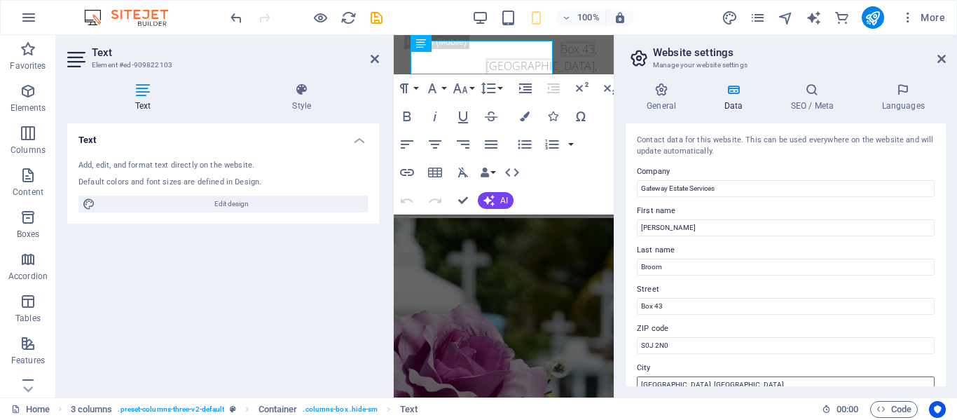
click at [697, 380] on input "[GEOGRAPHIC_DATA], [GEOGRAPHIC_DATA]" at bounding box center [786, 384] width 298 height 17
type input "B"
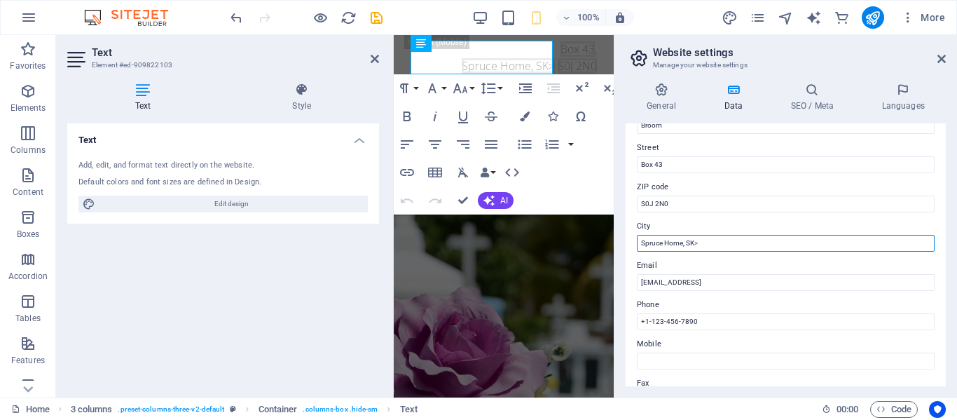
scroll to position [143, 0]
type input "Spruce Home, SK>"
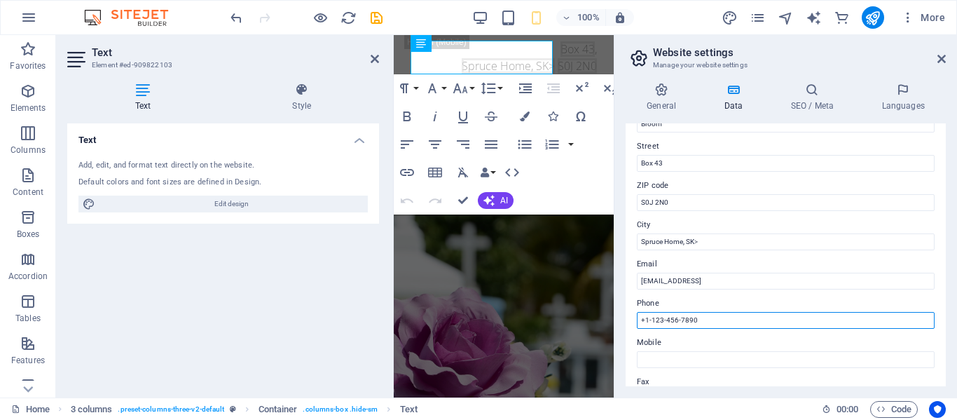
click at [713, 320] on input "+1-123-456-7890" at bounding box center [786, 320] width 298 height 17
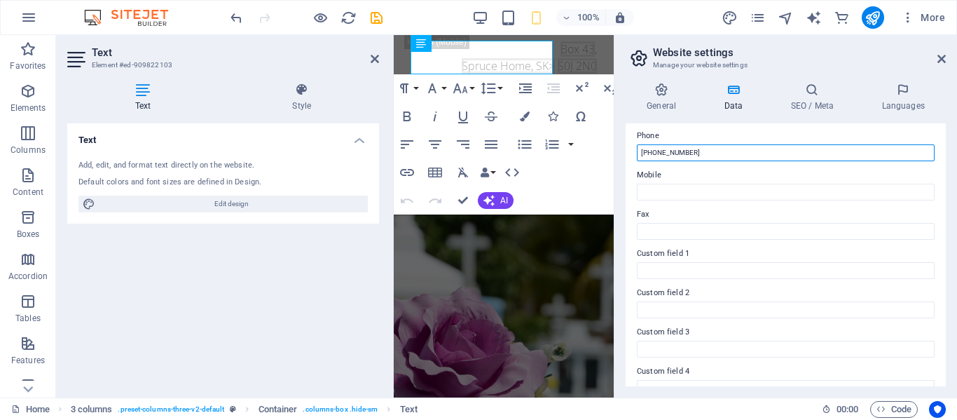
scroll to position [353, 0]
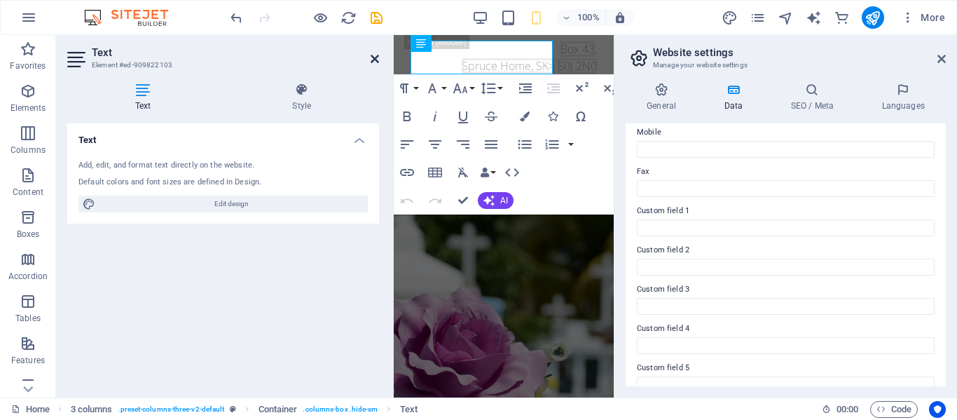
type input "[PHONE_NUMBER]"
click at [371, 55] on icon at bounding box center [375, 58] width 8 height 11
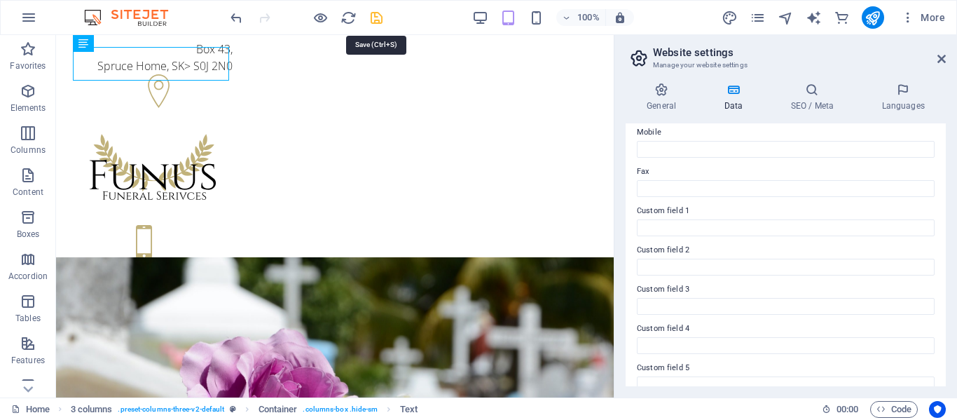
click at [377, 20] on icon "save" at bounding box center [377, 18] width 16 height 16
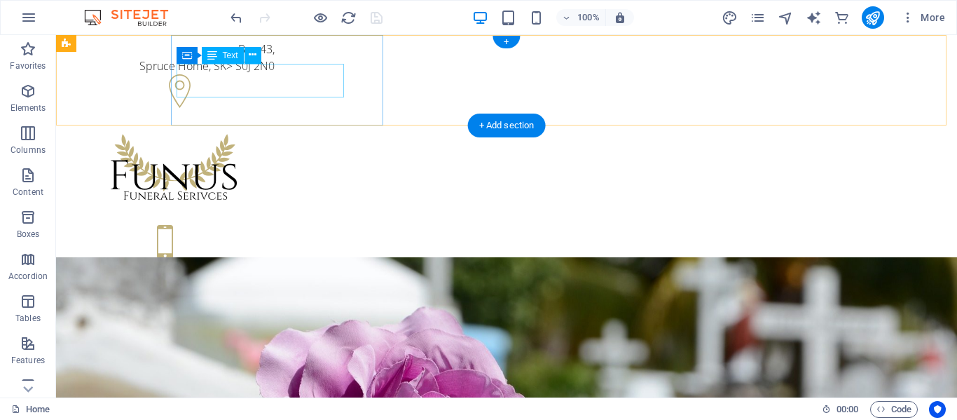
click at [275, 74] on div "[STREET_ADDRESS]> S0J 2N0" at bounding box center [174, 58] width 202 height 34
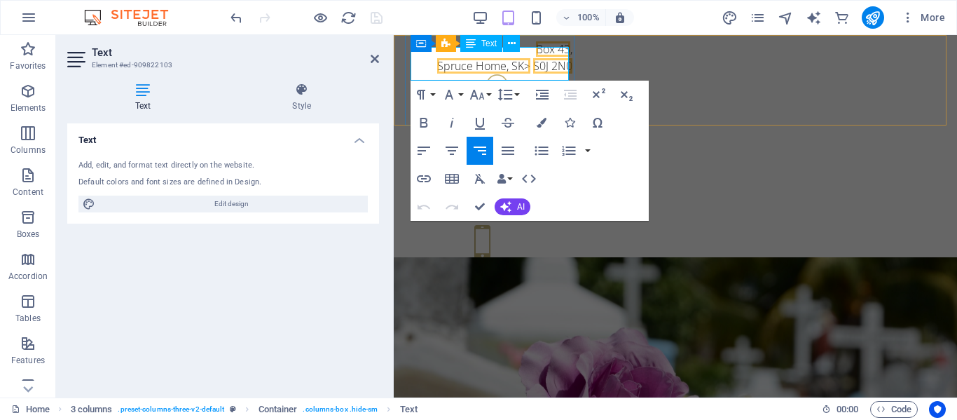
click at [525, 72] on span "Spruce Home, SK>" at bounding box center [483, 65] width 93 height 15
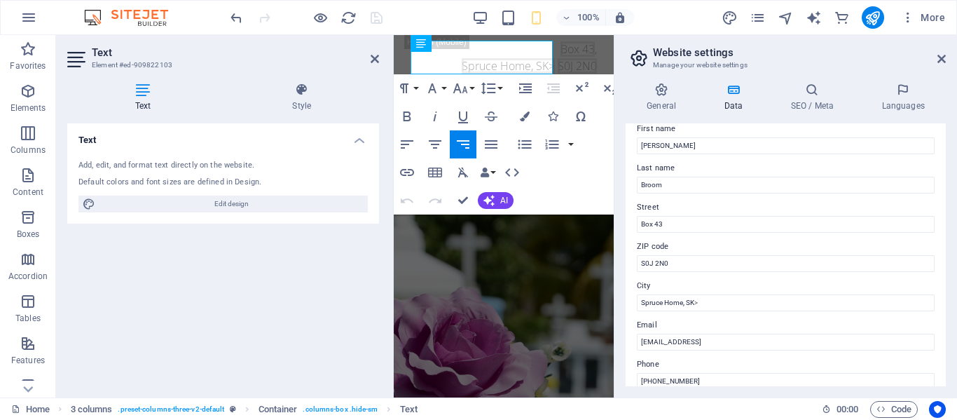
scroll to position [140, 0]
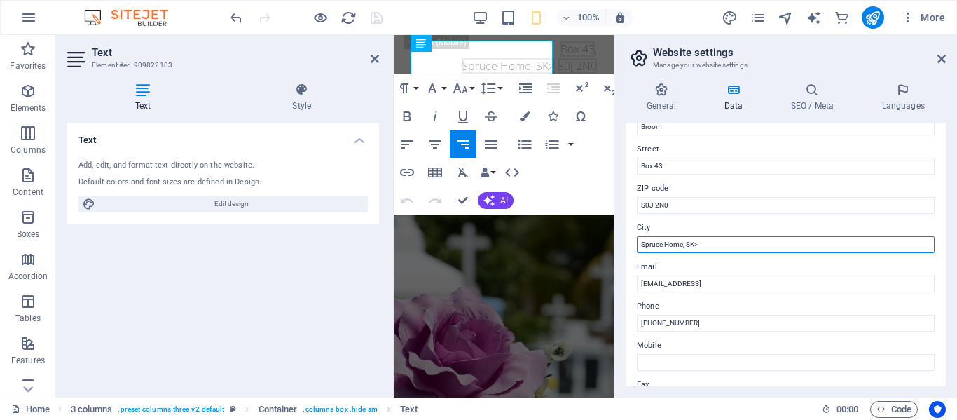
click at [701, 242] on input "Spruce Home, SK>" at bounding box center [786, 244] width 298 height 17
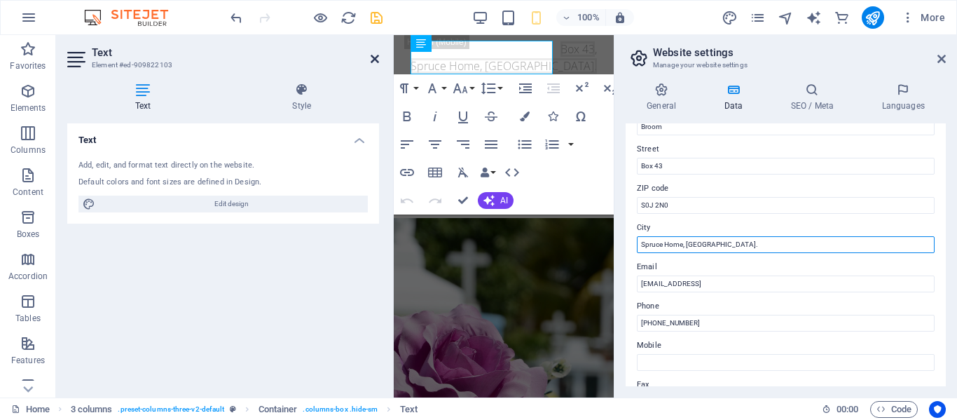
type input "Spruce Home, [GEOGRAPHIC_DATA]."
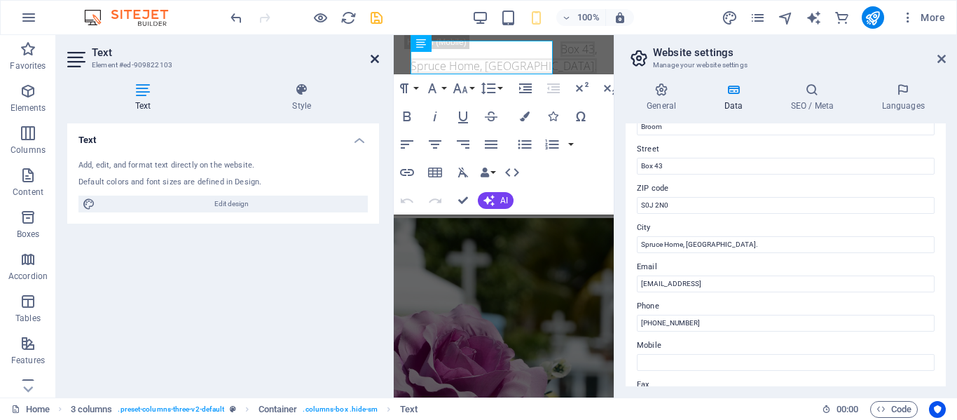
click at [373, 61] on icon at bounding box center [375, 58] width 8 height 11
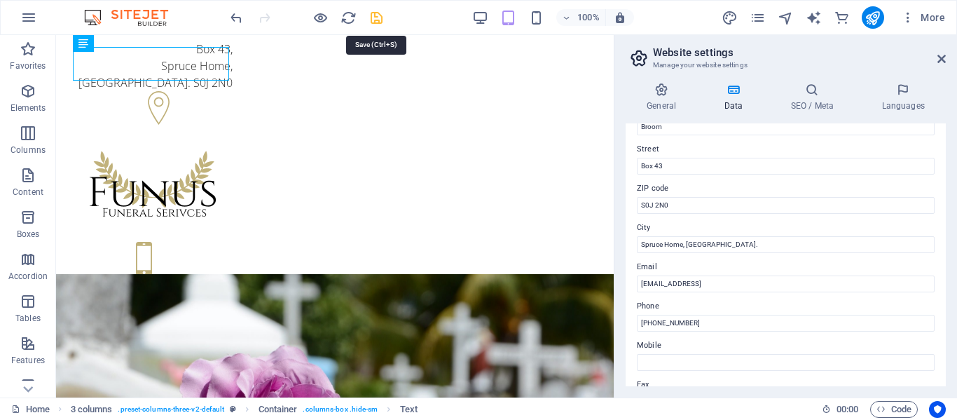
click at [378, 19] on icon "save" at bounding box center [377, 18] width 16 height 16
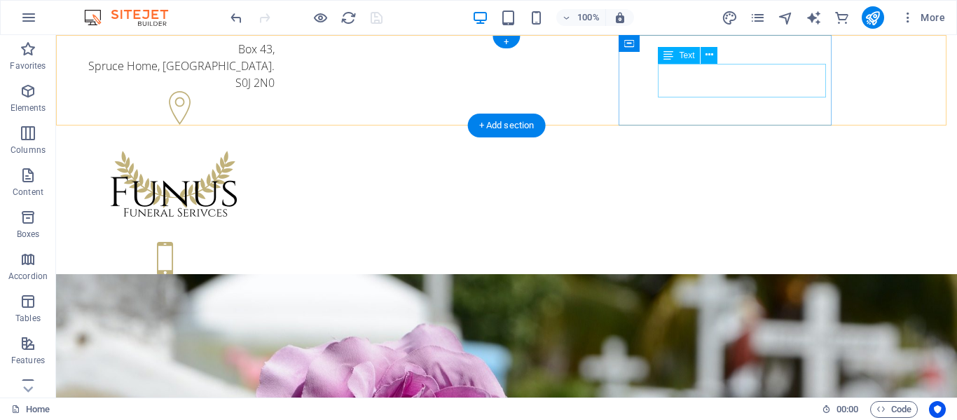
click at [275, 280] on div "[PHONE_NUMBER] [PHONE_NUMBER]" at bounding box center [174, 297] width 202 height 34
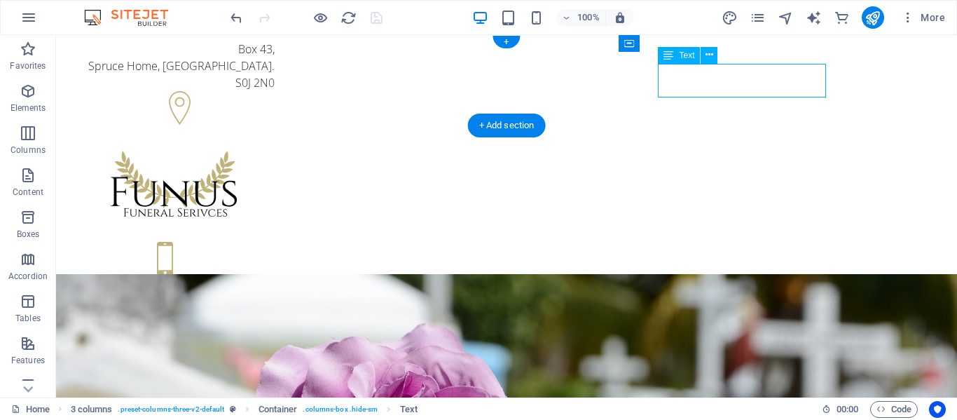
click at [275, 280] on div "[PHONE_NUMBER] [PHONE_NUMBER]" at bounding box center [174, 297] width 202 height 34
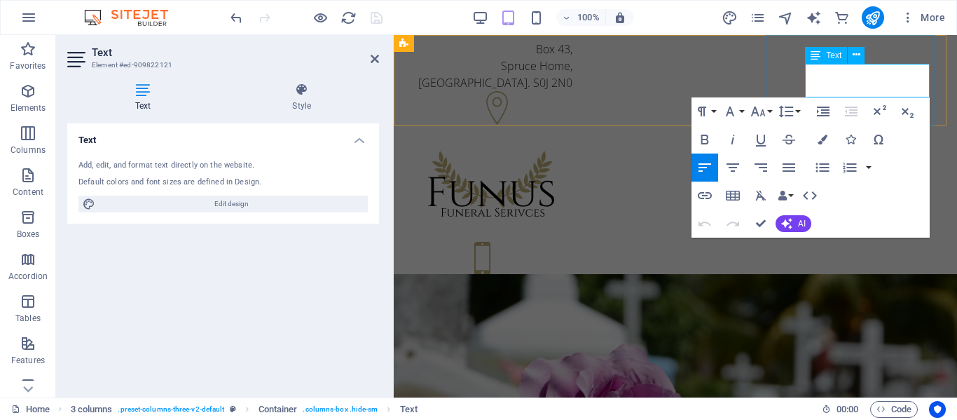
click at [573, 280] on p "[PHONE_NUMBER]" at bounding box center [492, 288] width 162 height 17
click at [507, 297] on span "[PHONE_NUMBER]" at bounding box center [459, 304] width 97 height 15
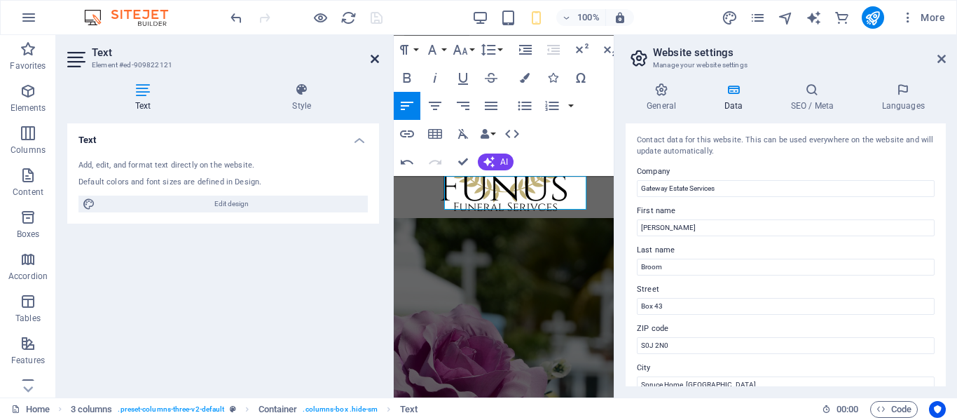
click at [376, 56] on icon at bounding box center [375, 58] width 8 height 11
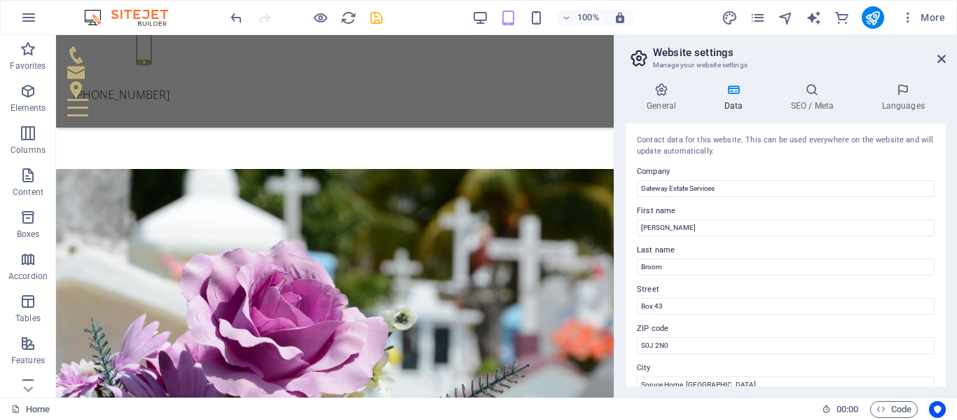
scroll to position [280, 0]
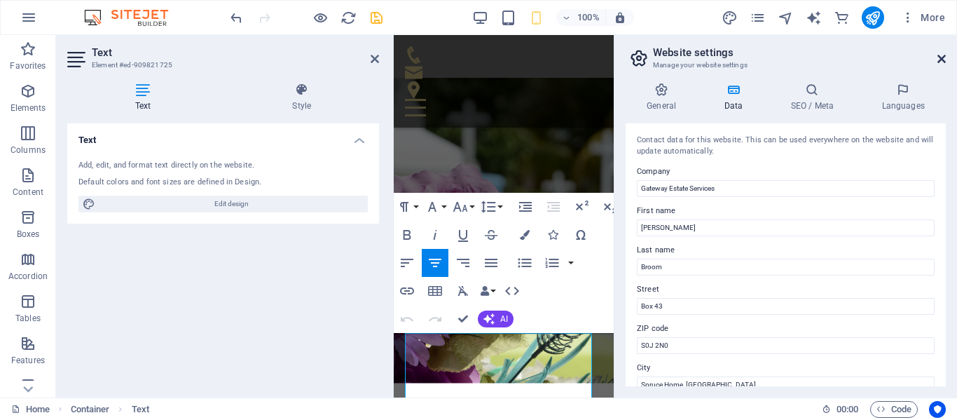
click at [944, 56] on icon at bounding box center [942, 58] width 8 height 11
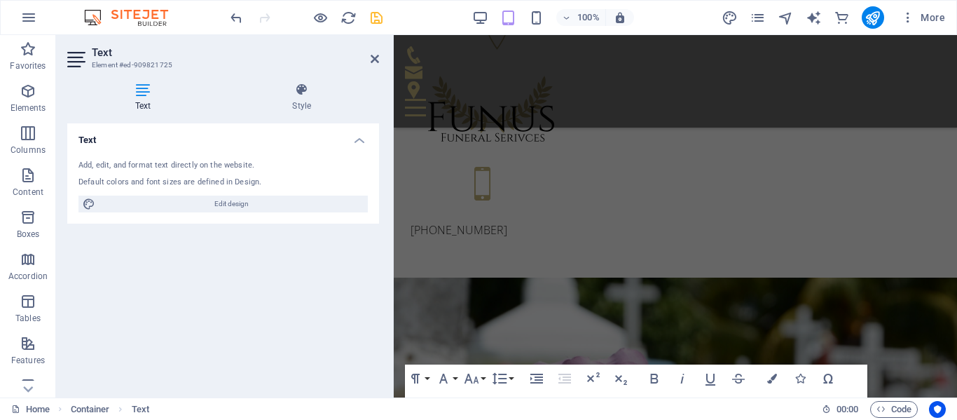
scroll to position [70, 0]
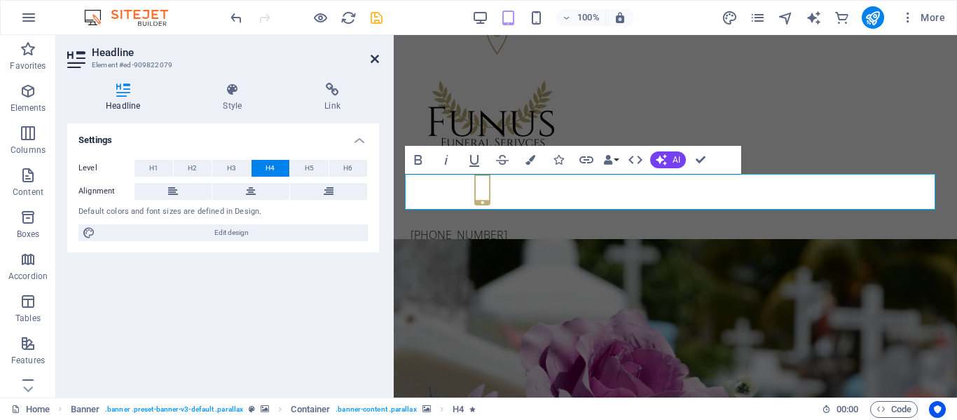
click at [372, 60] on icon at bounding box center [375, 58] width 8 height 11
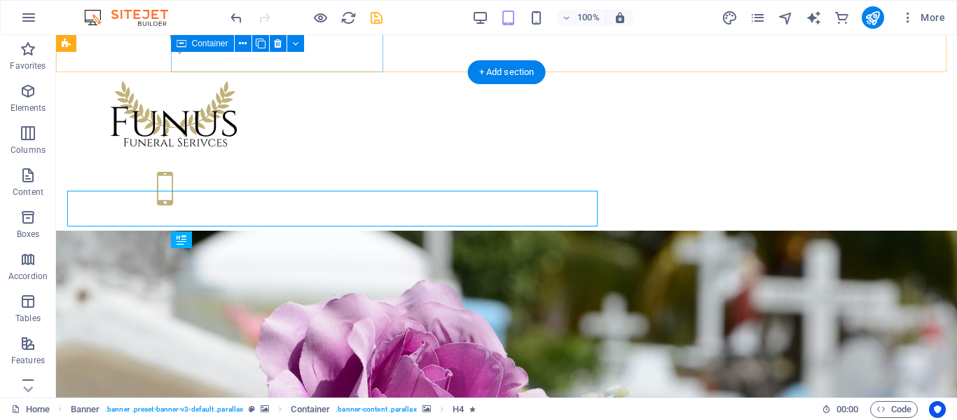
scroll to position [53, 0]
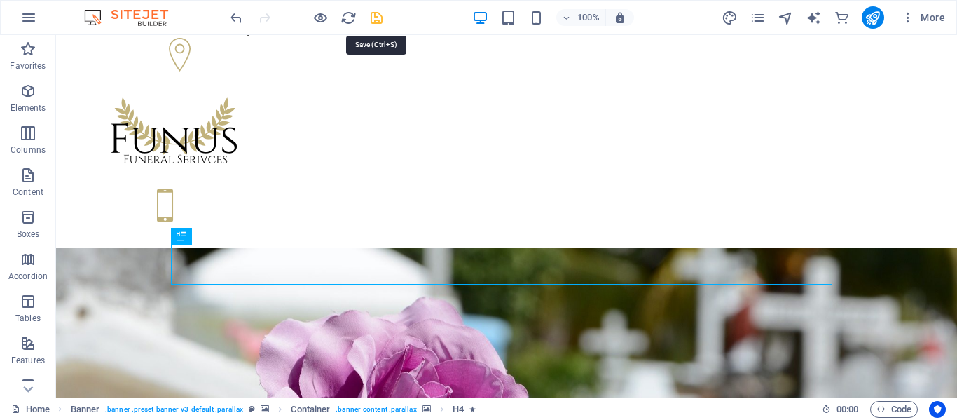
click at [380, 19] on icon "save" at bounding box center [377, 18] width 16 height 16
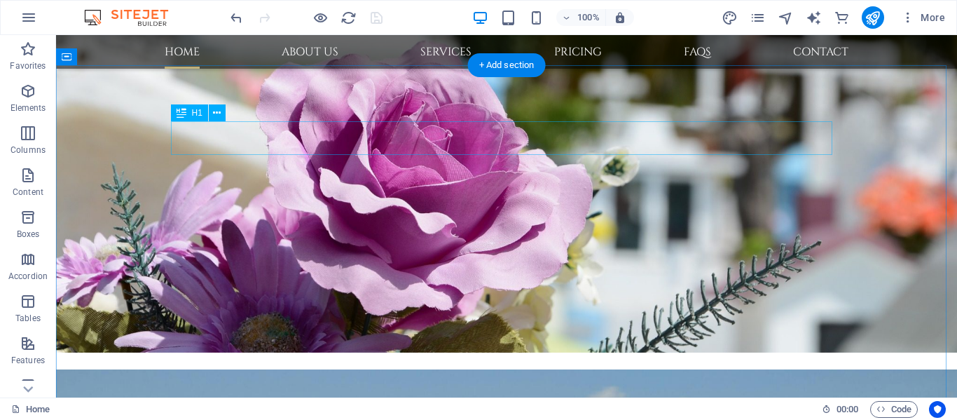
scroll to position [421, 0]
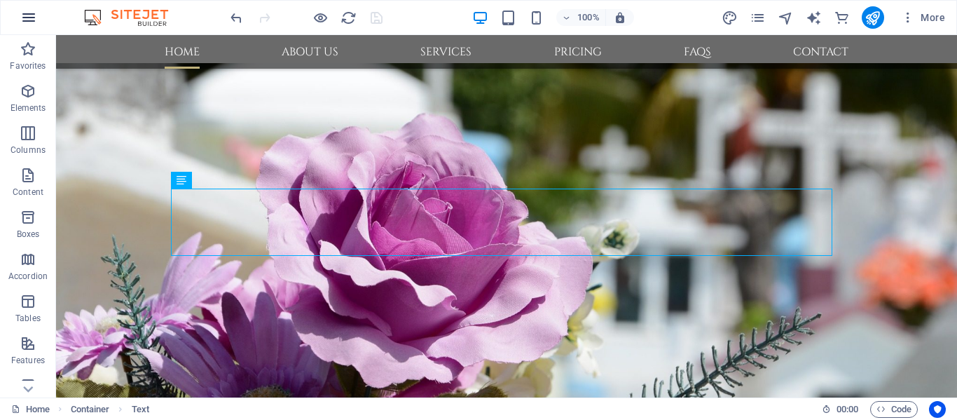
click at [27, 18] on icon "button" at bounding box center [28, 17] width 17 height 17
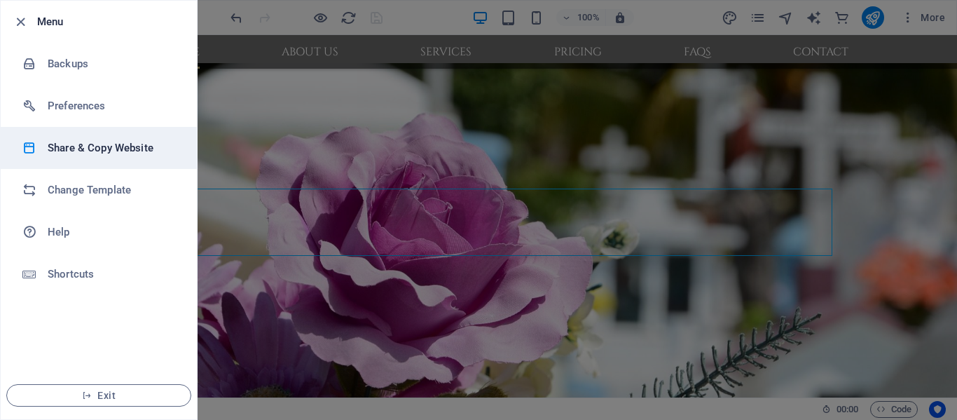
click at [104, 153] on h6 "Share & Copy Website" at bounding box center [113, 147] width 130 height 17
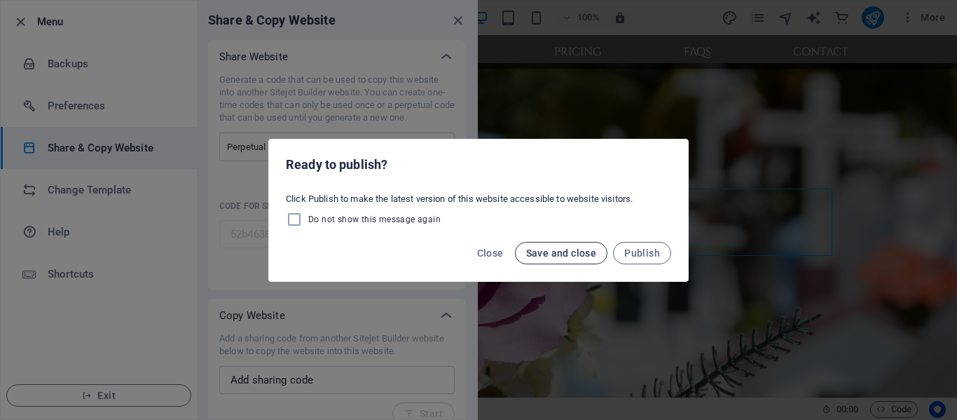
click at [542, 252] on span "Save and close" at bounding box center [561, 252] width 71 height 11
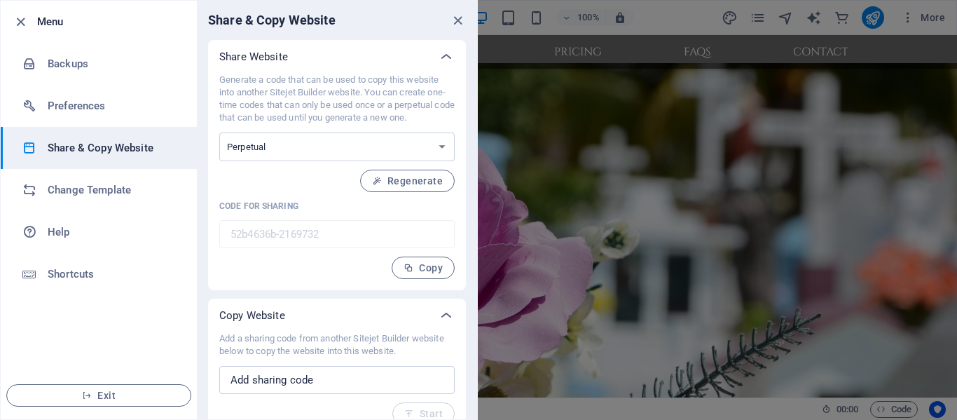
click at [460, 20] on icon "close" at bounding box center [458, 21] width 16 height 16
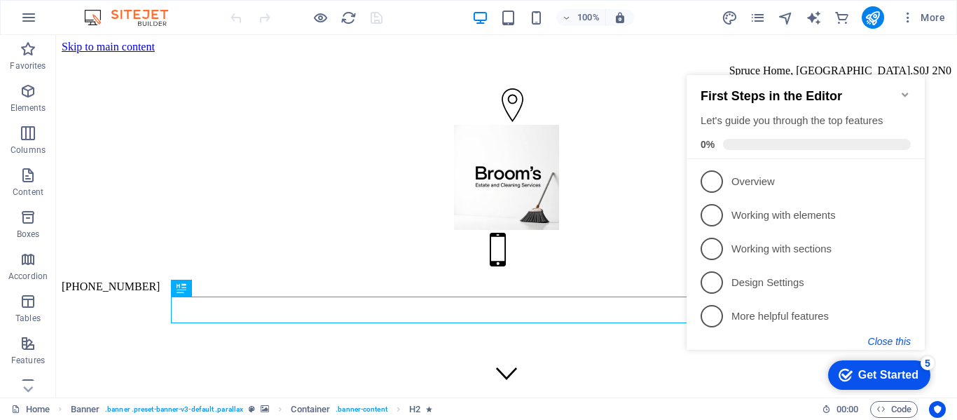
click at [901, 338] on button "Close this" at bounding box center [889, 341] width 43 height 11
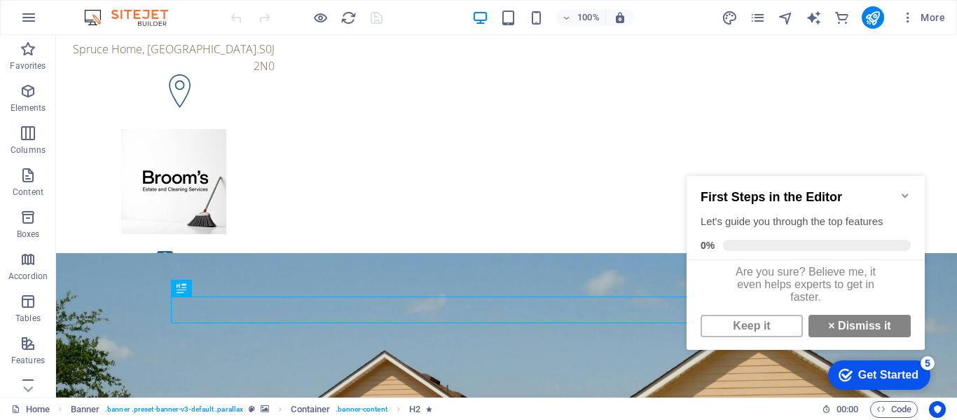
click at [906, 191] on icon "Minimize checklist" at bounding box center [905, 195] width 11 height 11
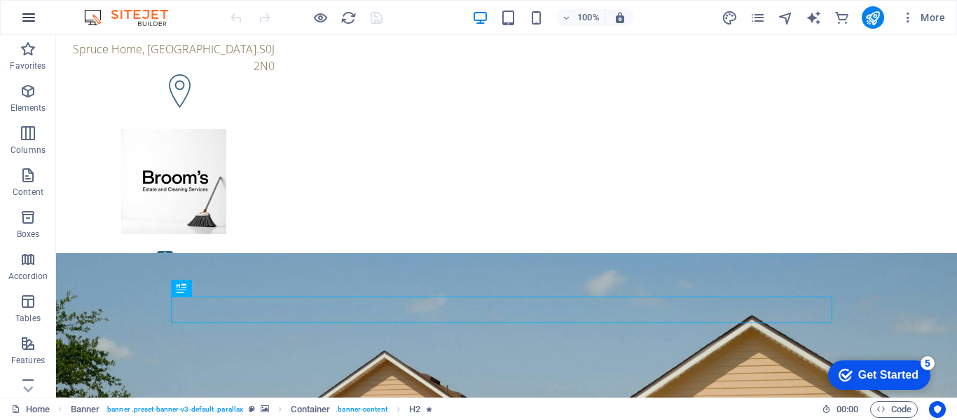
click at [28, 16] on icon "button" at bounding box center [28, 17] width 17 height 17
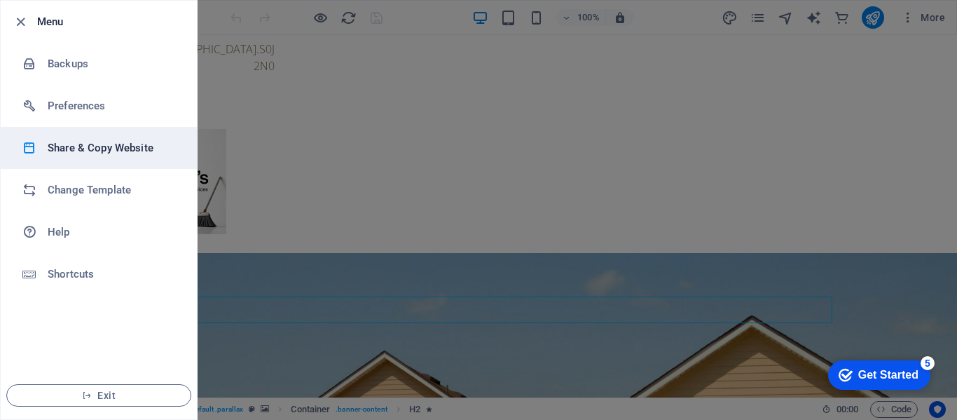
click at [122, 150] on h6 "Share & Copy Website" at bounding box center [113, 147] width 130 height 17
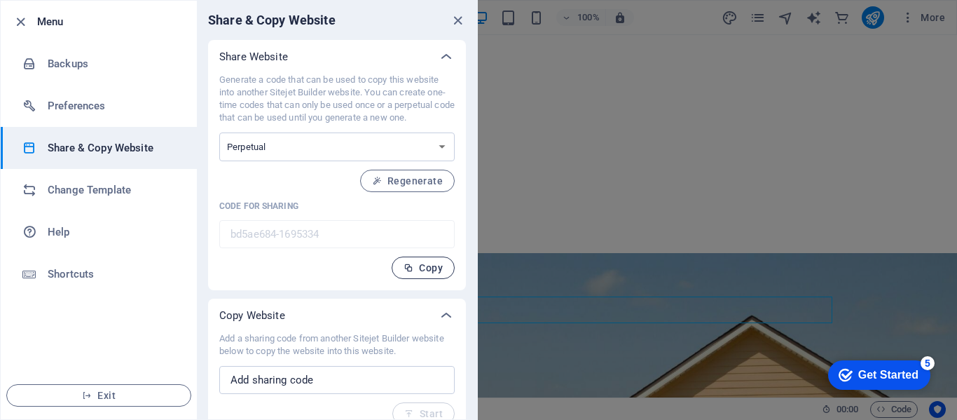
click at [421, 268] on span "Copy" at bounding box center [423, 267] width 39 height 11
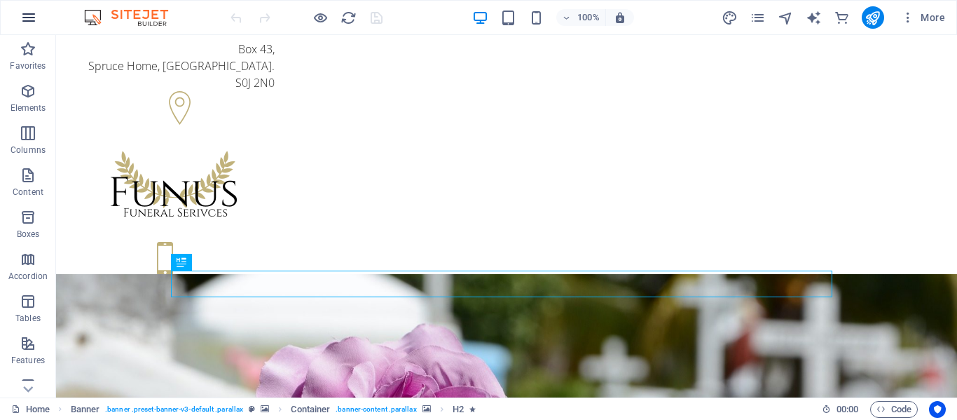
click at [34, 17] on icon "button" at bounding box center [28, 17] width 17 height 17
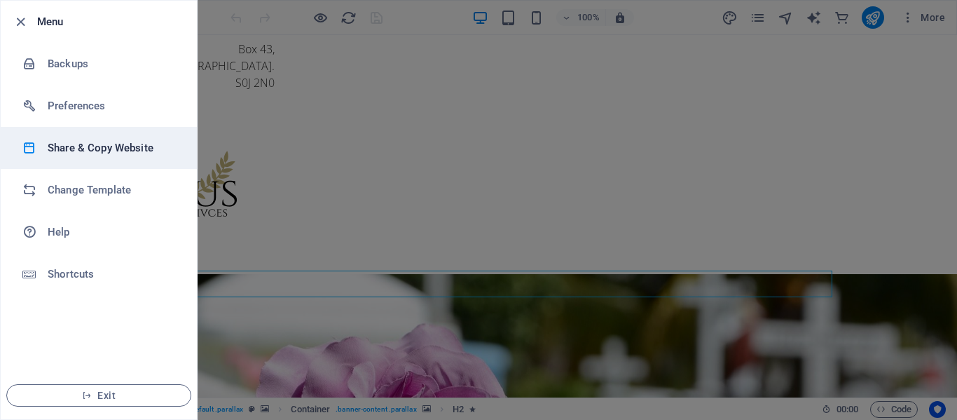
click at [165, 152] on h6 "Share & Copy Website" at bounding box center [113, 147] width 130 height 17
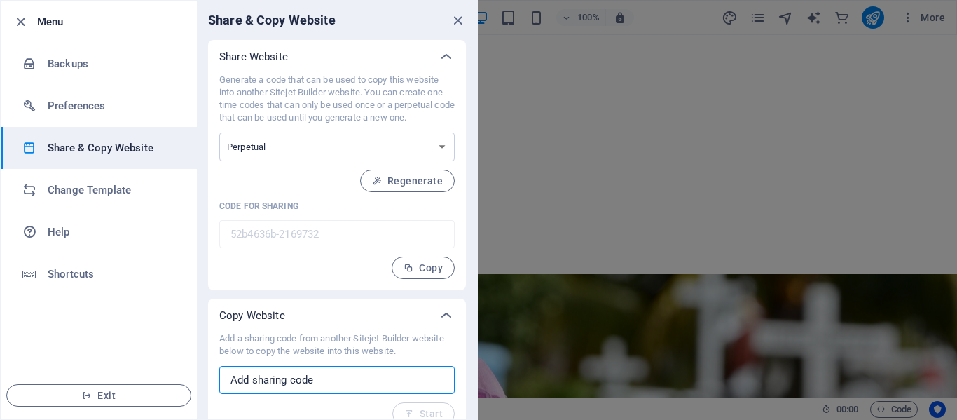
click at [242, 380] on input "text" at bounding box center [336, 380] width 235 height 28
paste input "bd5ae684-1695334"
type input "bd5ae684-1695334"
click at [425, 412] on span "Start" at bounding box center [423, 413] width 39 height 11
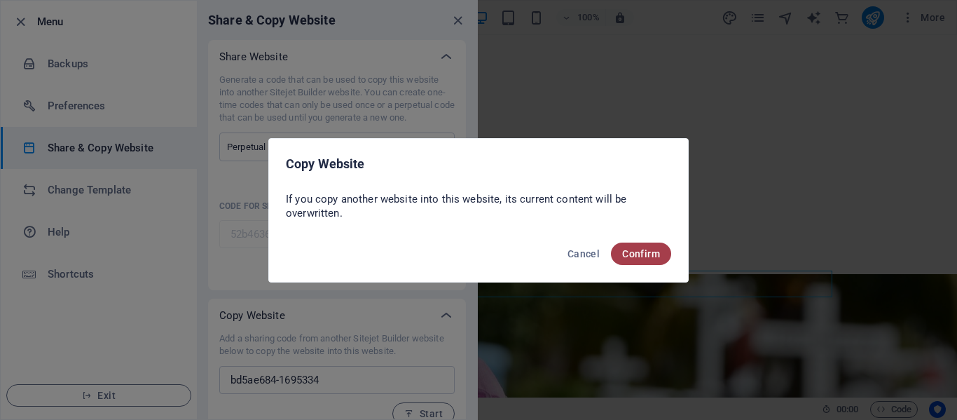
click at [655, 252] on span "Confirm" at bounding box center [641, 253] width 38 height 11
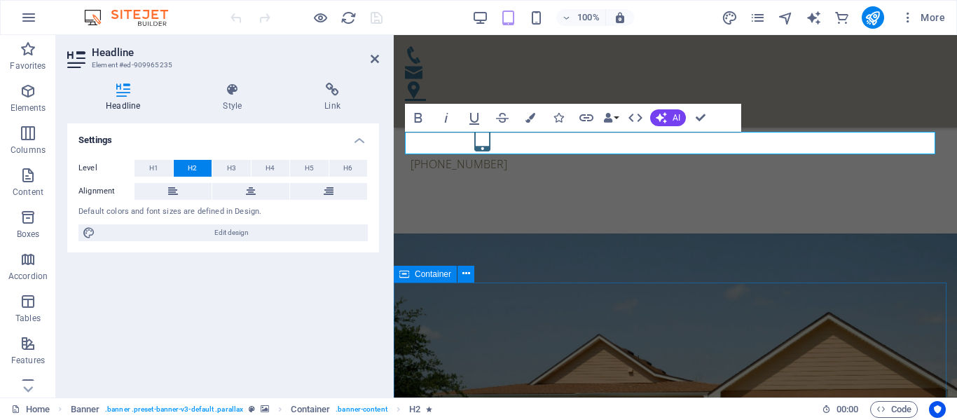
scroll to position [280, 0]
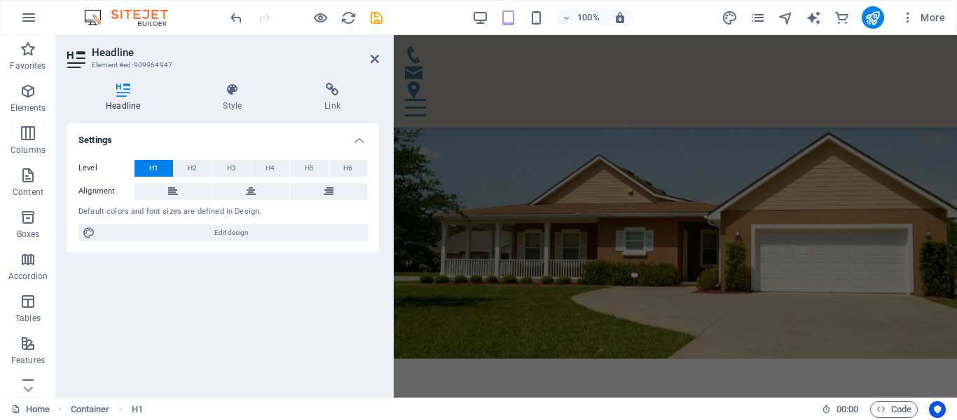
scroll to position [631, 0]
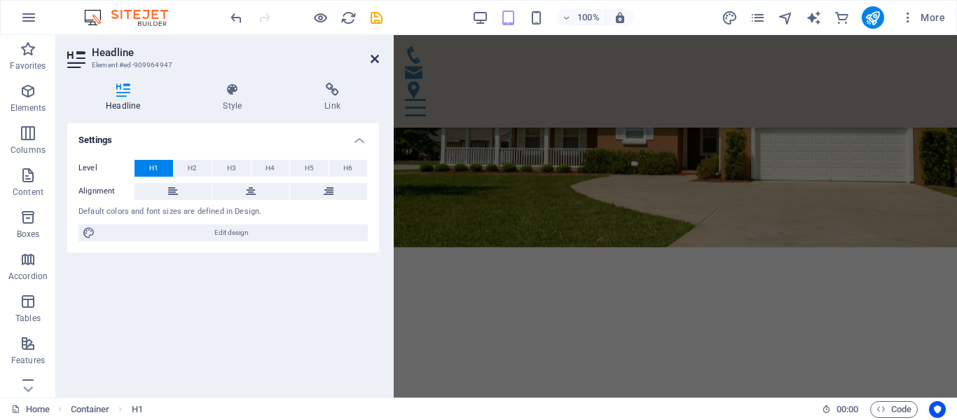
click at [376, 61] on icon at bounding box center [375, 58] width 8 height 11
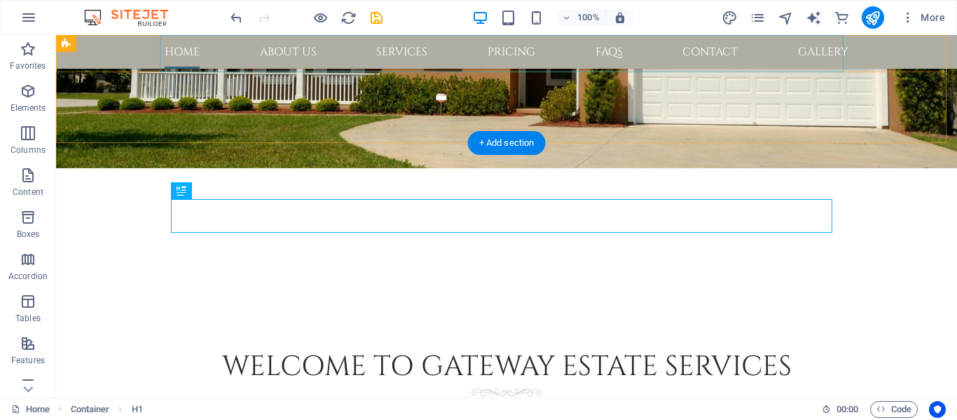
scroll to position [369, 0]
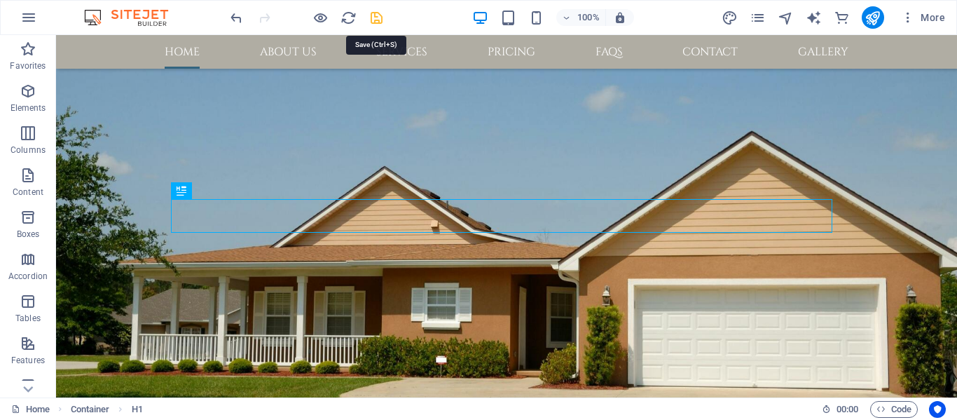
click at [375, 16] on icon "save" at bounding box center [377, 18] width 16 height 16
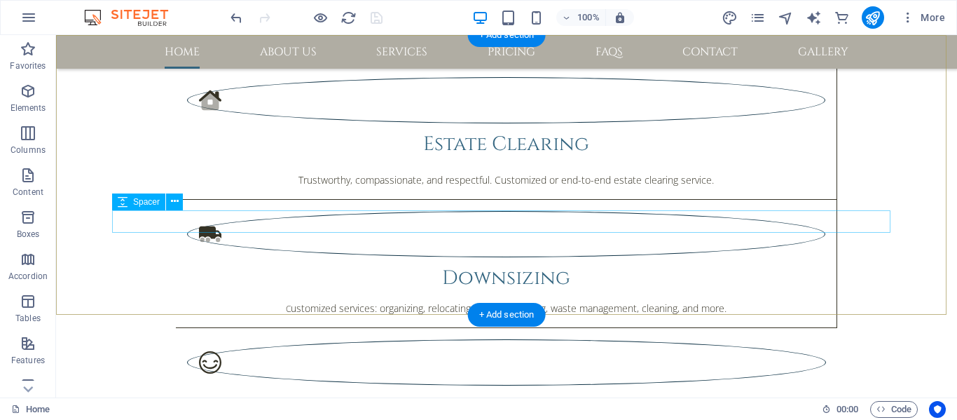
scroll to position [1070, 0]
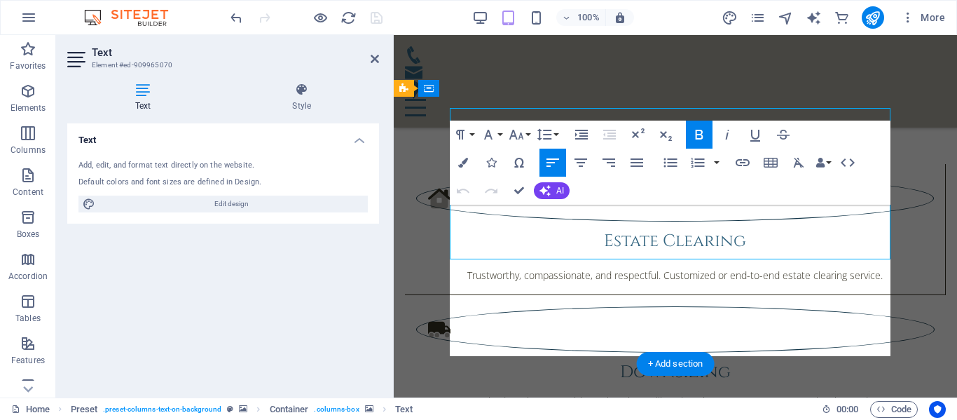
scroll to position [1106, 0]
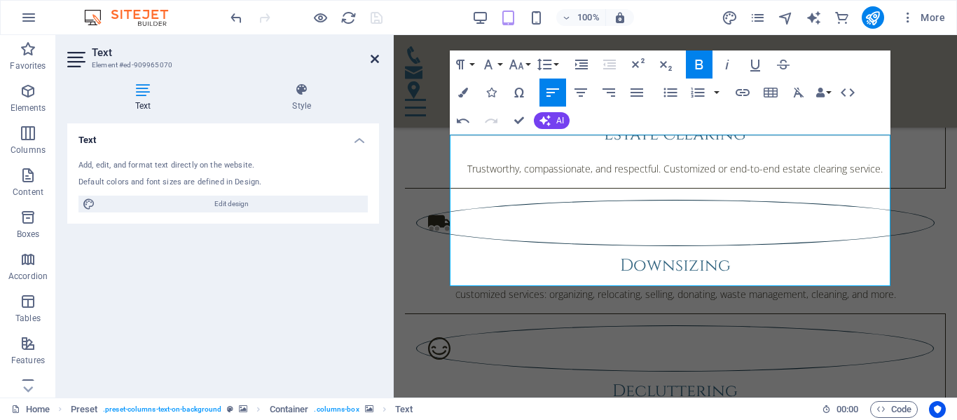
click at [376, 57] on icon at bounding box center [375, 58] width 8 height 11
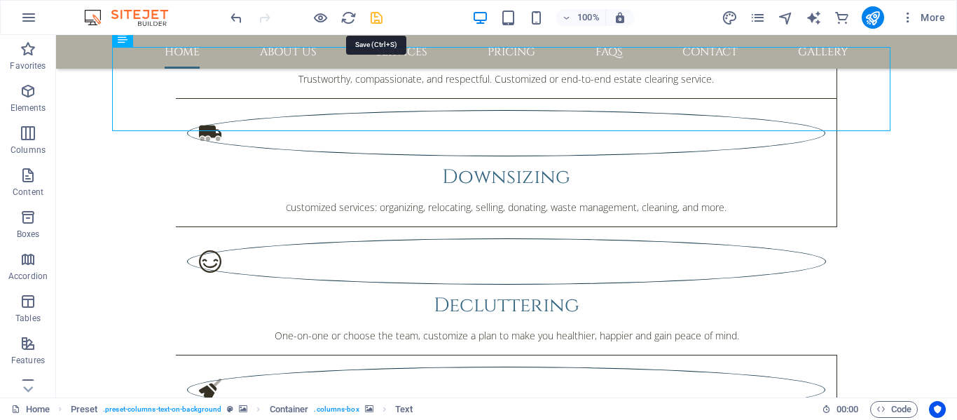
click at [373, 16] on icon "save" at bounding box center [377, 18] width 16 height 16
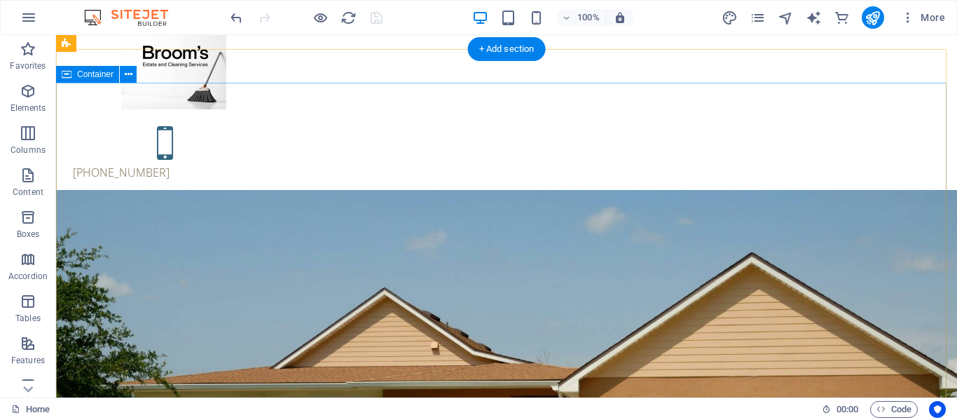
scroll to position [0, 0]
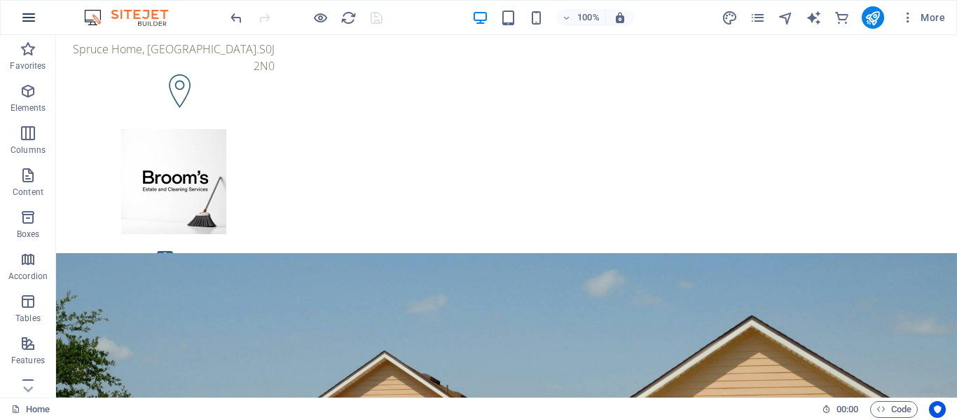
click at [29, 20] on icon "button" at bounding box center [28, 17] width 17 height 17
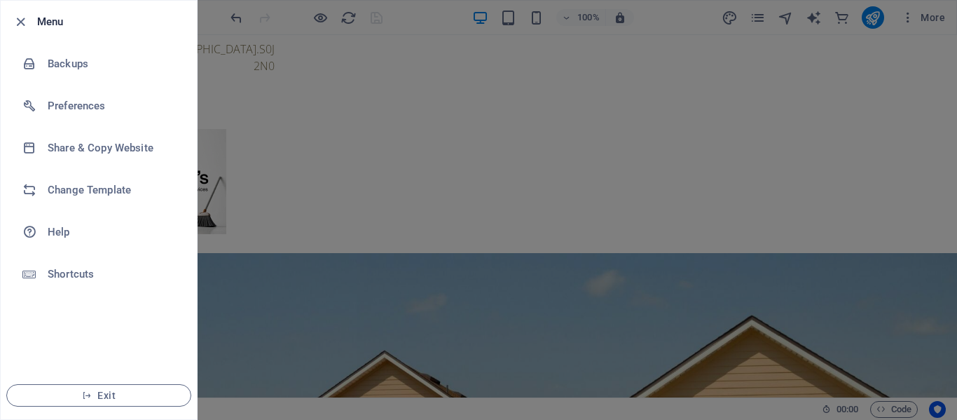
drag, startPoint x: 949, startPoint y: 96, endPoint x: 956, endPoint y: 131, distance: 35.7
click at [956, 131] on div at bounding box center [478, 210] width 957 height 420
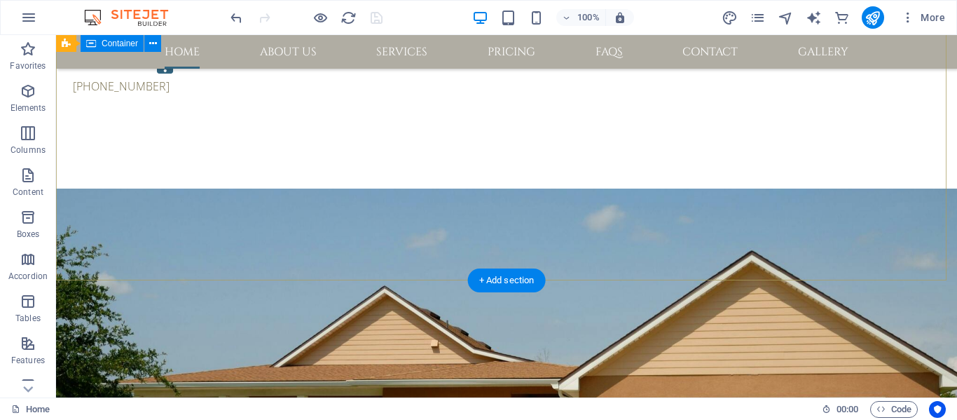
scroll to position [210, 0]
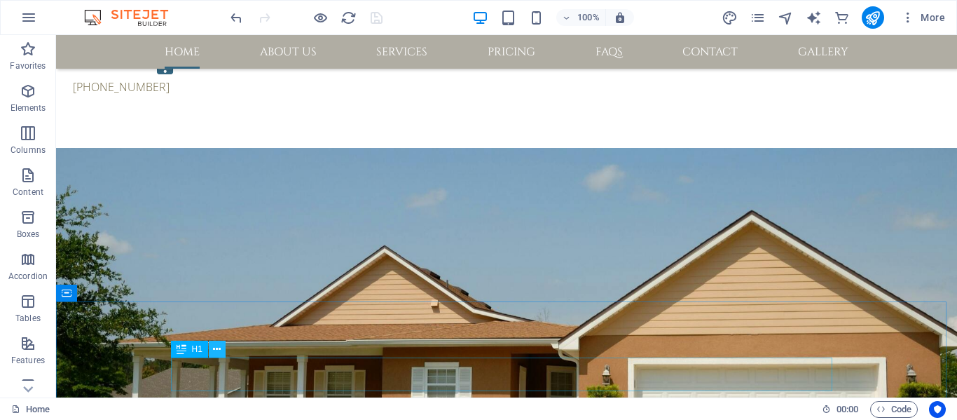
click at [215, 351] on icon at bounding box center [217, 349] width 8 height 15
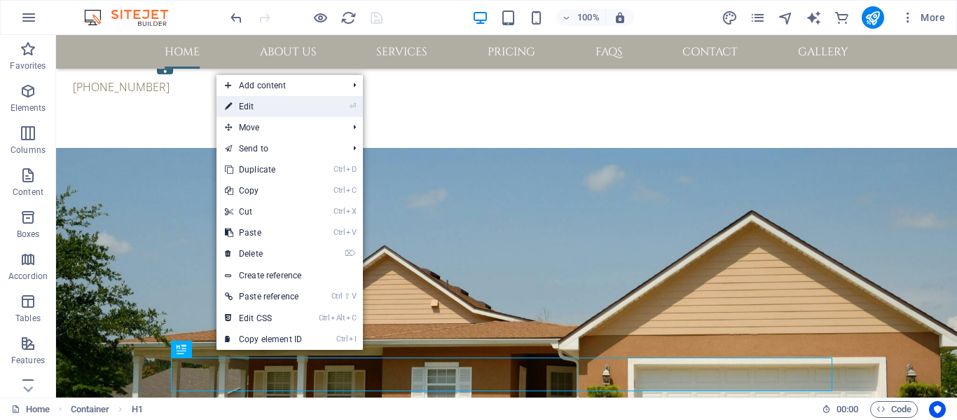
click at [302, 114] on link "⏎ Edit" at bounding box center [264, 106] width 94 height 21
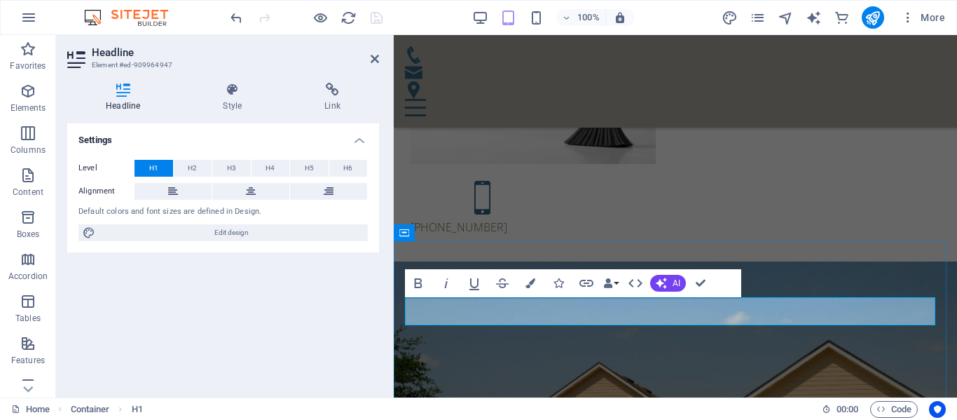
click at [231, 88] on icon at bounding box center [232, 90] width 96 height 14
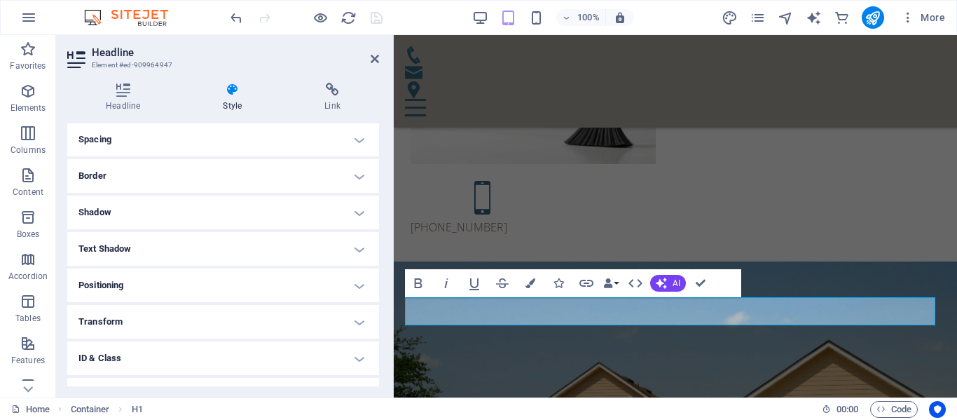
scroll to position [280, 0]
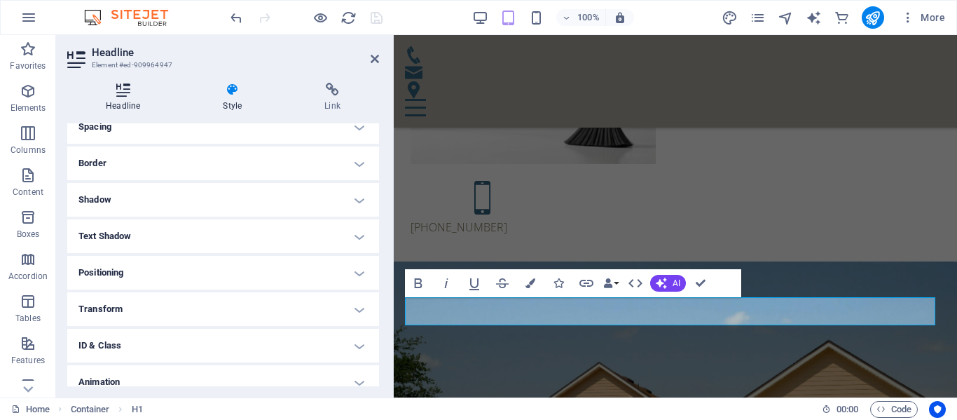
click at [125, 90] on icon at bounding box center [122, 90] width 111 height 14
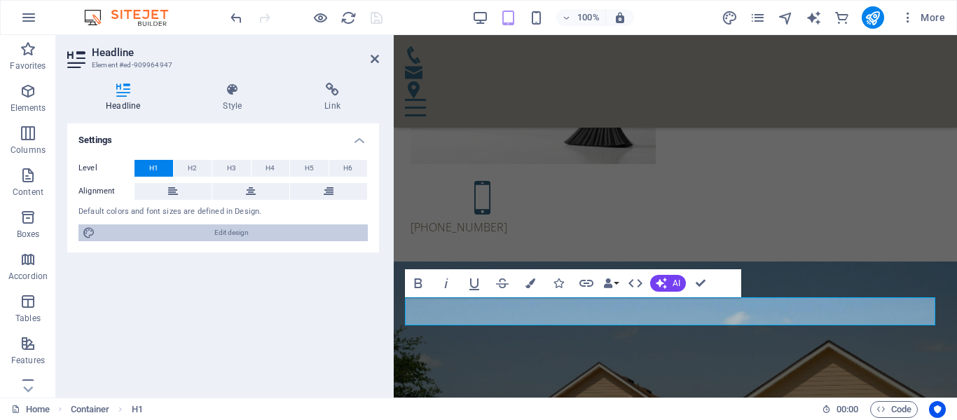
click at [242, 230] on span "Edit design" at bounding box center [232, 232] width 264 height 17
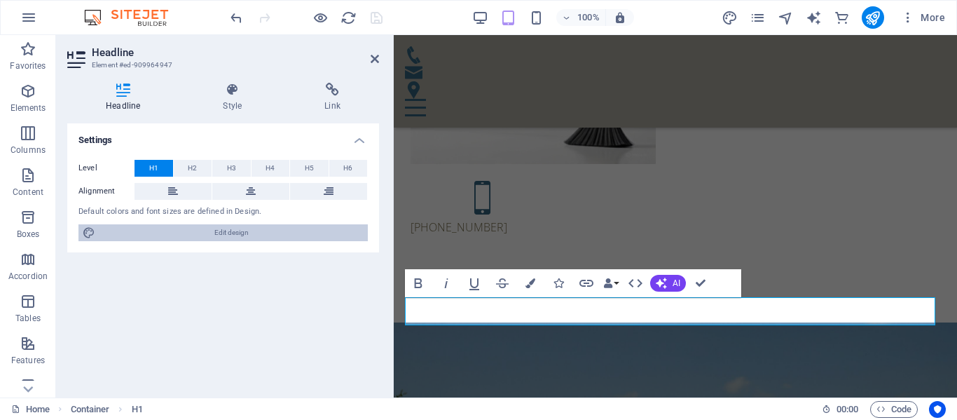
select select "px"
select select "300"
select select "px"
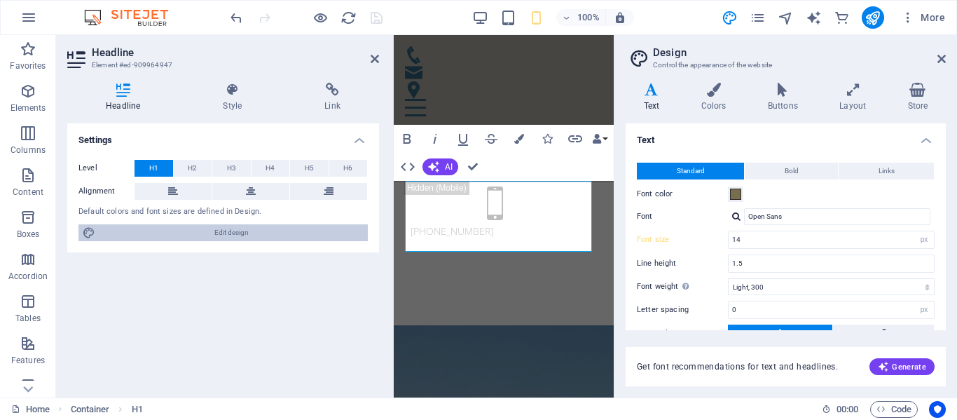
scroll to position [454, 0]
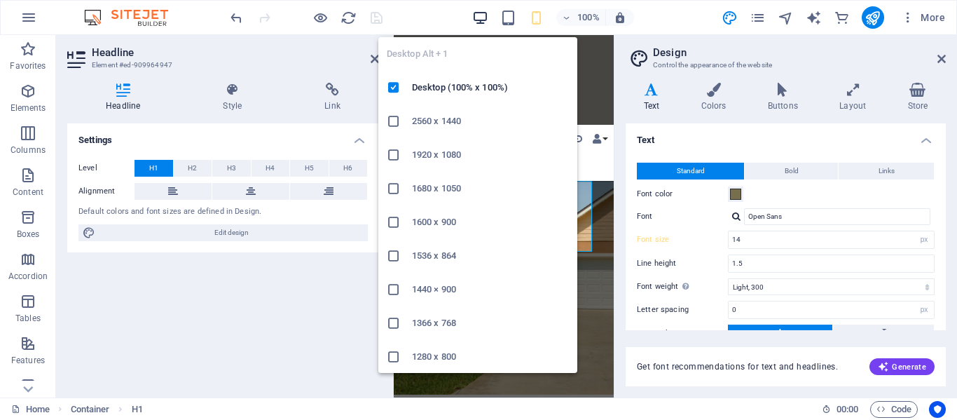
click at [485, 17] on icon "button" at bounding box center [480, 18] width 16 height 16
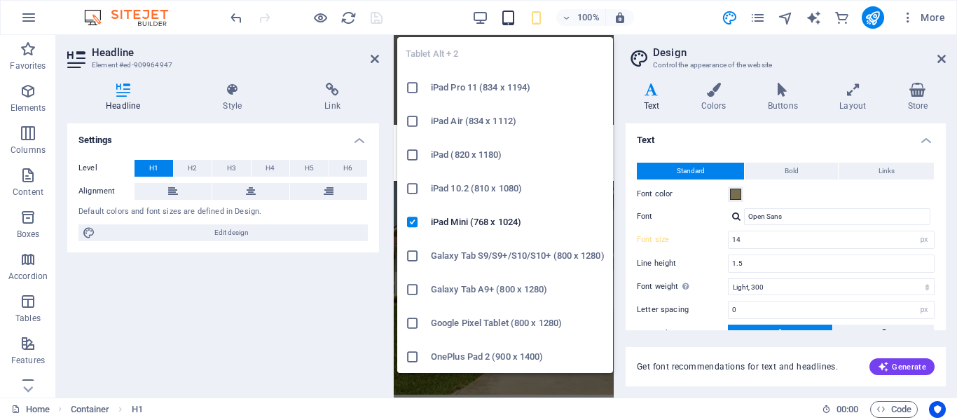
click at [506, 11] on icon "button" at bounding box center [508, 18] width 16 height 16
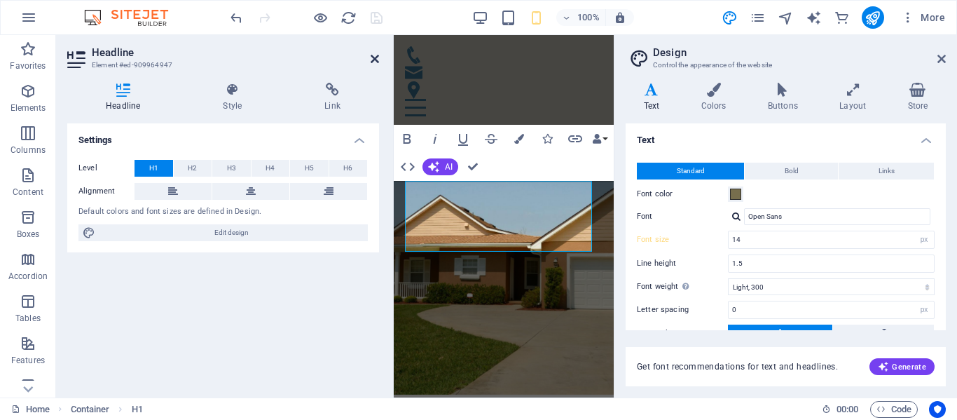
click at [378, 60] on icon at bounding box center [375, 58] width 8 height 11
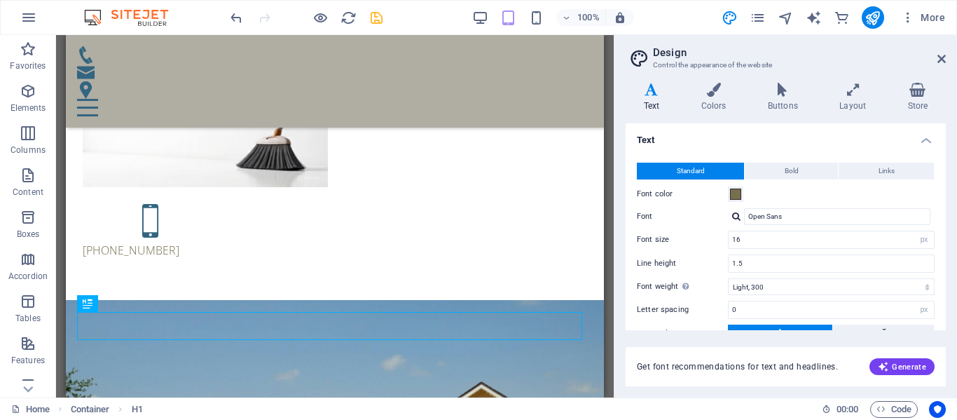
scroll to position [174, 0]
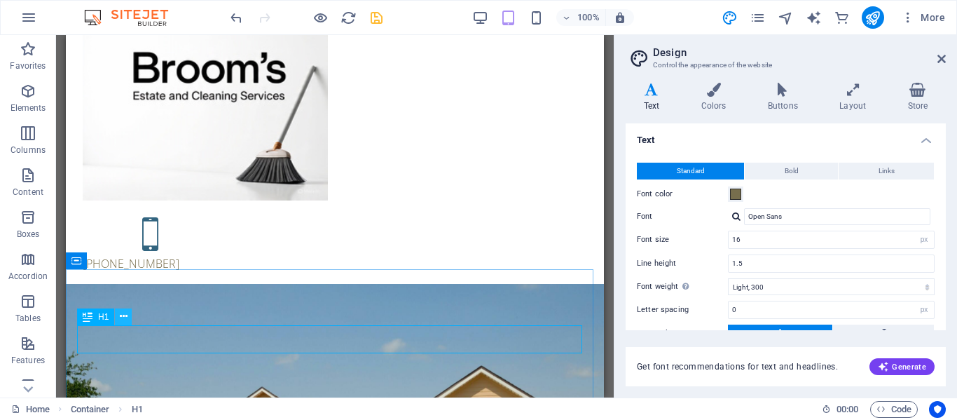
click at [121, 315] on icon at bounding box center [124, 316] width 8 height 15
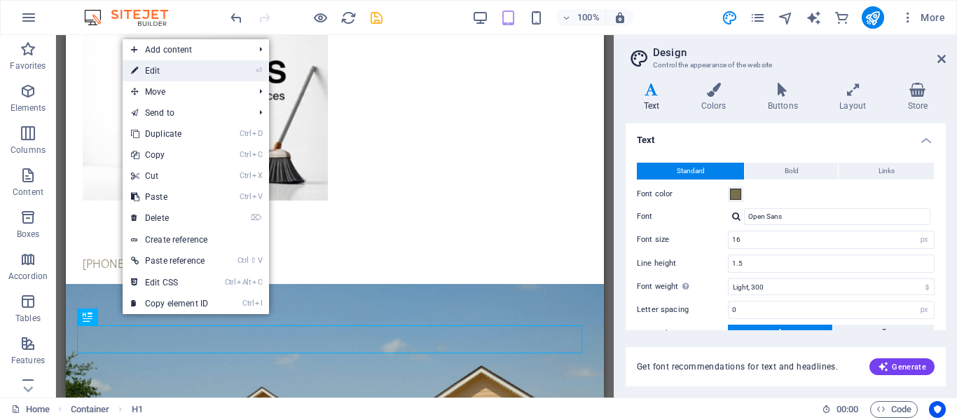
click at [190, 69] on link "⏎ Edit" at bounding box center [170, 70] width 94 height 21
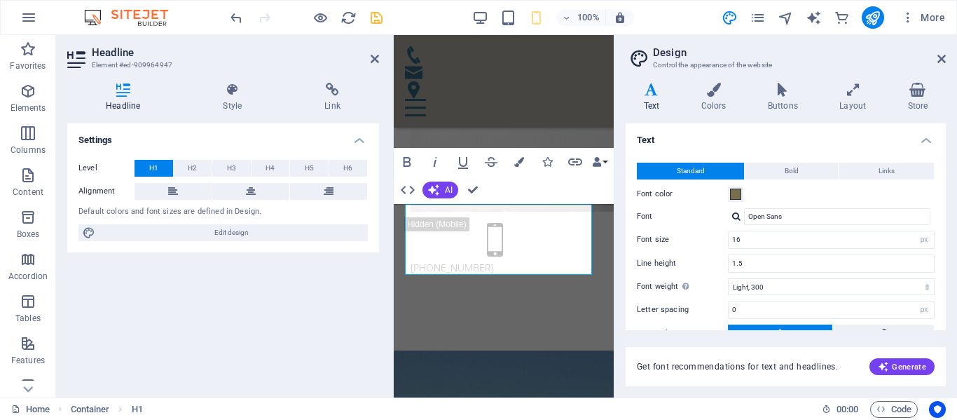
scroll to position [431, 0]
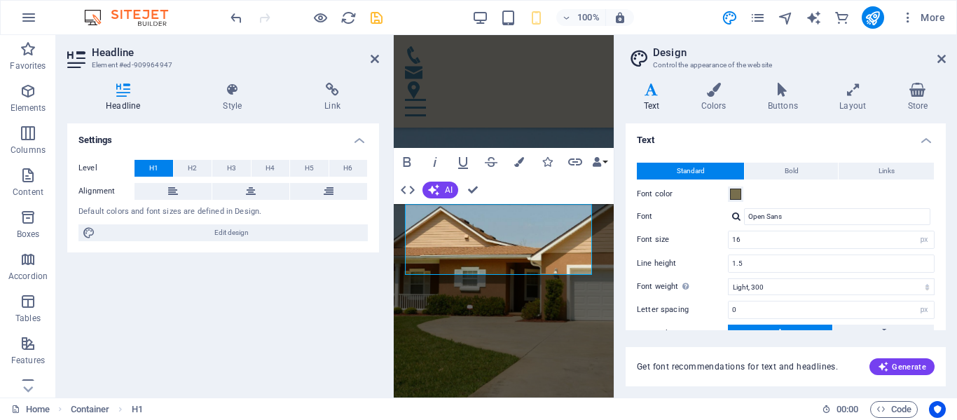
type input "14"
click at [939, 57] on icon at bounding box center [942, 58] width 8 height 11
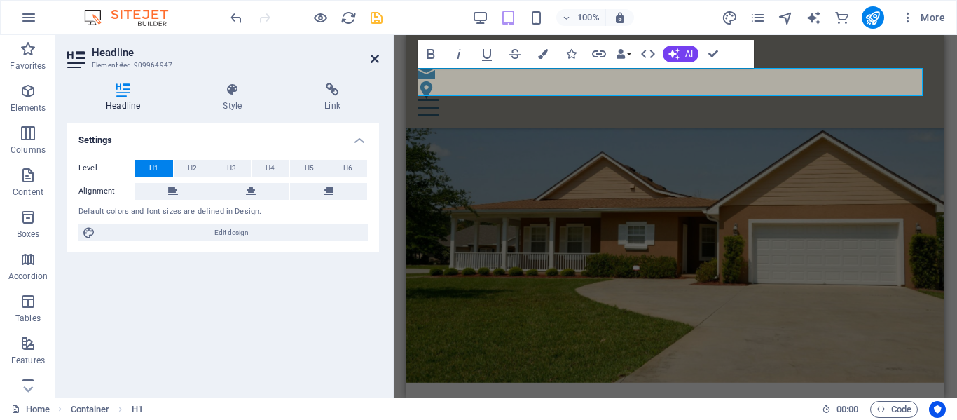
click at [374, 58] on icon at bounding box center [375, 58] width 8 height 11
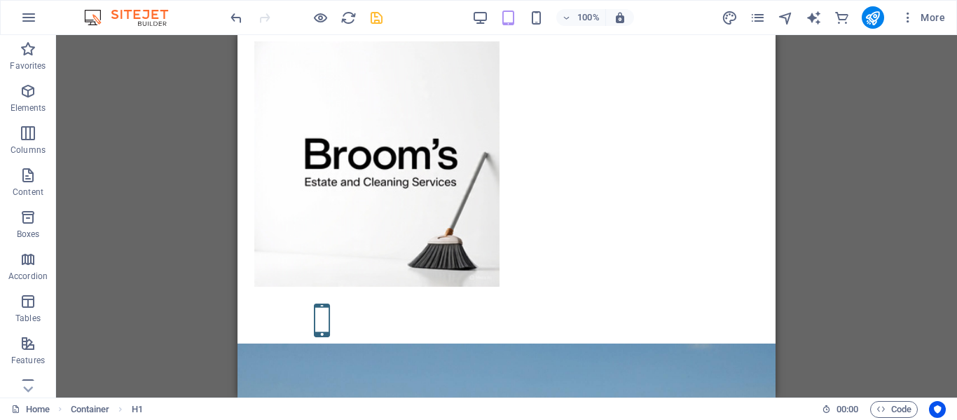
scroll to position [81, 0]
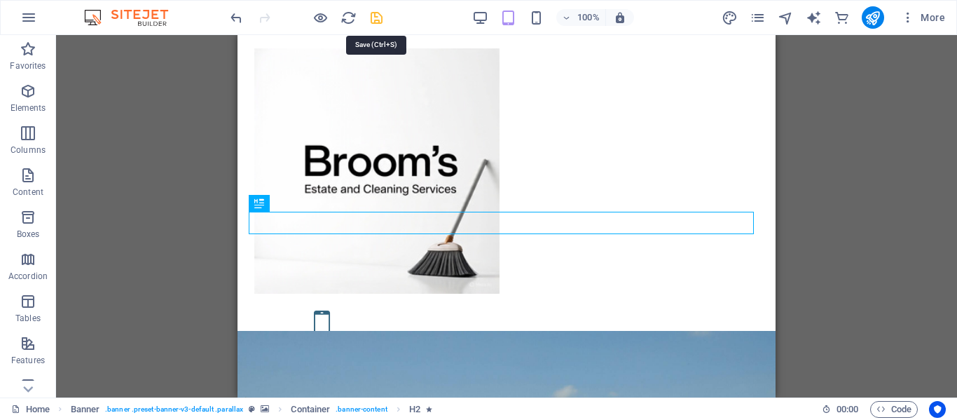
click at [375, 18] on icon "save" at bounding box center [377, 18] width 16 height 16
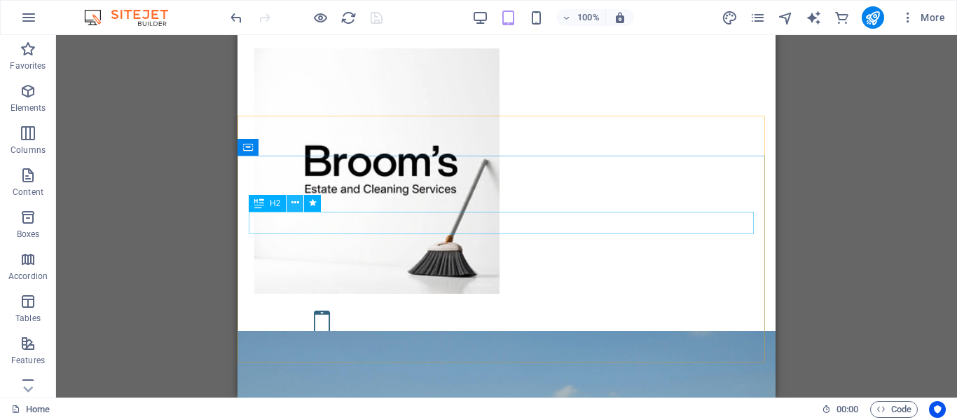
click at [293, 203] on icon at bounding box center [296, 203] width 8 height 15
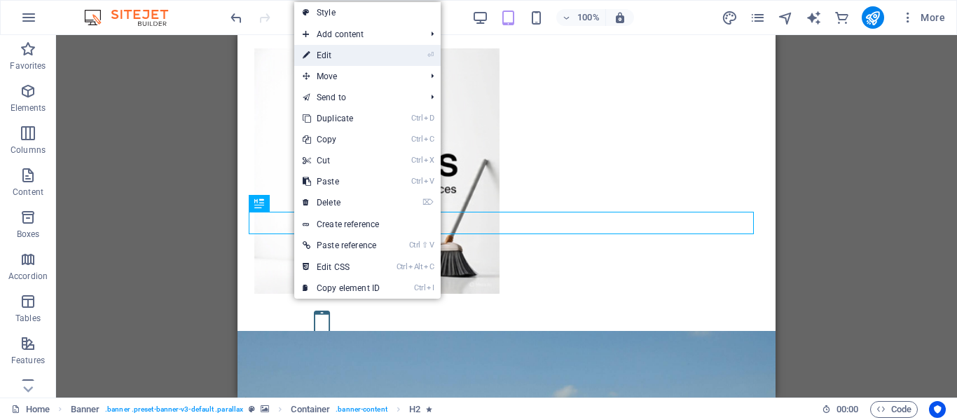
click at [352, 56] on link "⏎ Edit" at bounding box center [341, 55] width 94 height 21
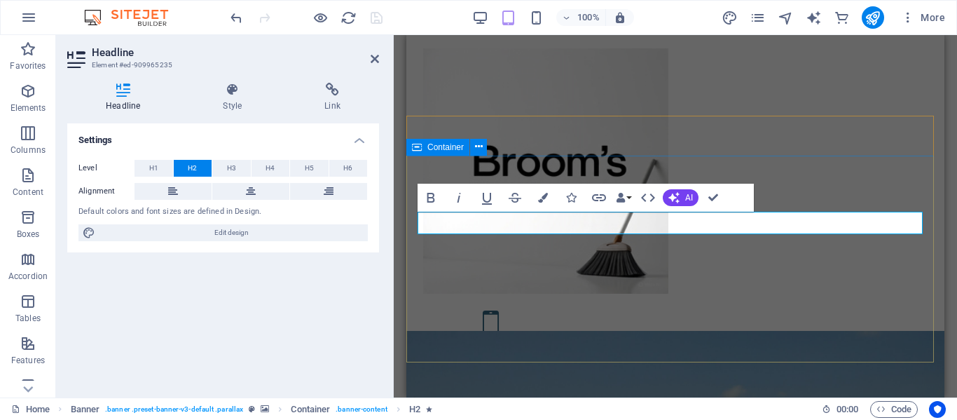
drag, startPoint x: 603, startPoint y: 224, endPoint x: 420, endPoint y: 160, distance: 194.2
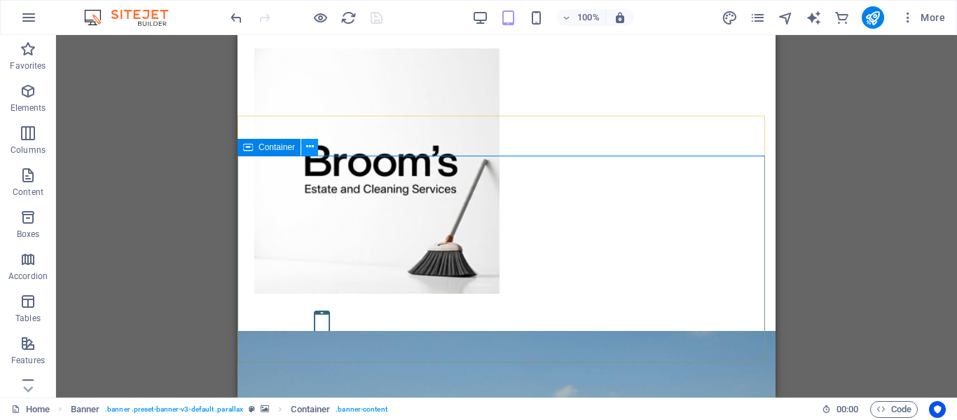
click at [312, 145] on icon at bounding box center [310, 146] width 8 height 15
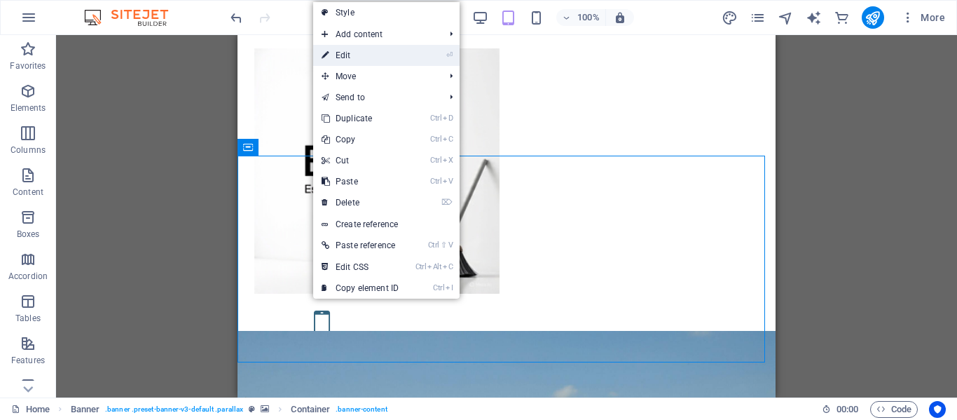
click at [374, 61] on link "⏎ Edit" at bounding box center [360, 55] width 94 height 21
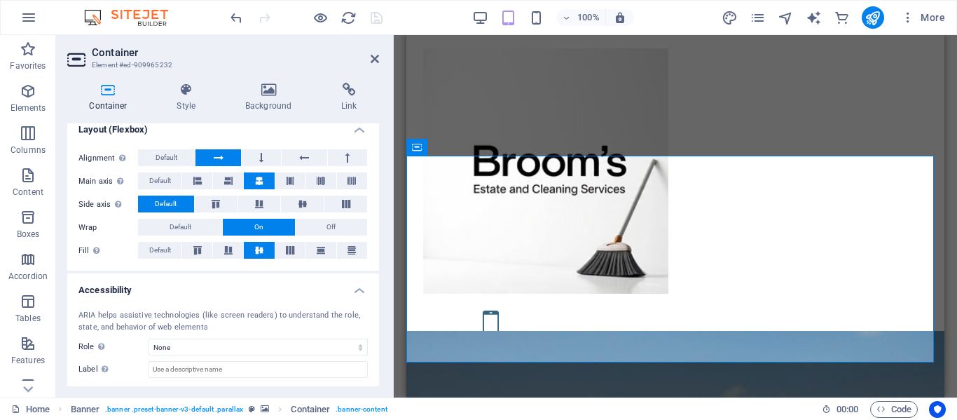
scroll to position [117, 0]
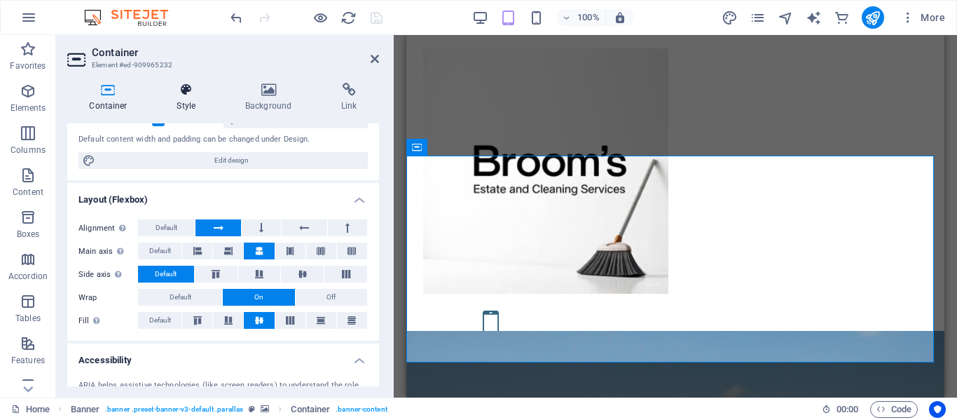
click at [185, 90] on icon at bounding box center [186, 90] width 62 height 14
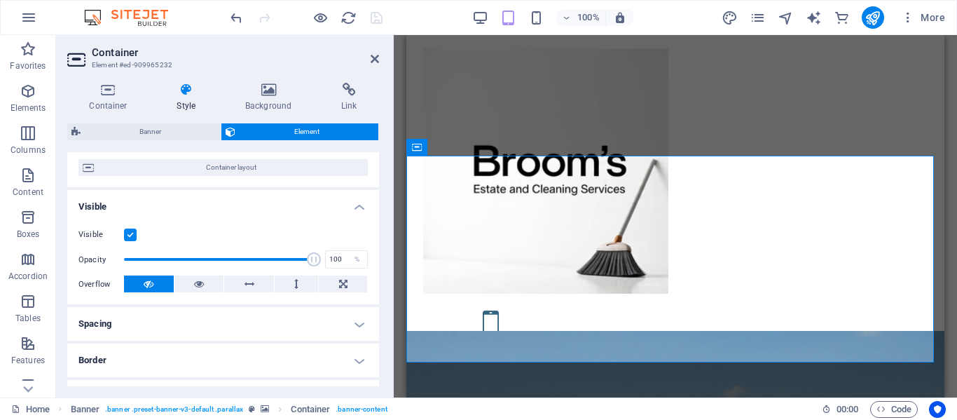
scroll to position [140, 0]
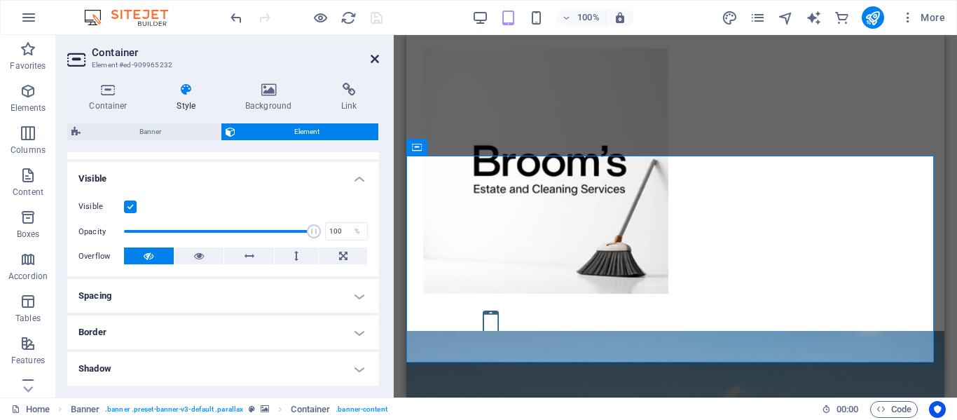
click at [376, 57] on icon at bounding box center [375, 58] width 8 height 11
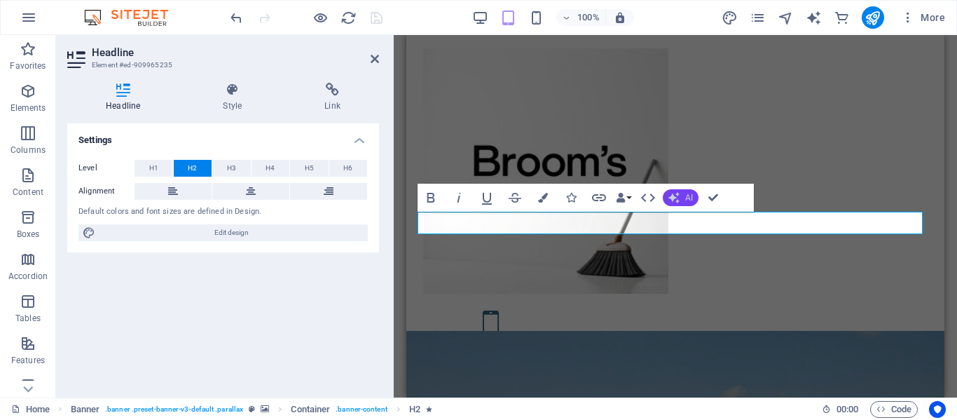
click at [692, 196] on span "AI" at bounding box center [689, 197] width 8 height 8
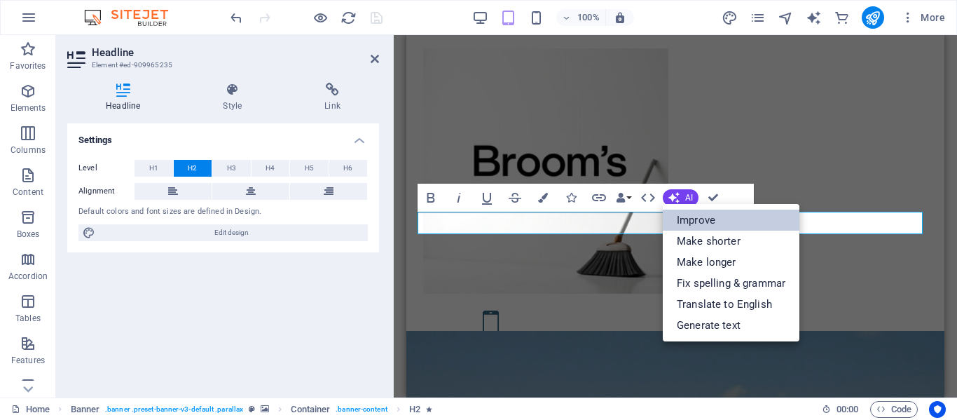
click at [697, 219] on link "Improve" at bounding box center [731, 220] width 137 height 21
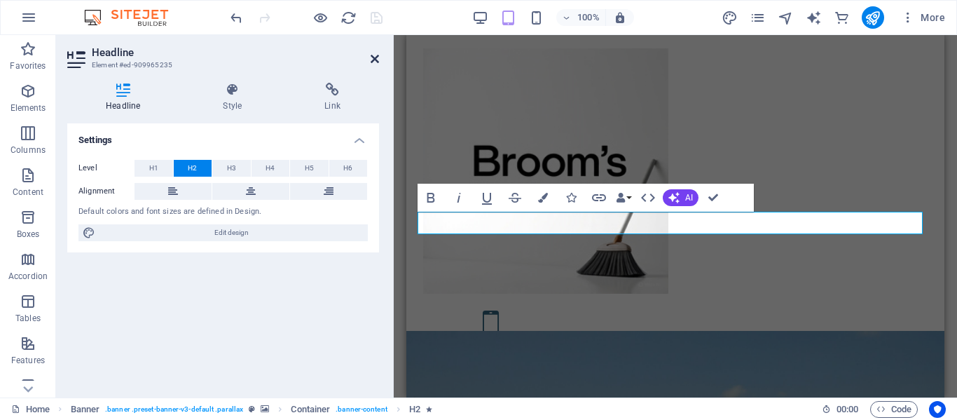
click at [374, 59] on icon at bounding box center [375, 58] width 8 height 11
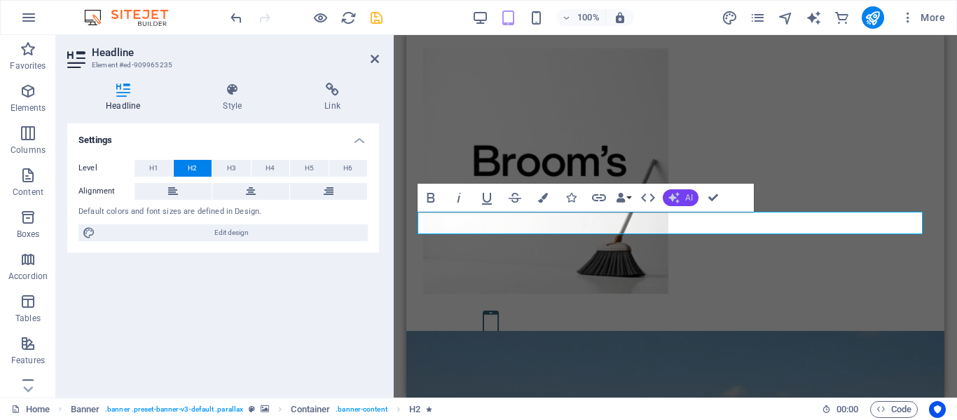
click at [686, 200] on span "AI" at bounding box center [689, 197] width 8 height 8
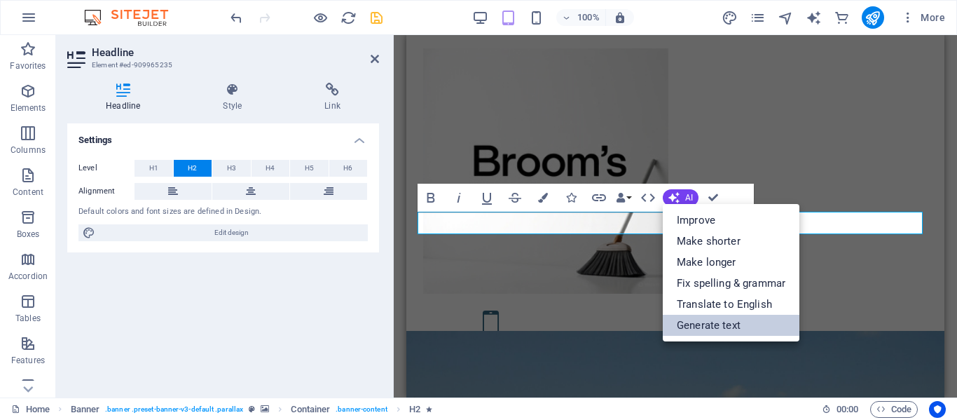
click at [727, 322] on link "Generate text" at bounding box center [731, 325] width 137 height 21
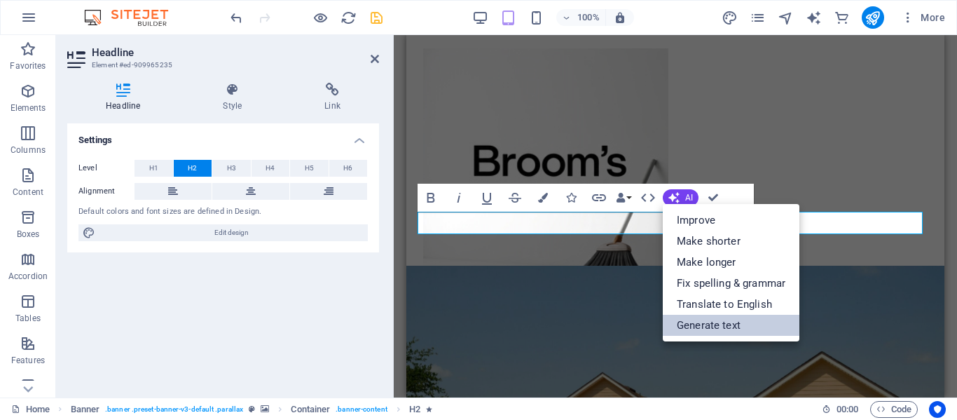
select select "English"
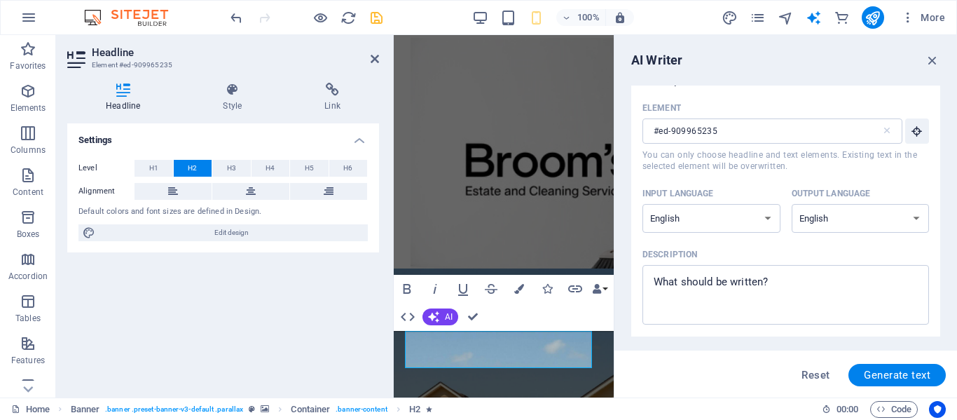
scroll to position [0, 0]
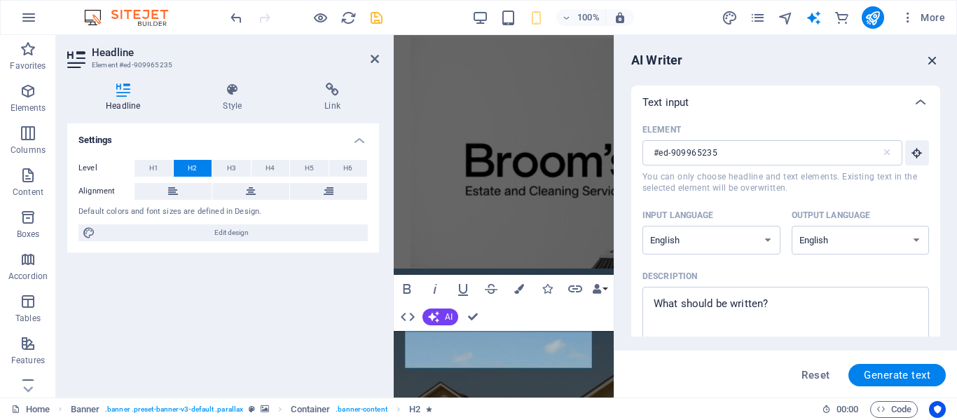
click at [929, 60] on icon "button" at bounding box center [932, 60] width 15 height 15
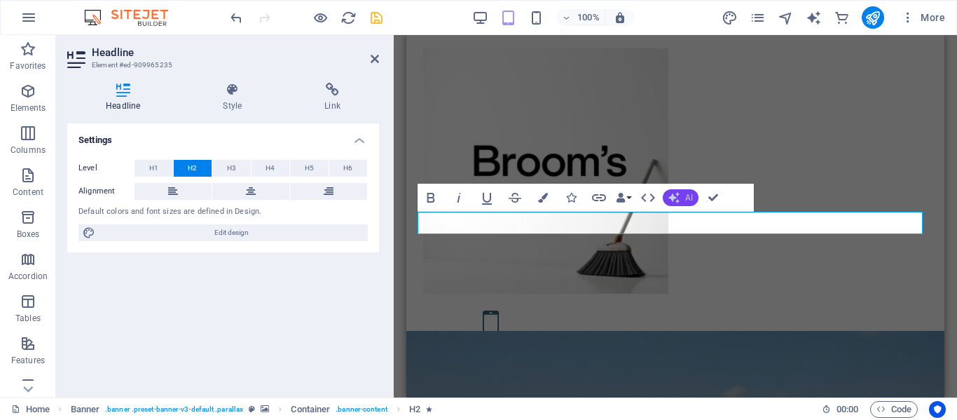
click at [681, 196] on button "AI" at bounding box center [681, 197] width 36 height 17
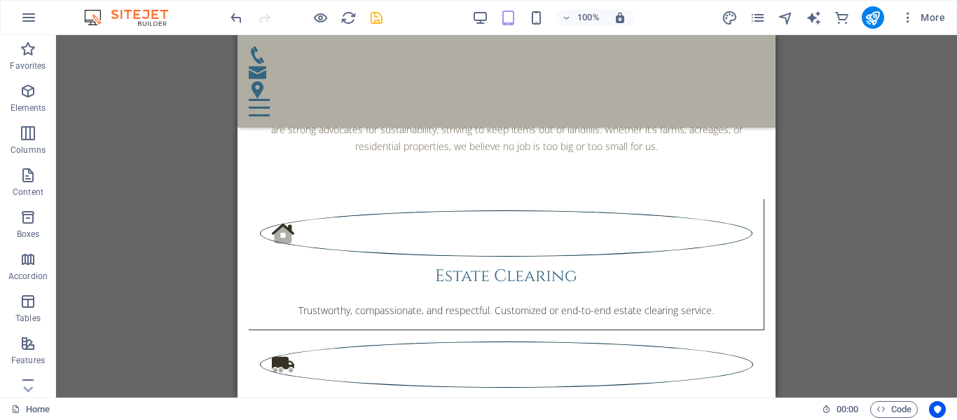
scroll to position [1062, 0]
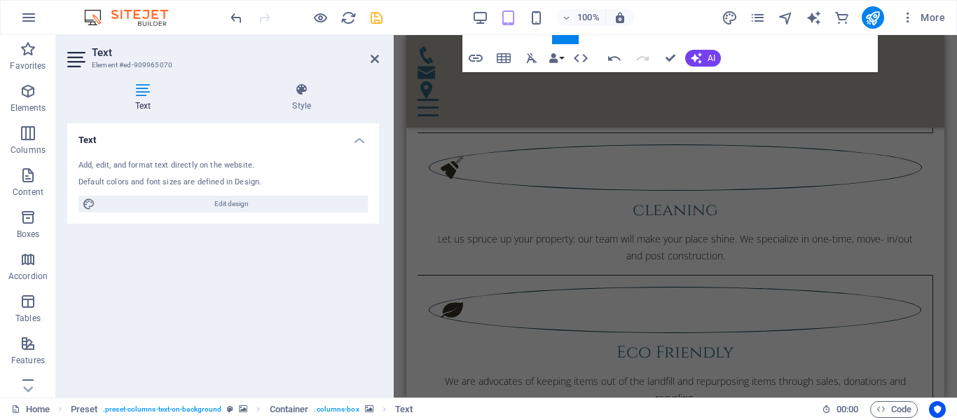
scroll to position [1202, 0]
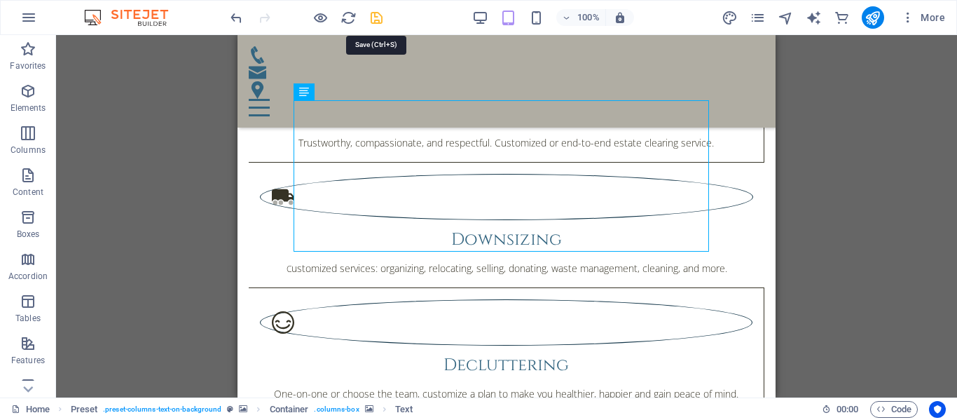
click at [375, 21] on icon "save" at bounding box center [377, 18] width 16 height 16
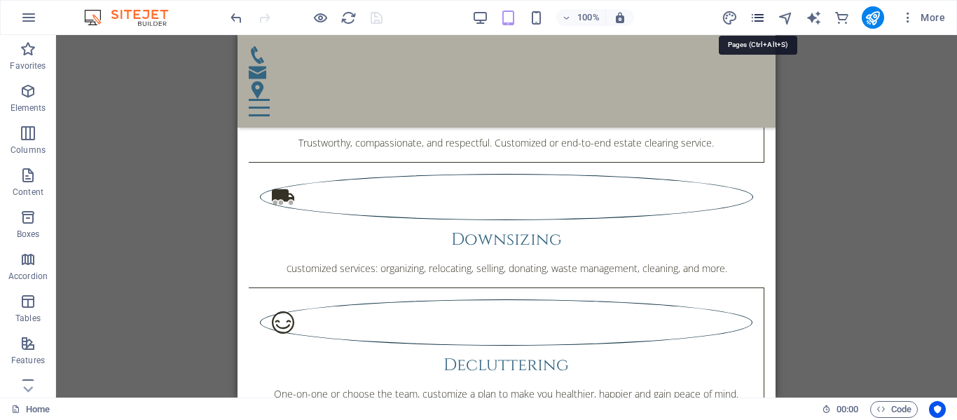
click at [760, 15] on icon "pages" at bounding box center [758, 18] width 16 height 16
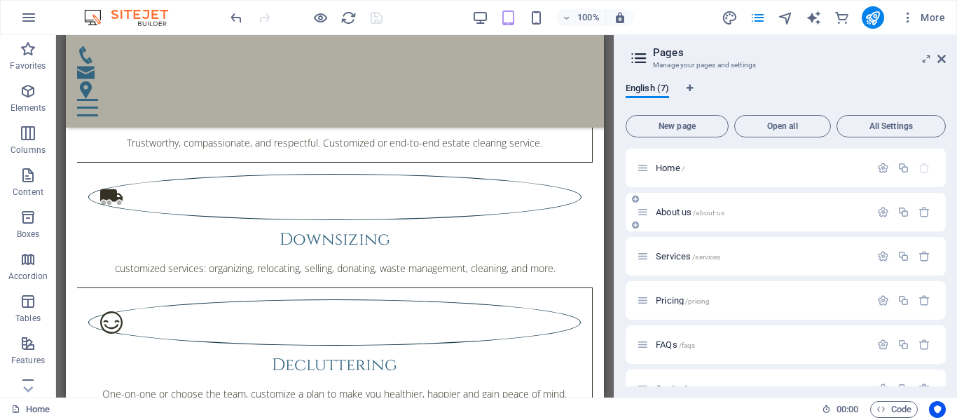
click at [676, 214] on span "About us /about-us" at bounding box center [690, 212] width 69 height 11
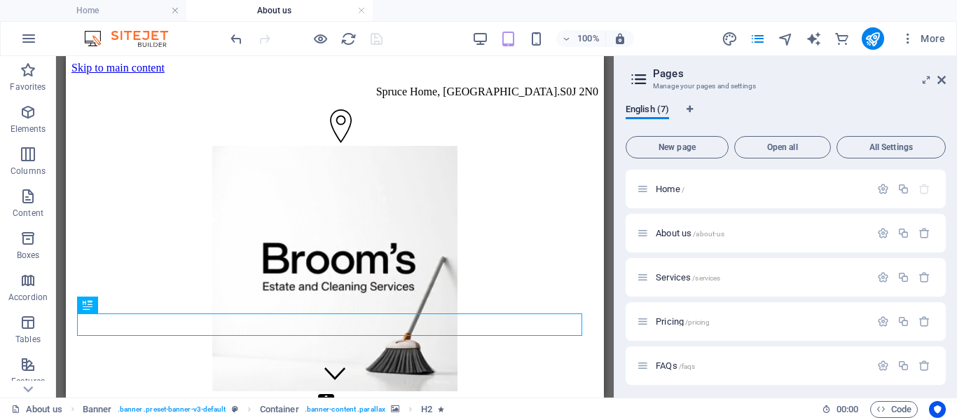
scroll to position [0, 0]
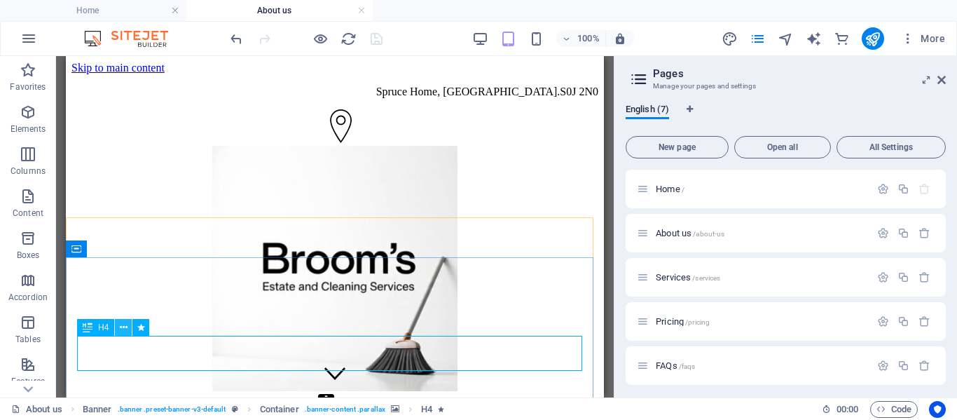
click at [121, 327] on icon at bounding box center [124, 327] width 8 height 15
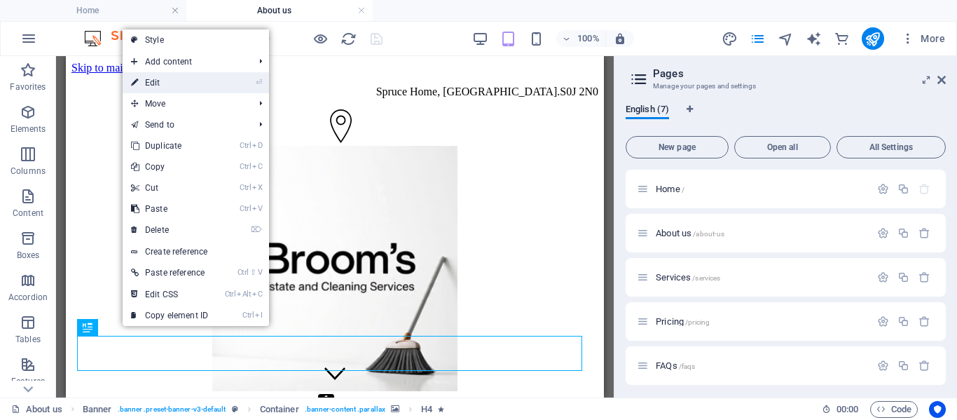
click at [191, 90] on link "⏎ Edit" at bounding box center [170, 82] width 94 height 21
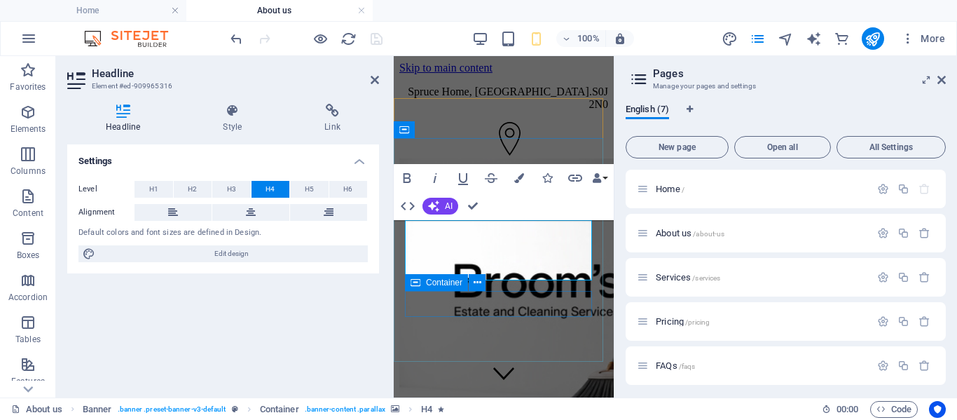
scroll to position [250, 0]
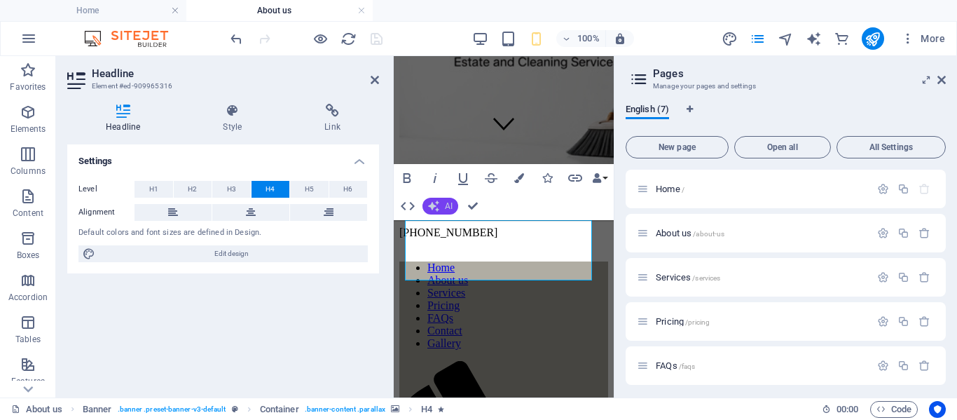
click at [442, 203] on button "AI" at bounding box center [441, 206] width 36 height 17
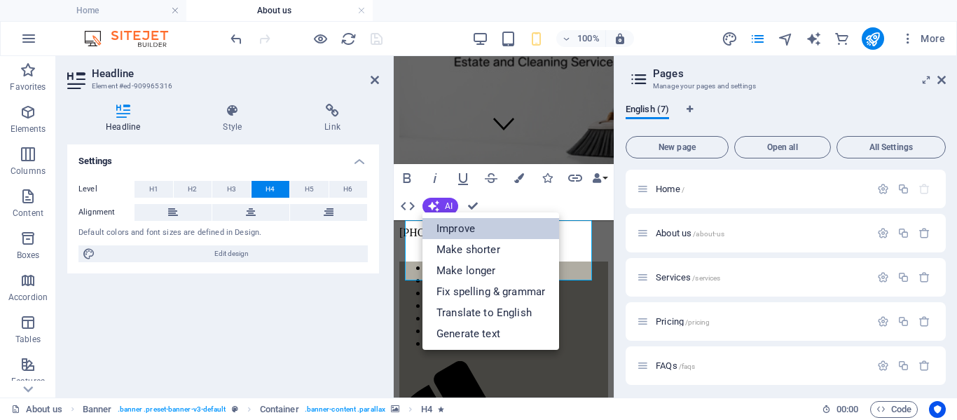
click at [444, 227] on link "Improve" at bounding box center [491, 228] width 137 height 21
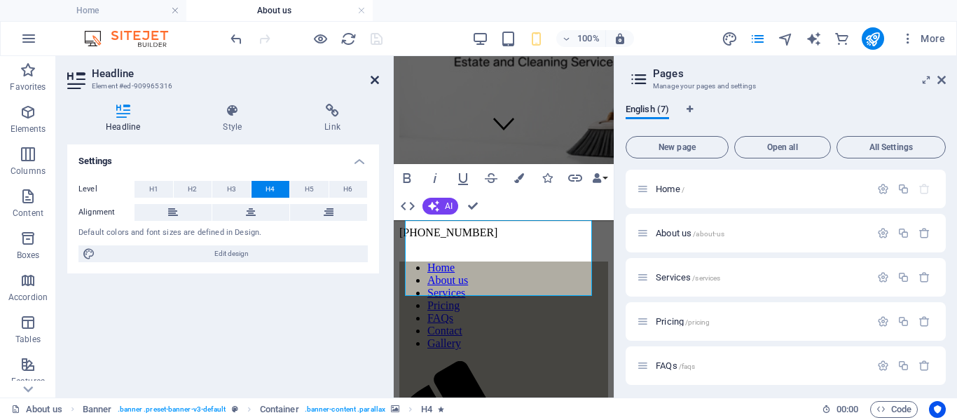
click at [376, 83] on icon at bounding box center [375, 79] width 8 height 11
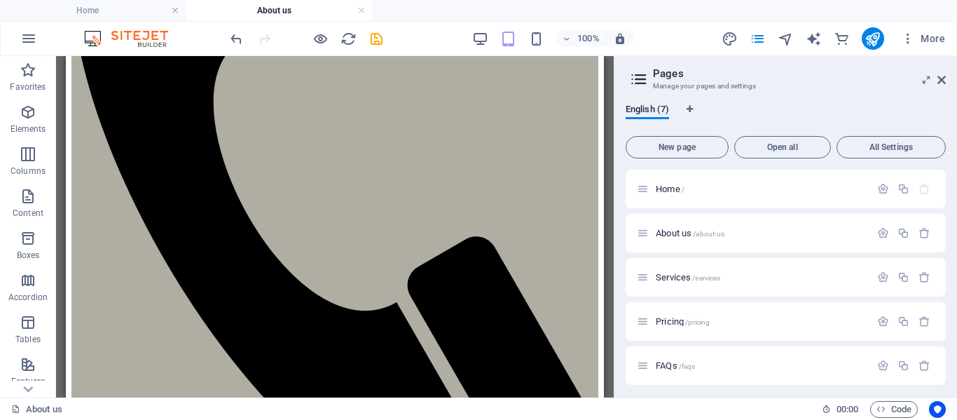
scroll to position [740, 0]
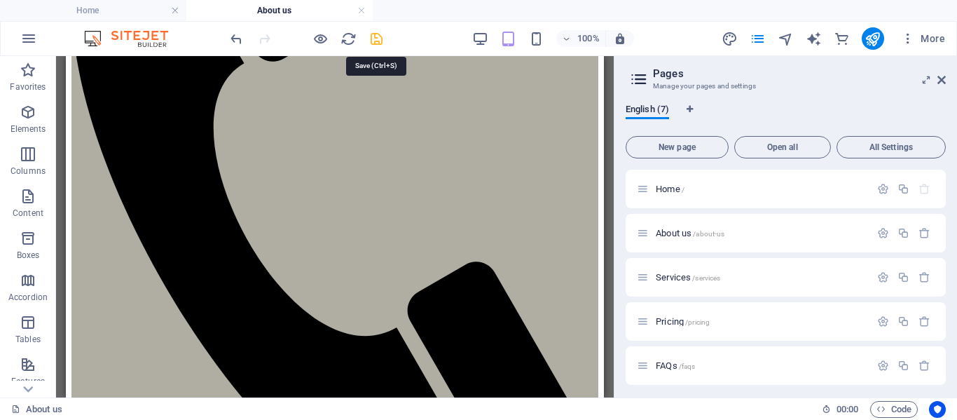
click at [377, 37] on icon "save" at bounding box center [377, 39] width 16 height 16
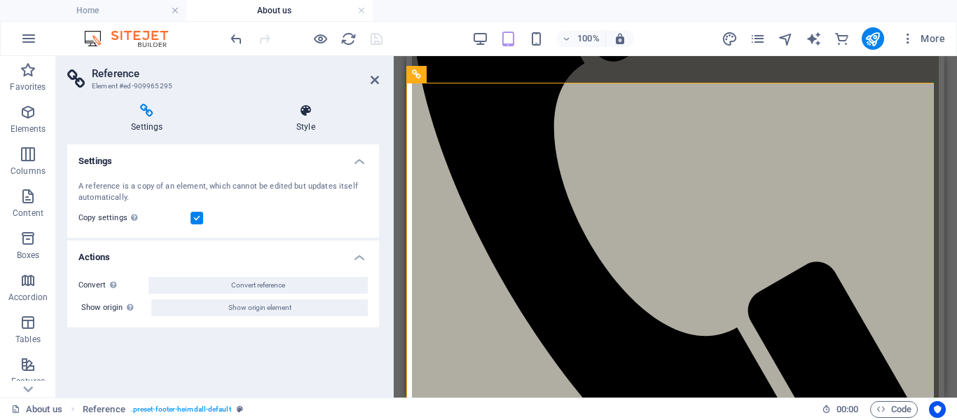
click at [308, 111] on icon at bounding box center [306, 111] width 146 height 14
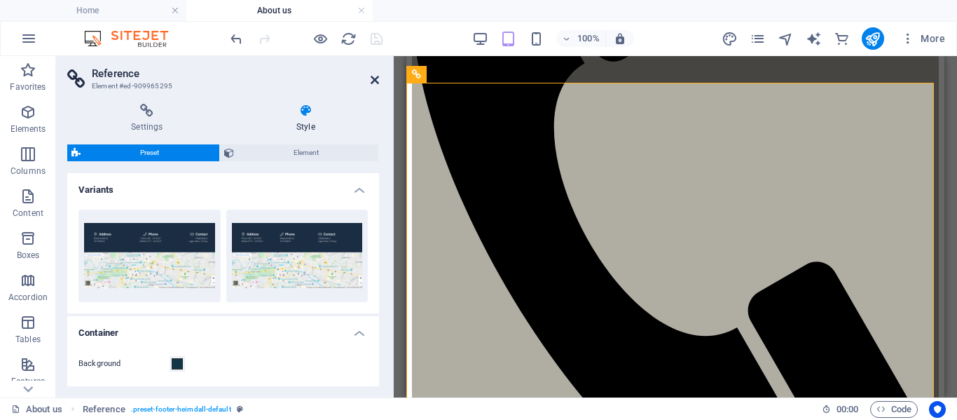
click at [377, 81] on icon at bounding box center [375, 79] width 8 height 11
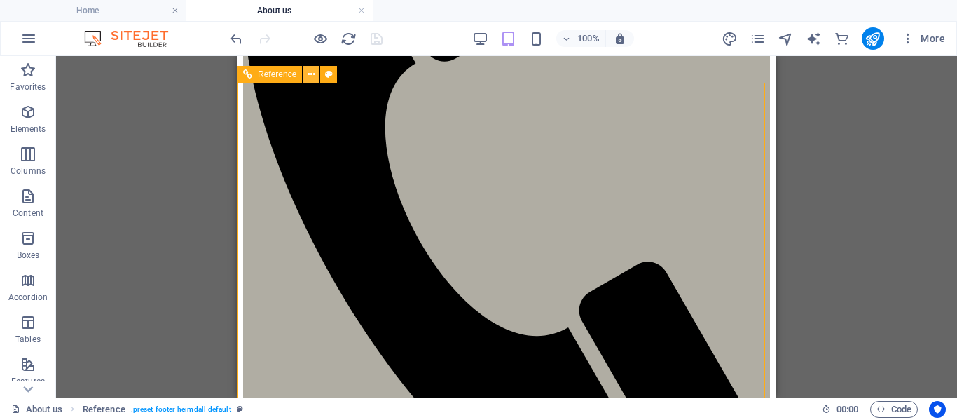
click at [313, 75] on icon at bounding box center [312, 74] width 8 height 15
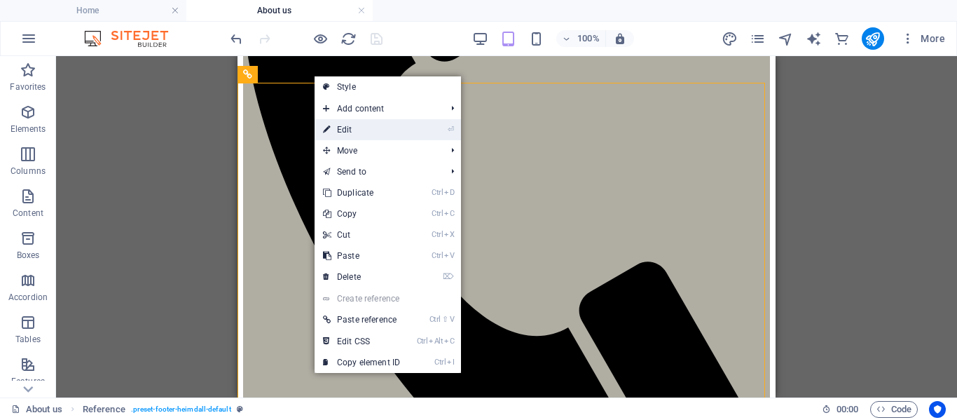
click at [340, 129] on link "⏎ Edit" at bounding box center [362, 129] width 94 height 21
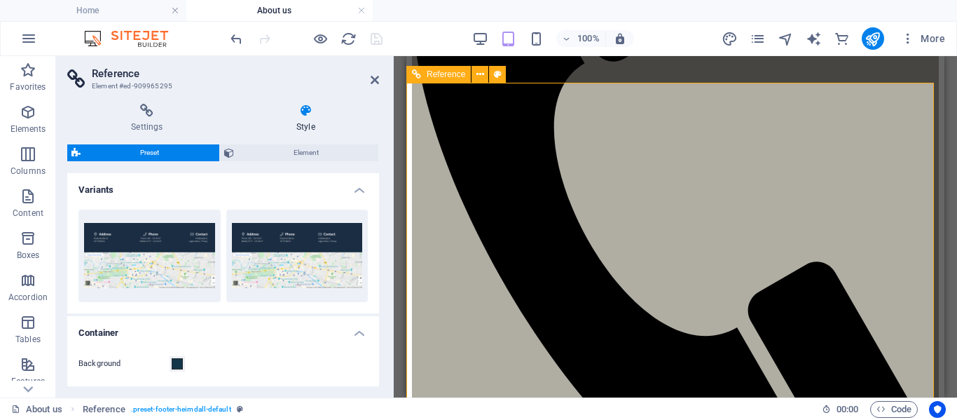
click at [338, 152] on span "Element" at bounding box center [306, 152] width 137 height 17
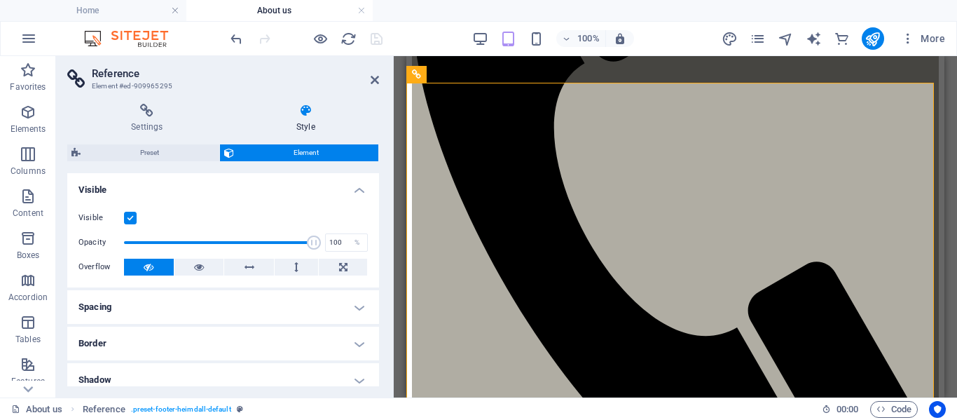
click at [381, 81] on aside "Reference Element #ed-909965295 Settings Style Settings A reference is a copy o…" at bounding box center [225, 226] width 338 height 341
click at [376, 79] on icon at bounding box center [375, 79] width 8 height 11
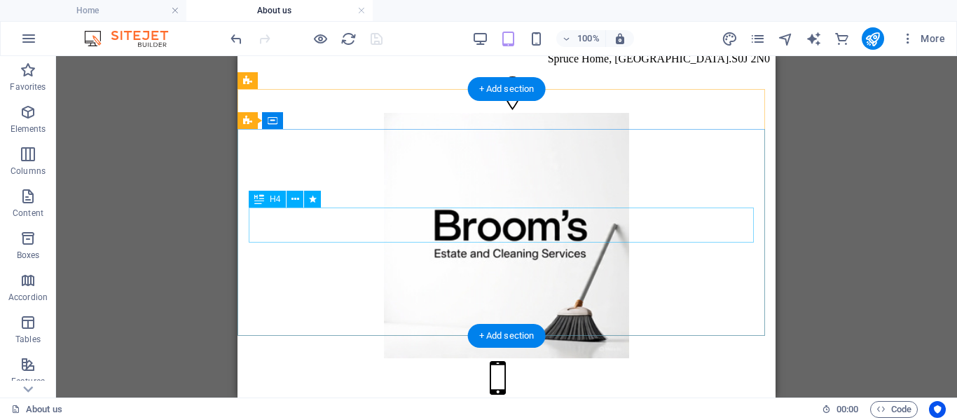
scroll to position [0, 0]
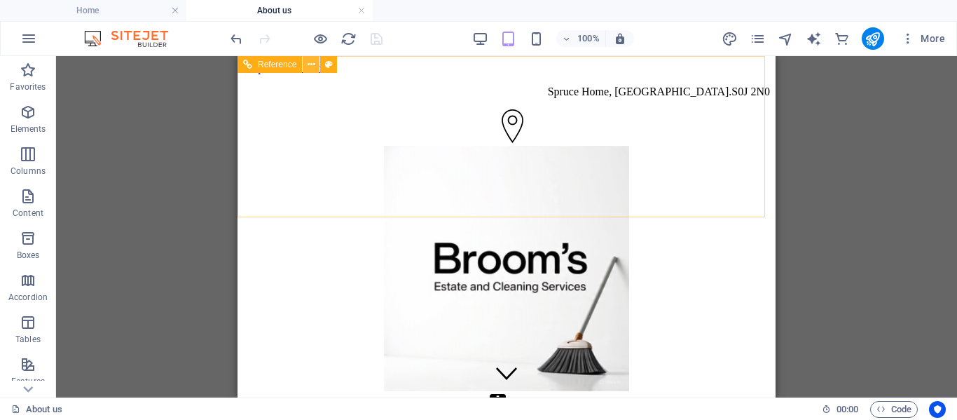
click at [310, 62] on icon at bounding box center [312, 64] width 8 height 15
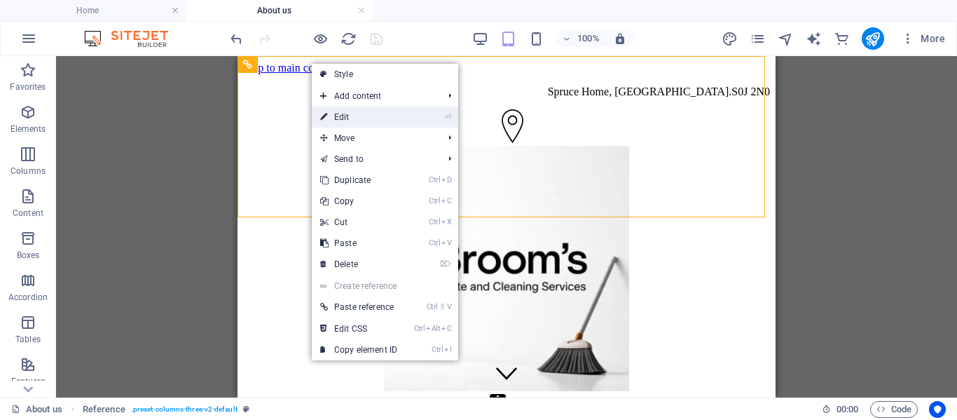
click at [346, 116] on link "⏎ Edit" at bounding box center [359, 117] width 94 height 21
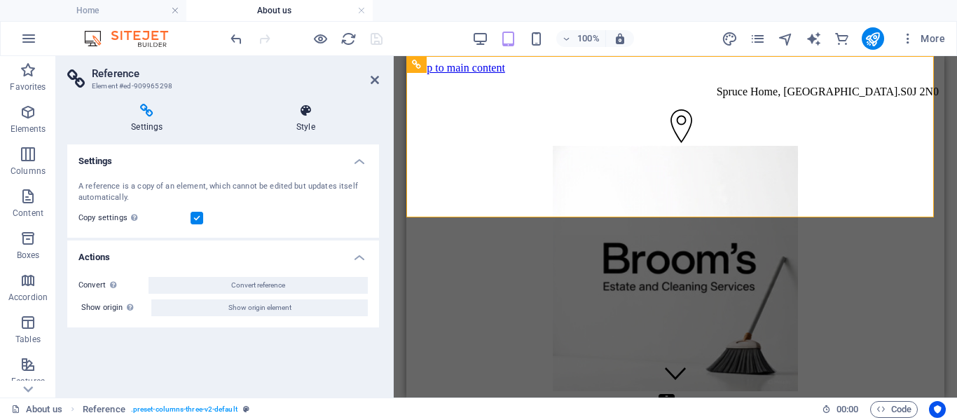
click at [307, 114] on icon at bounding box center [306, 111] width 146 height 14
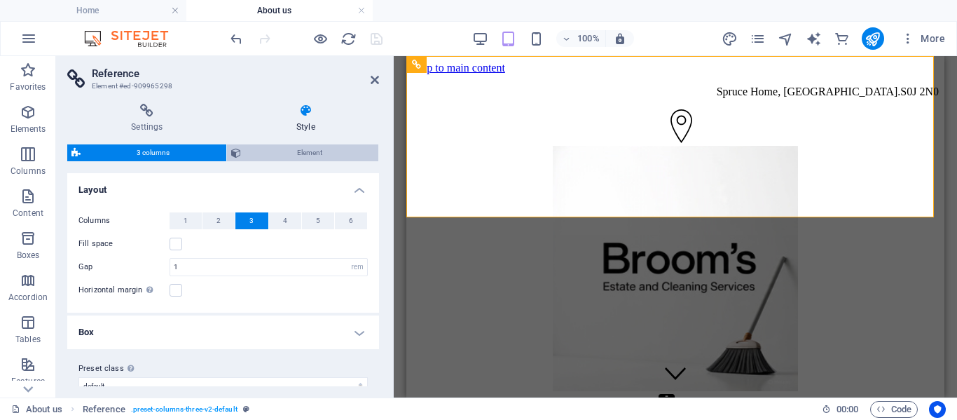
click at [333, 155] on span "Element" at bounding box center [310, 152] width 130 height 17
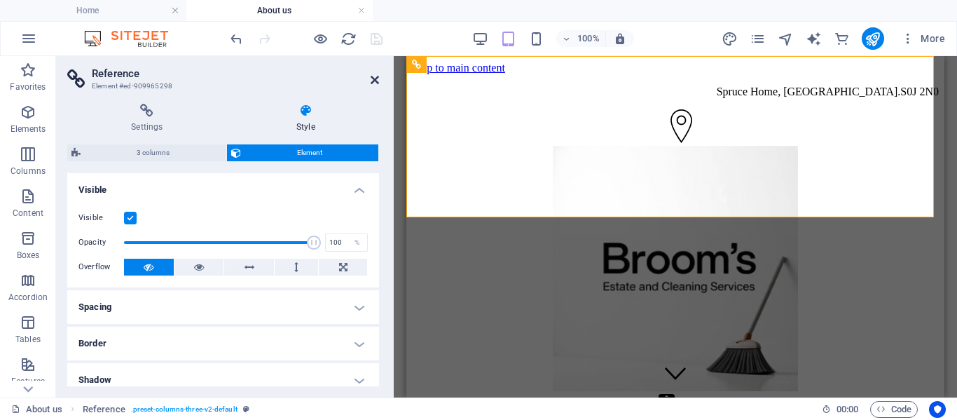
click at [373, 82] on icon at bounding box center [375, 79] width 8 height 11
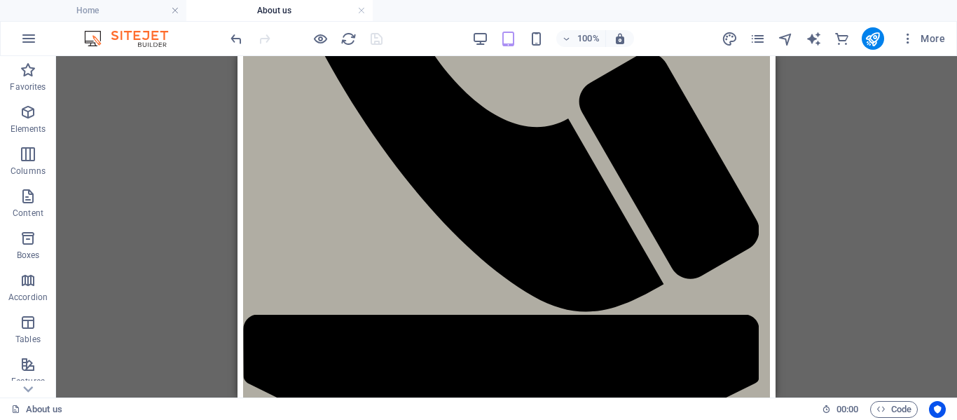
scroll to position [958, 0]
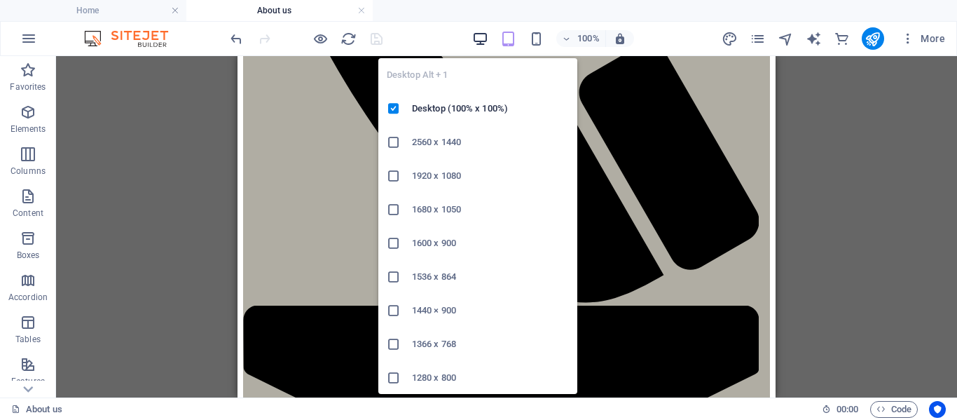
click at [486, 34] on icon "button" at bounding box center [480, 39] width 16 height 16
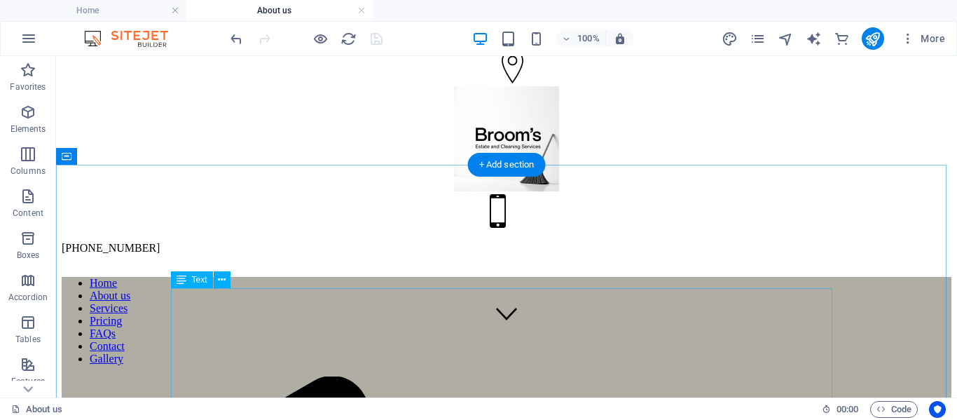
scroll to position [0, 0]
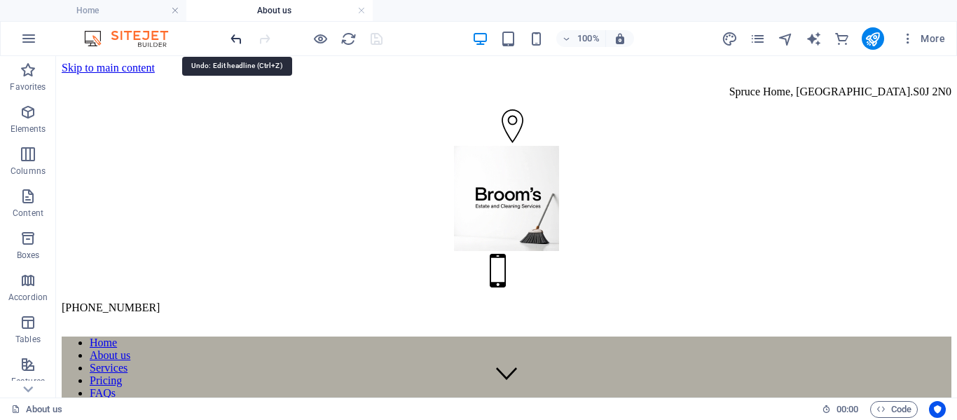
click at [235, 40] on icon "undo" at bounding box center [236, 39] width 16 height 16
click at [264, 36] on icon "redo" at bounding box center [265, 39] width 16 height 16
click at [238, 39] on icon "undo" at bounding box center [236, 39] width 16 height 16
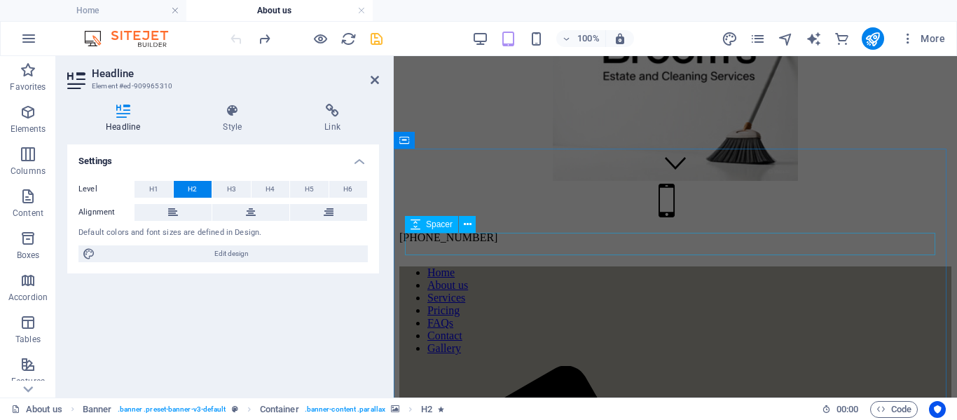
scroll to position [491, 0]
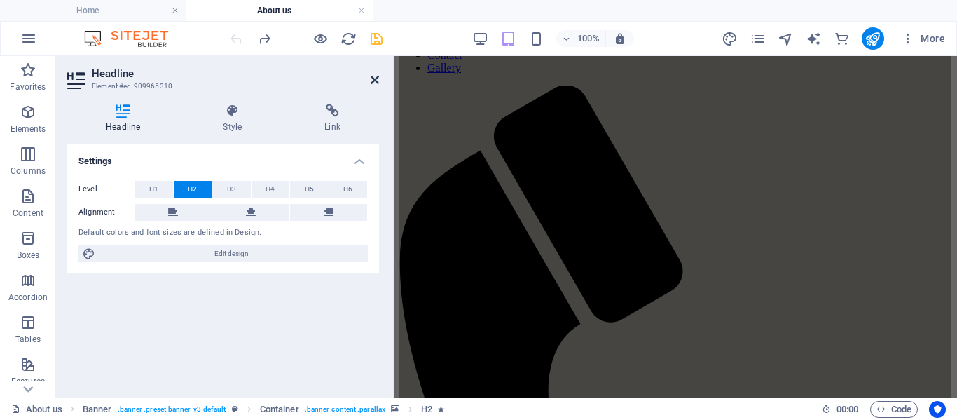
click at [374, 76] on icon at bounding box center [375, 79] width 8 height 11
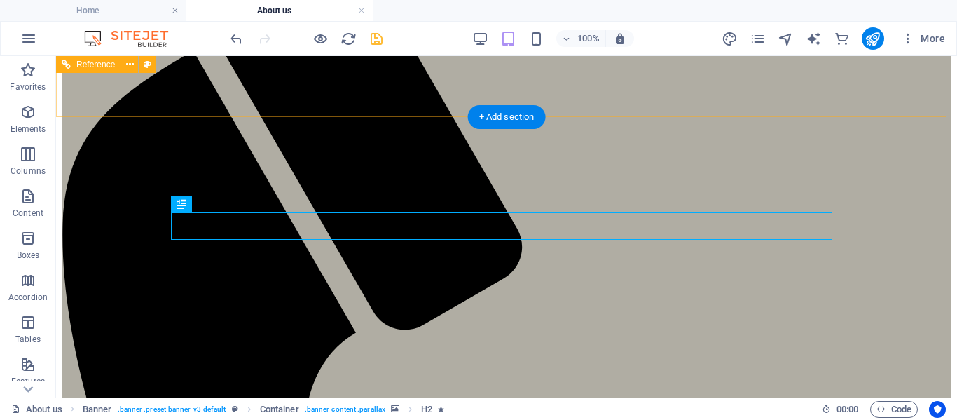
scroll to position [55, 0]
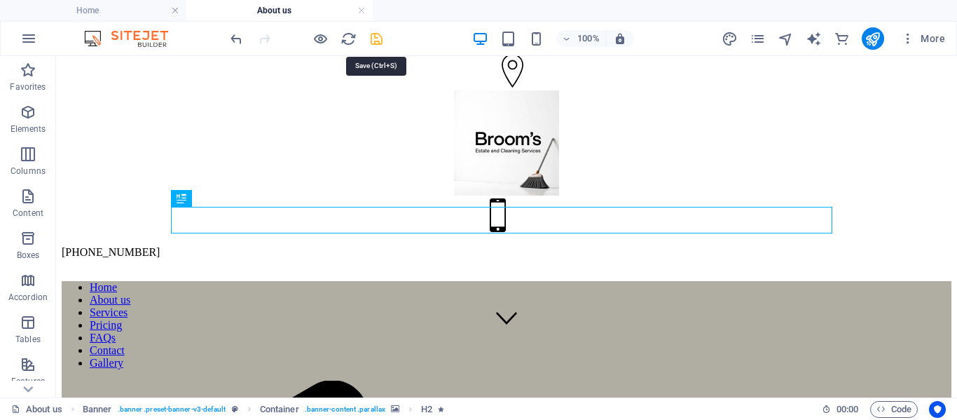
click at [376, 41] on icon "save" at bounding box center [377, 39] width 16 height 16
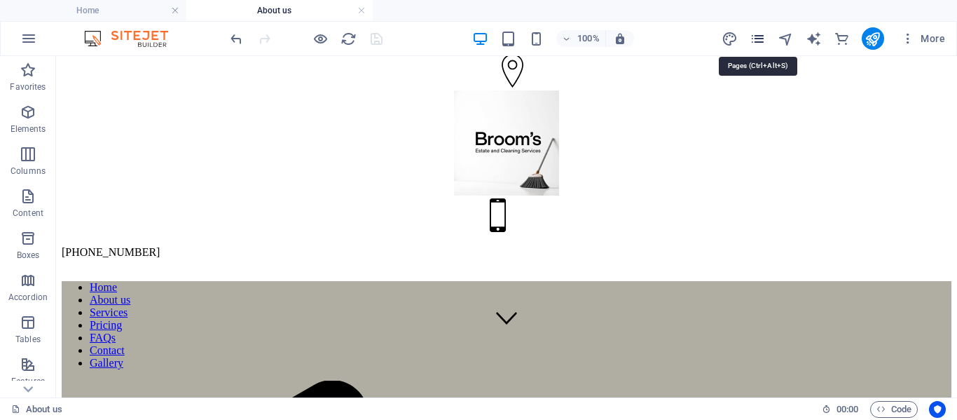
click at [765, 40] on icon "pages" at bounding box center [758, 39] width 16 height 16
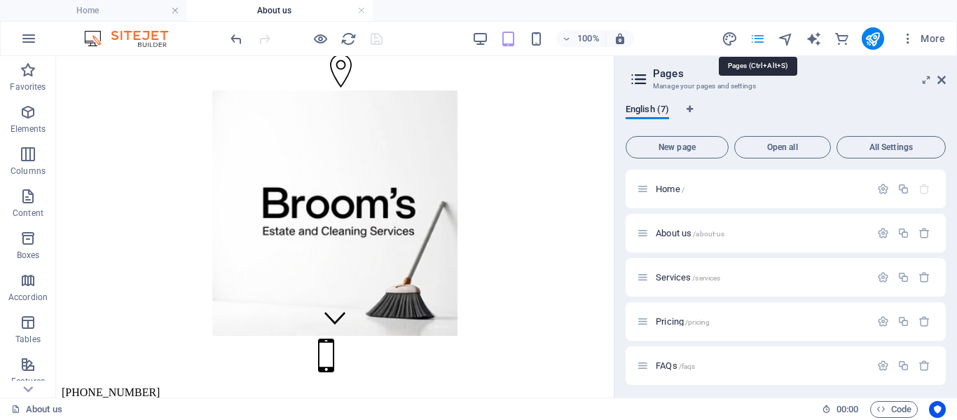
scroll to position [81, 0]
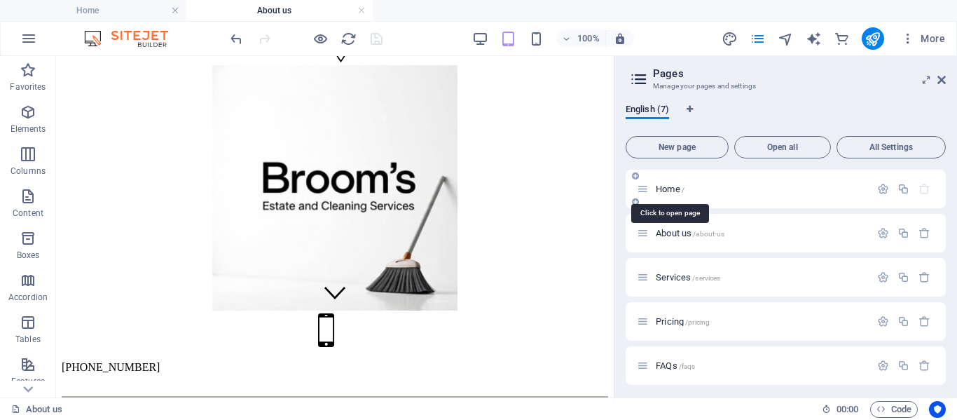
click at [667, 187] on span "Home /" at bounding box center [670, 189] width 29 height 11
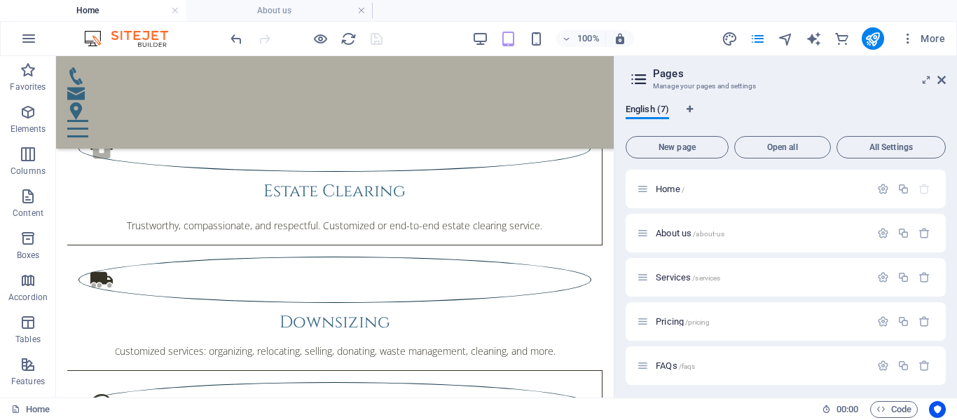
scroll to position [1132, 0]
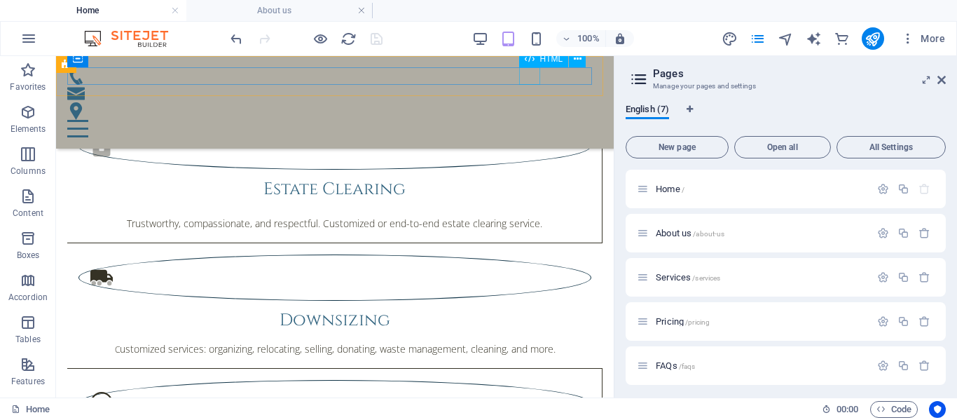
click at [526, 120] on div at bounding box center [334, 129] width 535 height 18
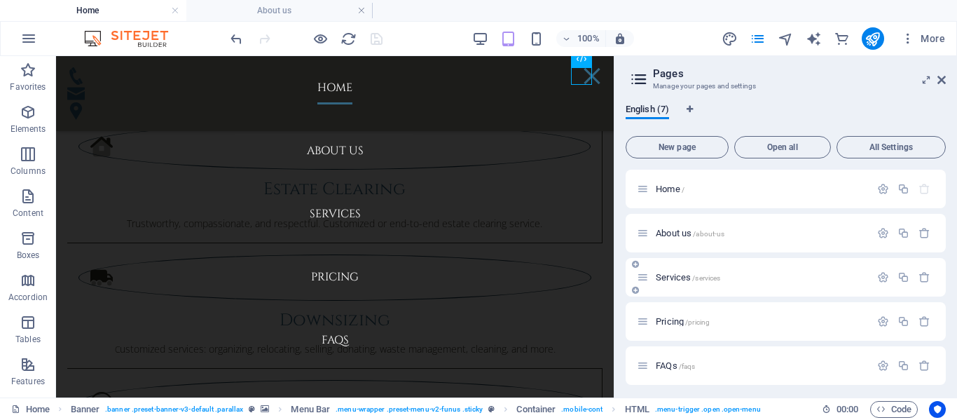
click at [678, 277] on span "Services /services" at bounding box center [688, 277] width 64 height 11
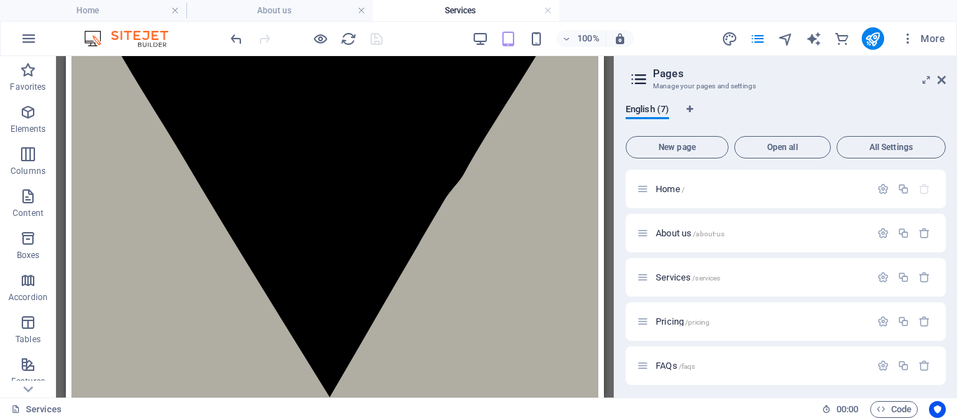
scroll to position [1852, 0]
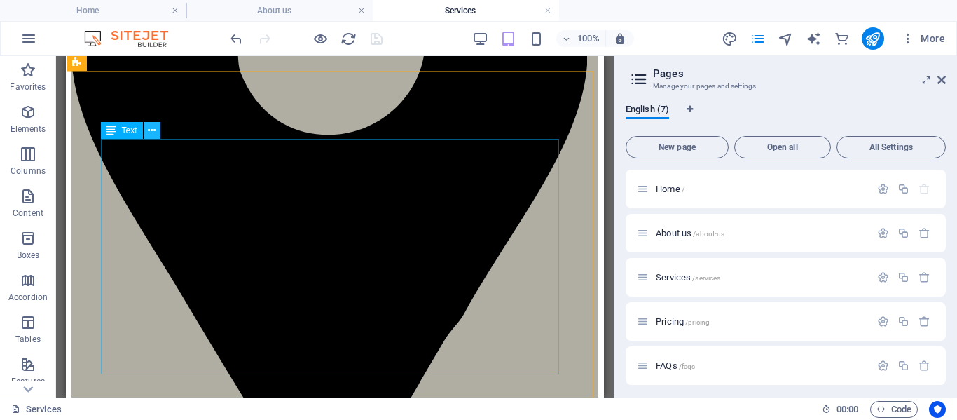
click at [151, 132] on icon at bounding box center [152, 130] width 8 height 15
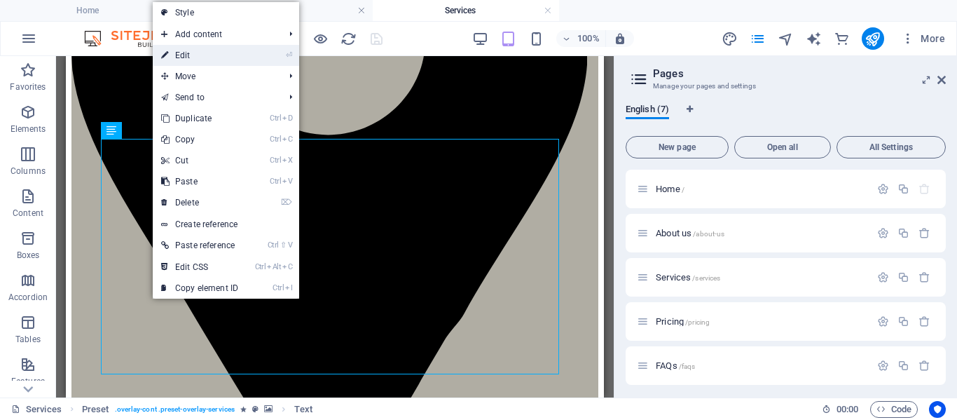
click at [185, 55] on link "⏎ Edit" at bounding box center [200, 55] width 94 height 21
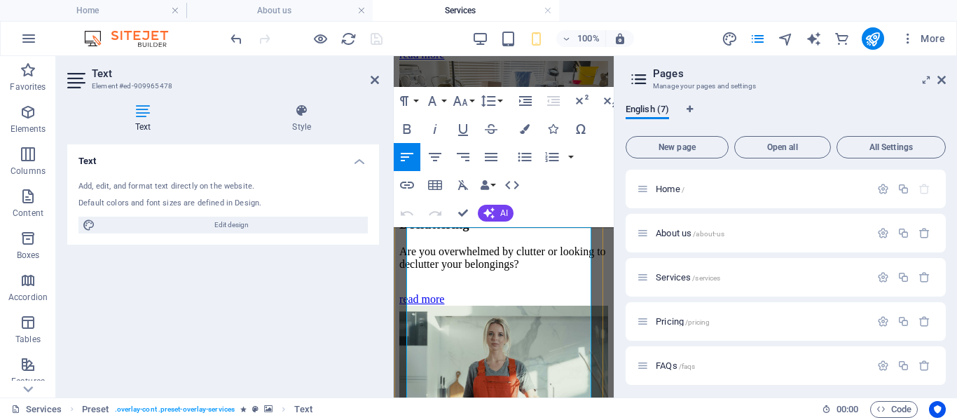
scroll to position [2618, 0]
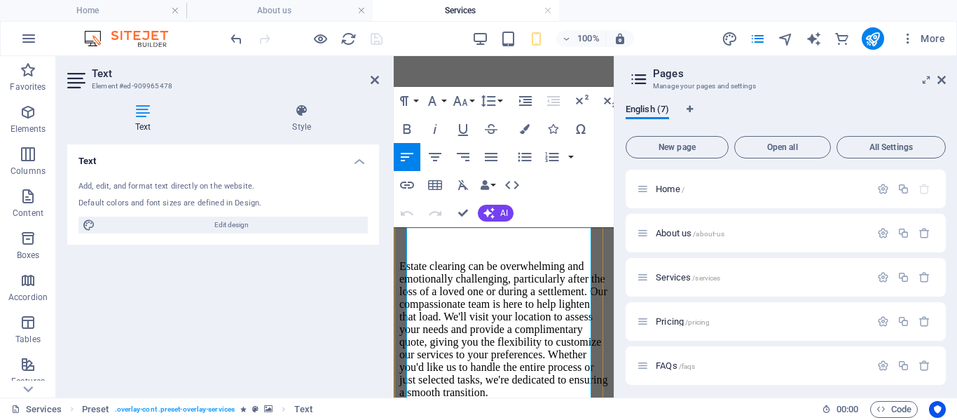
click at [376, 74] on h2 "Text" at bounding box center [235, 73] width 287 height 13
click at [375, 76] on icon at bounding box center [375, 79] width 8 height 11
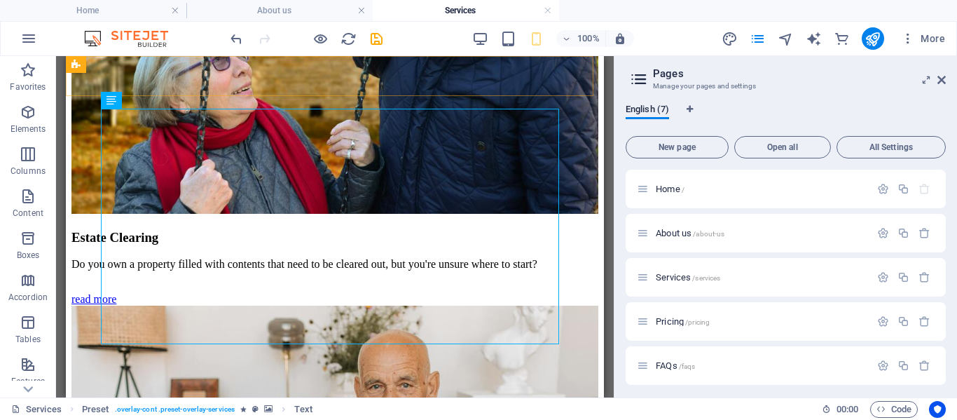
scroll to position [1883, 0]
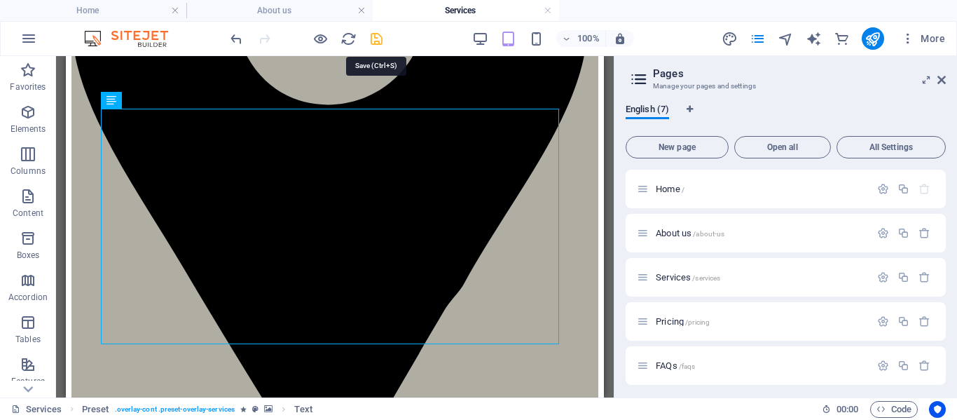
click at [376, 37] on icon "save" at bounding box center [377, 39] width 16 height 16
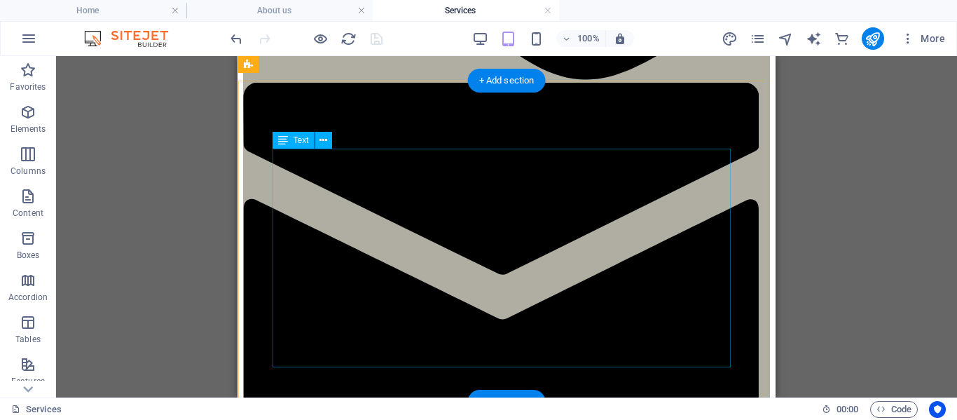
scroll to position [1112, 0]
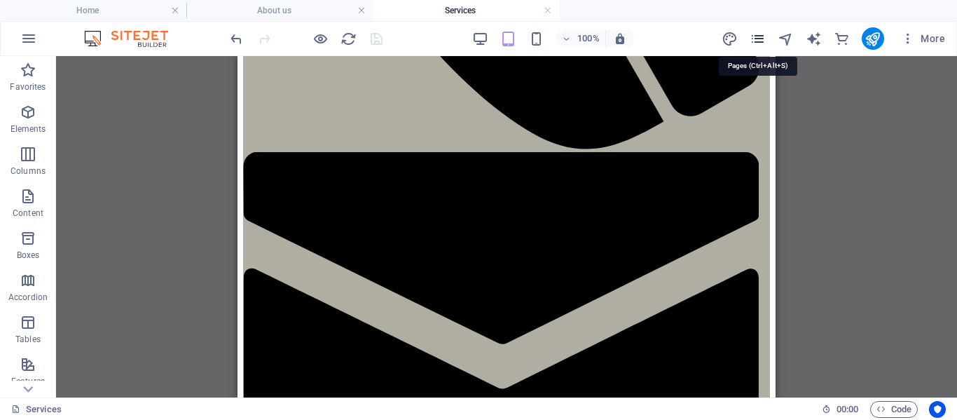
click at [758, 34] on icon "pages" at bounding box center [758, 39] width 16 height 16
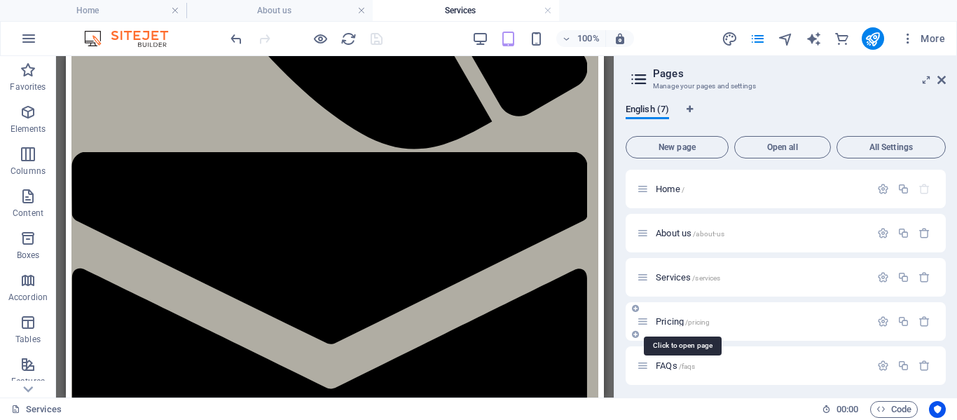
click at [675, 323] on span "Pricing /pricing" at bounding box center [683, 321] width 54 height 11
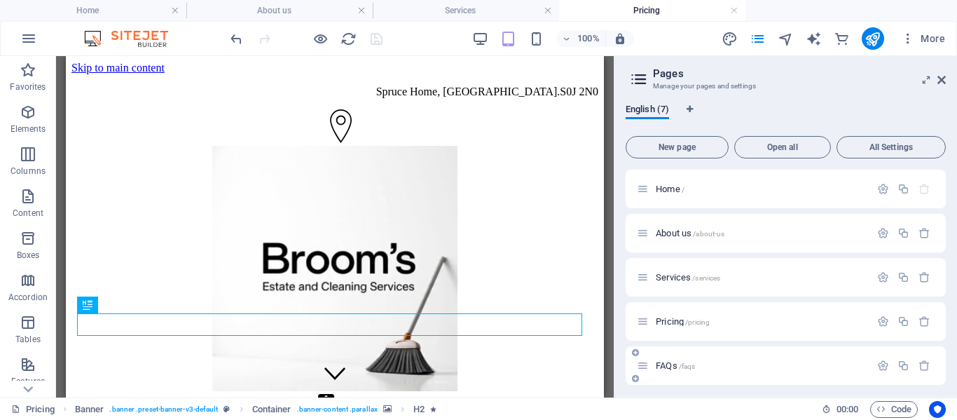
scroll to position [0, 0]
click at [125, 308] on icon at bounding box center [124, 304] width 8 height 15
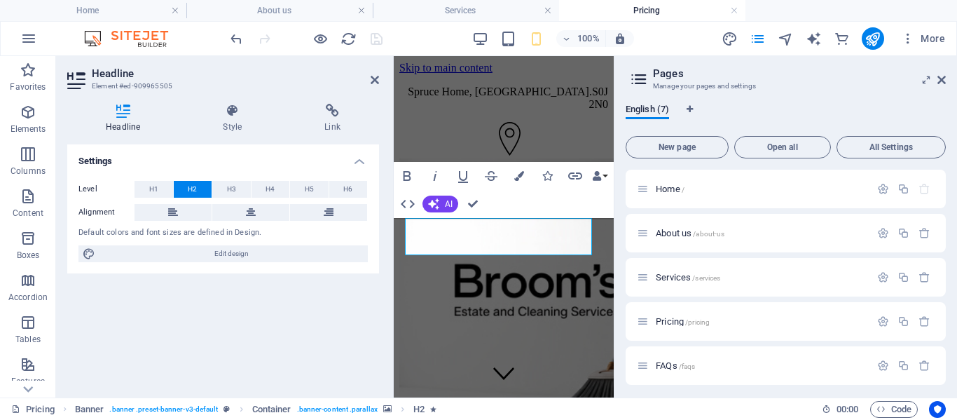
scroll to position [214, 0]
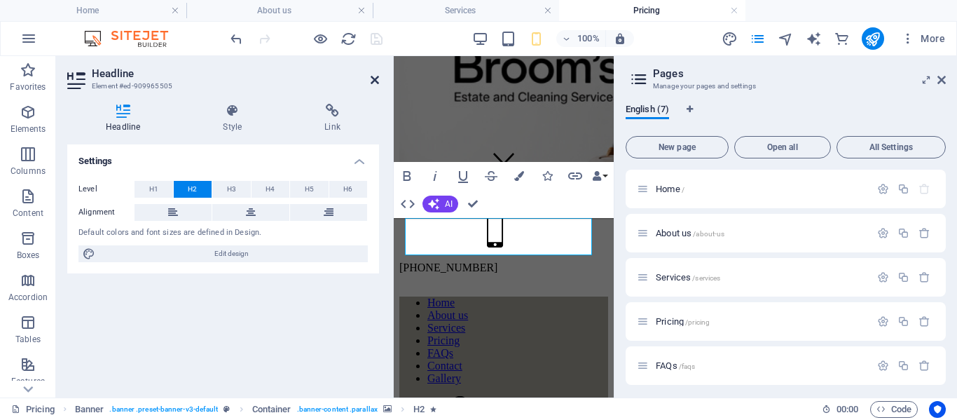
click at [375, 79] on icon at bounding box center [375, 79] width 8 height 11
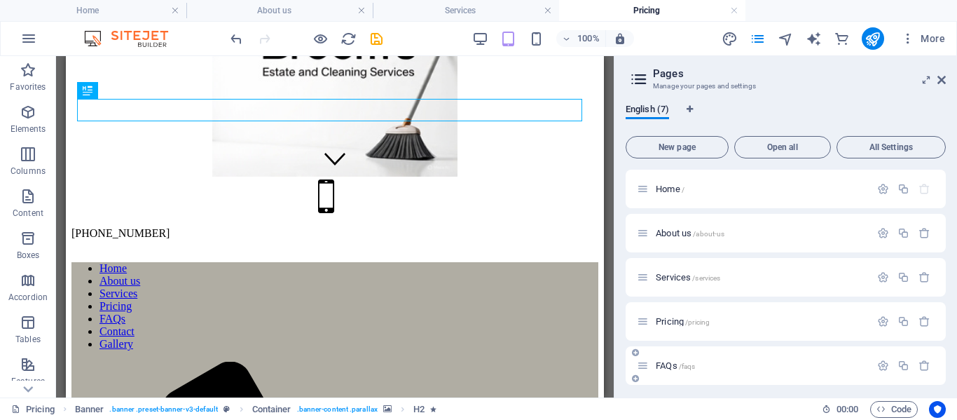
click at [667, 366] on span "FAQs /faqs" at bounding box center [675, 365] width 39 height 11
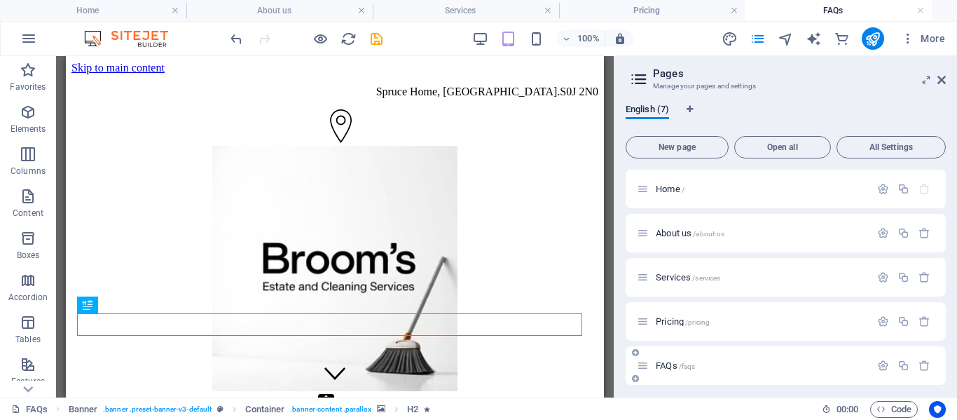
scroll to position [0, 0]
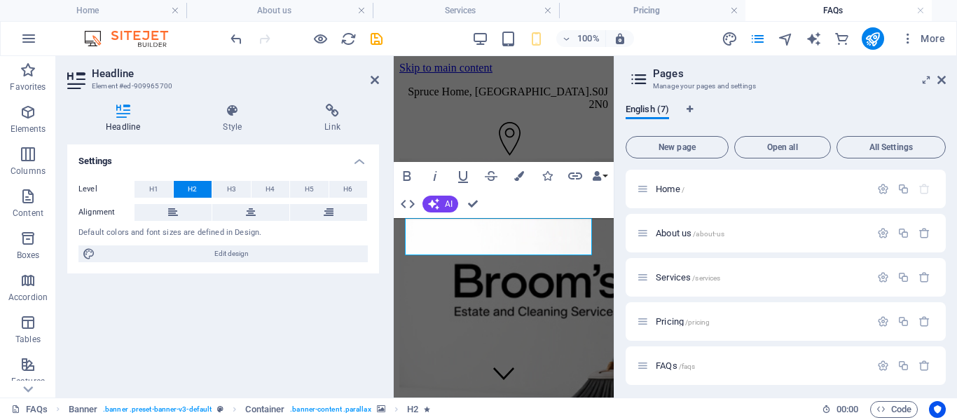
scroll to position [214, 0]
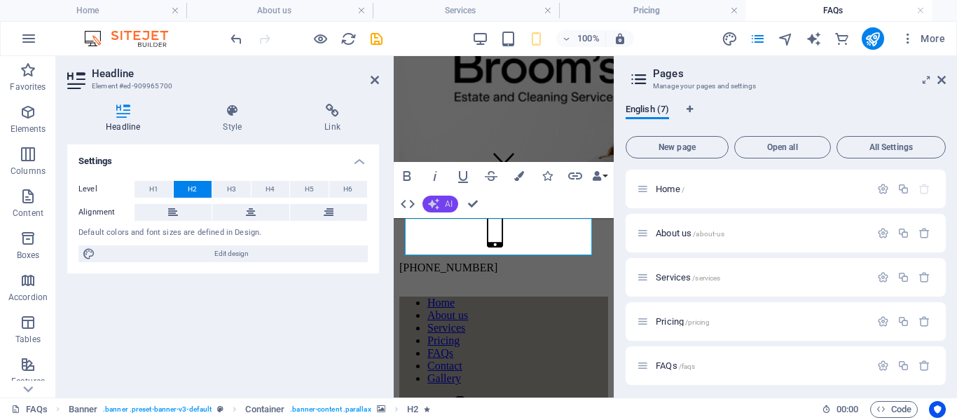
click at [445, 205] on span "AI" at bounding box center [449, 204] width 8 height 8
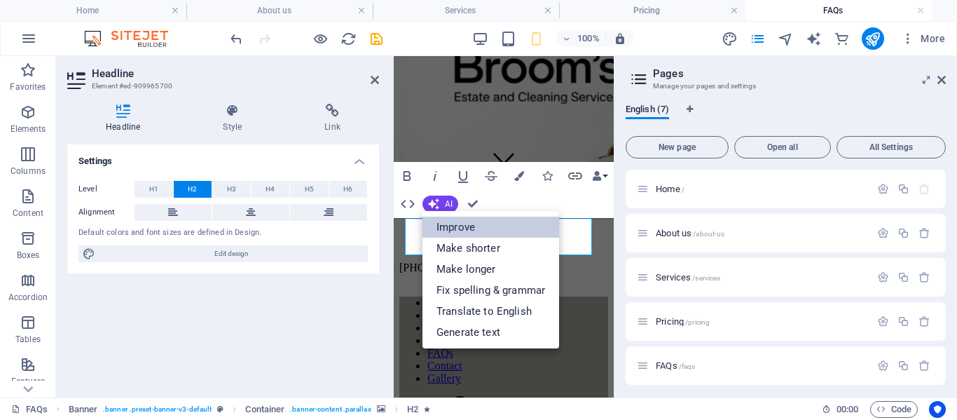
click at [470, 224] on link "Improve" at bounding box center [491, 227] width 137 height 21
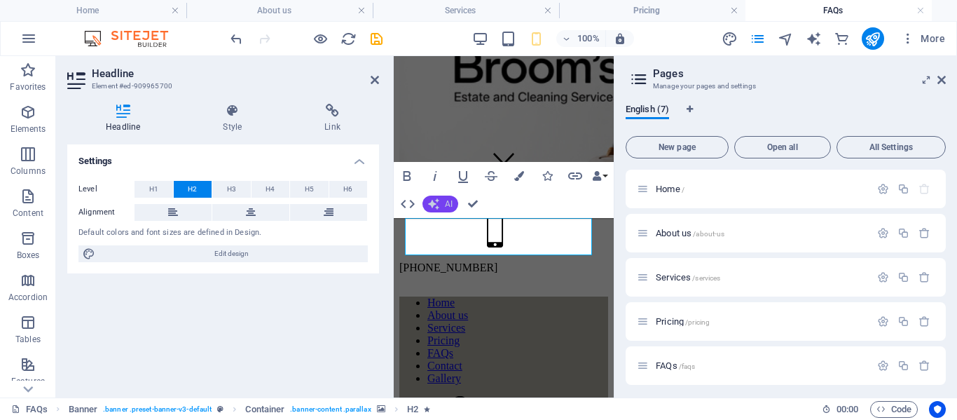
click at [443, 204] on button "AI" at bounding box center [441, 204] width 36 height 17
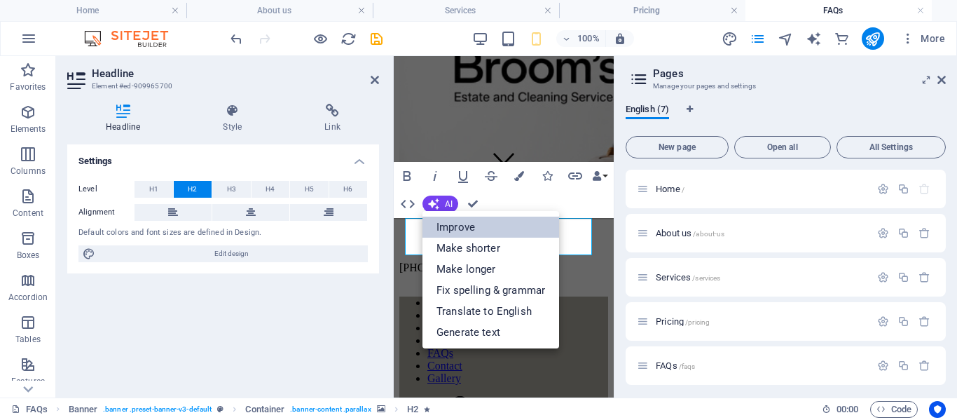
click at [456, 226] on link "Improve" at bounding box center [491, 227] width 137 height 21
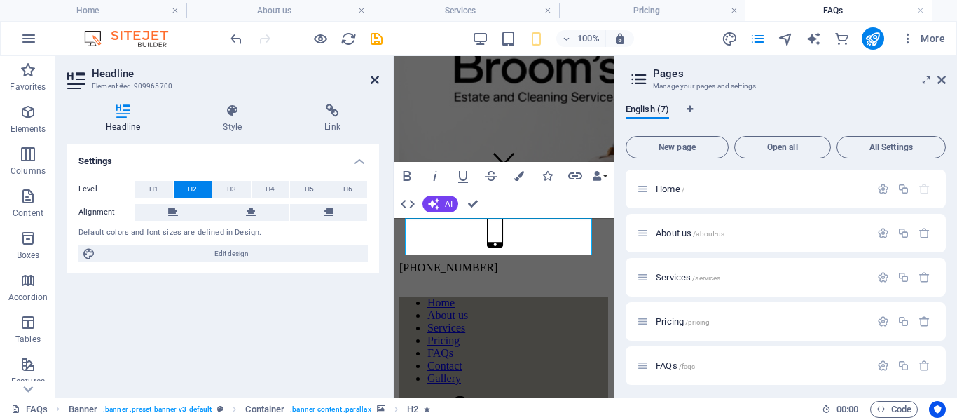
click at [374, 79] on icon at bounding box center [375, 79] width 8 height 11
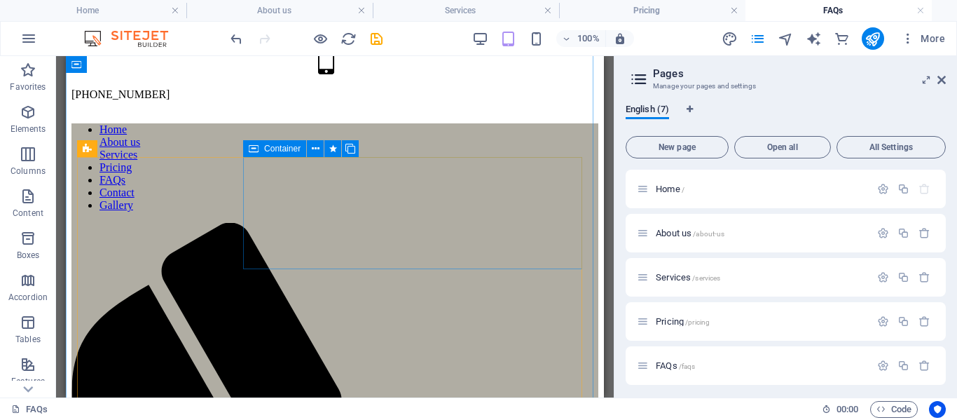
scroll to position [425, 0]
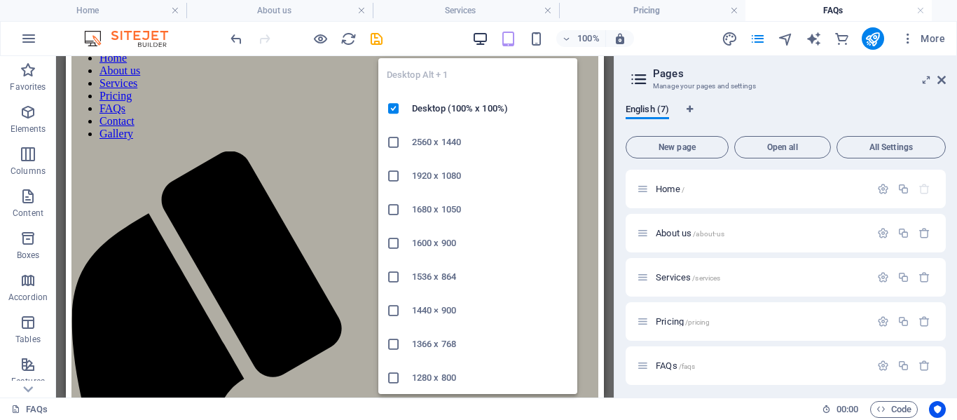
click at [482, 35] on icon "button" at bounding box center [480, 39] width 16 height 16
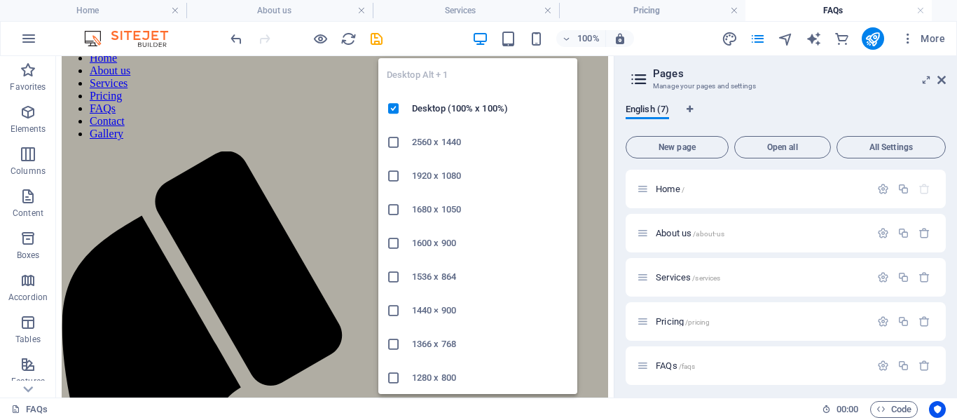
scroll to position [431, 0]
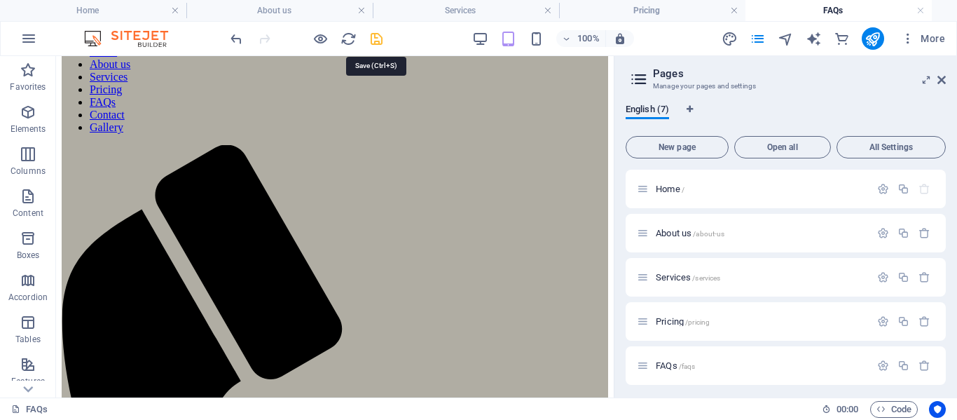
click at [375, 36] on icon "save" at bounding box center [377, 39] width 16 height 16
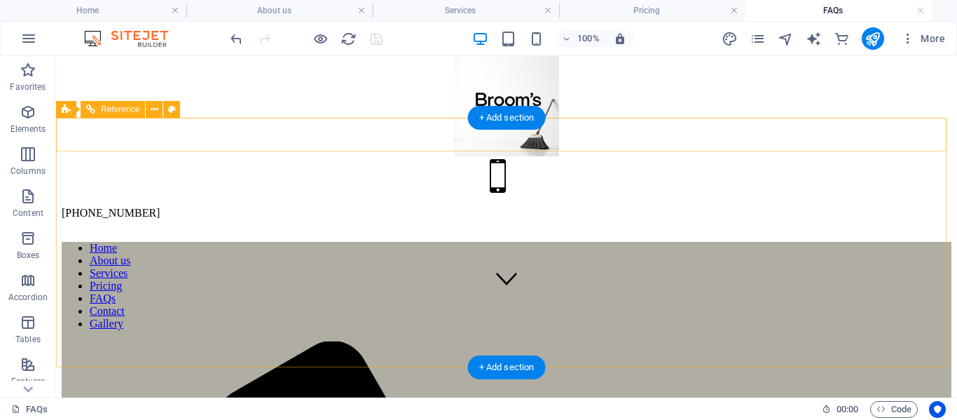
scroll to position [140, 0]
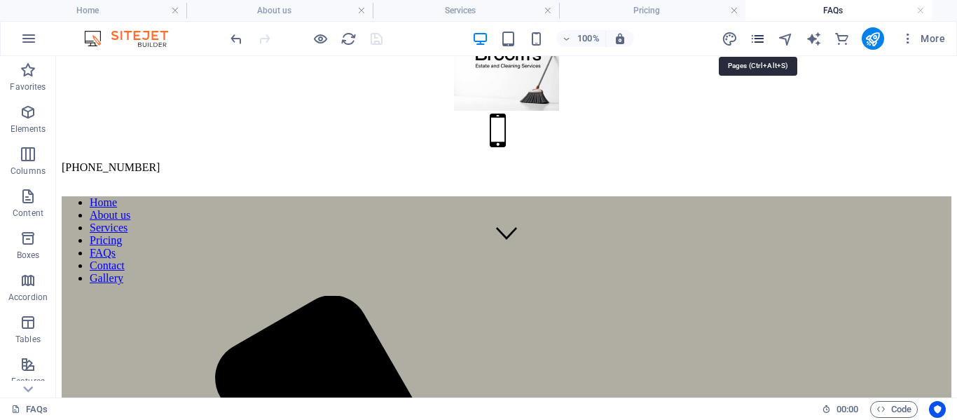
click at [758, 40] on icon "pages" at bounding box center [758, 39] width 16 height 16
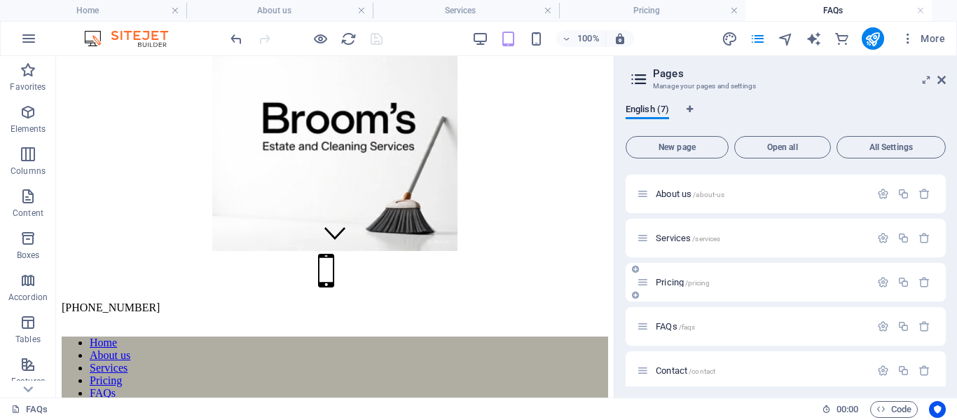
scroll to position [0, 0]
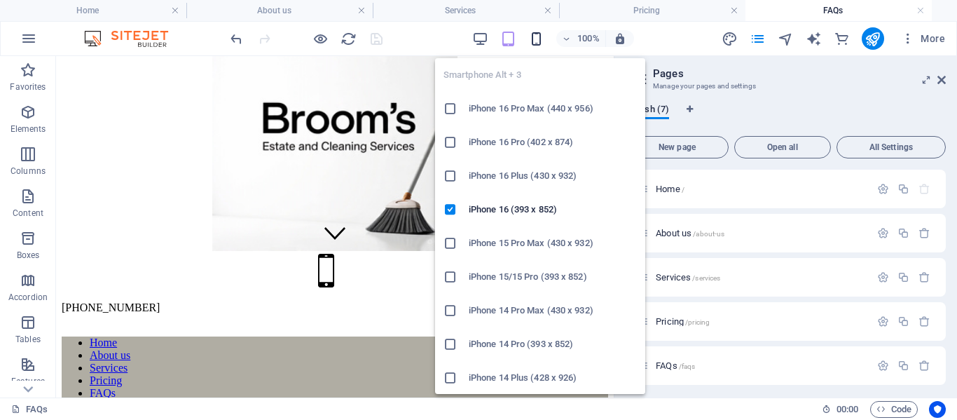
click at [542, 36] on icon "button" at bounding box center [536, 39] width 16 height 16
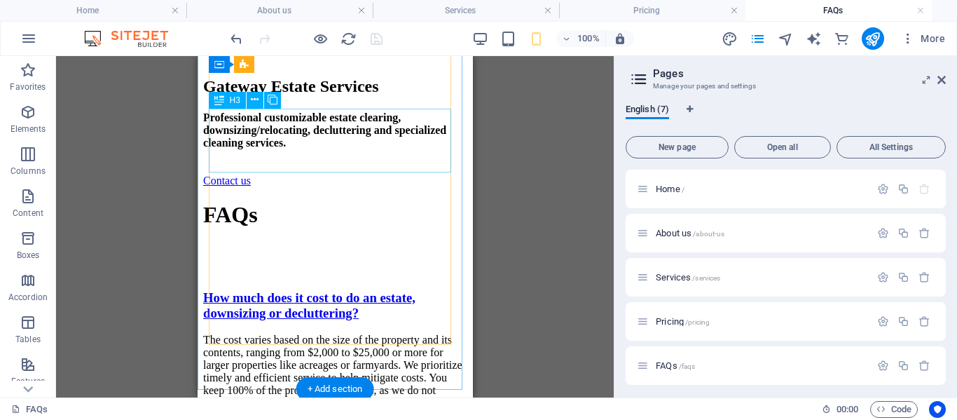
scroll to position [1752, 0]
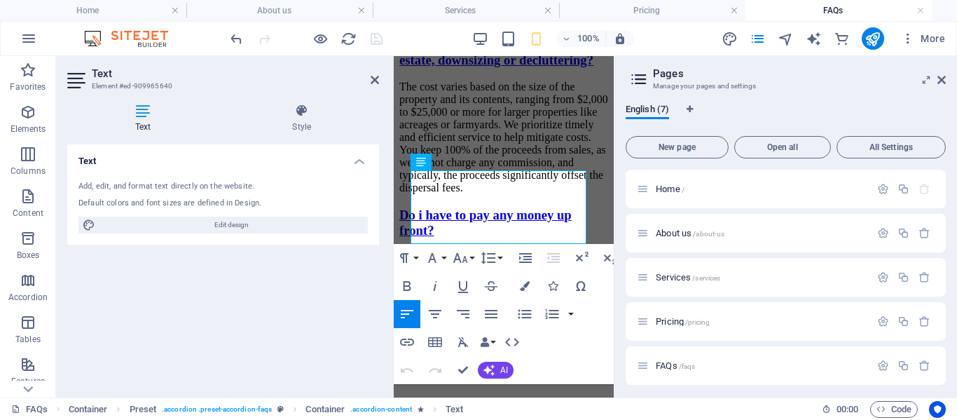
scroll to position [1929, 0]
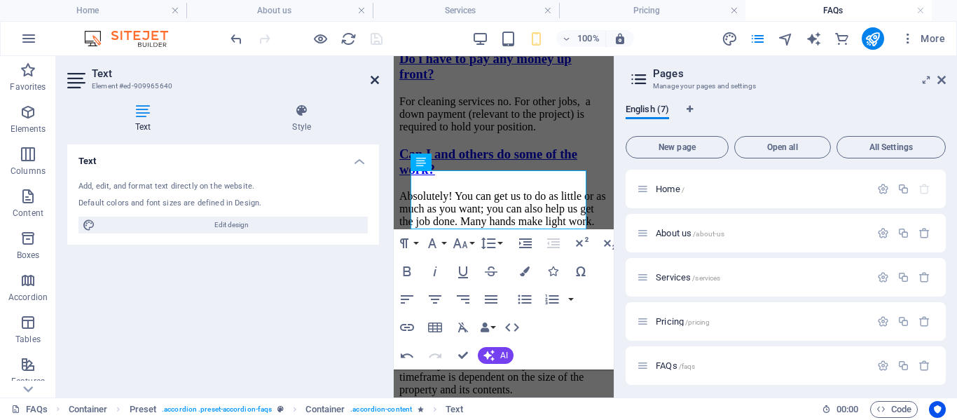
drag, startPoint x: 374, startPoint y: 81, endPoint x: 177, endPoint y: 25, distance: 205.3
click at [374, 81] on icon at bounding box center [375, 79] width 8 height 11
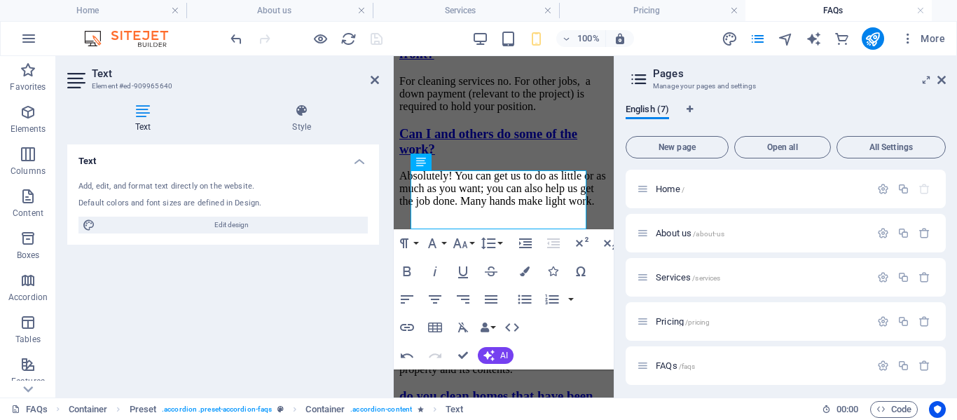
scroll to position [1752, 0]
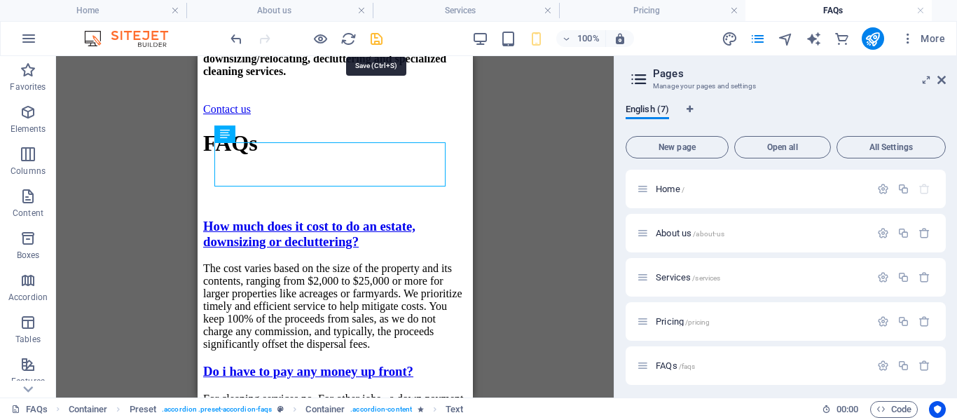
click at [377, 41] on icon "save" at bounding box center [377, 39] width 16 height 16
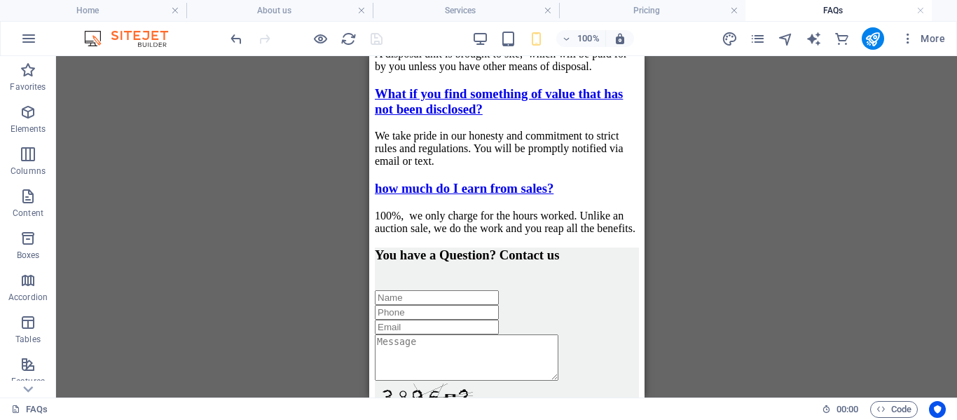
scroll to position [2733, 0]
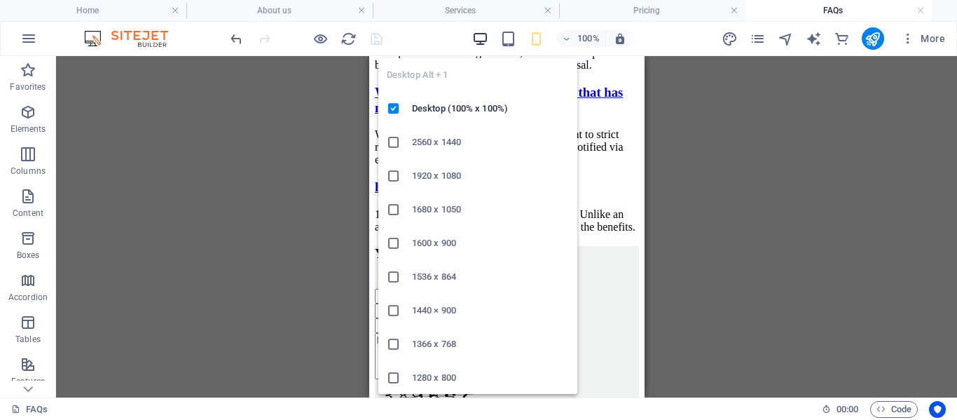
click at [482, 38] on icon "button" at bounding box center [480, 39] width 16 height 16
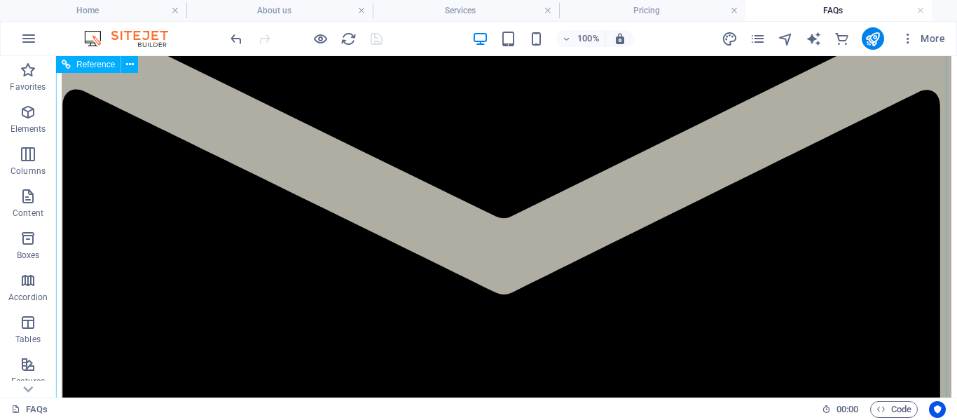
scroll to position [1673, 0]
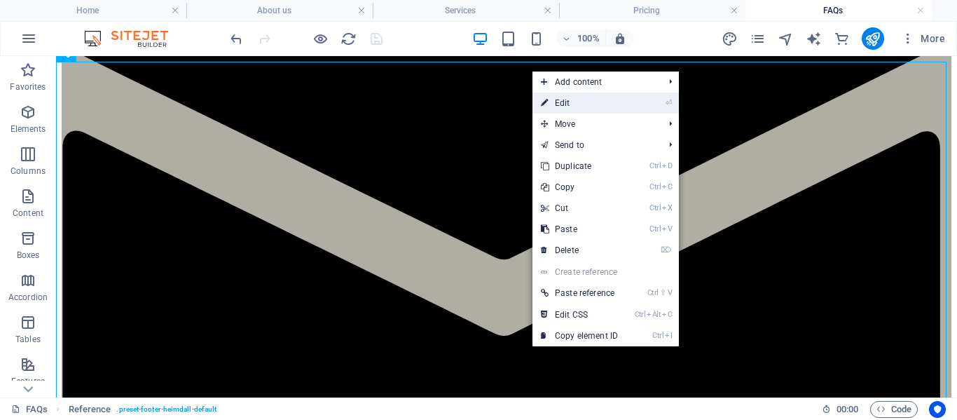
click at [573, 102] on link "⏎ Edit" at bounding box center [580, 103] width 94 height 21
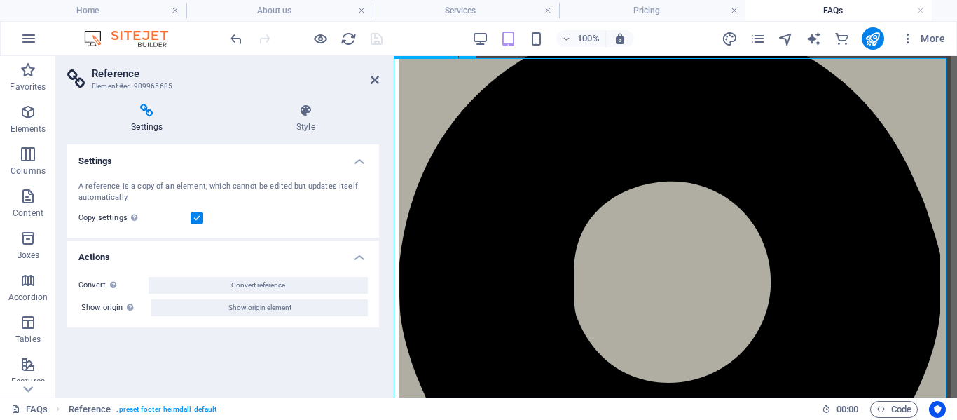
scroll to position [1822, 0]
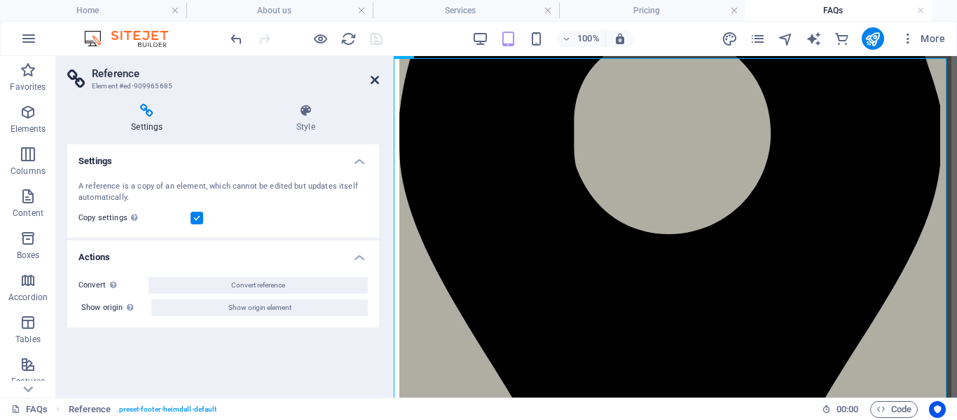
click at [376, 85] on icon at bounding box center [375, 79] width 8 height 11
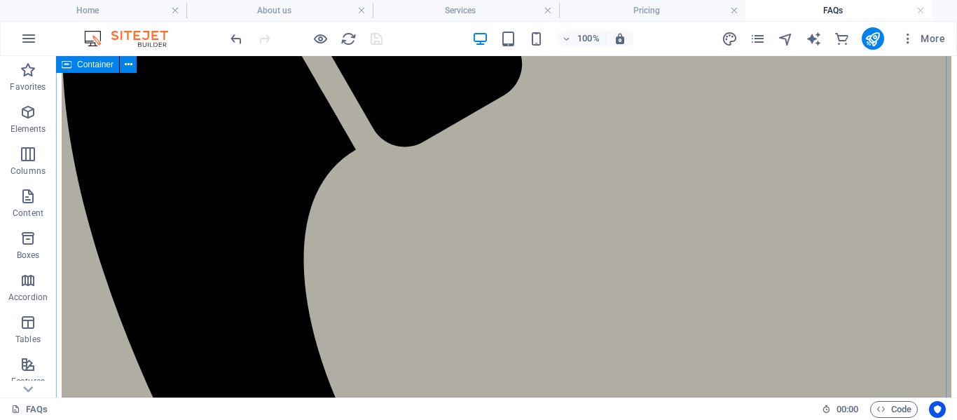
scroll to position [481, 0]
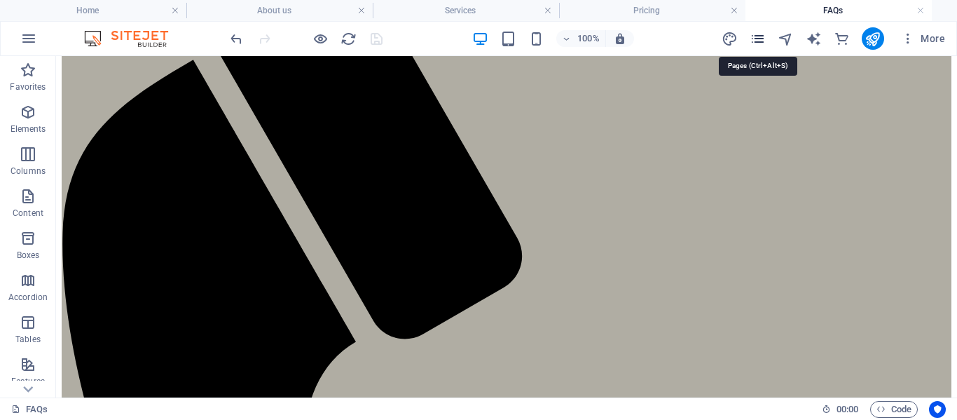
click at [753, 44] on icon "pages" at bounding box center [758, 39] width 16 height 16
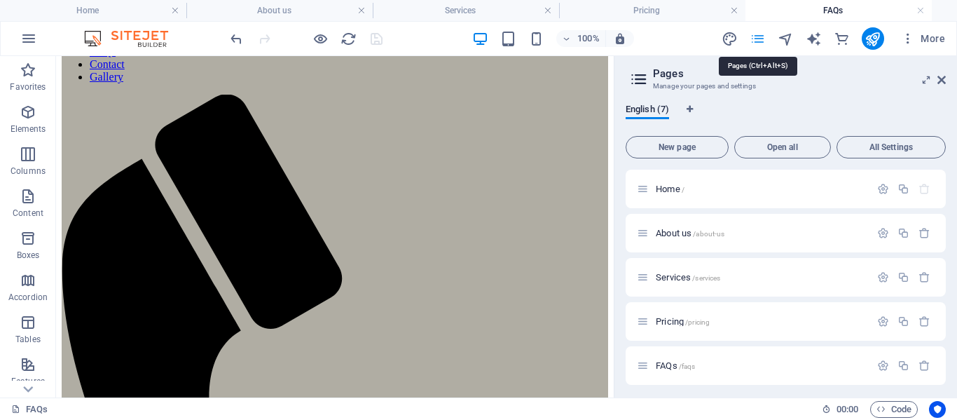
scroll to position [526, 0]
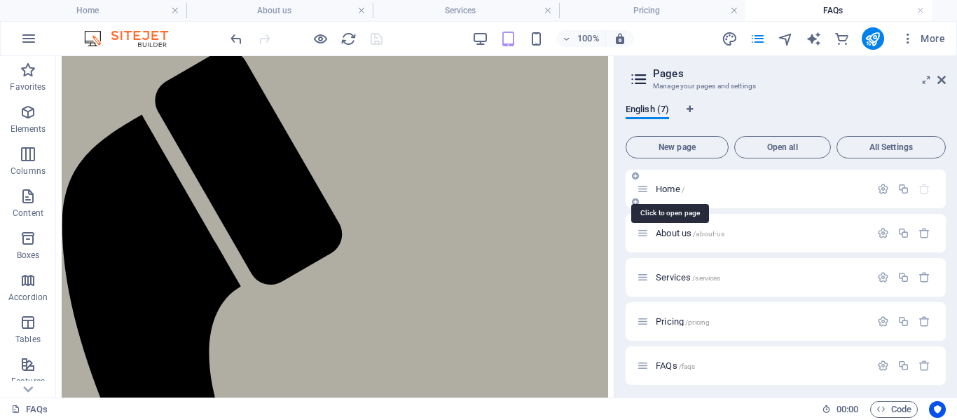
click at [662, 186] on span "Home /" at bounding box center [670, 189] width 29 height 11
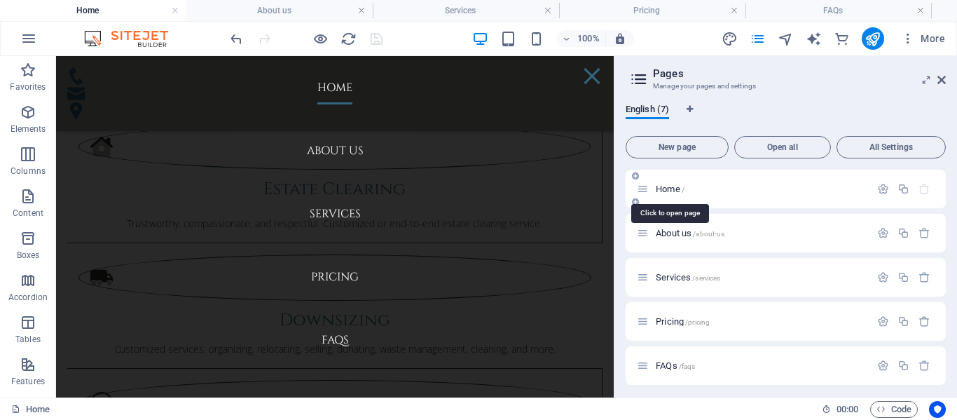
scroll to position [0, 0]
click at [673, 189] on span "Home /" at bounding box center [670, 189] width 29 height 11
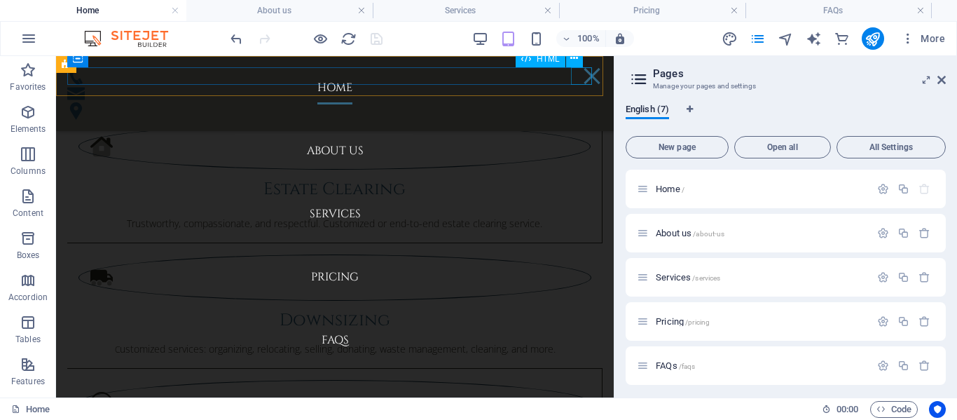
click at [583, 73] on div at bounding box center [592, 76] width 21 height 18
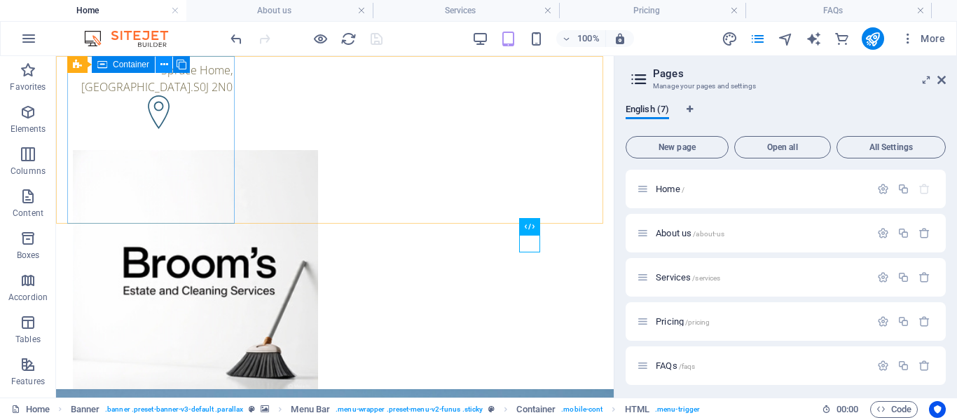
click at [164, 67] on icon at bounding box center [164, 64] width 8 height 15
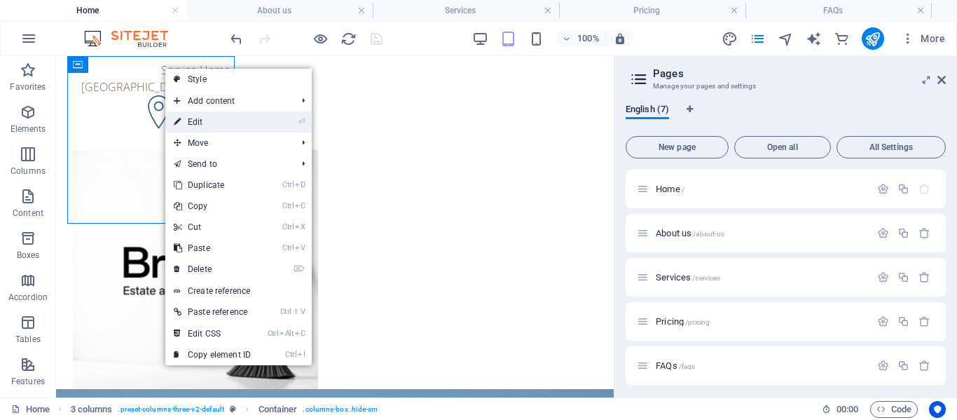
click at [198, 119] on link "⏎ Edit" at bounding box center [212, 121] width 94 height 21
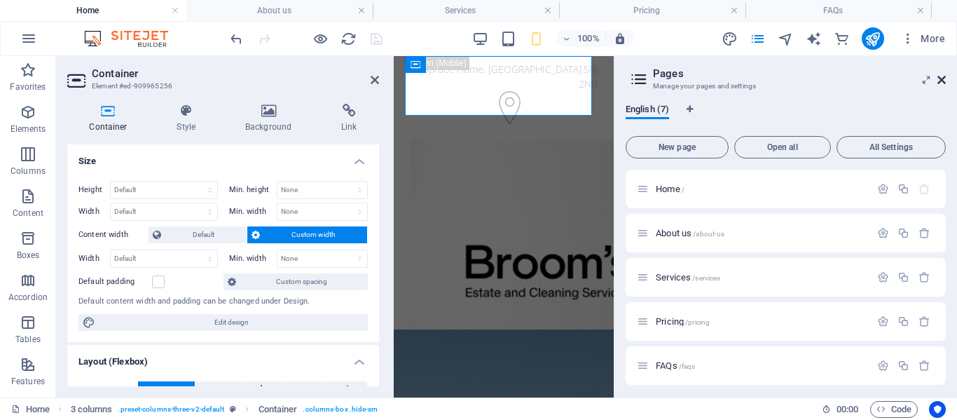
click at [943, 76] on icon at bounding box center [942, 79] width 8 height 11
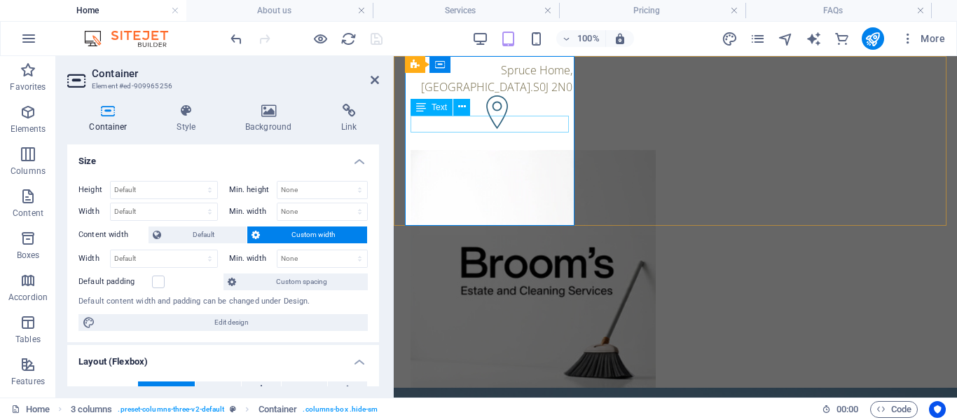
click at [544, 95] on span "S0J 2N0" at bounding box center [552, 86] width 39 height 15
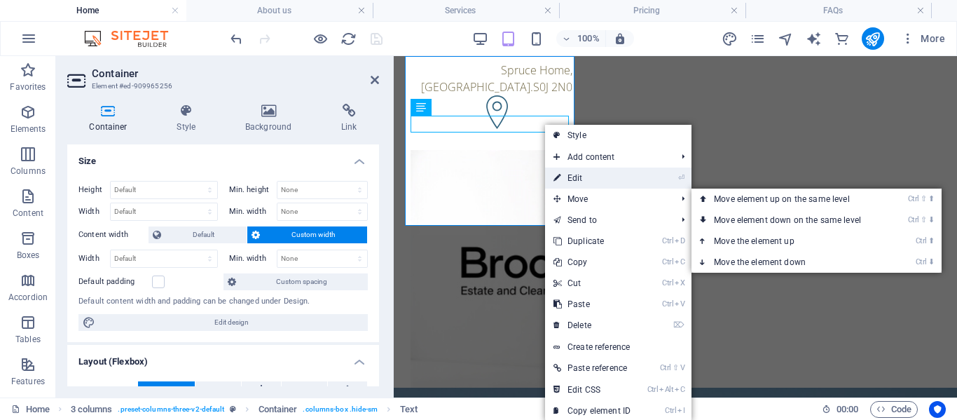
click at [585, 177] on link "⏎ Edit" at bounding box center [592, 178] width 94 height 21
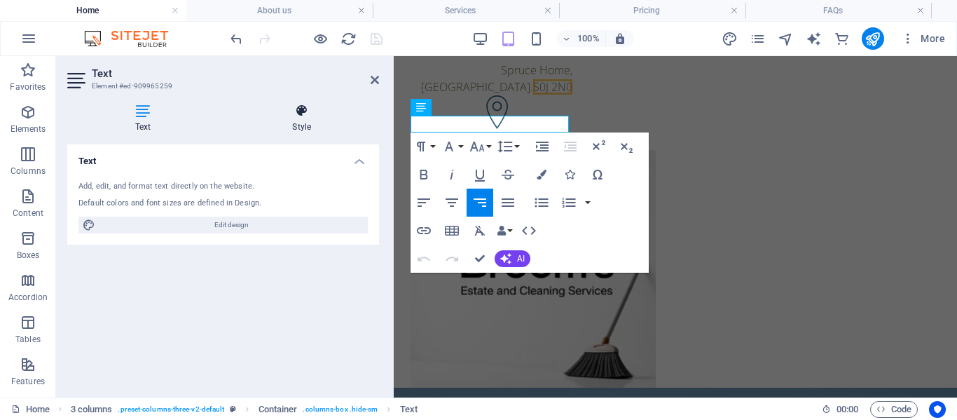
click at [304, 108] on icon at bounding box center [301, 111] width 155 height 14
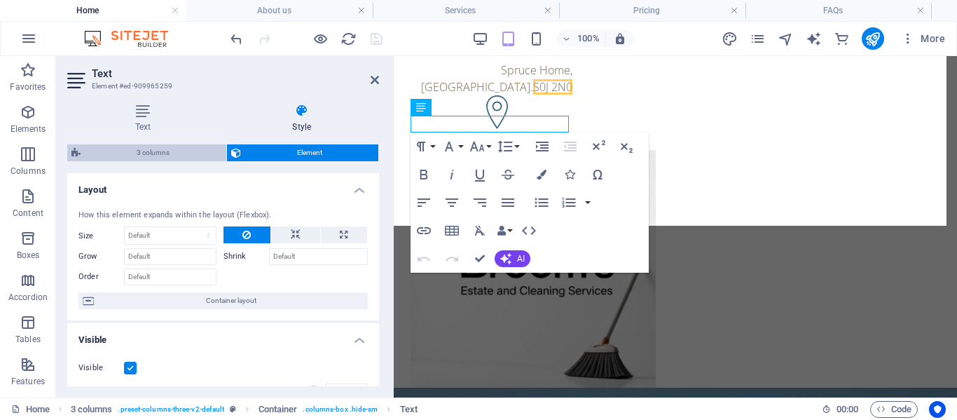
click at [179, 151] on span "3 columns" at bounding box center [153, 152] width 137 height 17
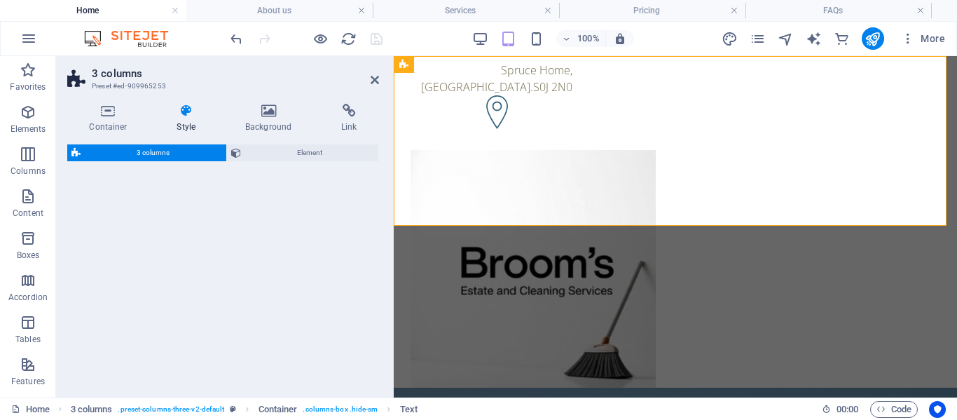
select select "rem"
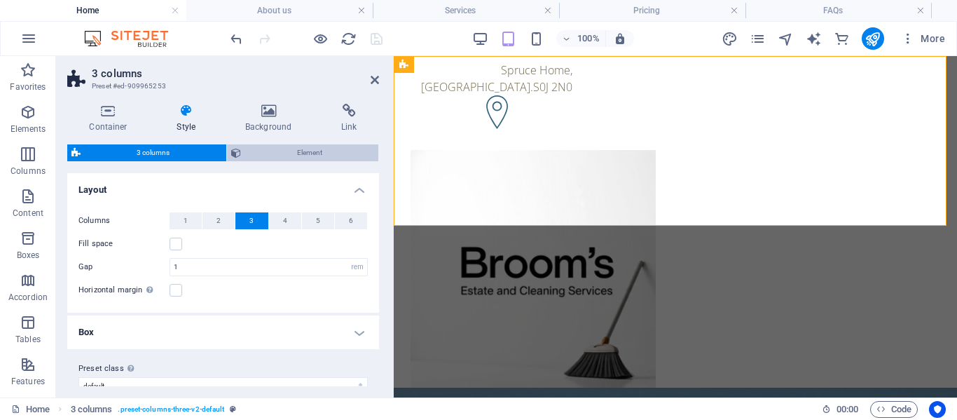
click at [322, 155] on span "Element" at bounding box center [310, 152] width 130 height 17
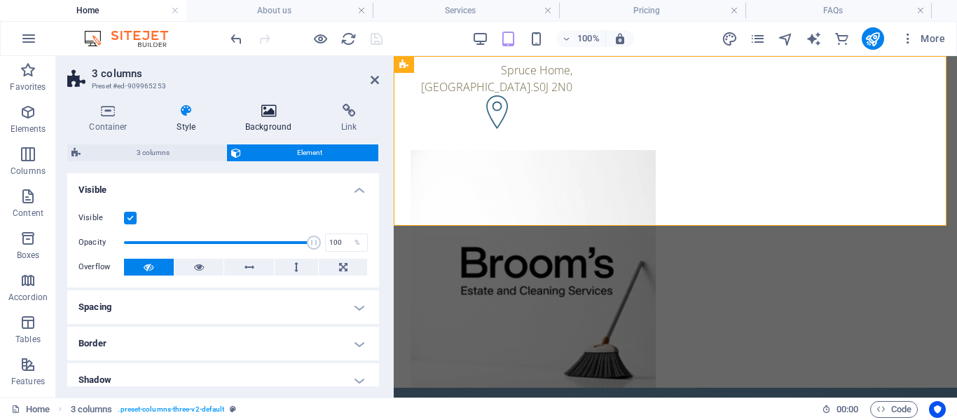
click at [275, 112] on icon at bounding box center [269, 111] width 90 height 14
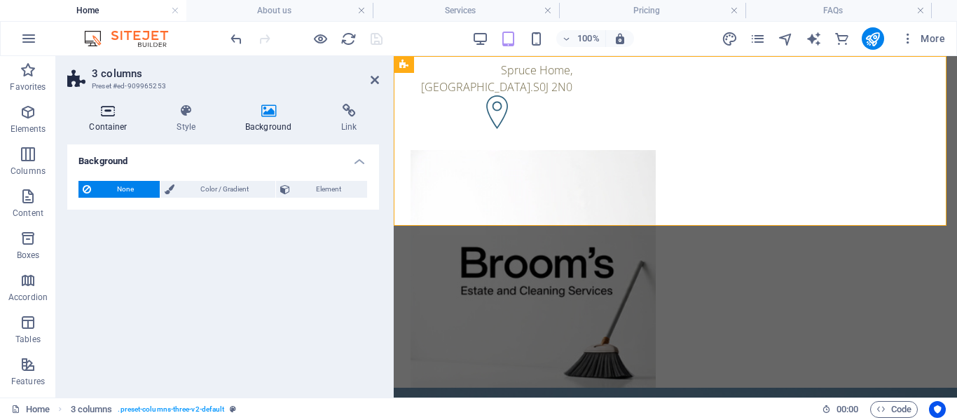
click at [106, 113] on icon at bounding box center [108, 111] width 82 height 14
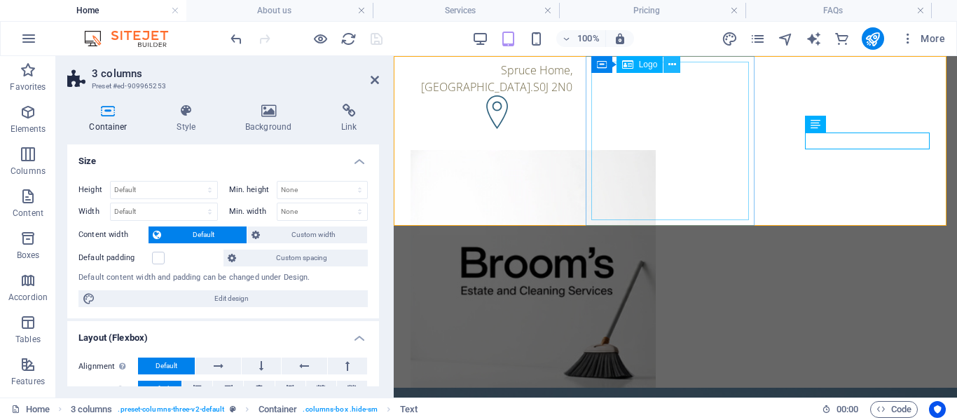
click at [674, 62] on icon at bounding box center [673, 64] width 8 height 15
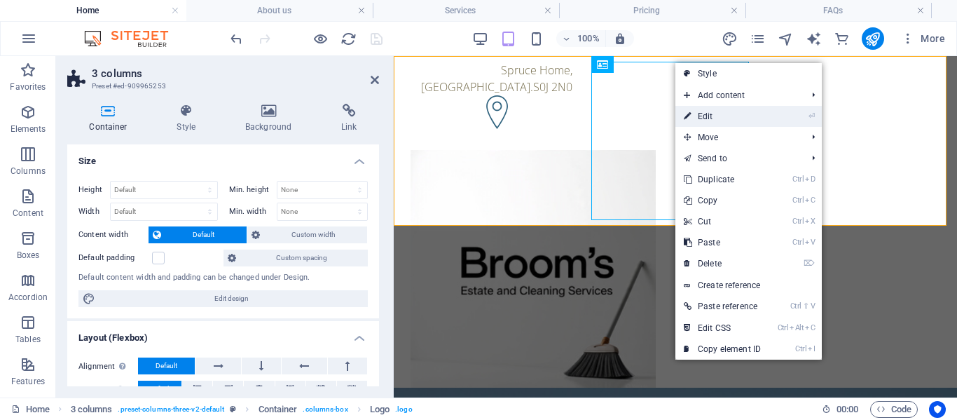
click at [718, 113] on link "⏎ Edit" at bounding box center [723, 116] width 94 height 21
select select "px"
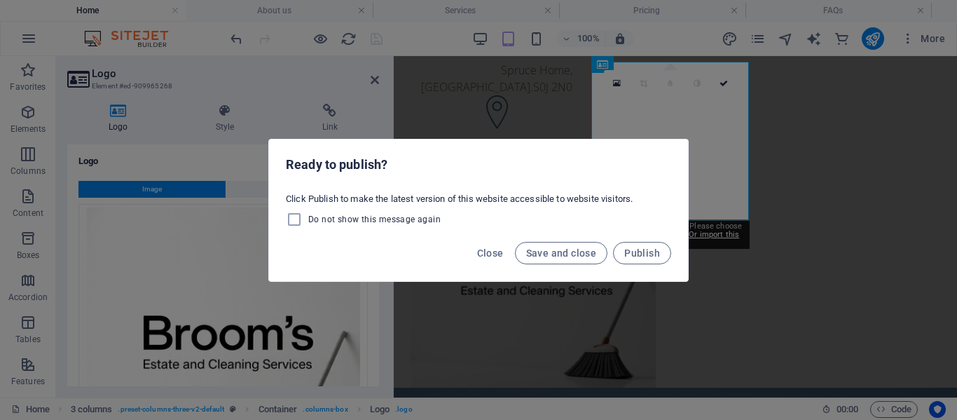
click at [240, 84] on div "Ready to publish? Click Publish to make the latest version of this website acce…" at bounding box center [478, 210] width 957 height 420
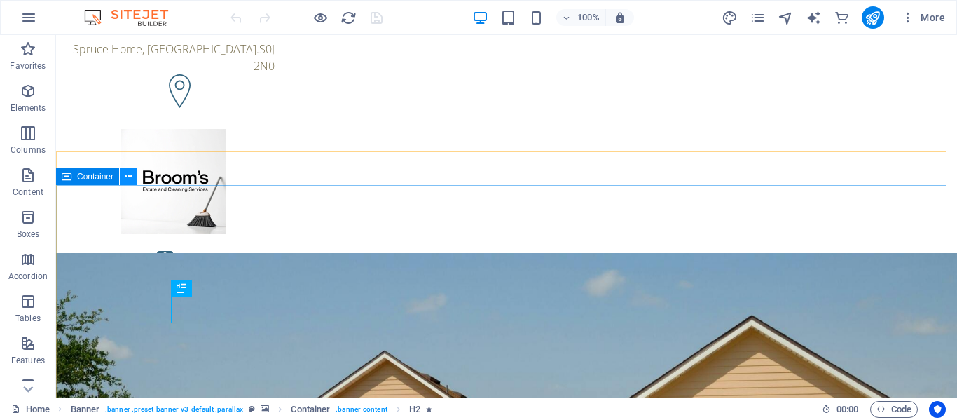
click at [130, 178] on icon at bounding box center [129, 177] width 8 height 15
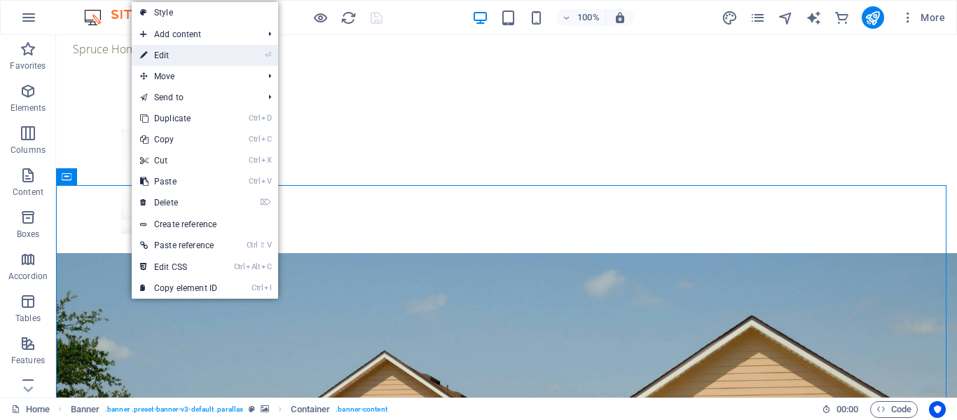
click at [188, 56] on link "⏎ Edit" at bounding box center [179, 55] width 94 height 21
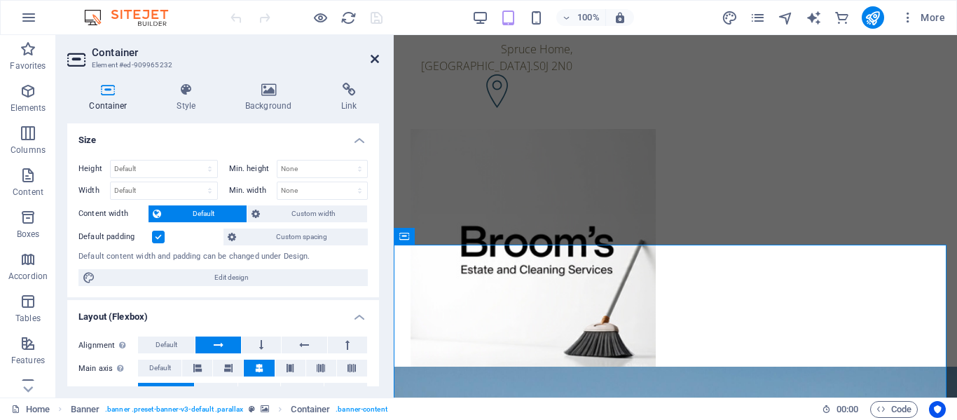
click at [376, 57] on icon at bounding box center [375, 58] width 8 height 11
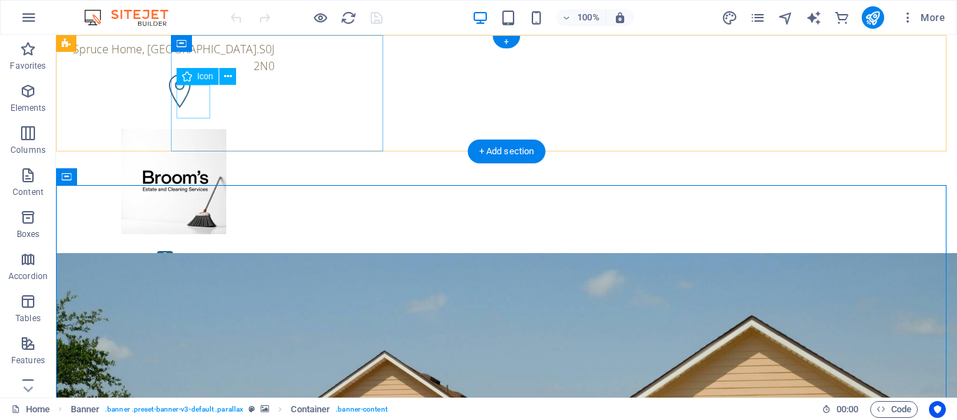
click at [201, 108] on figure at bounding box center [174, 93] width 202 height 38
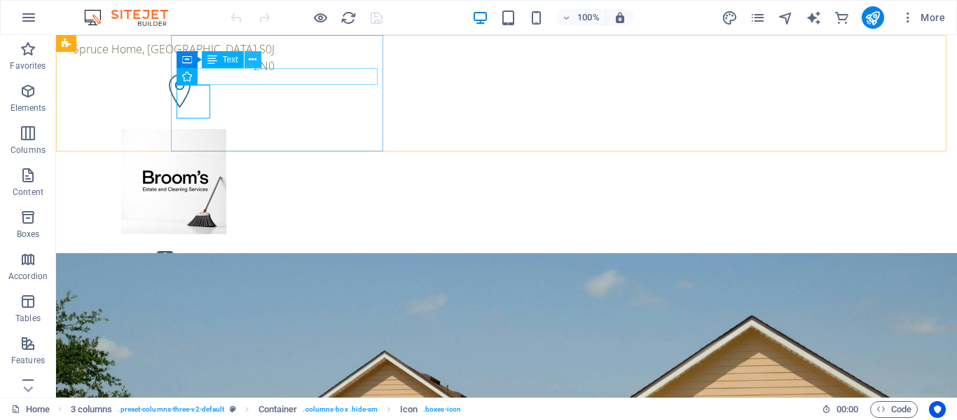
click at [256, 55] on icon at bounding box center [253, 60] width 8 height 15
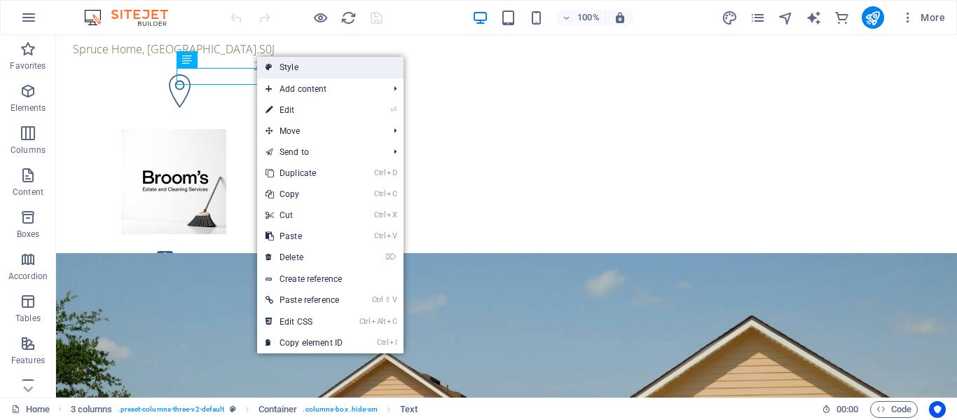
click at [282, 67] on link "Style" at bounding box center [330, 67] width 146 height 21
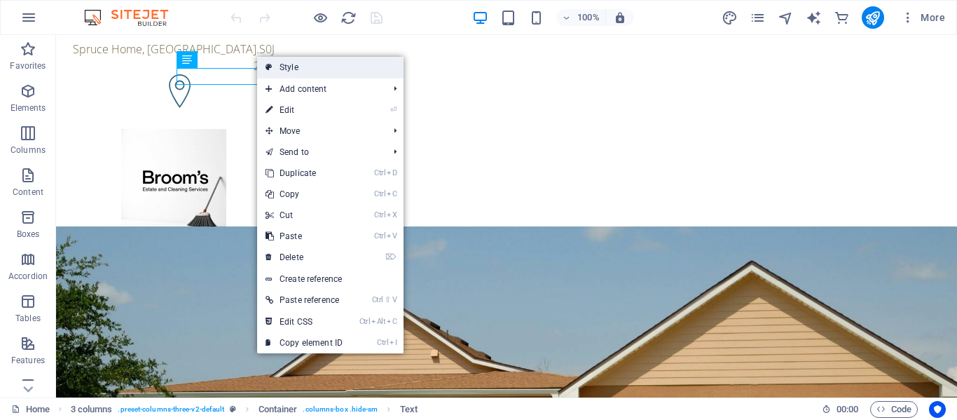
select select "rem"
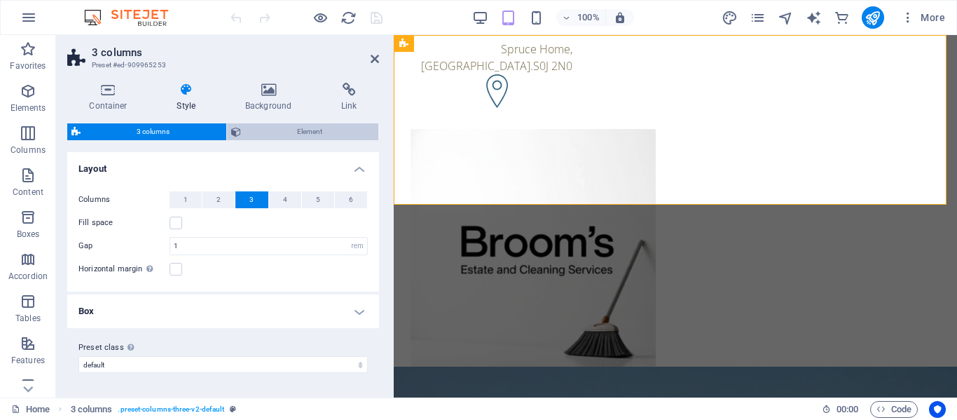
click at [341, 136] on span "Element" at bounding box center [310, 131] width 130 height 17
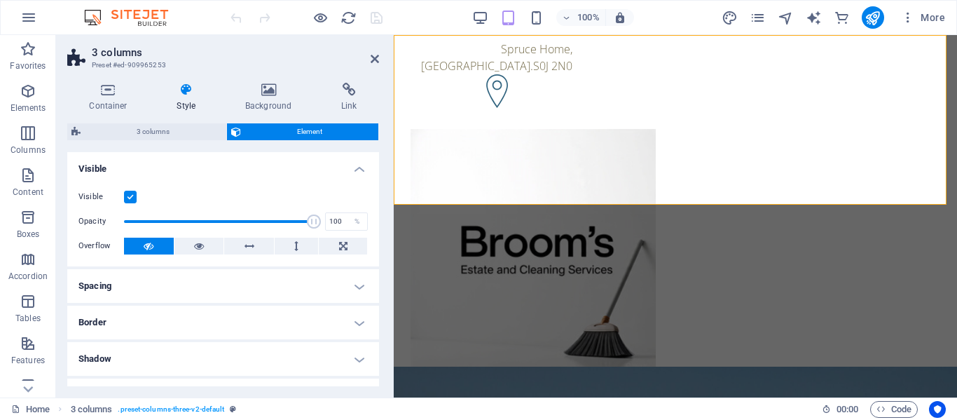
scroll to position [208, 0]
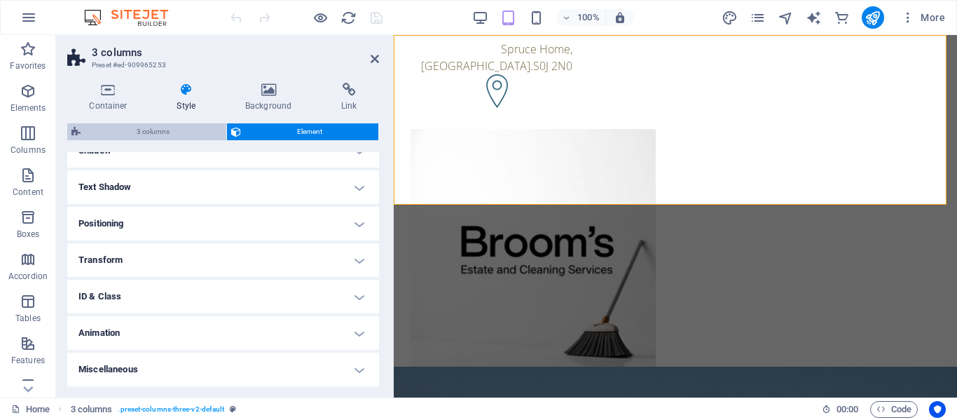
click at [139, 132] on span "3 columns" at bounding box center [153, 131] width 137 height 17
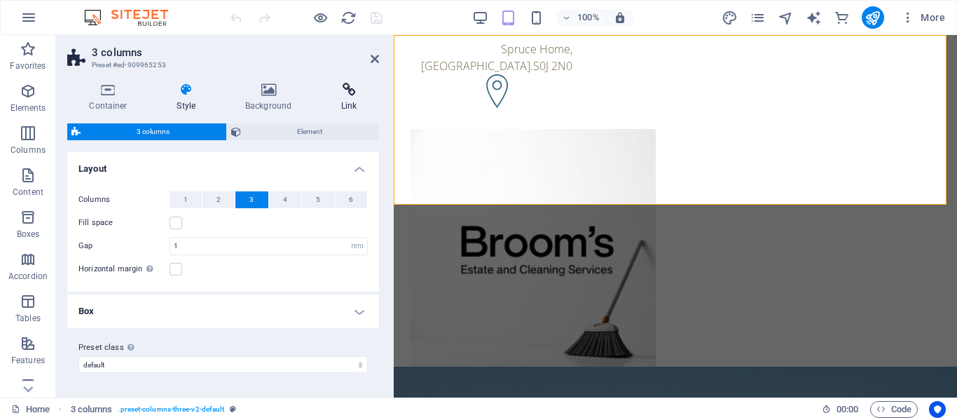
click at [350, 87] on icon at bounding box center [350, 90] width 60 height 14
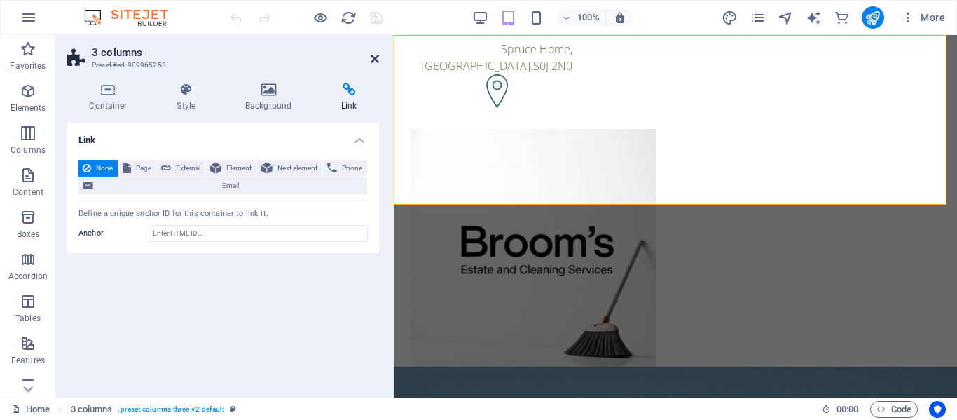
click at [378, 55] on icon at bounding box center [375, 58] width 8 height 11
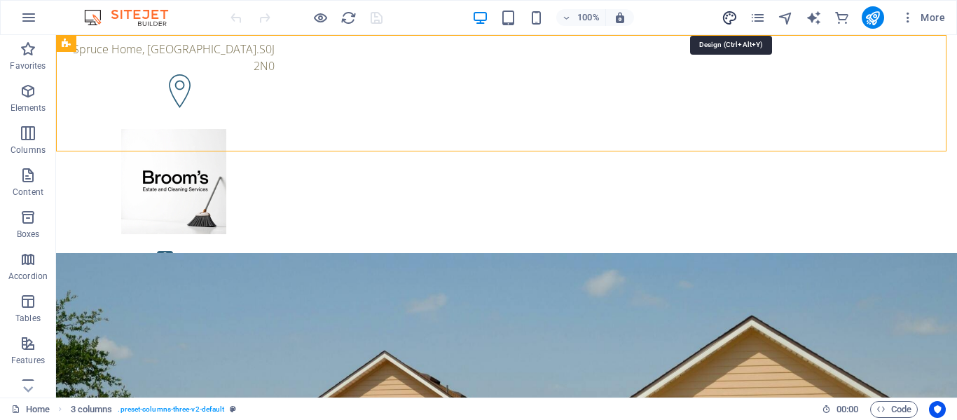
click at [730, 24] on icon "design" at bounding box center [730, 18] width 16 height 16
select select "px"
select select "300"
select select "px"
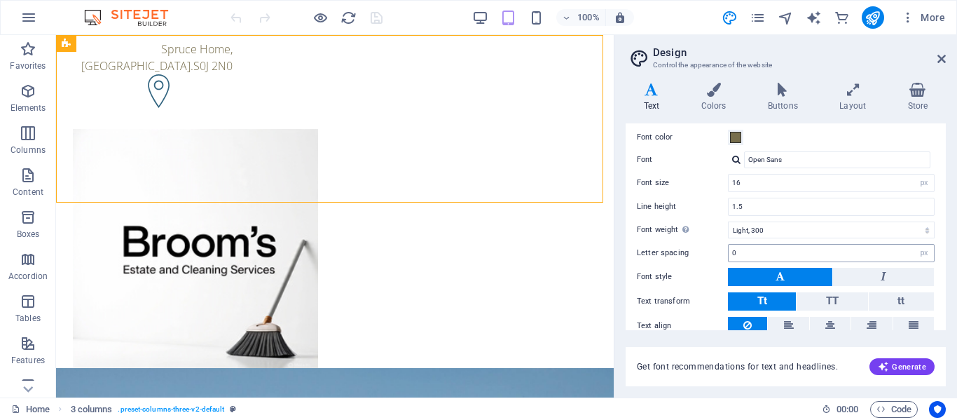
scroll to position [43, 0]
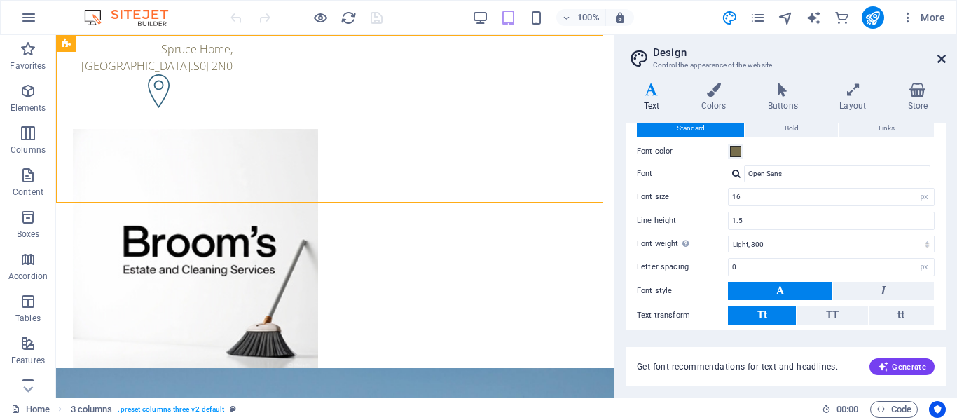
click at [938, 58] on icon at bounding box center [942, 58] width 8 height 11
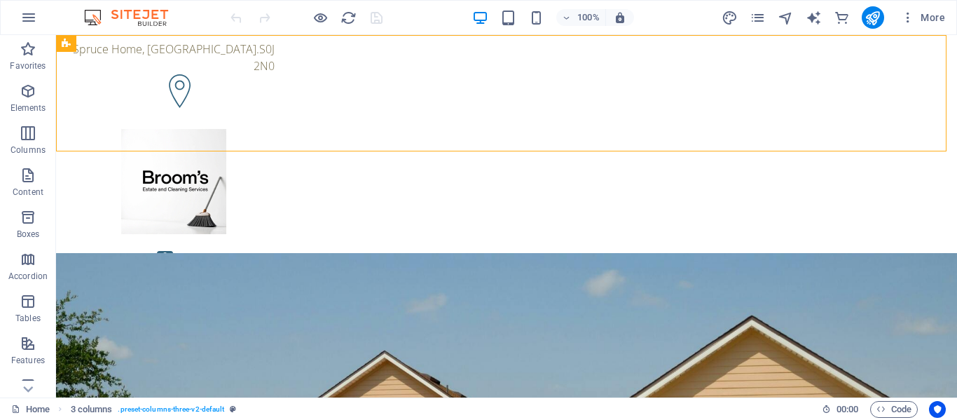
click at [767, 15] on div "More" at bounding box center [836, 17] width 229 height 22
click at [765, 18] on icon "pages" at bounding box center [758, 18] width 16 height 16
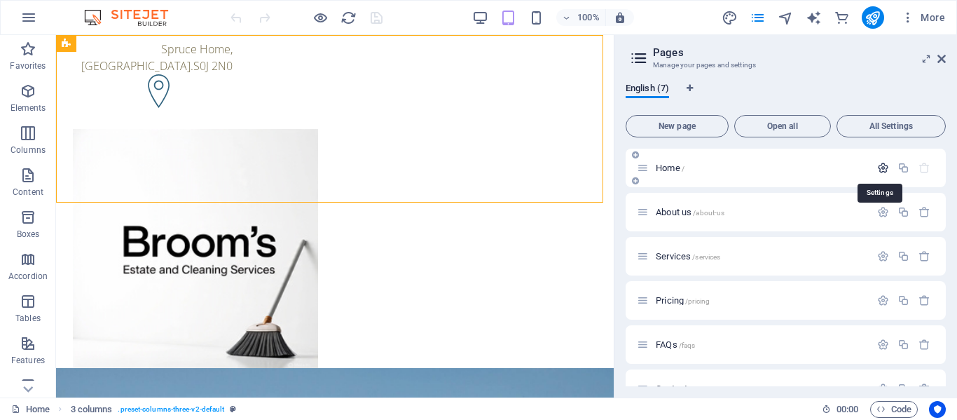
click at [878, 170] on icon "button" at bounding box center [883, 168] width 12 height 12
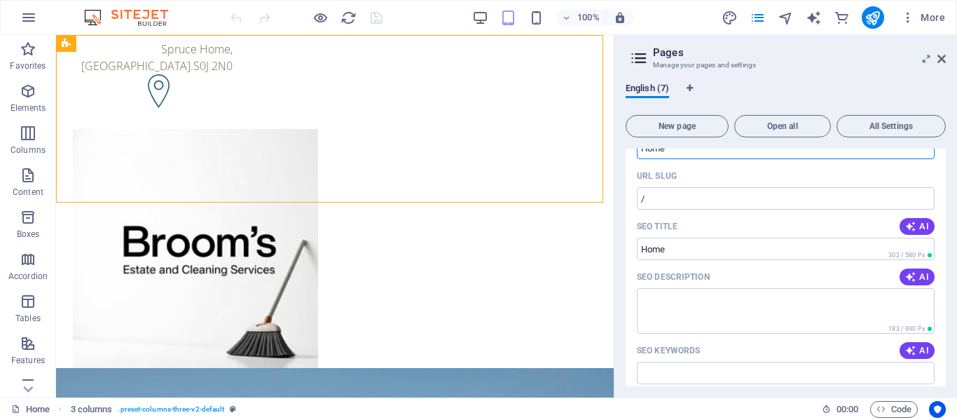
scroll to position [70, 0]
click at [917, 353] on span "AI" at bounding box center [918, 353] width 24 height 11
type input "estate clearing, downsizing services, decluttering experts, eco-friendly cleani…"
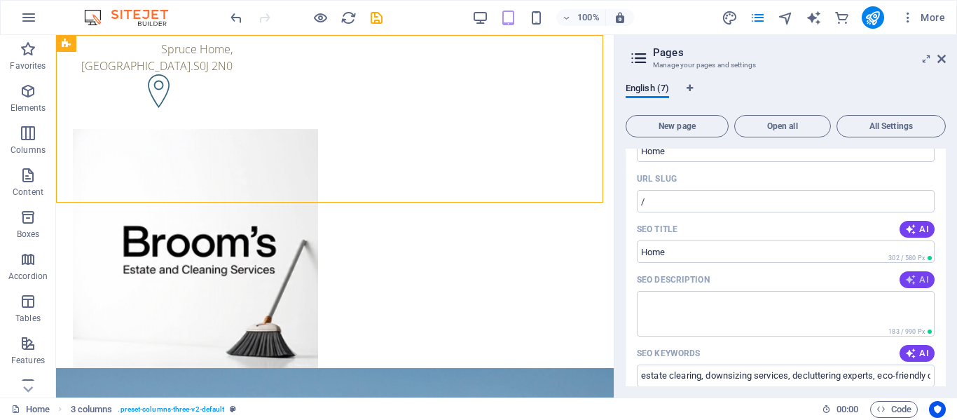
click at [918, 281] on span "AI" at bounding box center [918, 279] width 24 height 11
type textarea "Transform your space with Gateway Estate Services! We offer personalized estate…"
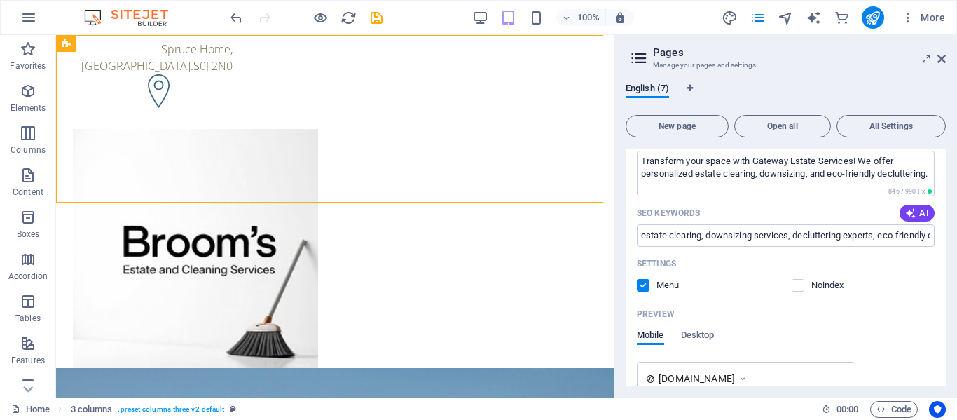
scroll to position [350, 0]
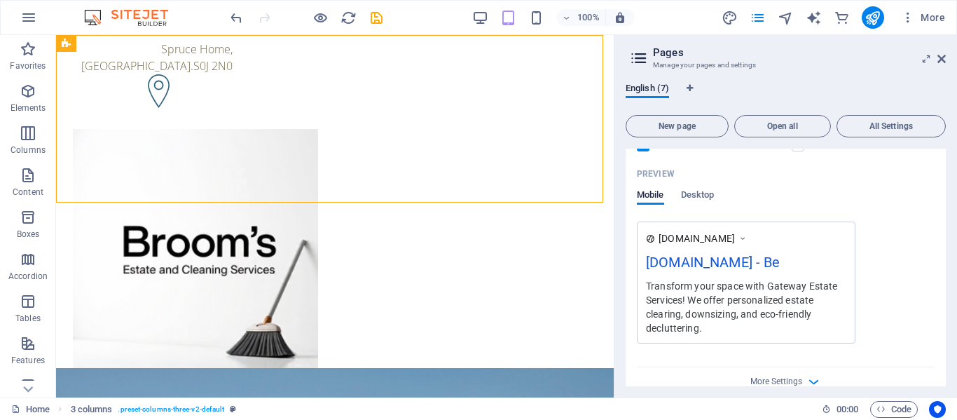
click at [781, 263] on div "[DOMAIN_NAME] - Be" at bounding box center [746, 265] width 200 height 27
click at [917, 128] on span "All Settings" at bounding box center [891, 126] width 97 height 8
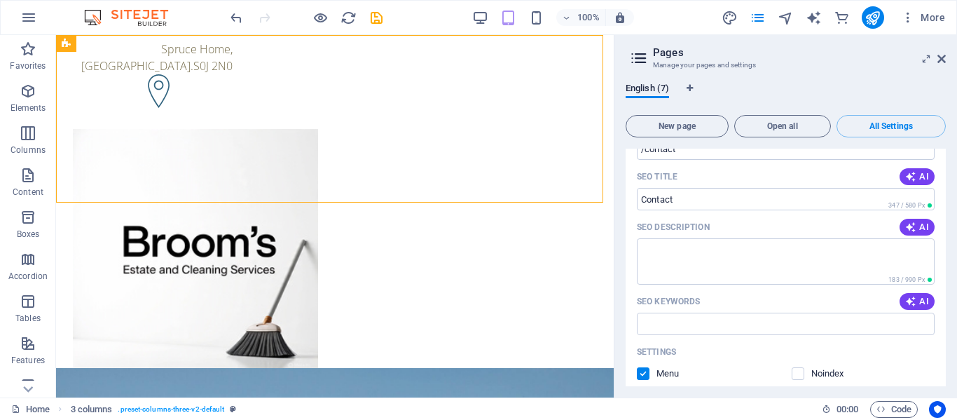
scroll to position [2997, 0]
click at [917, 233] on span "AI" at bounding box center [918, 227] width 24 height 11
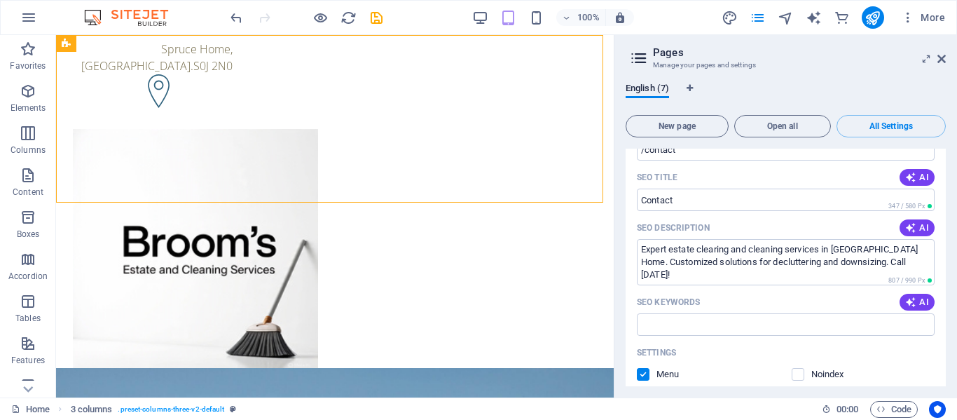
type textarea "Expert estate clearing and cleaning services in [GEOGRAPHIC_DATA] Home. Customi…"
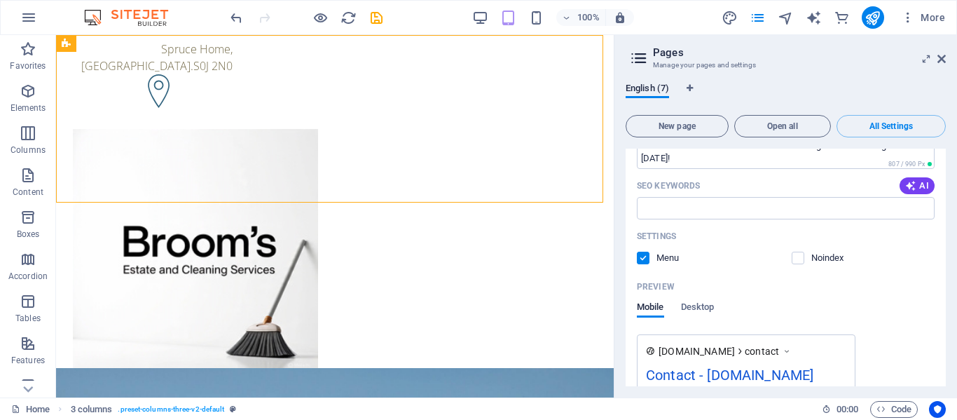
scroll to position [3067, 0]
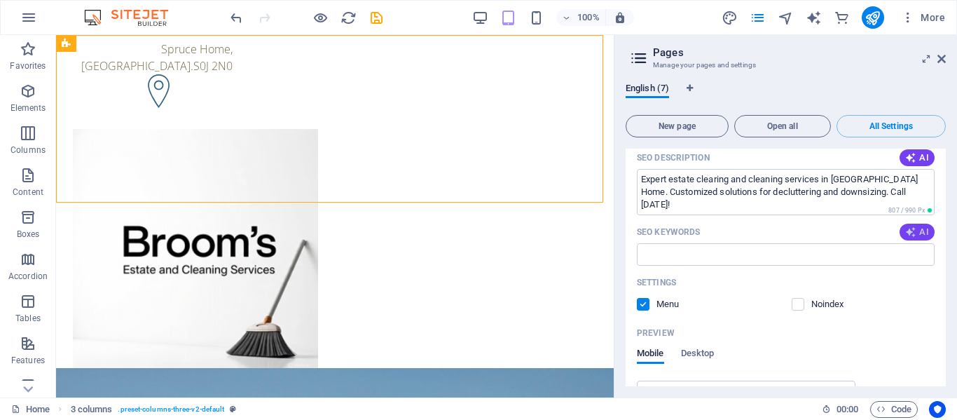
click at [918, 238] on span "AI" at bounding box center [918, 231] width 24 height 11
type input "estate cleaning services, downsizing services, decluttering assistance, profess…"
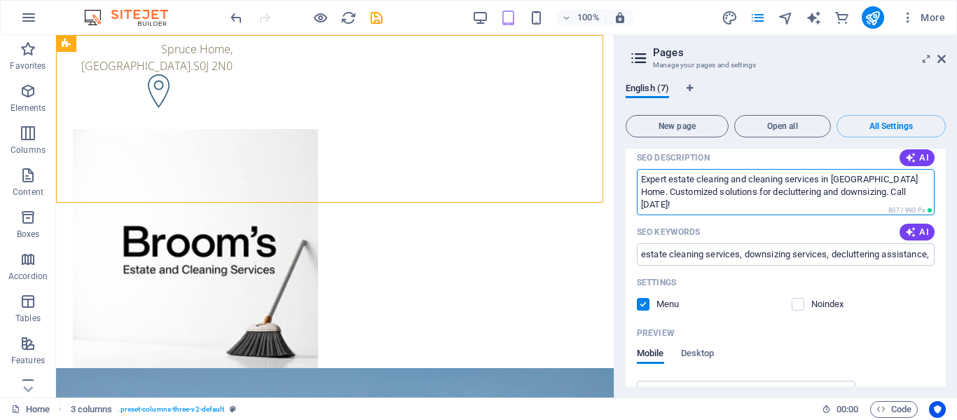
click at [891, 214] on textarea "Expert estate clearing and cleaning services in [GEOGRAPHIC_DATA] Home. Customi…" at bounding box center [786, 192] width 298 height 46
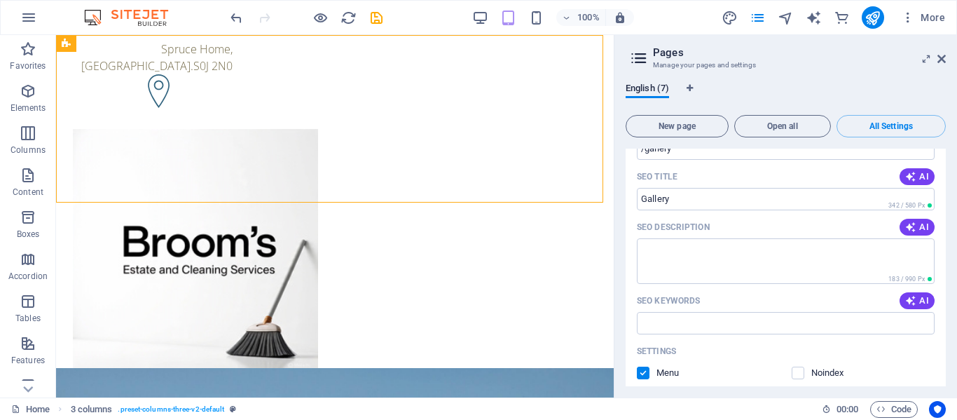
scroll to position [3628, 0]
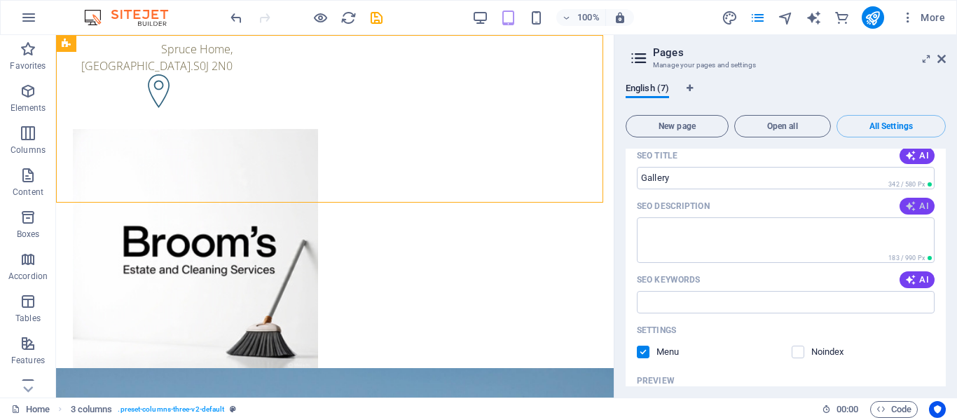
type textarea "Expert estate clearing and cleaning services near [GEOGRAPHIC_DATA][PERSON_NAME…"
click at [919, 212] on span "AI" at bounding box center [918, 205] width 24 height 11
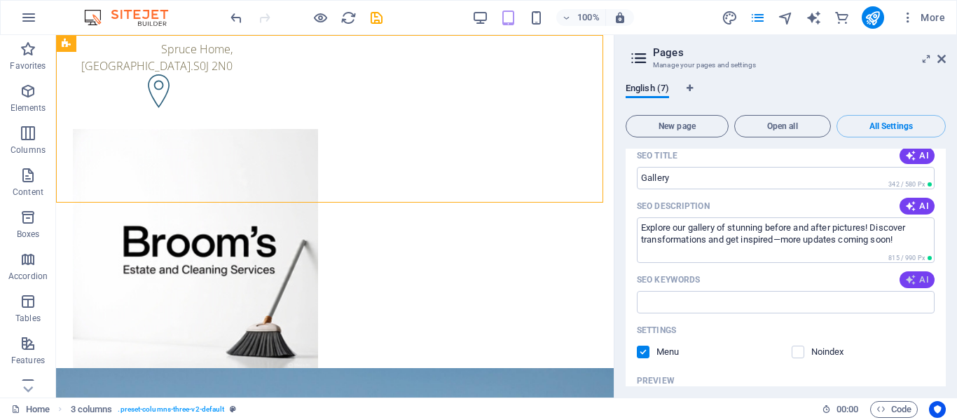
type textarea "Explore our gallery of stunning before and after pictures! Discover transformat…"
click at [914, 287] on icon "button" at bounding box center [910, 279] width 15 height 15
type input "before and after pictures, gallery photos, transformation images, renovation sh…"
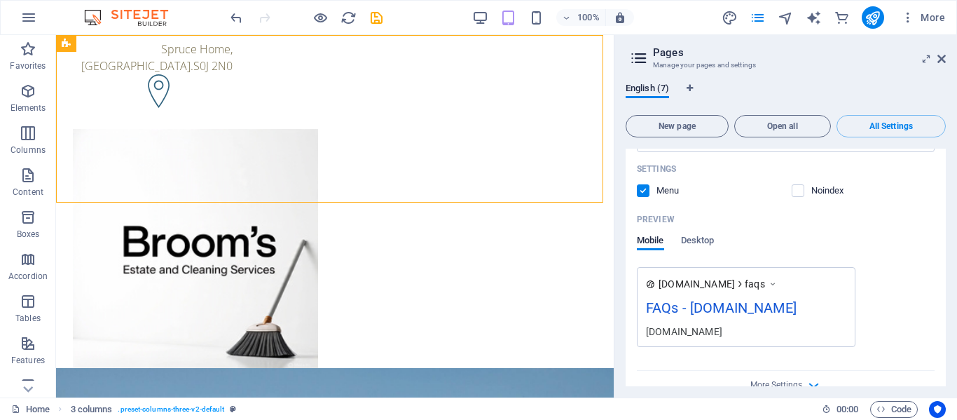
scroll to position [2492, 0]
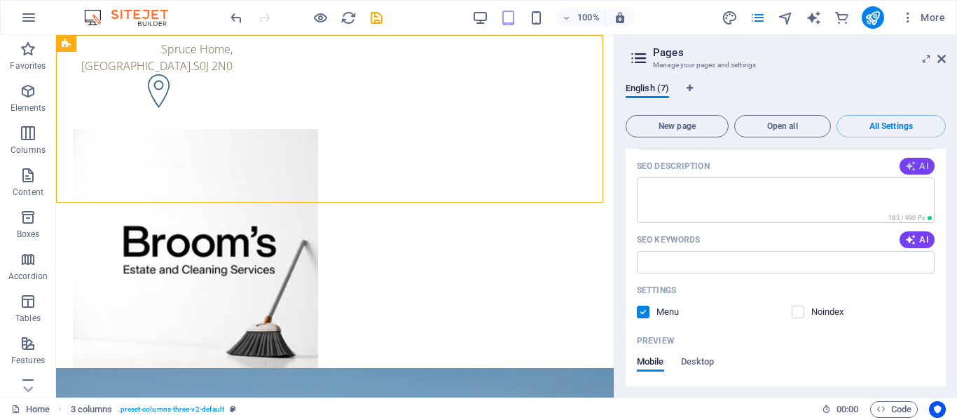
click at [922, 172] on span "AI" at bounding box center [918, 165] width 24 height 11
type textarea "Transform your space with Gateway Estate Services: expert estate clearing, down…"
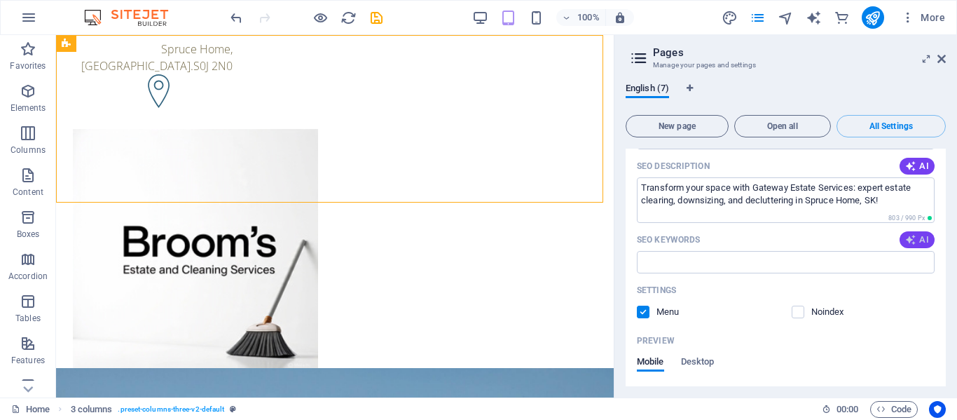
click at [917, 245] on span "AI" at bounding box center [918, 239] width 24 height 11
type input "estate clearing services, downsizing assistance, decluttering solutions, specia…"
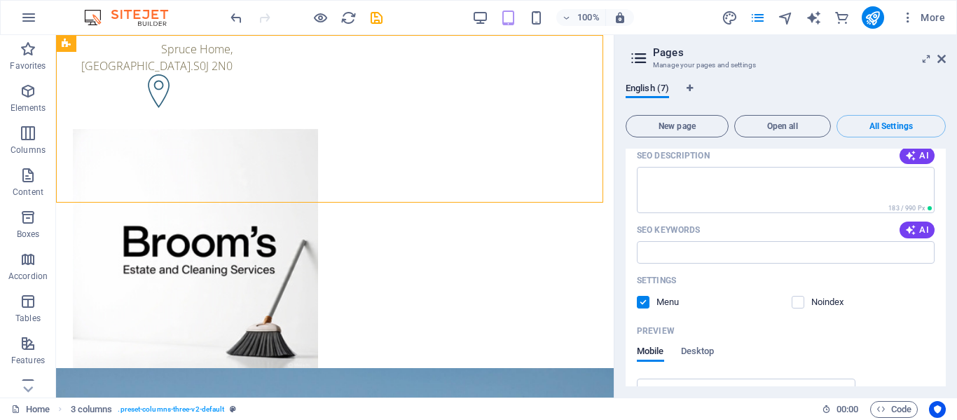
scroll to position [1861, 0]
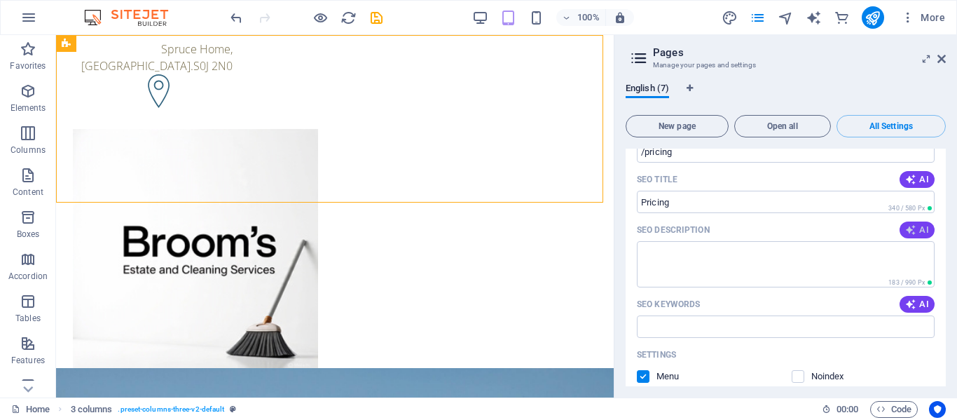
click at [916, 235] on span "AI" at bounding box center [918, 229] width 24 height 11
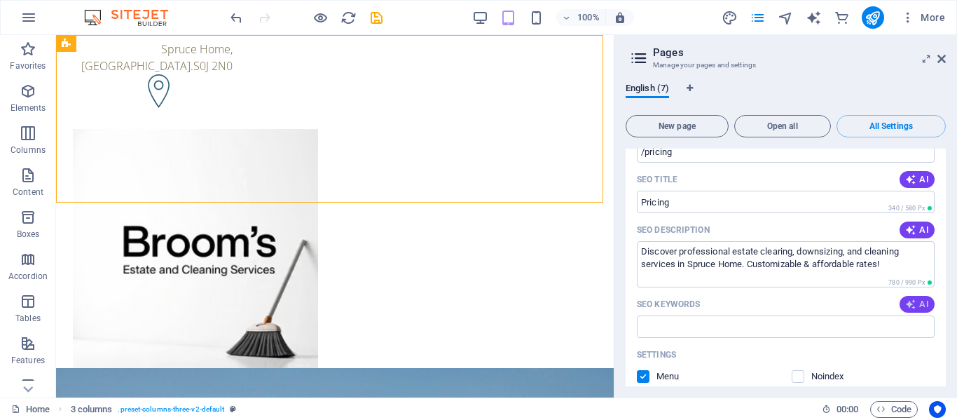
type textarea "Discover professional estate clearing, downsizing, and cleaning services in Spr…"
click at [918, 310] on span "AI" at bounding box center [918, 304] width 24 height 11
type input "estate clearing services, downsizing assistance, decluttering solutions, specia…"
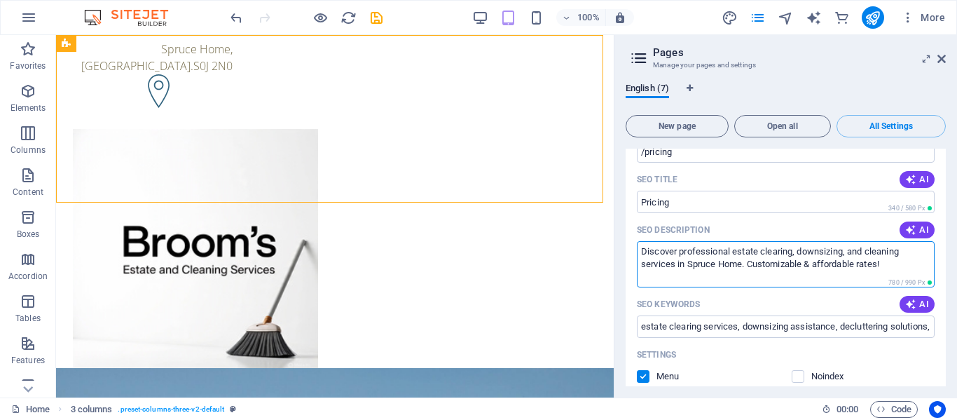
click at [742, 287] on textarea "Discover professional estate clearing, downsizing, and cleaning services in Spr…" at bounding box center [786, 264] width 298 height 46
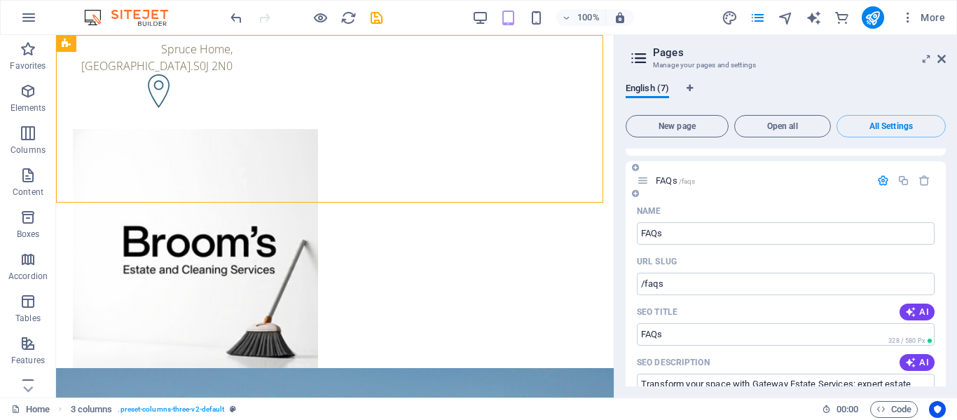
scroll to position [2492, 0]
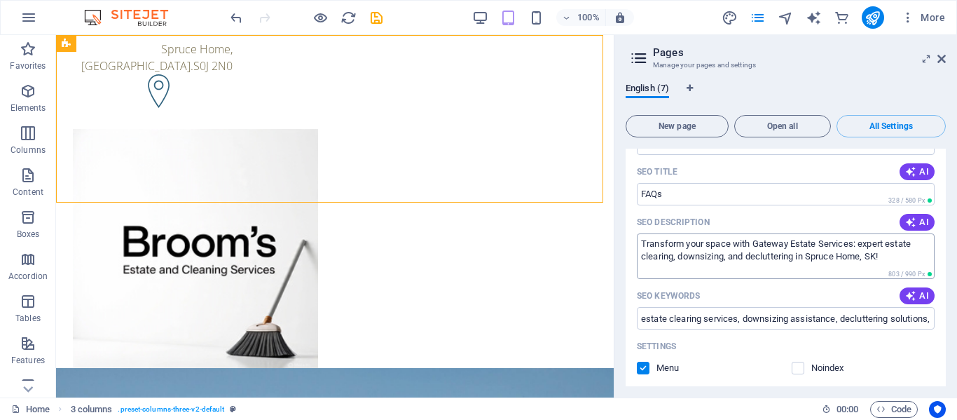
type textarea "Discover professional estate clearing, downsizing, and cleaning services near […"
click at [864, 279] on textarea "Transform your space with Gateway Estate Services: expert estate clearing, down…" at bounding box center [786, 256] width 298 height 46
click at [888, 279] on textarea "Transform your space with Gateway Estate Services: expert estate clearing, down…" at bounding box center [786, 256] width 298 height 46
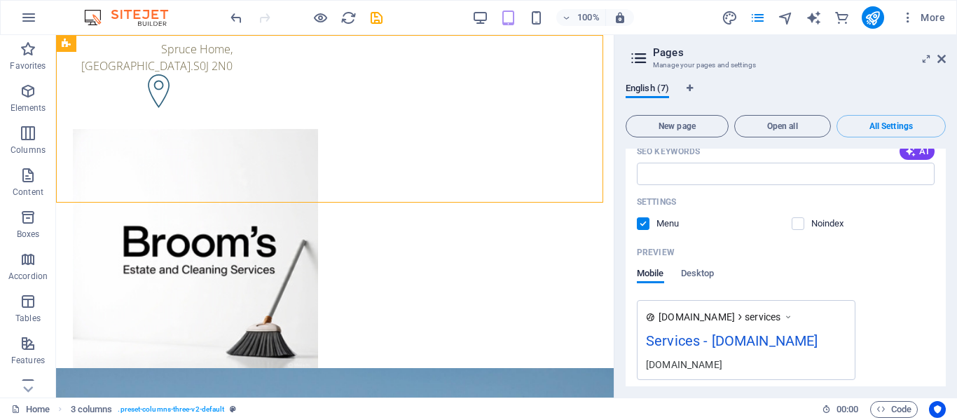
scroll to position [1301, 0]
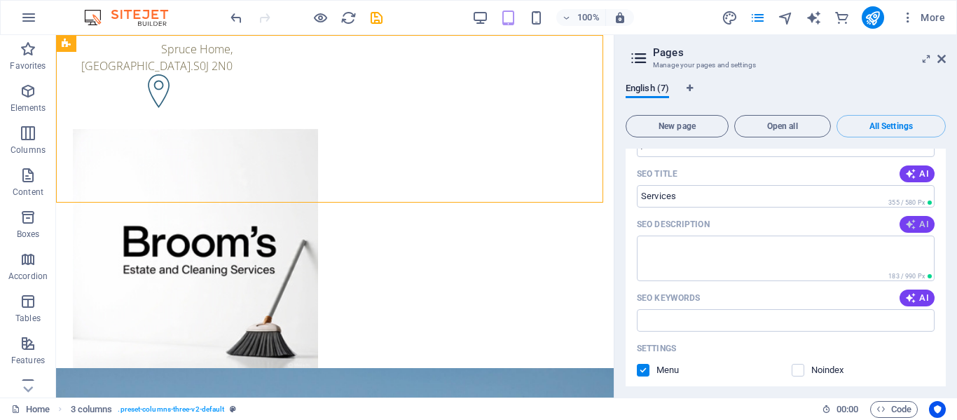
type textarea "Transform your space with Gateway Estate Services: expert estate clearing, down…"
click at [919, 230] on span "AI" at bounding box center [918, 224] width 24 height 11
type textarea "Experience stress-free estate clearing, downsizing, decluttering, and cleaning …"
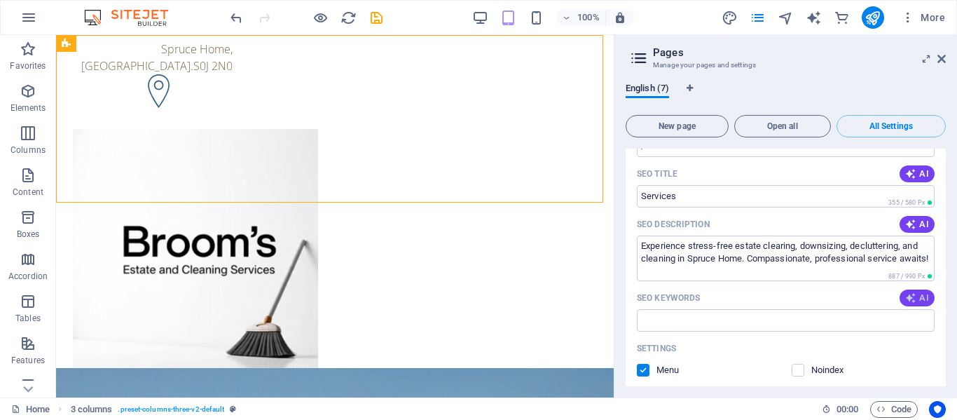
click at [920, 303] on span "AI" at bounding box center [918, 297] width 24 height 11
type input "estate clearing, downsizing services, decluttering support, cleaning solutions,…"
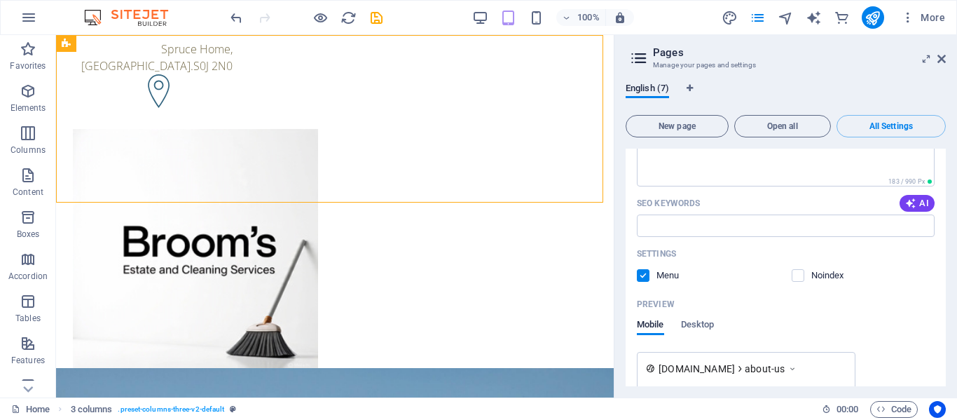
scroll to position [810, 0]
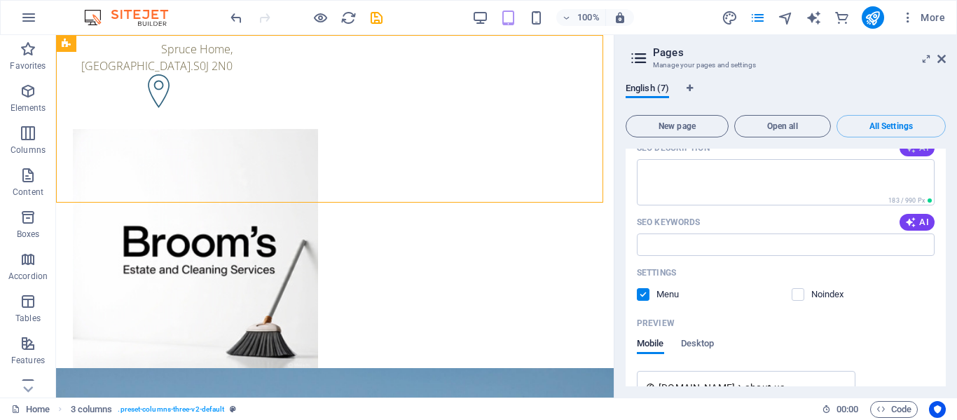
click at [922, 153] on span "AI" at bounding box center [918, 147] width 24 height 11
type textarea "Professional estate clearing, downsizing, and decluttering services in Spruce H…"
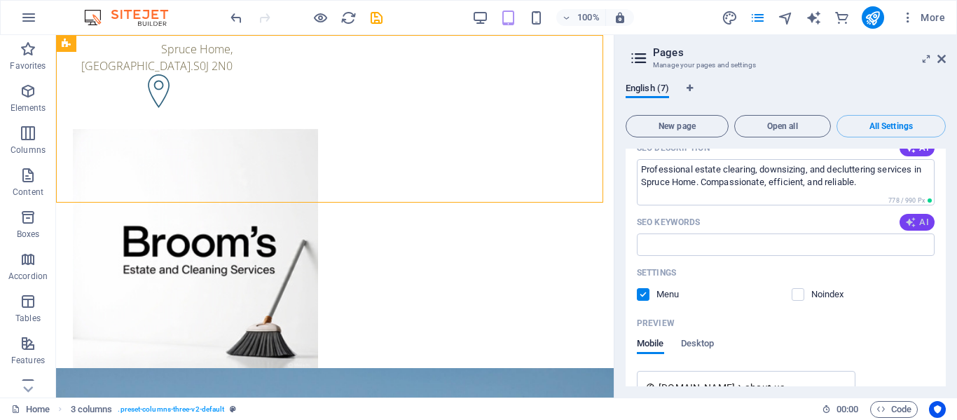
click at [913, 229] on icon "button" at bounding box center [910, 221] width 15 height 15
type input "estate clearing services, downsizing assistance, decluttering experts, professi…"
click at [696, 203] on textarea "Professional estate clearing, downsizing, and decluttering services in Spruce H…" at bounding box center [786, 182] width 298 height 46
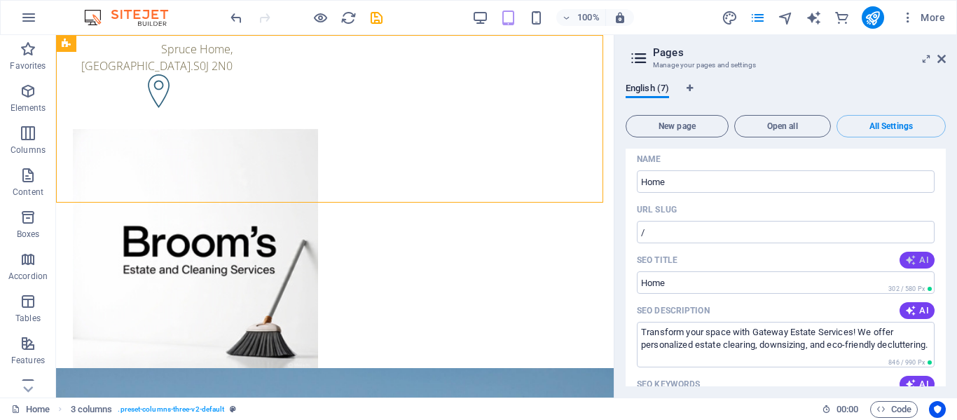
scroll to position [109, 0]
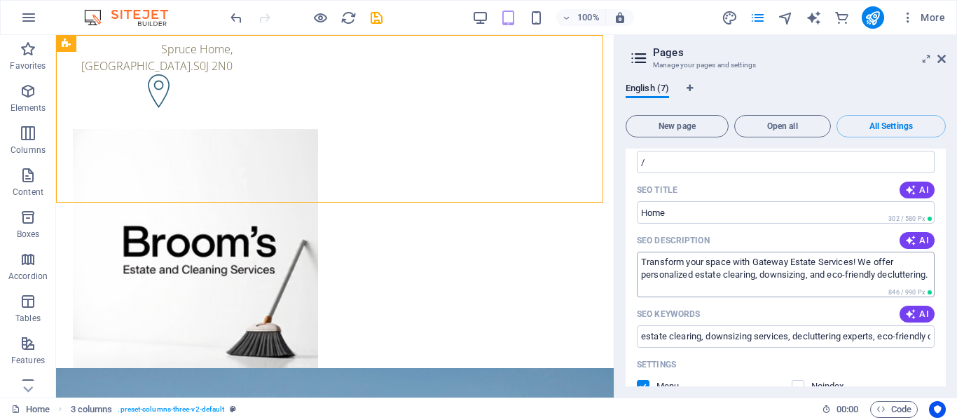
type textarea "Professional estate clearing, downsizing, and decluttering near [GEOGRAPHIC_DAT…"
click at [831, 275] on textarea "Transform your space with Gateway Estate Services! We offer personalized estate…" at bounding box center [786, 275] width 298 height 46
click at [913, 275] on textarea "Transform your space with Gateway Estate Services! We offer personalized estate…" at bounding box center [786, 275] width 298 height 46
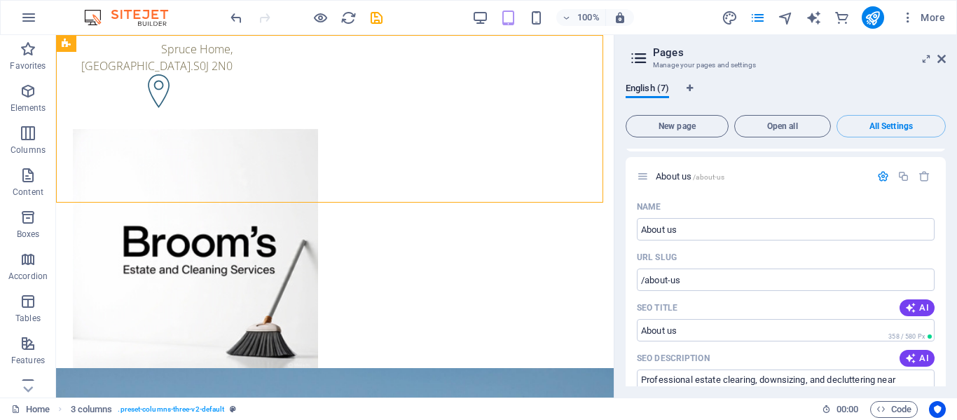
scroll to position [740, 0]
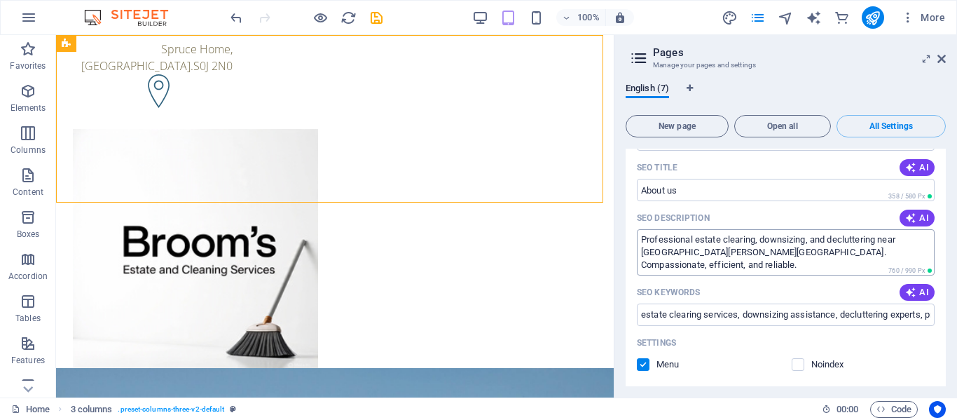
type textarea "Transform your space with Gateway Estate Services! We offer personalized estate…"
click at [828, 257] on textarea "Professional estate clearing, downsizing, and decluttering near [GEOGRAPHIC_DAT…" at bounding box center [786, 252] width 298 height 46
click at [866, 260] on textarea "Professional estate clearing, downsizing, decluttering near [GEOGRAPHIC_DATA][P…" at bounding box center [786, 252] width 298 height 46
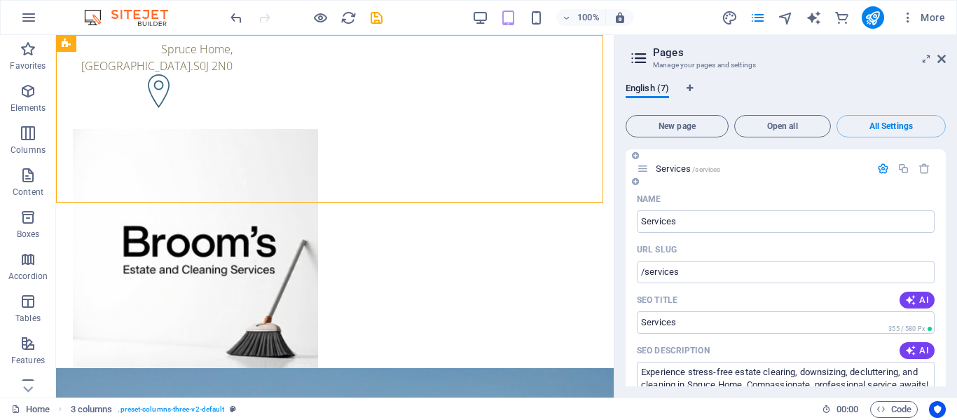
scroll to position [1371, 0]
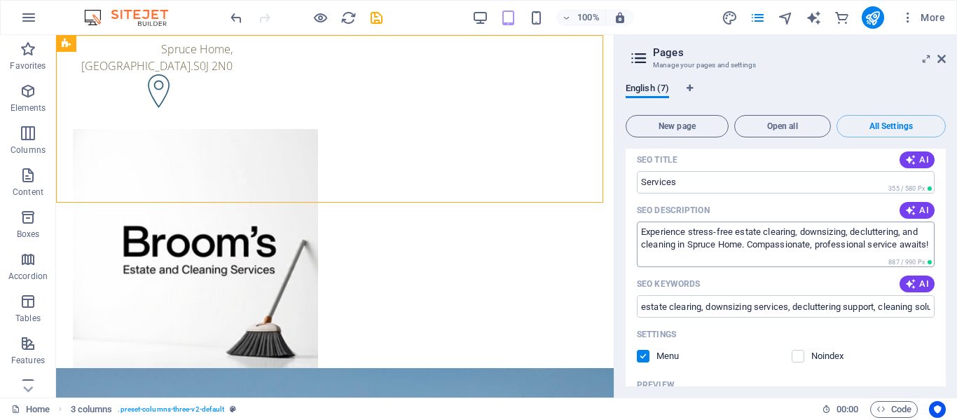
type textarea "Professional estate clearing, downsizing, decluttering and specialized cleaning…"
click at [744, 267] on textarea "Experience stress-free estate clearing, downsizing, decluttering, and cleaning …" at bounding box center [786, 244] width 298 height 46
click at [924, 254] on textarea "Experience stress-free estate clearing, downsizing, decluttering, and cleaning.…" at bounding box center [786, 244] width 298 height 46
click at [723, 267] on textarea "Experience stress-free estate clearing, downsizing, decluttering, and specializ…" at bounding box center [786, 244] width 298 height 46
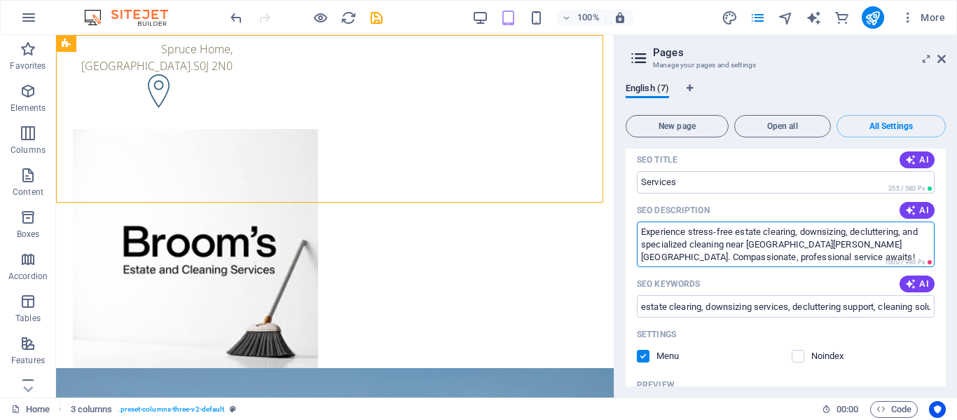
click at [695, 255] on textarea "Experience stress-free estate clearing, downsizing, decluttering, and specializ…" at bounding box center [786, 244] width 298 height 46
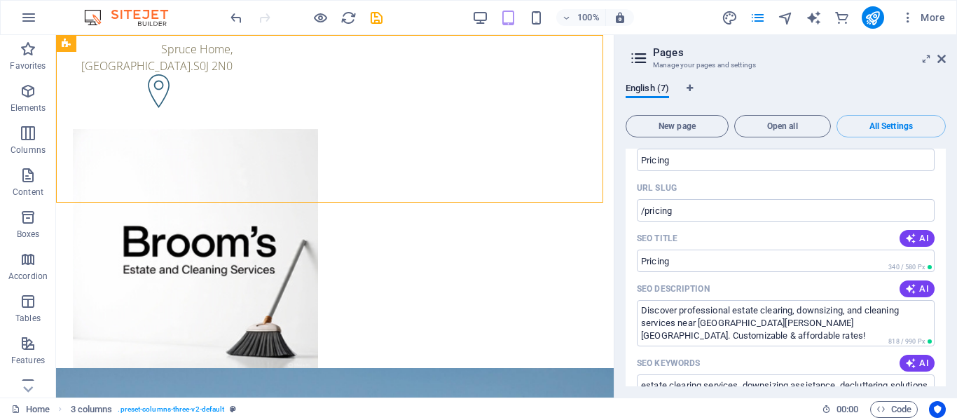
scroll to position [1932, 0]
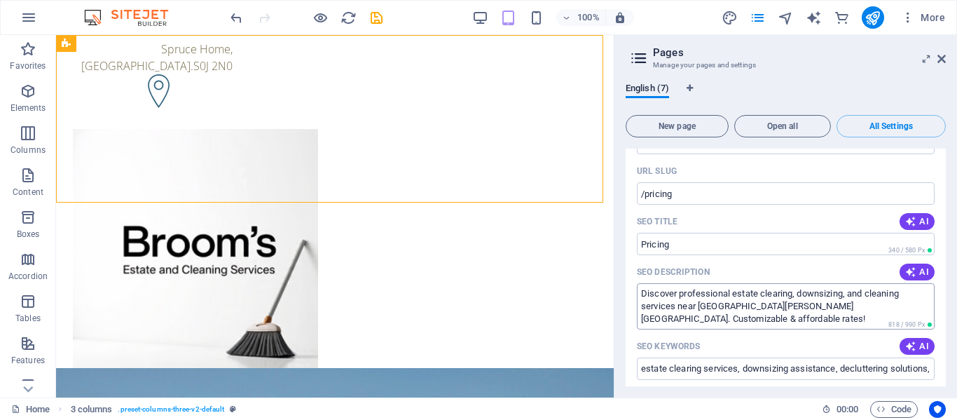
type textarea "Stress-free estate clearing, downsizing, decluttering, and specialized cleaning…"
click at [869, 324] on textarea "Discover professional estate clearing, downsizing, and cleaning services near […" at bounding box center [786, 306] width 298 height 46
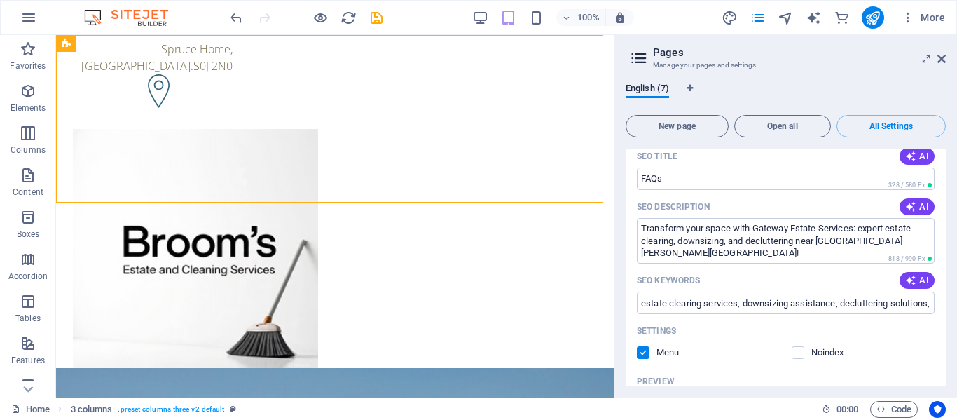
scroll to position [2632, 0]
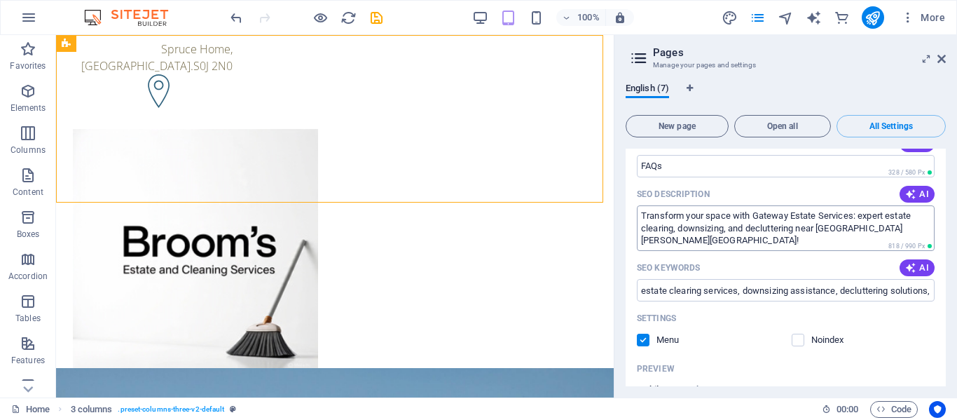
type textarea "Discover professional estate clearing, downsizing, and specialized cleaning ser…"
click at [749, 251] on textarea "Transform your space with Gateway Estate Services: expert estate clearing, down…" at bounding box center [786, 228] width 298 height 46
click at [782, 251] on textarea "Transform your space with Gateway Estate Services: expert estate clearing, down…" at bounding box center [786, 228] width 298 height 46
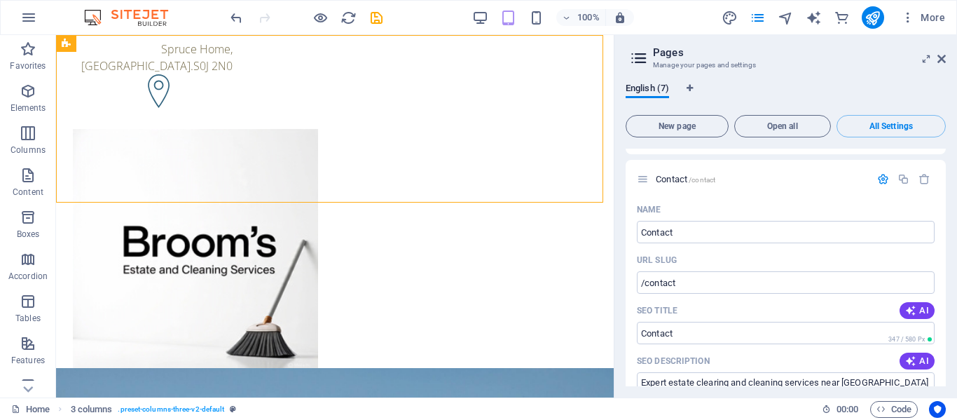
scroll to position [3193, 0]
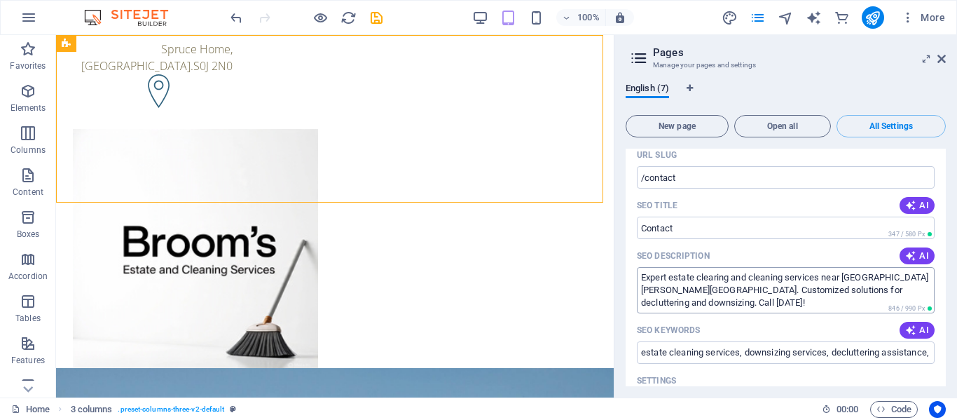
type textarea "Transform your space with Gateway Estate Services: expert estate clearing, down…"
click at [751, 313] on textarea "Expert estate clearing and cleaning services near [GEOGRAPHIC_DATA][PERSON_NAME…" at bounding box center [786, 290] width 298 height 46
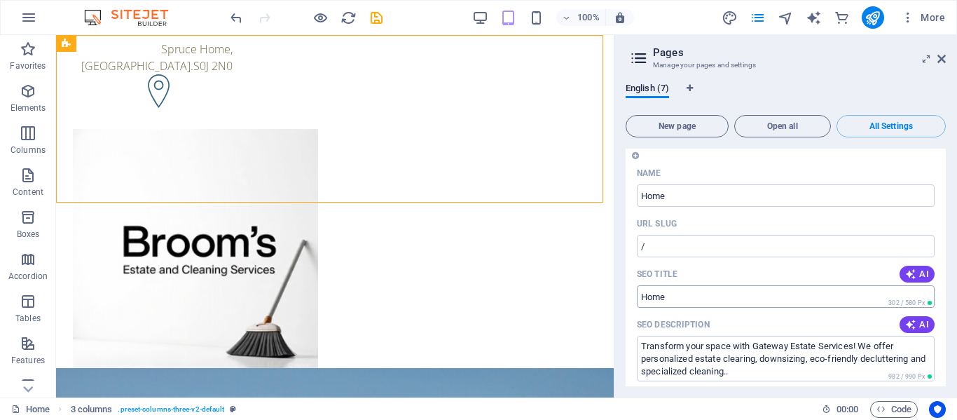
scroll to position [0, 0]
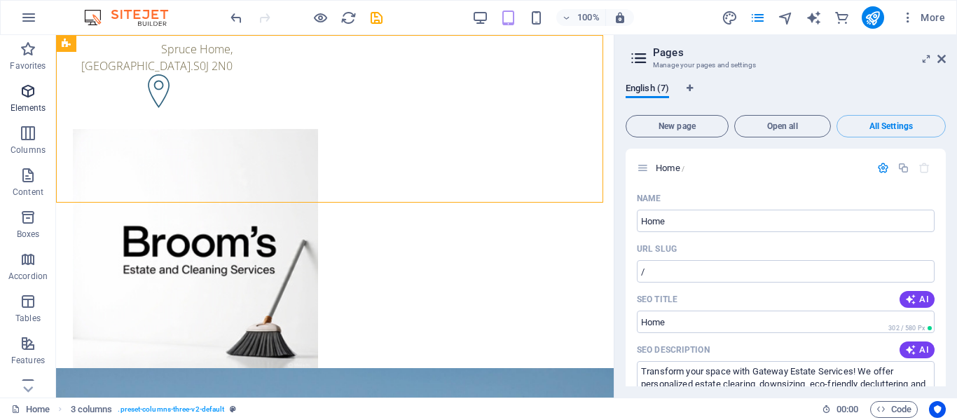
type textarea "Expert estate clearing and specialized cleaning services near [GEOGRAPHIC_DATA]…"
click at [32, 91] on icon "button" at bounding box center [28, 91] width 17 height 17
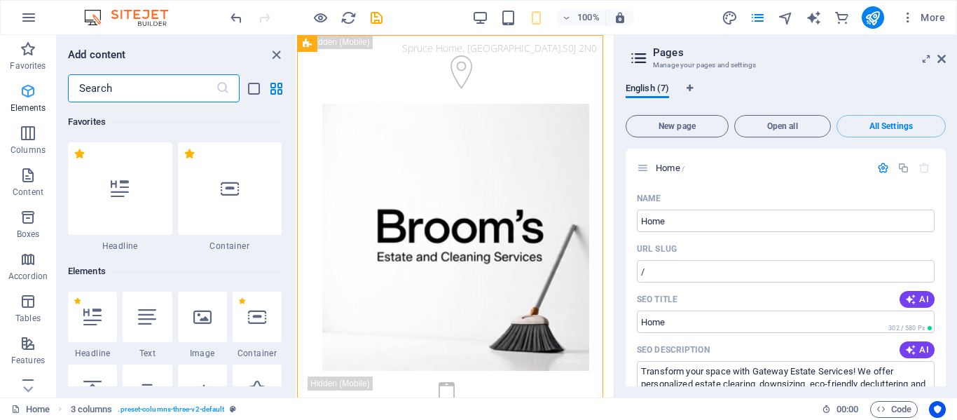
scroll to position [149, 0]
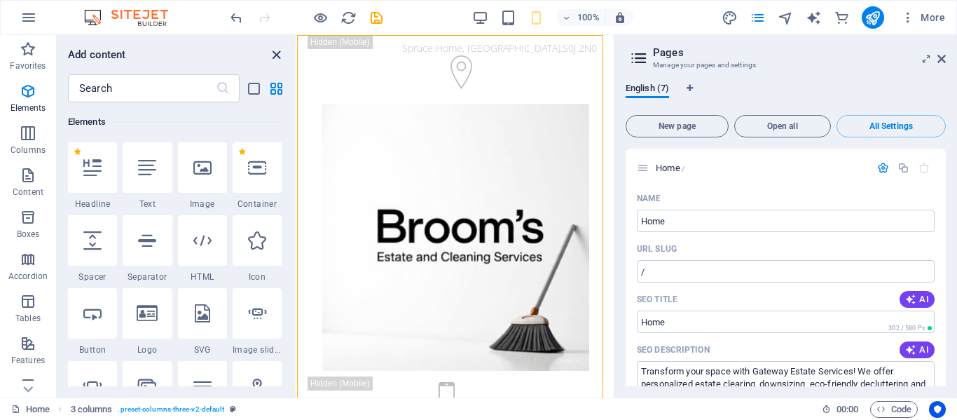
click at [275, 55] on icon "close panel" at bounding box center [276, 55] width 16 height 16
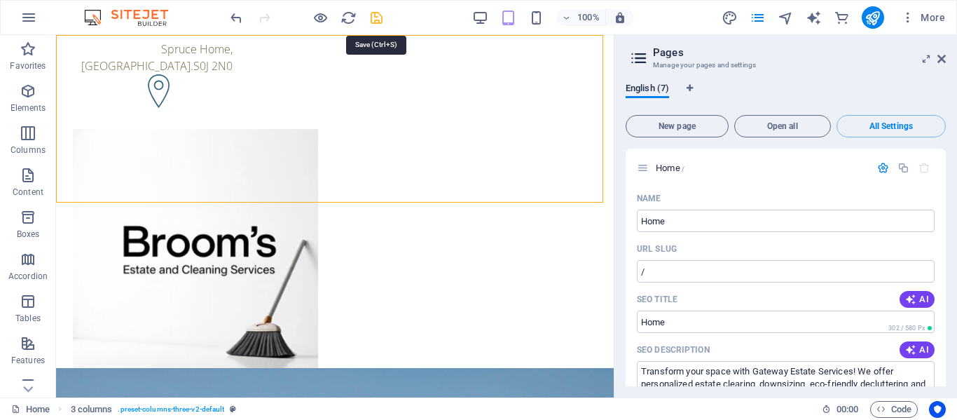
click at [376, 19] on icon "save" at bounding box center [377, 18] width 16 height 16
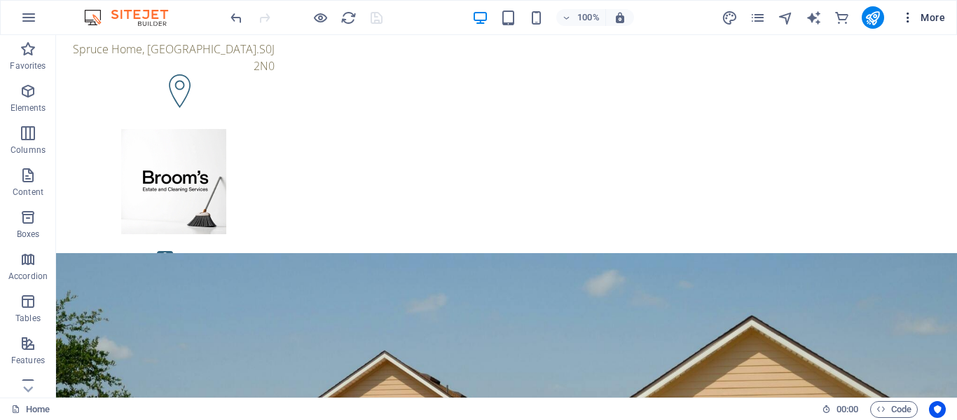
click at [932, 16] on span "More" at bounding box center [923, 18] width 44 height 14
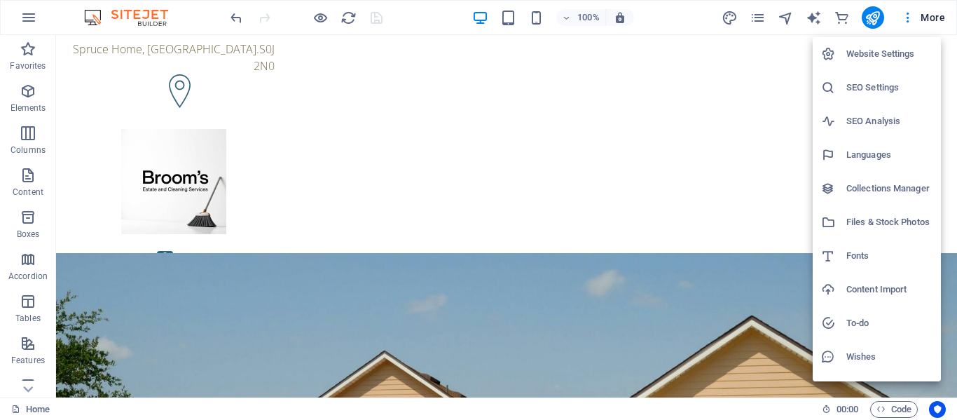
click at [898, 55] on h6 "Website Settings" at bounding box center [890, 54] width 86 height 17
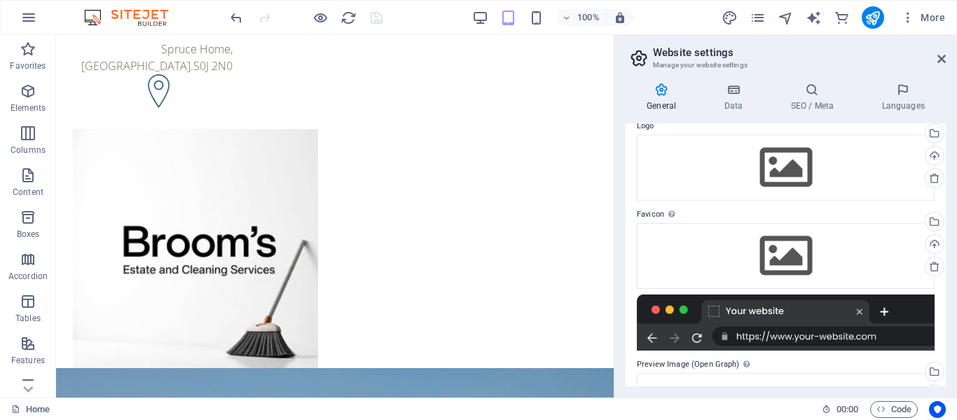
scroll to position [0, 0]
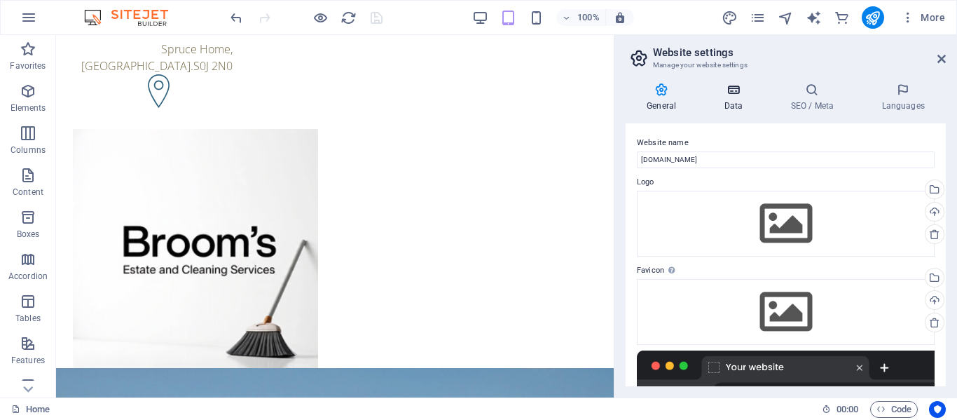
click at [738, 87] on icon at bounding box center [733, 90] width 61 height 14
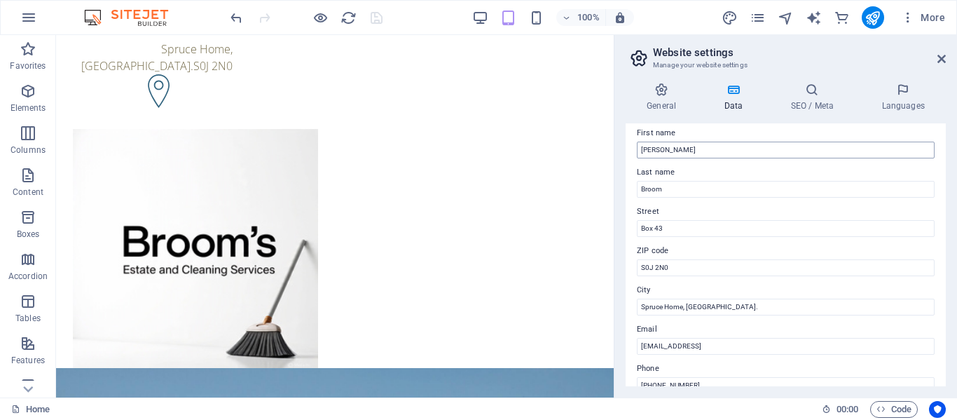
scroll to position [140, 0]
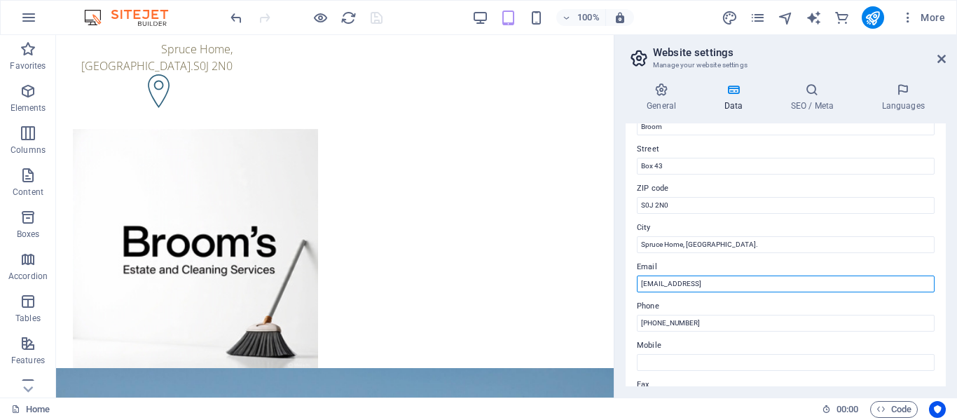
click at [814, 280] on input "[EMAIL_ADDRESS]" at bounding box center [786, 283] width 298 height 17
type input "e"
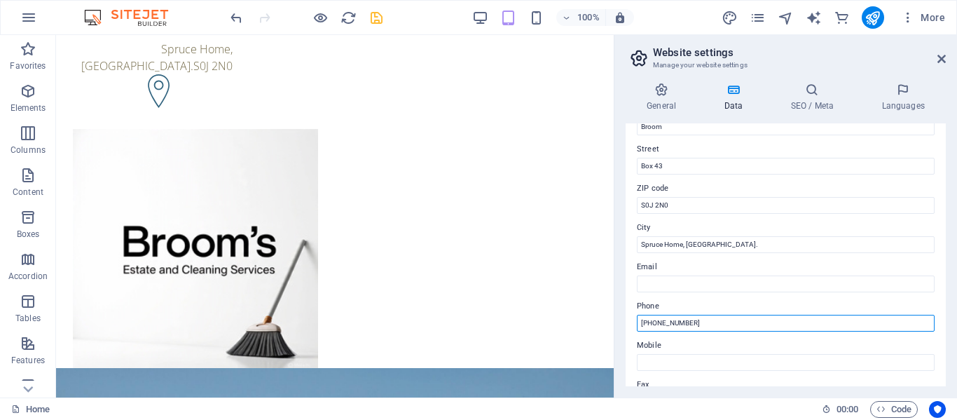
click at [652, 322] on input "[PHONE_NUMBER]" at bounding box center [786, 323] width 298 height 17
click at [662, 324] on input "+1([PHONE_NUMBER]" at bounding box center [786, 323] width 298 height 17
click at [667, 322] on input "[PHONE_NUMBER]" at bounding box center [786, 323] width 298 height 17
type input "[PHONE_NUMBER]"
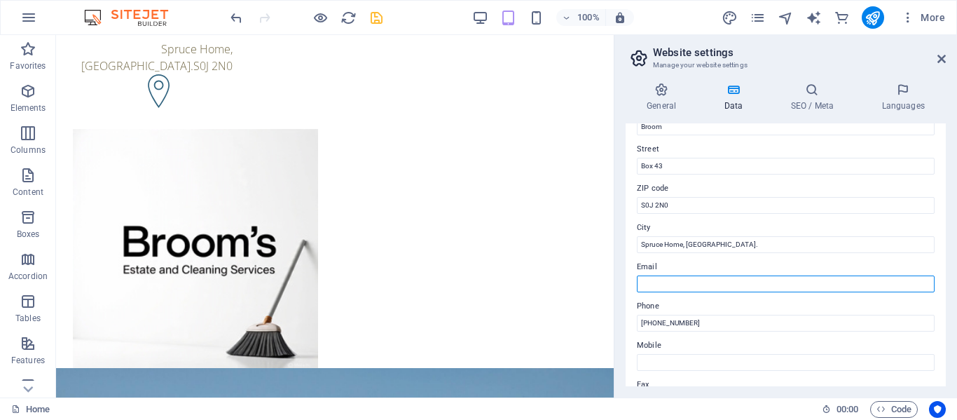
click at [648, 282] on input "Email" at bounding box center [786, 283] width 298 height 17
type input "g"
type input "[EMAIL_ADDRESS][DOMAIN_NAME]"
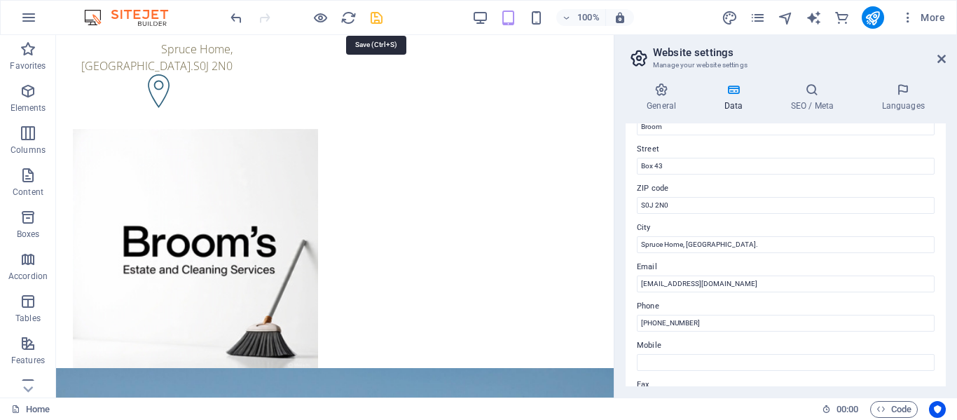
click at [376, 20] on icon "save" at bounding box center [377, 18] width 16 height 16
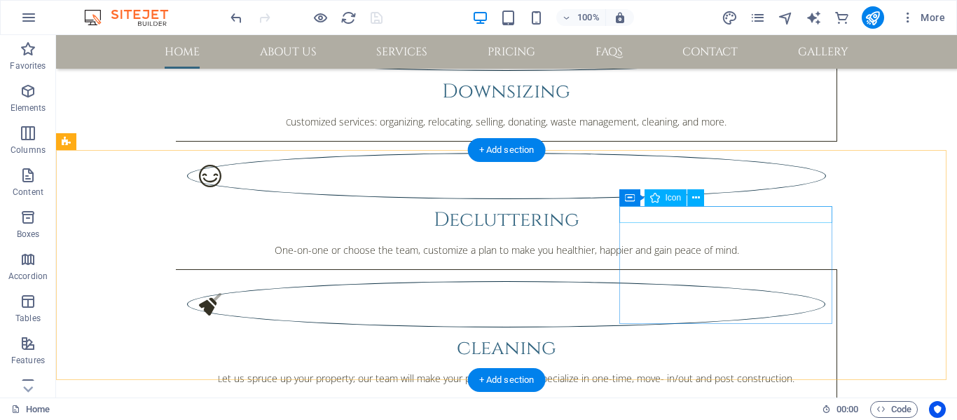
scroll to position [1472, 0]
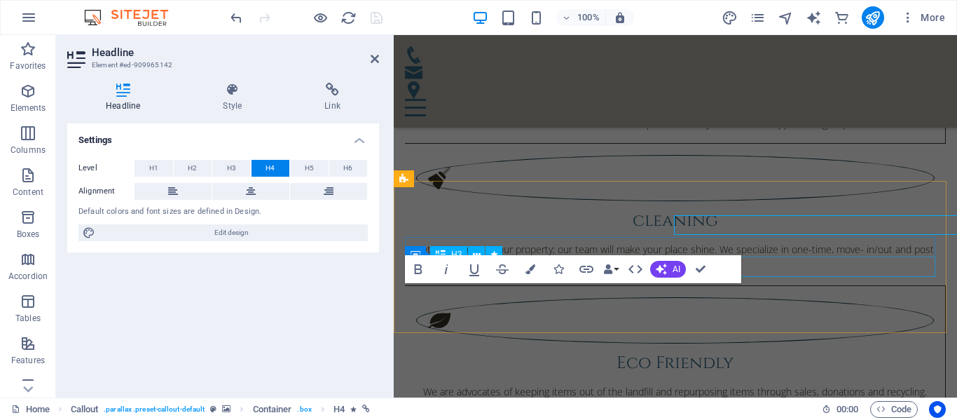
scroll to position [1627, 0]
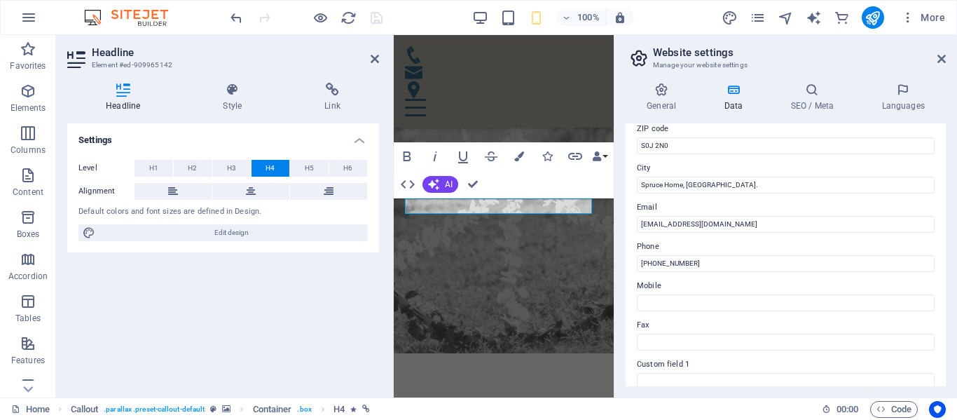
scroll to position [210, 0]
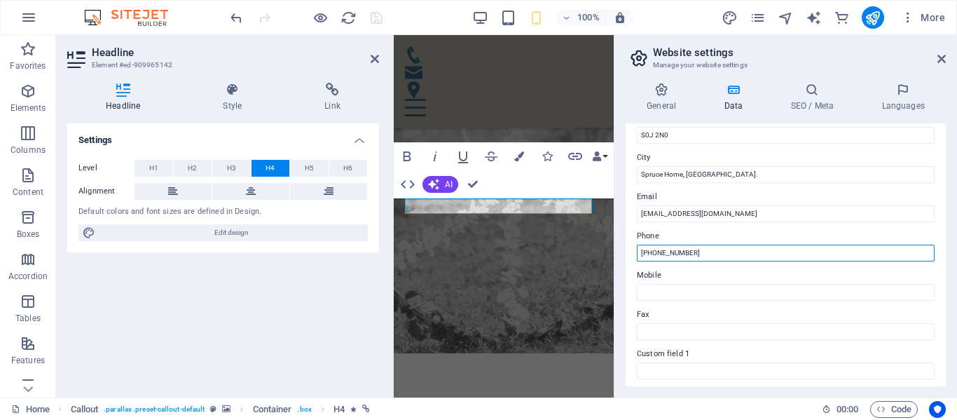
click at [664, 252] on input "[PHONE_NUMBER]" at bounding box center [786, 253] width 298 height 17
click at [648, 253] on input "[PHONE_NUMBER]" at bounding box center [786, 253] width 298 height 17
type input "[PHONE_NUMBER]"
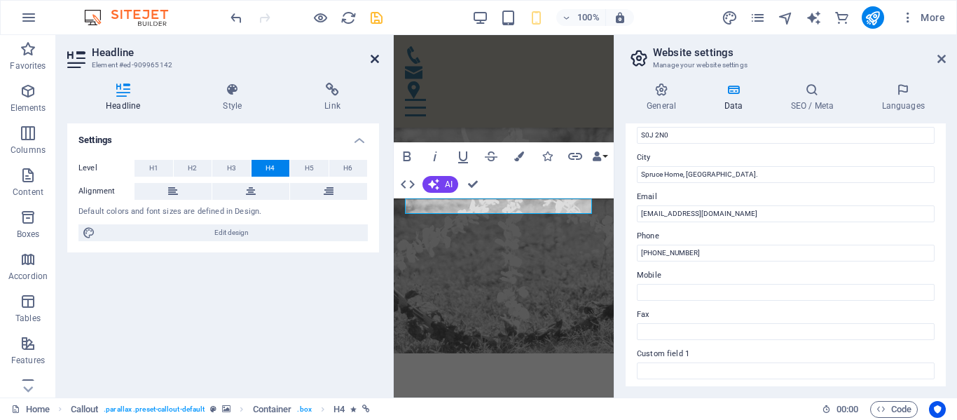
click at [376, 56] on icon at bounding box center [375, 58] width 8 height 11
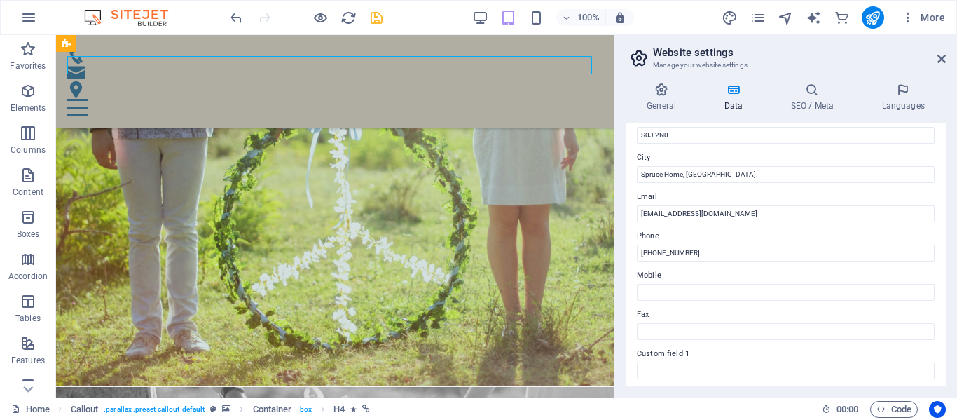
scroll to position [2129, 0]
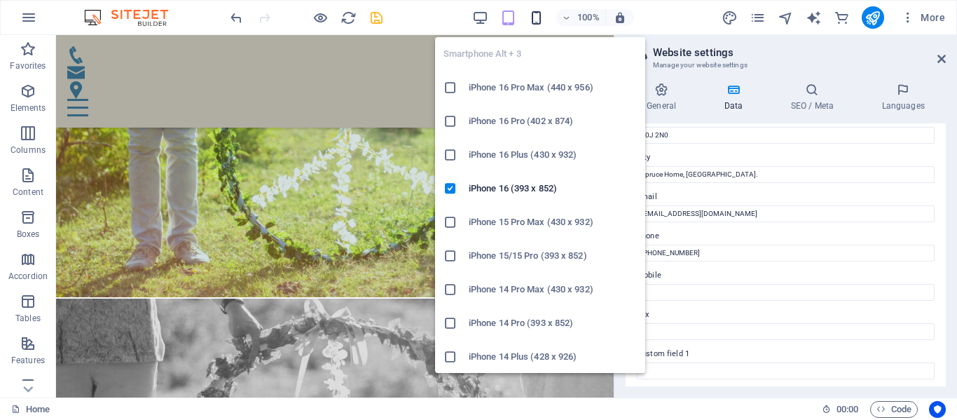
click at [541, 21] on icon "button" at bounding box center [536, 18] width 16 height 16
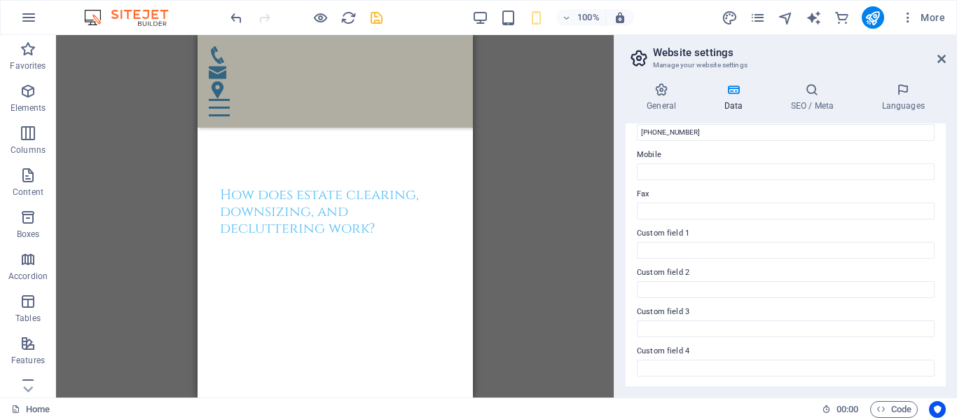
scroll to position [411, 0]
click at [940, 60] on icon at bounding box center [942, 58] width 8 height 11
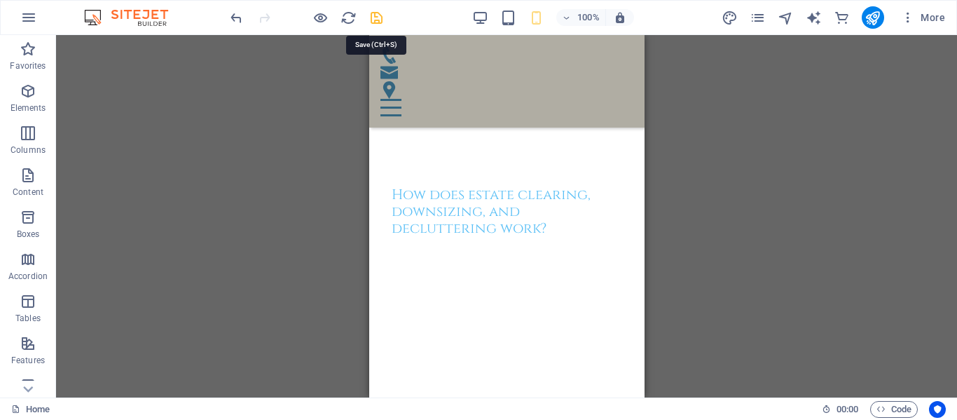
click at [374, 21] on icon "save" at bounding box center [377, 18] width 16 height 16
